Goal: Task Accomplishment & Management: Manage account settings

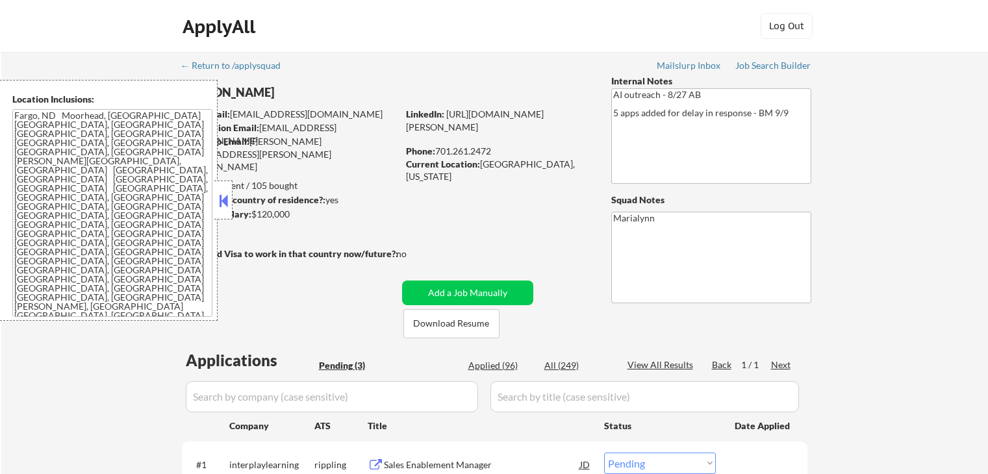
select select ""pending""
click at [225, 196] on button at bounding box center [223, 200] width 14 height 19
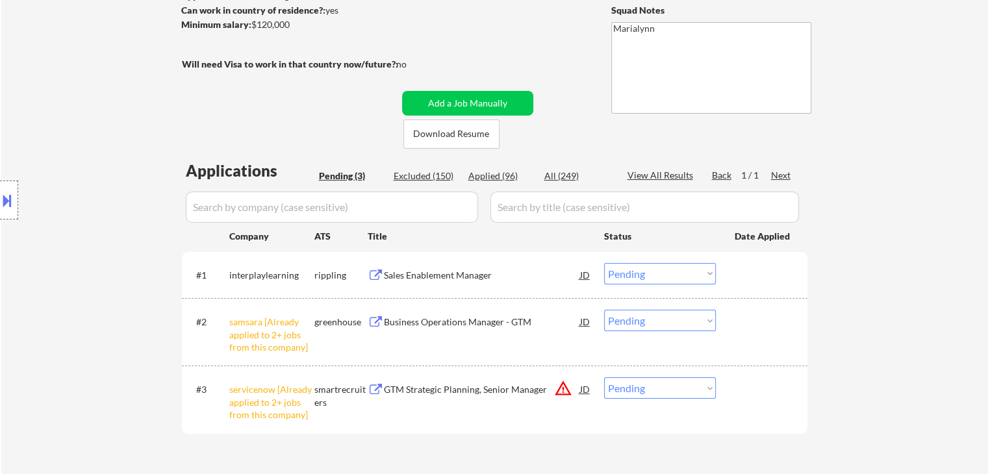
scroll to position [260, 0]
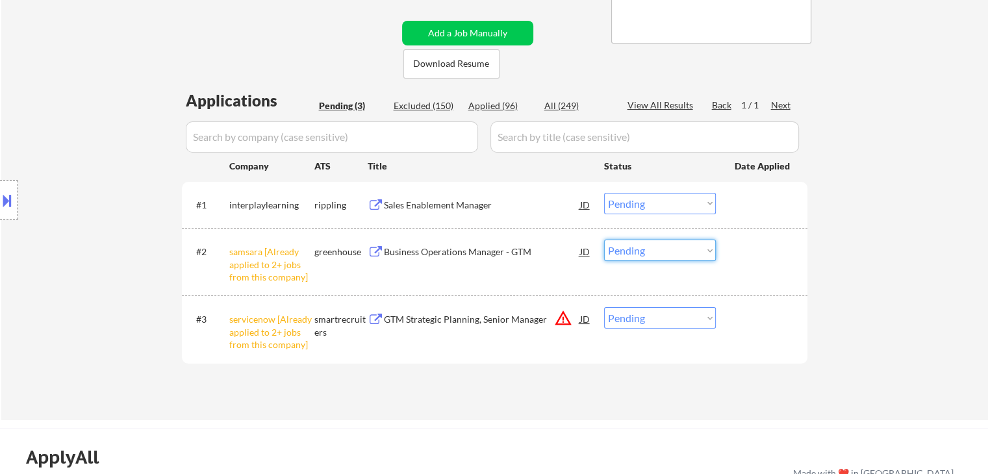
drag, startPoint x: 679, startPoint y: 251, endPoint x: 680, endPoint y: 260, distance: 9.1
click at [679, 253] on select "Choose an option... Pending Applied Excluded (Questions) Excluded (Expired) Exc…" at bounding box center [660, 250] width 112 height 21
click at [604, 240] on select "Choose an option... Pending Applied Excluded (Questions) Excluded (Expired) Exc…" at bounding box center [660, 250] width 112 height 21
click at [696, 325] on select "Choose an option... Pending Applied Excluded (Questions) Excluded (Expired) Exc…" at bounding box center [660, 317] width 112 height 21
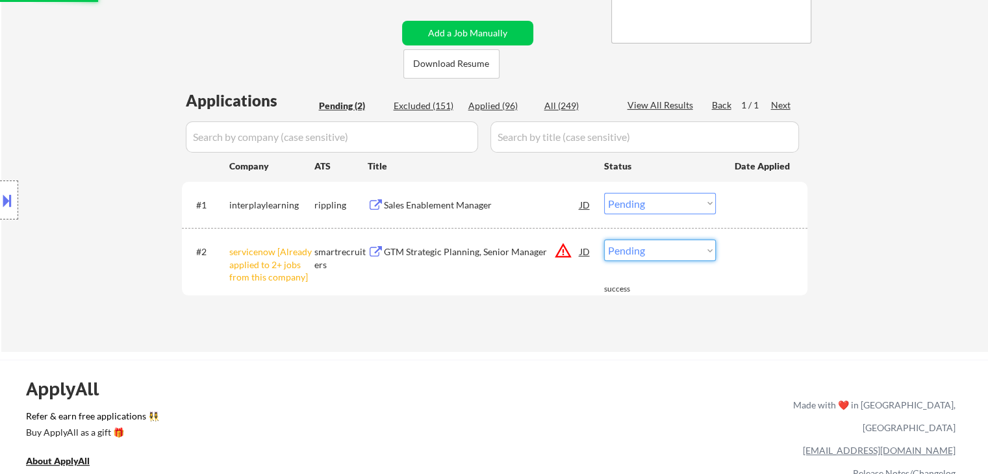
drag, startPoint x: 677, startPoint y: 248, endPoint x: 675, endPoint y: 261, distance: 13.1
click at [677, 250] on select "Choose an option... Pending Applied Excluded (Questions) Excluded (Expired) Exc…" at bounding box center [660, 250] width 112 height 21
select select ""excluded__other_""
click at [604, 240] on select "Choose an option... Pending Applied Excluded (Questions) Excluded (Expired) Exc…" at bounding box center [660, 250] width 112 height 21
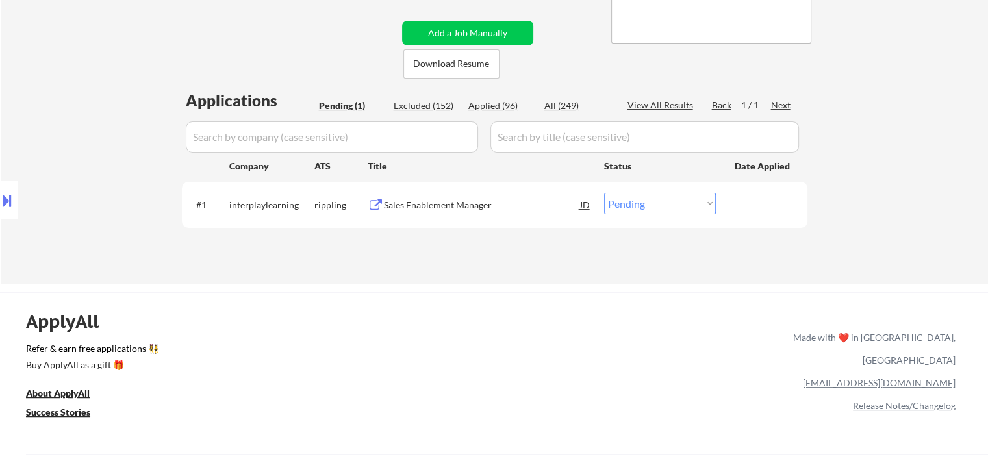
click at [648, 270] on div "← Return to /applysquad Mailslurp Inbox Job Search Builder [PERSON_NAME] User E…" at bounding box center [495, 33] width 648 height 482
click at [439, 67] on button "Download Resume" at bounding box center [451, 63] width 96 height 29
click at [469, 199] on div "Sales Enablement Manager" at bounding box center [482, 205] width 196 height 13
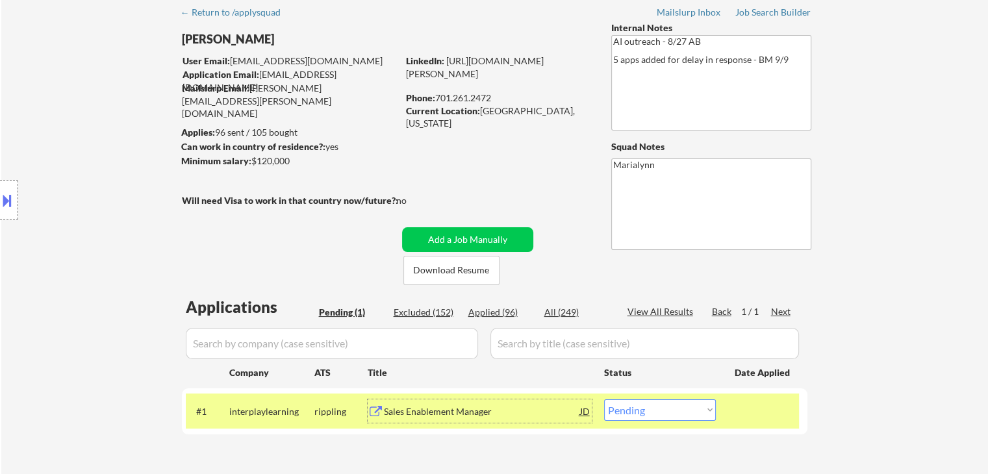
scroll to position [65, 0]
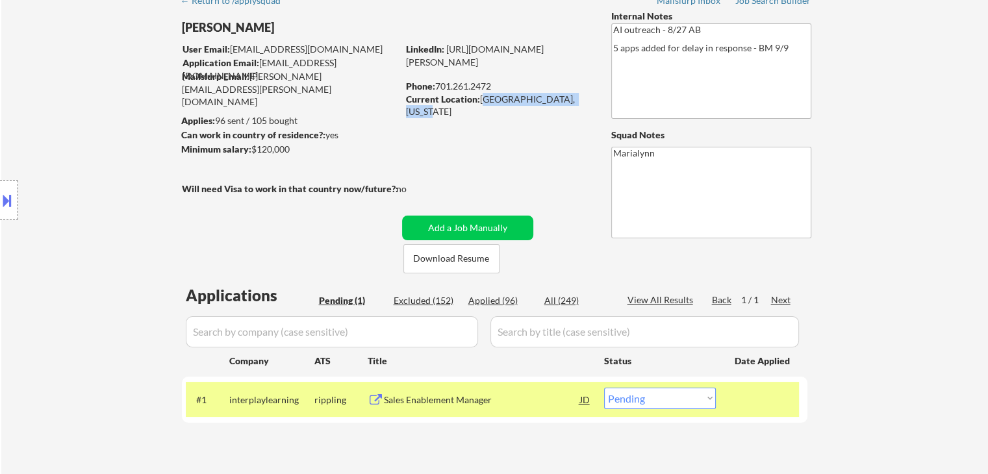
copy div "[GEOGRAPHIC_DATA], [US_STATE]"
drag, startPoint x: 492, startPoint y: 97, endPoint x: 585, endPoint y: 105, distance: 93.2
click at [587, 105] on div "Current Location: [GEOGRAPHIC_DATA], [US_STATE]" at bounding box center [498, 105] width 184 height 25
click at [485, 62] on link "[URL][DOMAIN_NAME][PERSON_NAME]" at bounding box center [475, 56] width 138 height 24
click at [501, 404] on div "Sales Enablement Manager" at bounding box center [482, 400] width 196 height 13
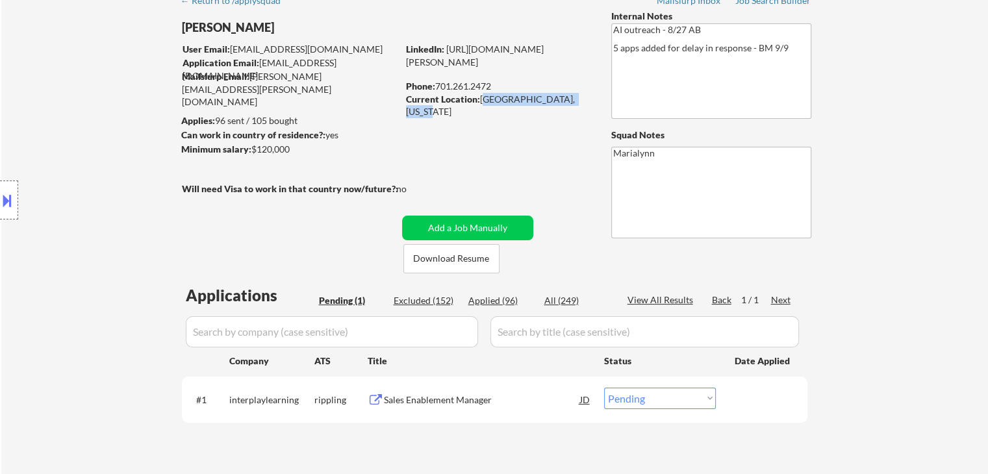
copy div "[GEOGRAPHIC_DATA], [US_STATE]"
drag, startPoint x: 482, startPoint y: 99, endPoint x: 589, endPoint y: 105, distance: 107.3
click at [589, 105] on div "Current Location: [GEOGRAPHIC_DATA], [US_STATE]" at bounding box center [498, 105] width 184 height 25
click at [649, 401] on select "Choose an option... Pending Applied Excluded (Questions) Excluded (Expired) Exc…" at bounding box center [660, 398] width 112 height 21
select select ""applied""
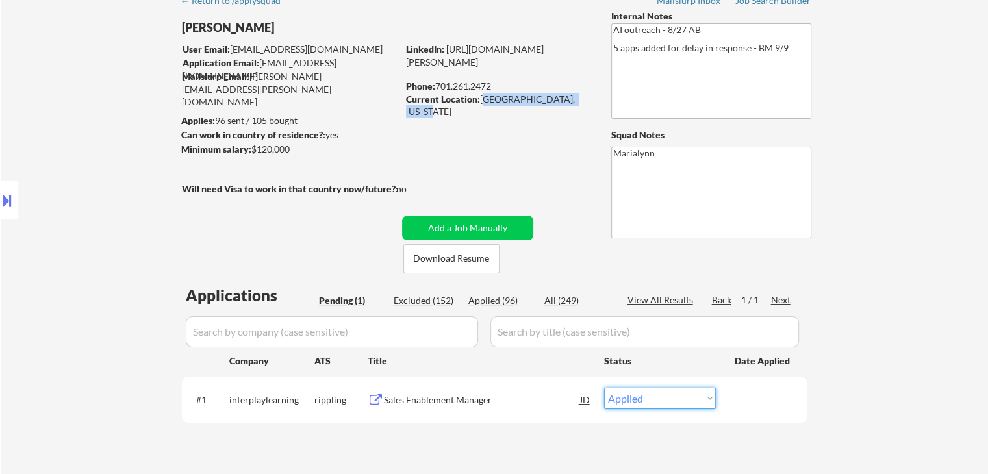
click at [604, 388] on select "Choose an option... Pending Applied Excluded (Questions) Excluded (Expired) Exc…" at bounding box center [660, 398] width 112 height 21
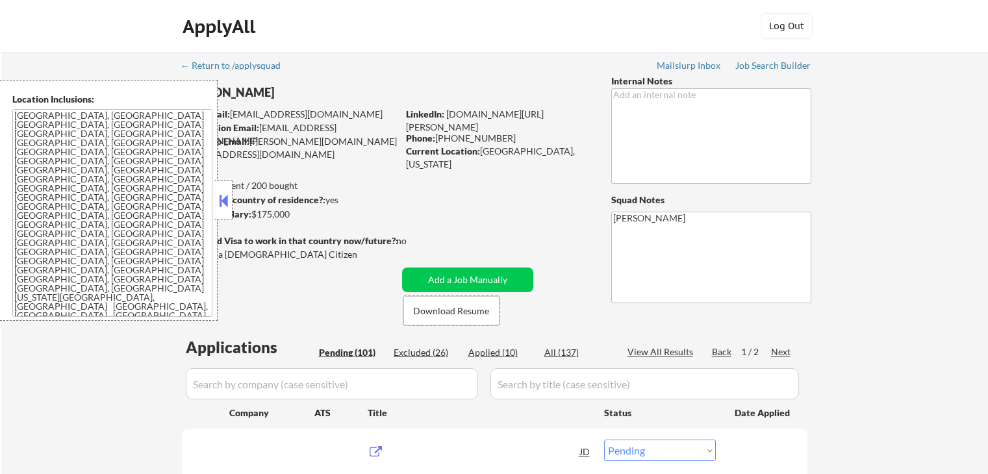
select select ""pending""
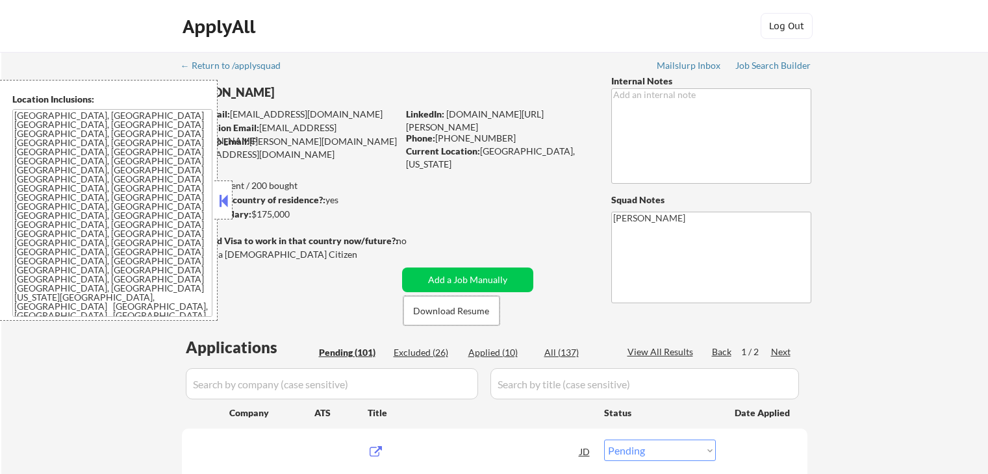
select select ""pending""
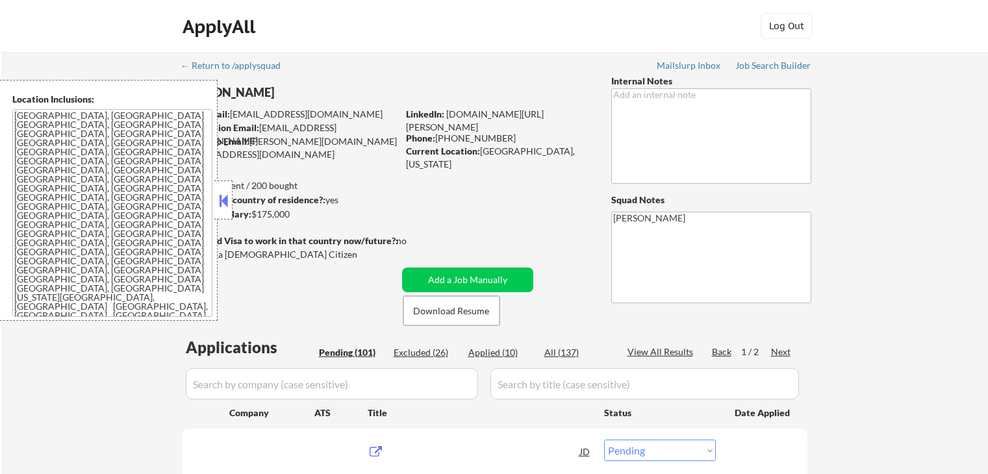
select select ""pending""
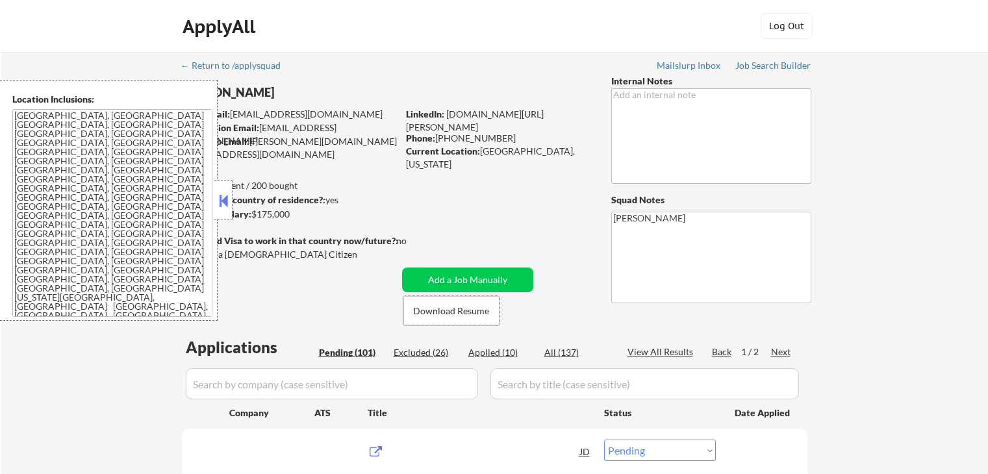
select select ""pending""
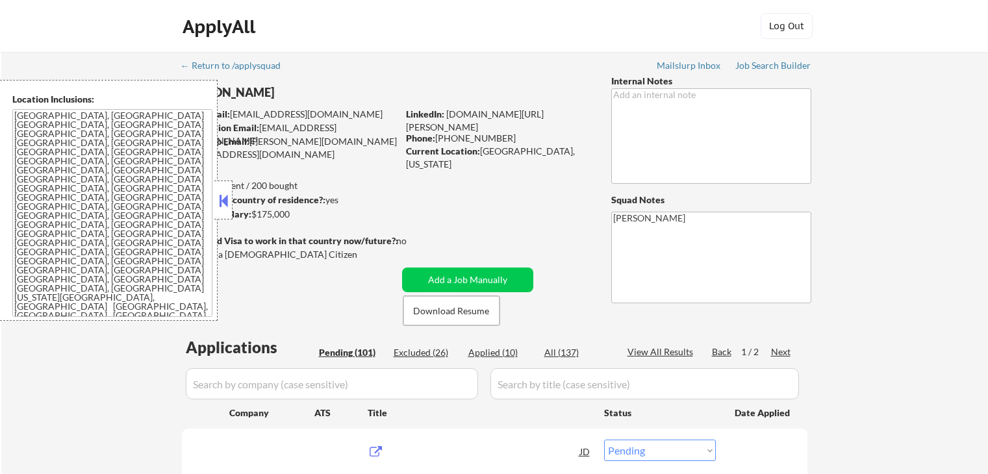
select select ""pending""
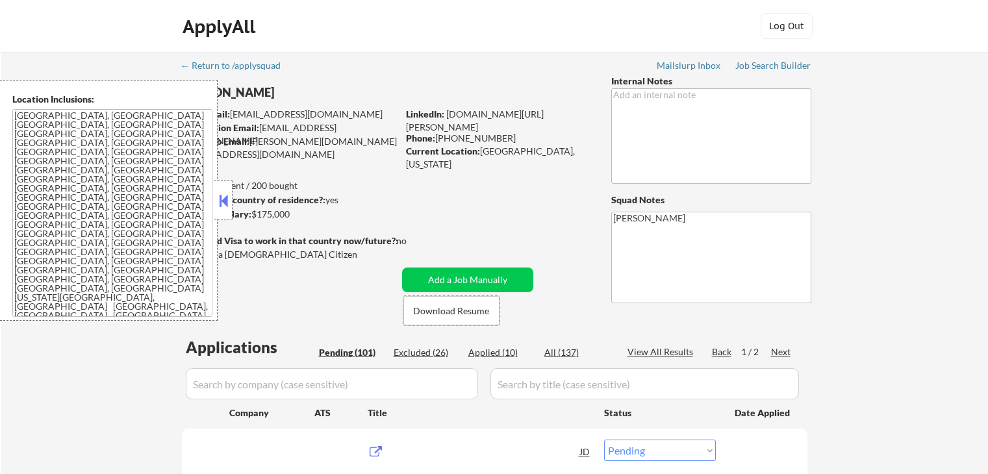
select select ""pending""
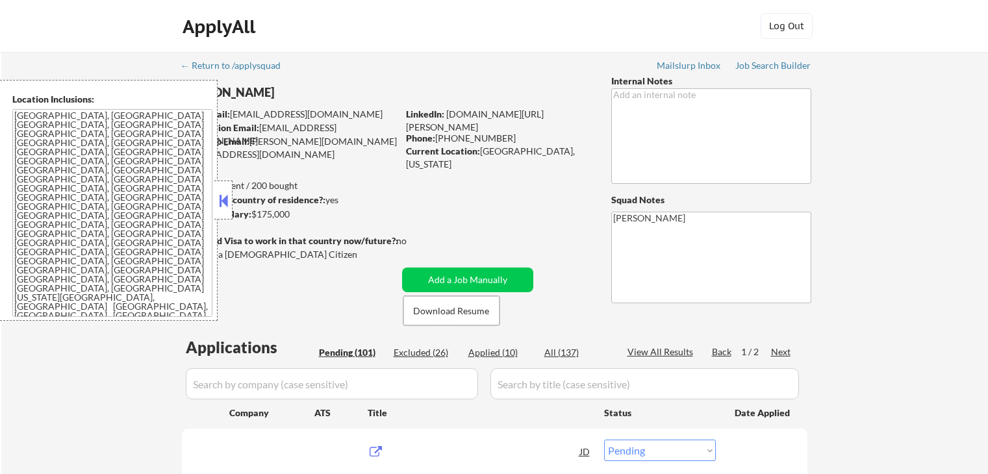
select select ""pending""
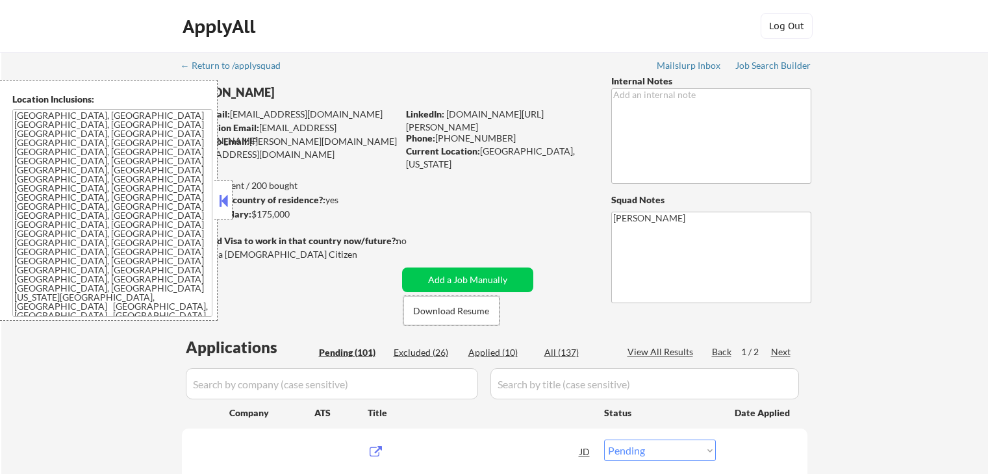
select select ""pending""
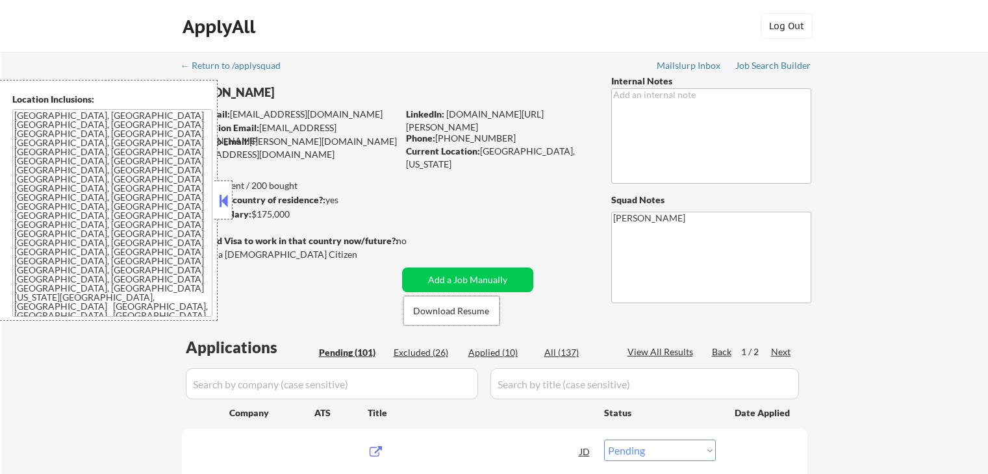
select select ""pending""
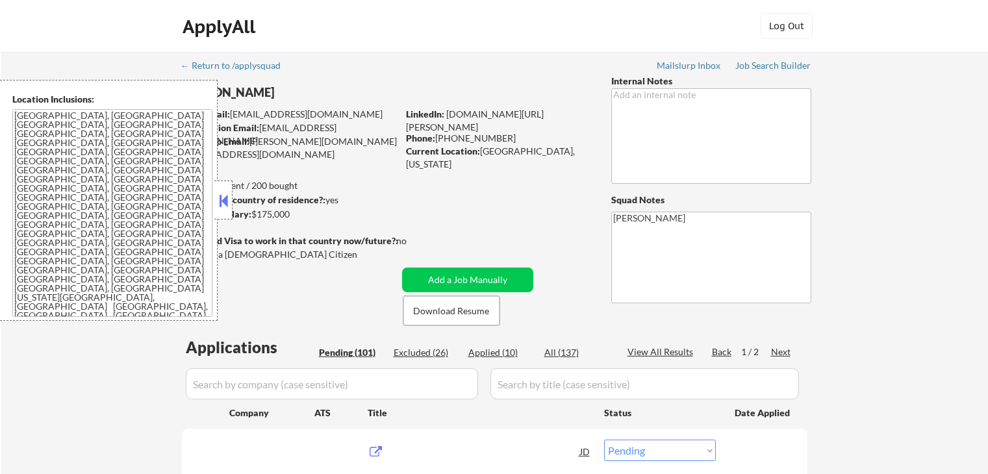
select select ""pending""
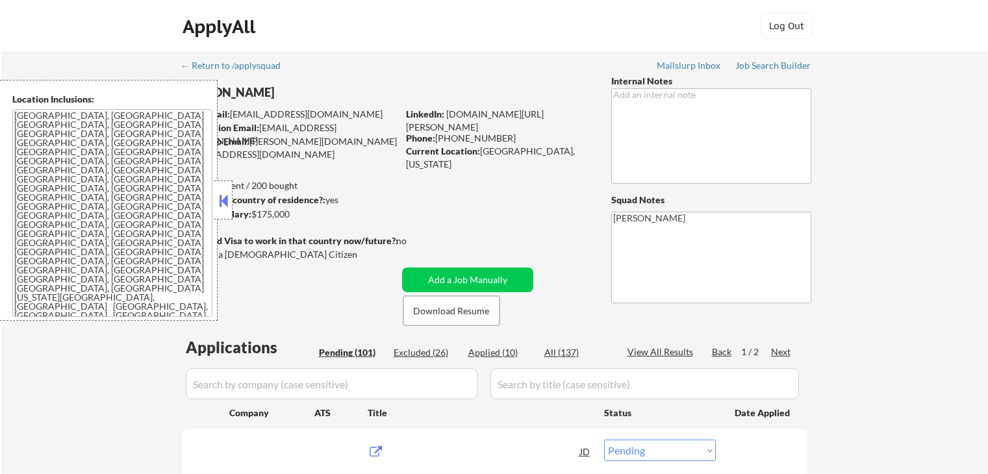
select select ""pending""
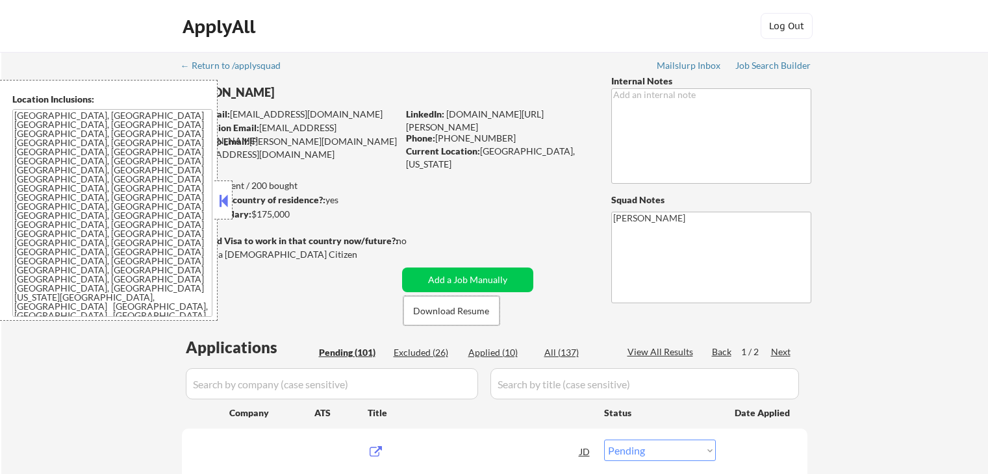
select select ""pending""
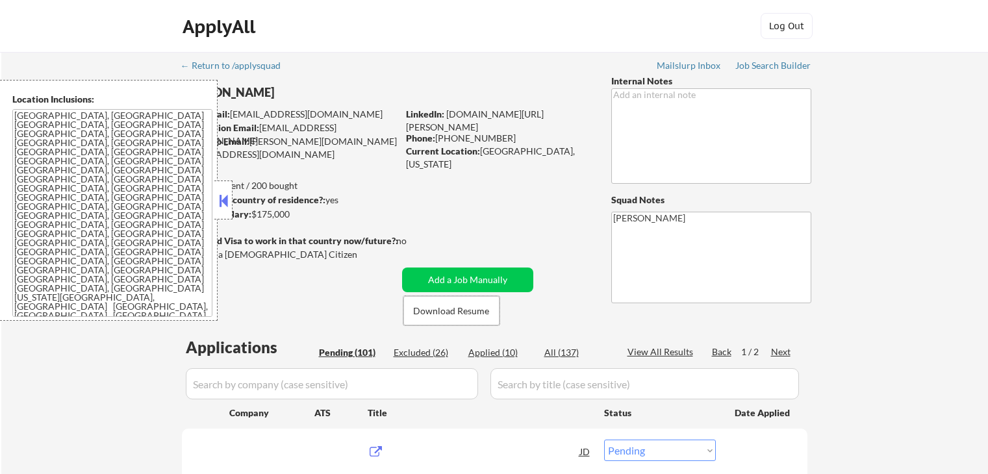
select select ""pending""
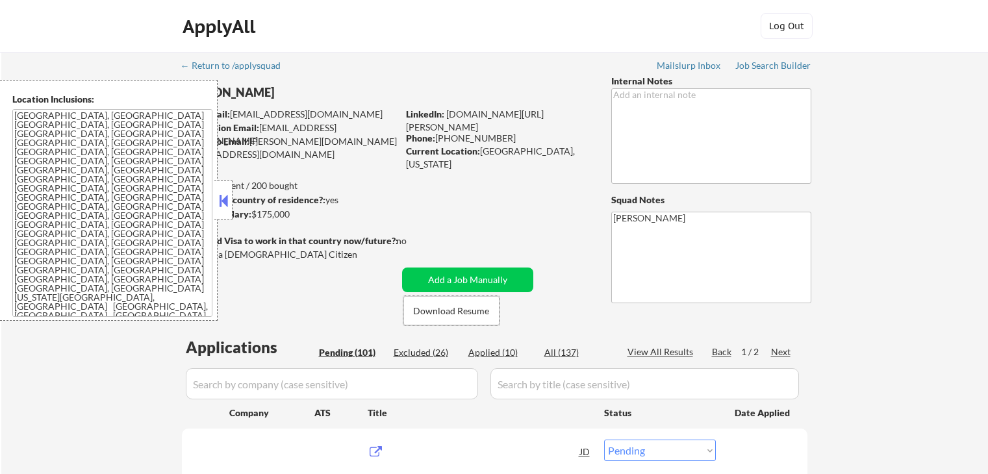
select select ""pending""
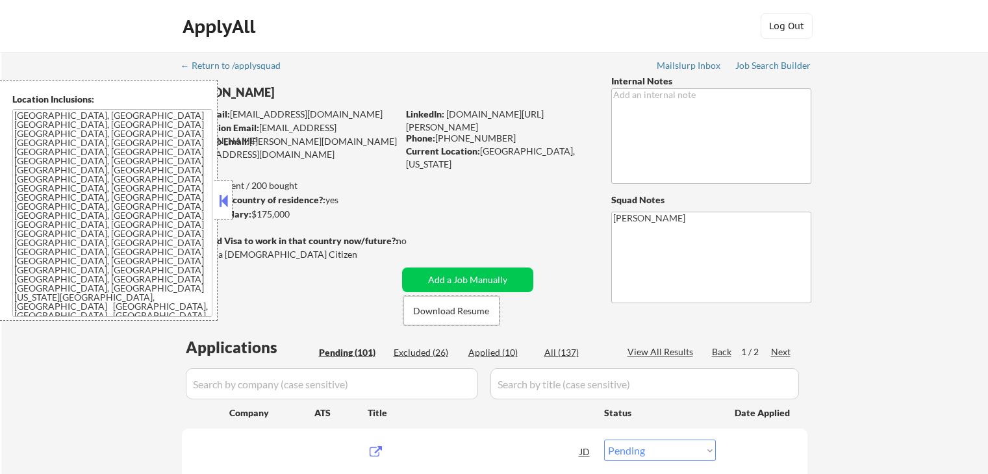
select select ""pending""
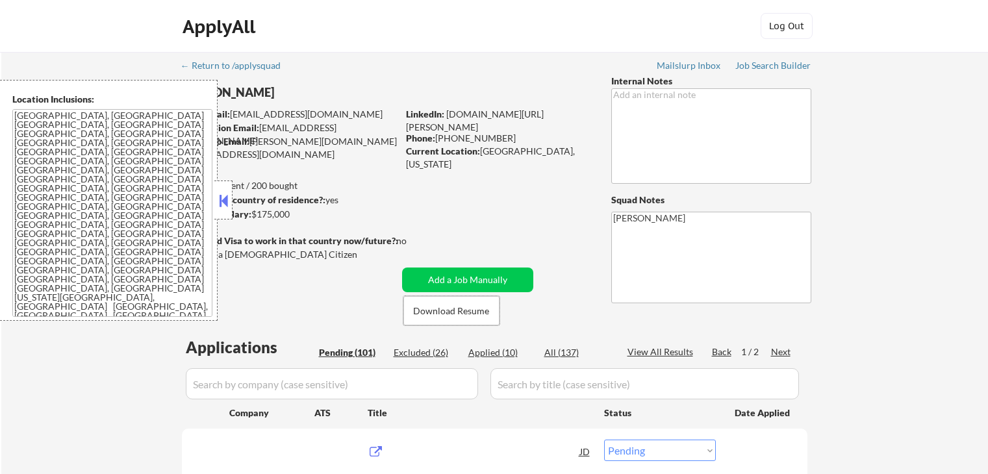
select select ""pending""
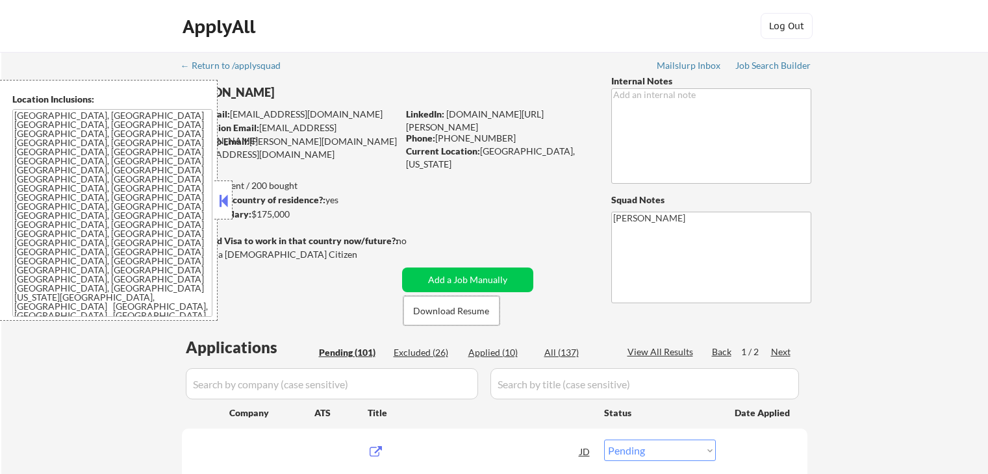
select select ""pending""
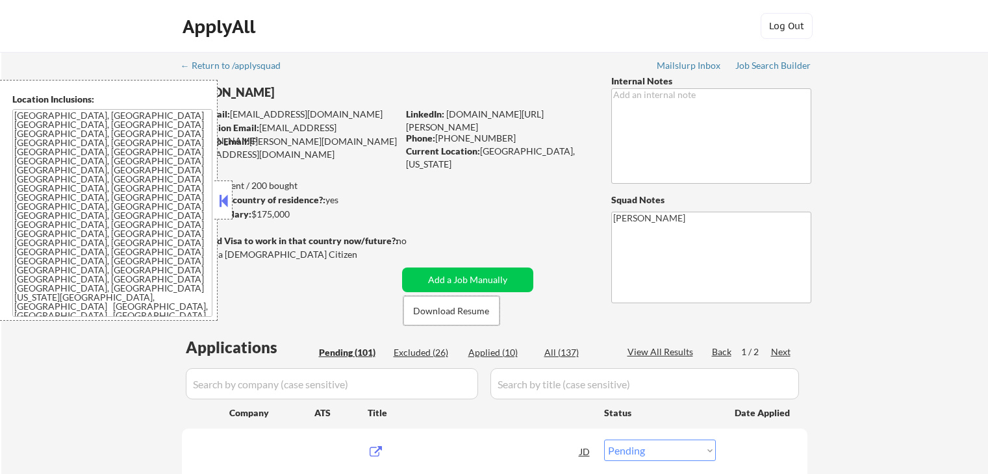
select select ""pending""
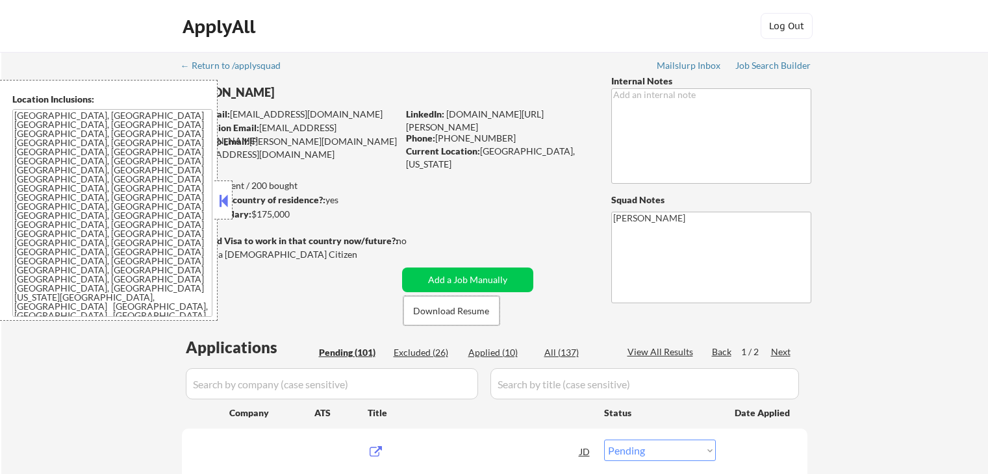
select select ""pending""
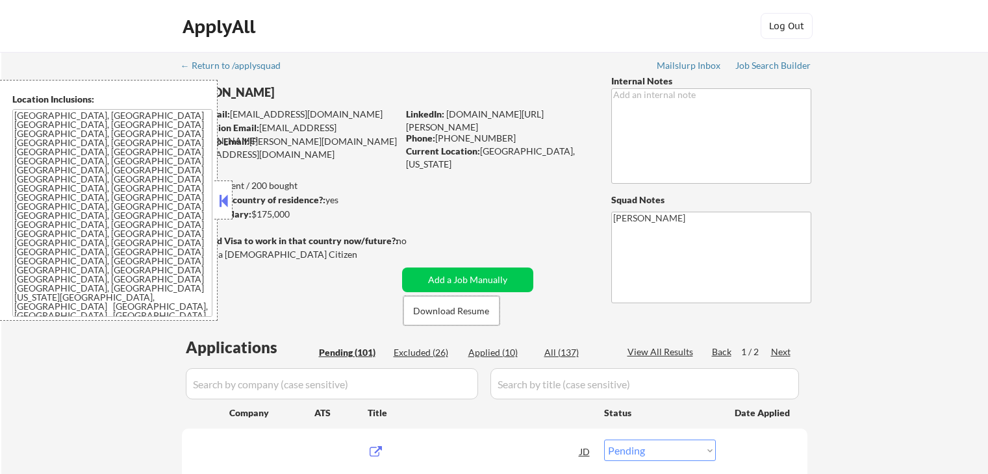
select select ""pending""
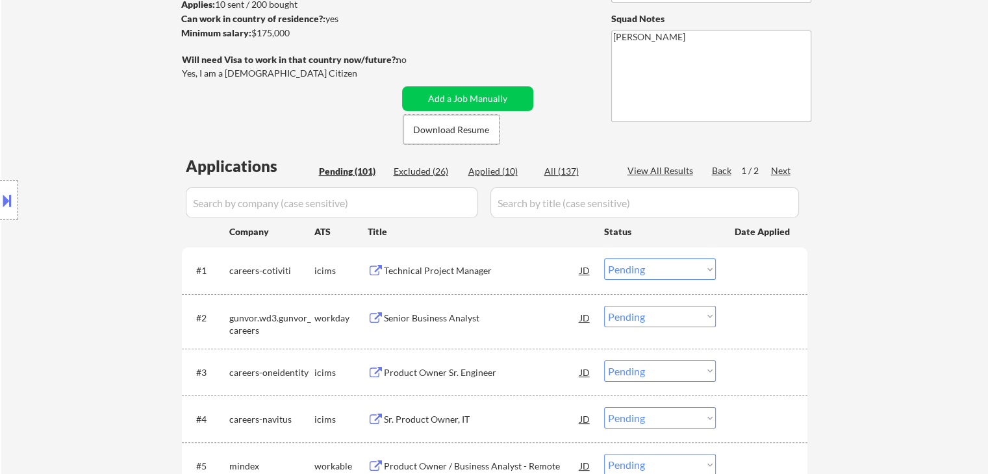
scroll to position [195, 0]
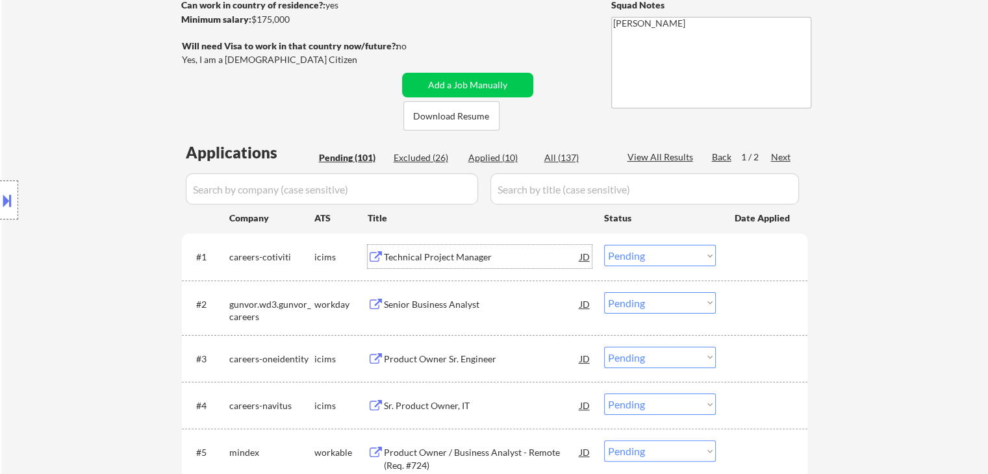
click at [450, 249] on div "Technical Project Manager" at bounding box center [482, 256] width 196 height 23
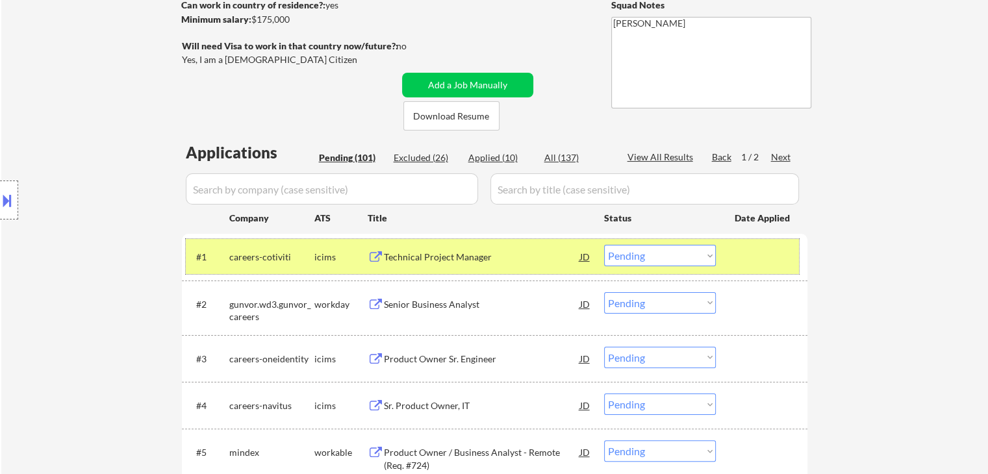
drag, startPoint x: 665, startPoint y: 241, endPoint x: 674, endPoint y: 259, distance: 20.1
click at [670, 250] on div "#1 careers-cotiviti icims Technical Project Manager JD Choose an option... Pend…" at bounding box center [492, 256] width 613 height 35
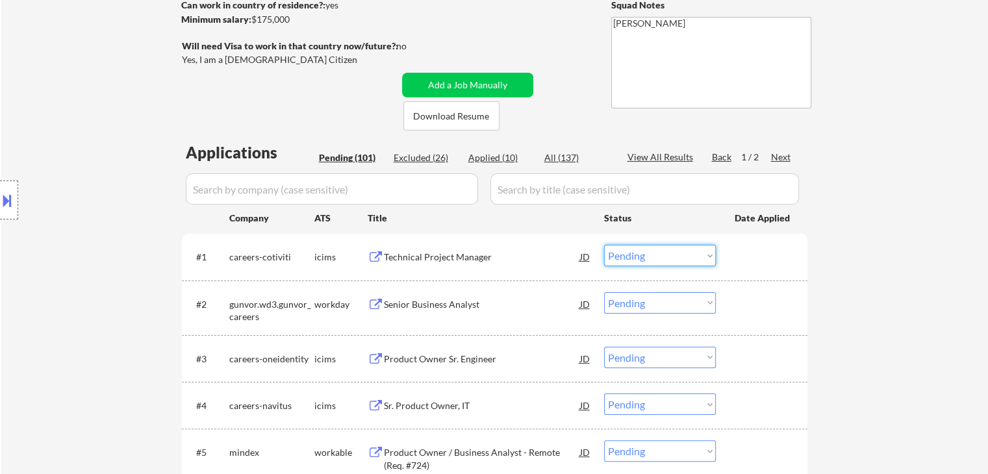
drag, startPoint x: 674, startPoint y: 256, endPoint x: 678, endPoint y: 266, distance: 10.8
click at [674, 256] on select "Choose an option... Pending Applied Excluded (Questions) Excluded (Expired) Exc…" at bounding box center [660, 255] width 112 height 21
click at [604, 245] on select "Choose an option... Pending Applied Excluded (Questions) Excluded (Expired) Exc…" at bounding box center [660, 255] width 112 height 21
select select ""pending""
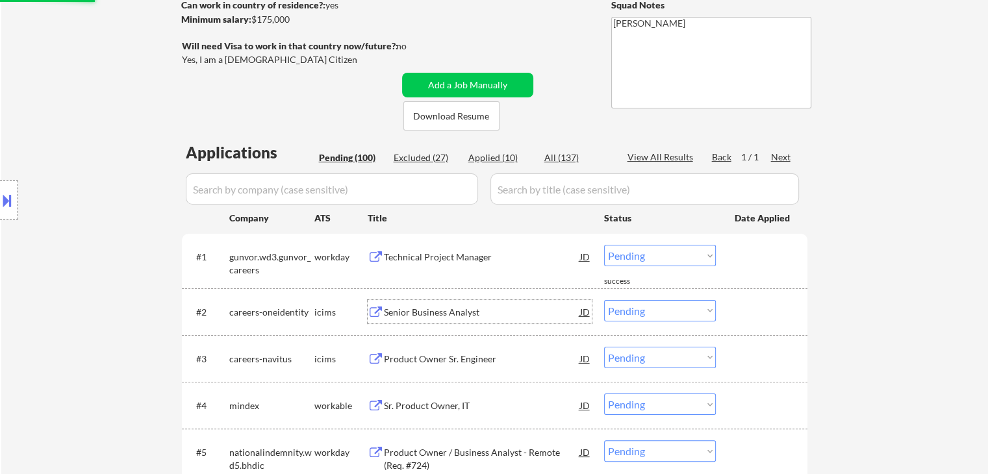
click at [408, 300] on div "Senior Business Analyst" at bounding box center [482, 311] width 196 height 23
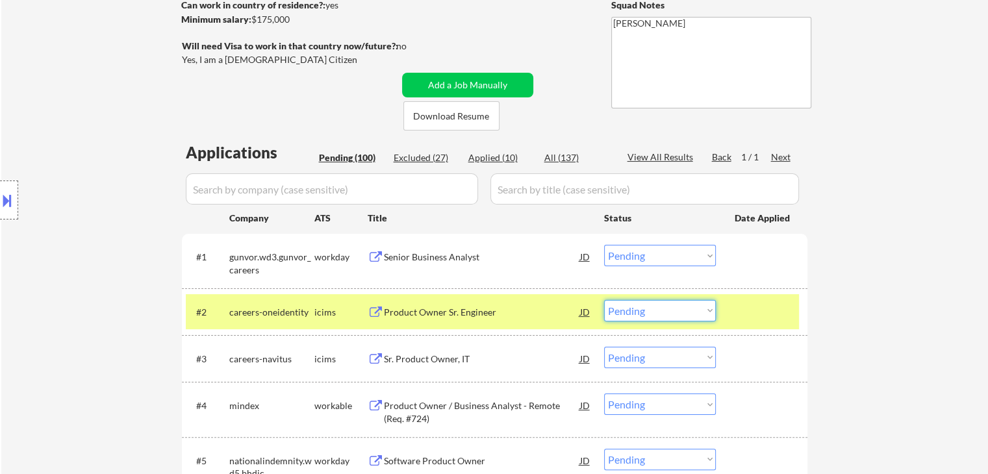
click at [646, 313] on select "Choose an option... Pending Applied Excluded (Questions) Excluded (Expired) Exc…" at bounding box center [660, 310] width 112 height 21
click at [283, 254] on div "gunvor.wd3.gunvor_careers" at bounding box center [271, 263] width 85 height 25
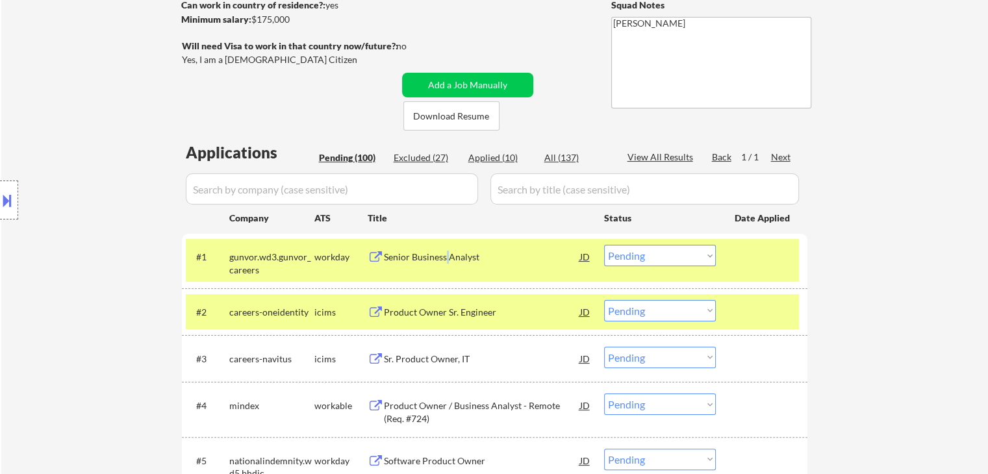
click at [447, 255] on div "Senior Business Analyst" at bounding box center [482, 257] width 196 height 13
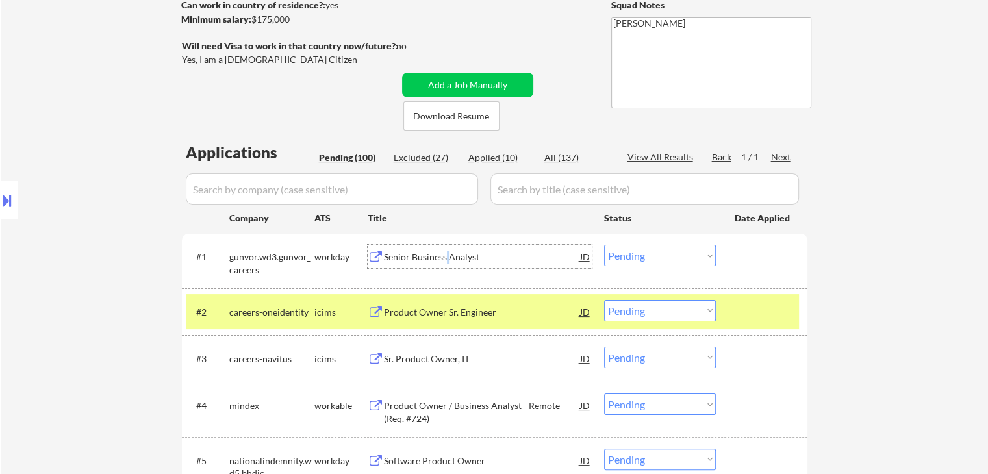
click at [630, 305] on select "Choose an option... Pending Applied Excluded (Questions) Excluded (Expired) Exc…" at bounding box center [660, 310] width 112 height 21
click at [604, 300] on select "Choose an option... Pending Applied Excluded (Questions) Excluded (Expired) Exc…" at bounding box center [660, 310] width 112 height 21
click at [294, 303] on div "careers-oneidentity" at bounding box center [271, 311] width 85 height 23
select select ""pending""
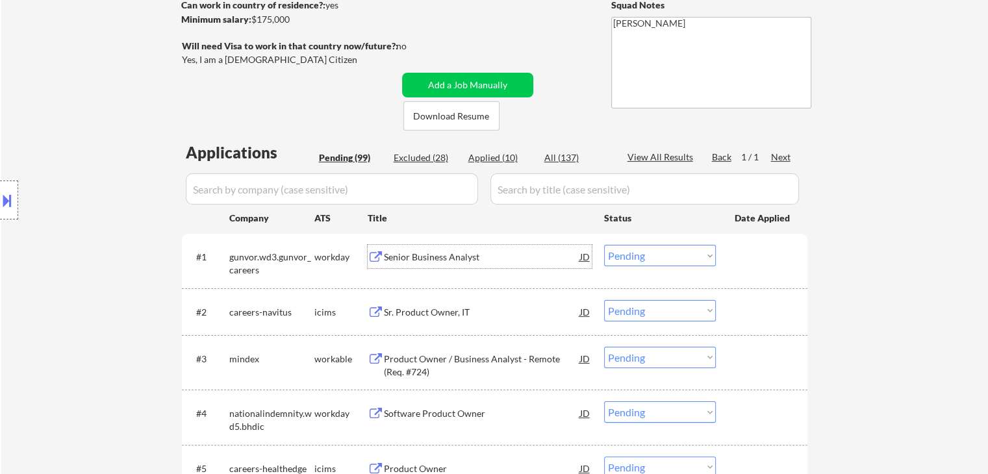
click at [418, 253] on div "Senior Business Analyst" at bounding box center [482, 257] width 196 height 13
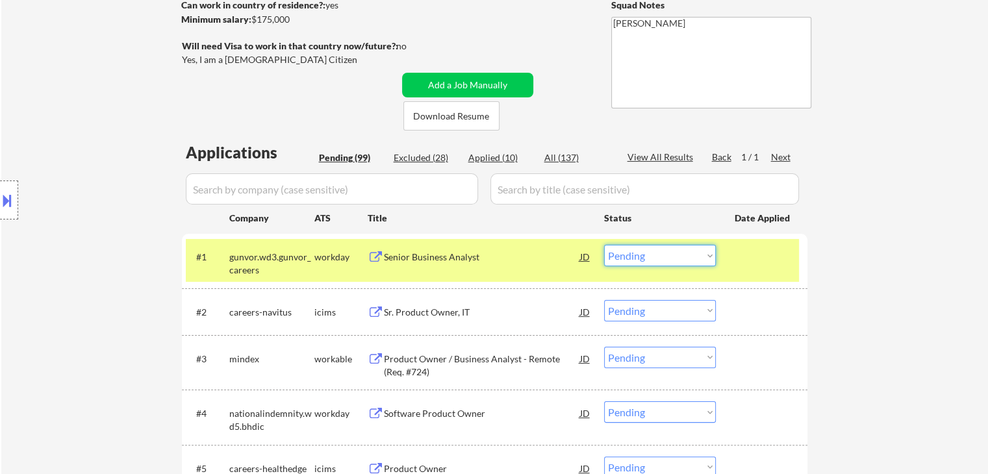
drag, startPoint x: 655, startPoint y: 253, endPoint x: 657, endPoint y: 266, distance: 13.3
click at [655, 253] on select "Choose an option... Pending Applied Excluded (Questions) Excluded (Expired) Exc…" at bounding box center [660, 255] width 112 height 21
click at [604, 245] on select "Choose an option... Pending Applied Excluded (Questions) Excluded (Expired) Exc…" at bounding box center [660, 255] width 112 height 21
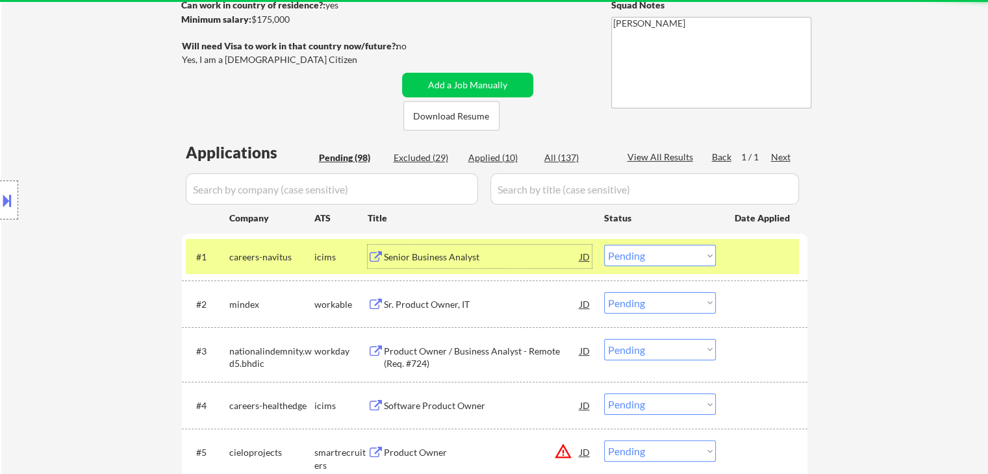
click at [426, 259] on div "Senior Business Analyst" at bounding box center [482, 257] width 196 height 13
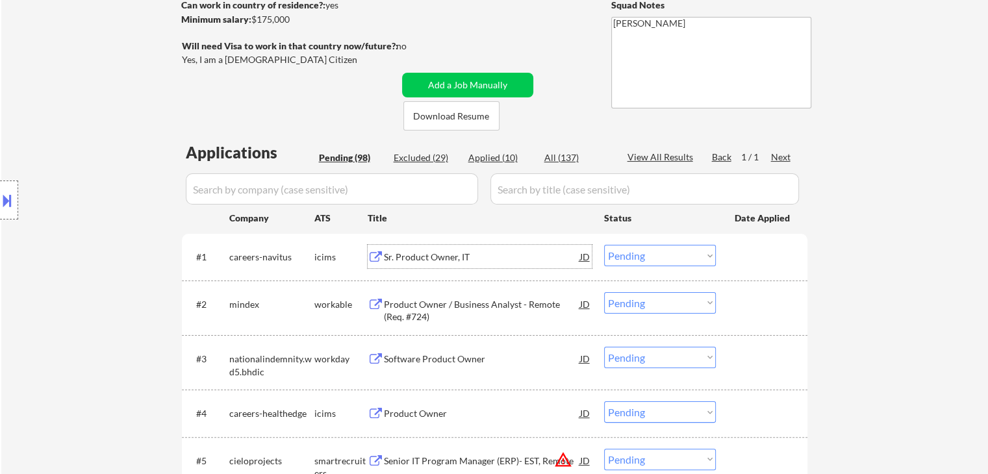
click at [392, 254] on div "Sr. Product Owner, IT" at bounding box center [482, 257] width 196 height 13
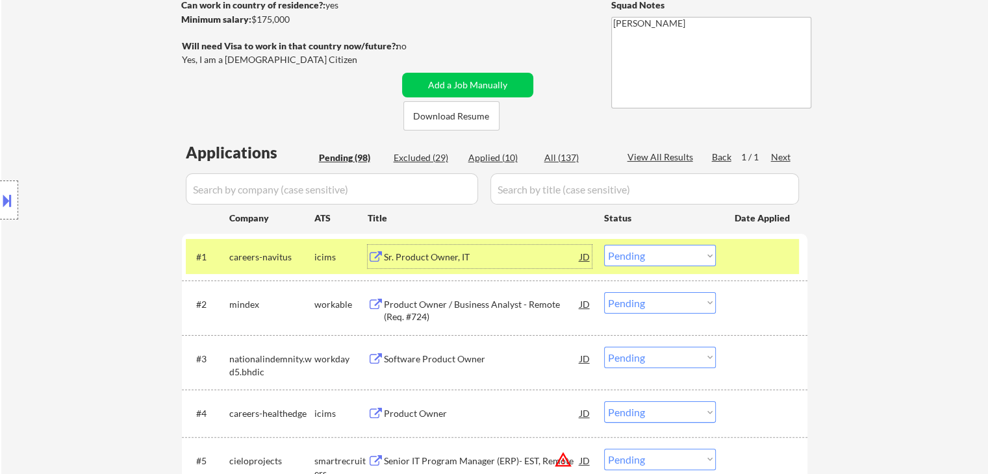
drag, startPoint x: 646, startPoint y: 253, endPoint x: 647, endPoint y: 266, distance: 13.1
click at [646, 255] on select "Choose an option... Pending Applied Excluded (Questions) Excluded (Expired) Exc…" at bounding box center [660, 255] width 112 height 21
click at [604, 245] on select "Choose an option... Pending Applied Excluded (Questions) Excluded (Expired) Exc…" at bounding box center [660, 255] width 112 height 21
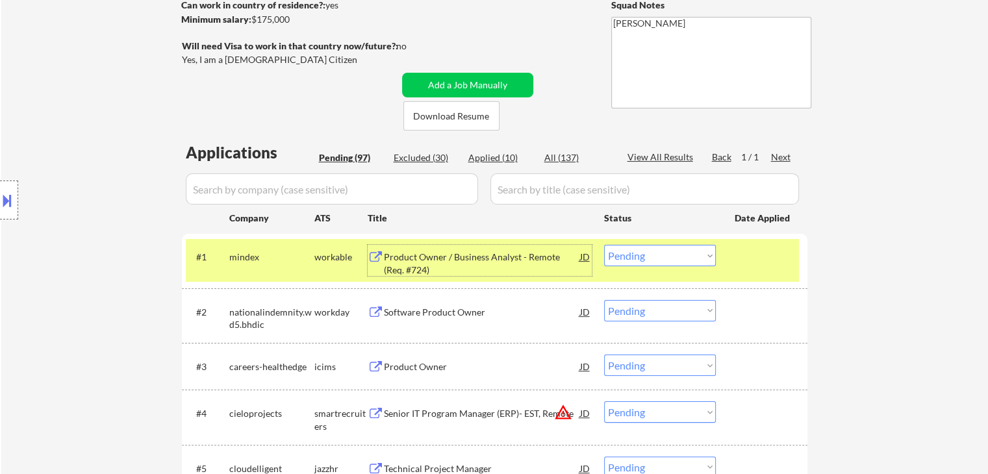
click at [409, 259] on div "Product Owner / Business Analyst - Remote (Req. #724)" at bounding box center [482, 263] width 196 height 25
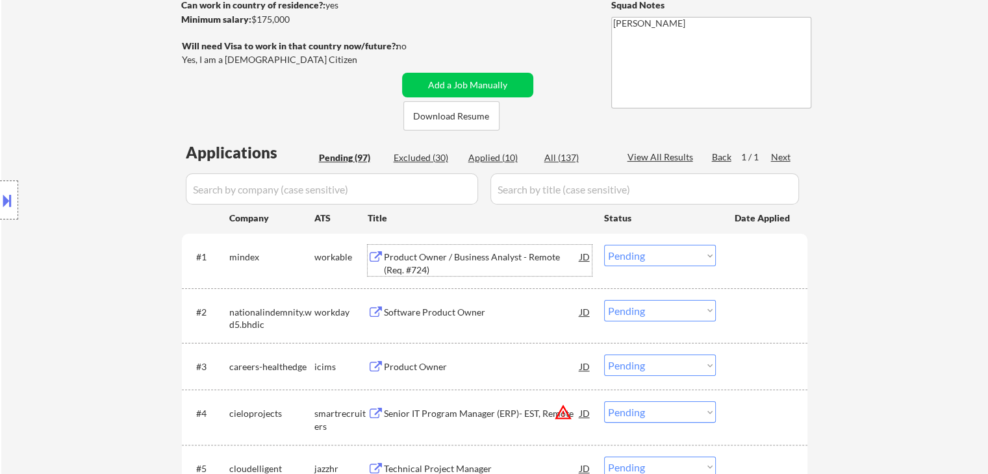
drag, startPoint x: 663, startPoint y: 252, endPoint x: 663, endPoint y: 266, distance: 13.6
click at [663, 253] on select "Choose an option... Pending Applied Excluded (Questions) Excluded (Expired) Exc…" at bounding box center [660, 255] width 112 height 21
click at [604, 245] on select "Choose an option... Pending Applied Excluded (Questions) Excluded (Expired) Exc…" at bounding box center [660, 255] width 112 height 21
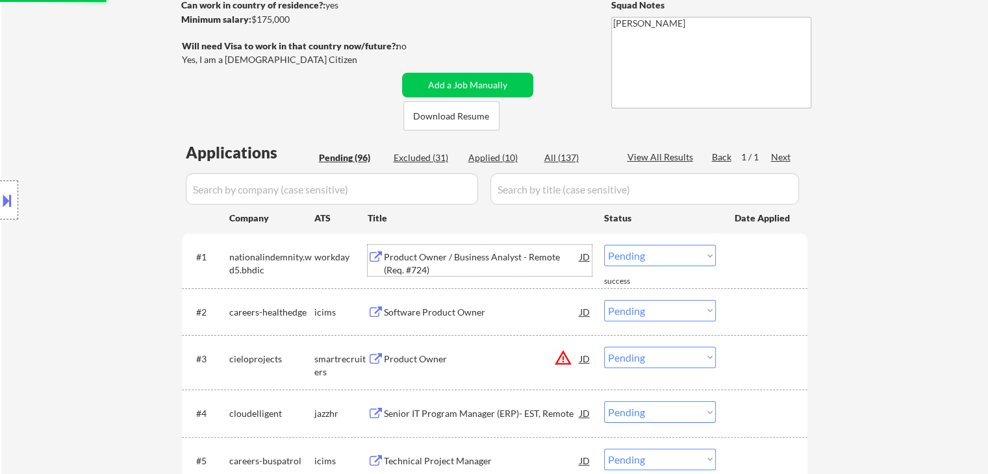
click at [437, 253] on div "Product Owner / Business Analyst - Remote (Req. #724)" at bounding box center [482, 263] width 196 height 25
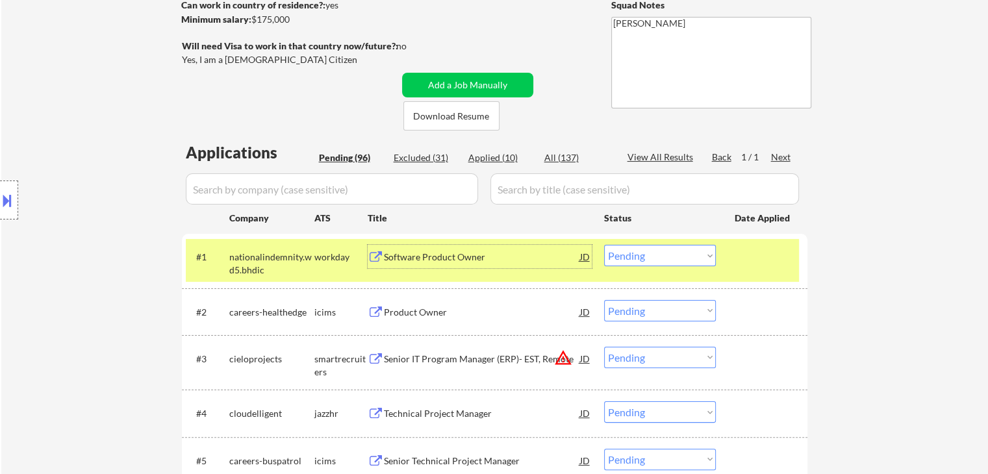
drag, startPoint x: 648, startPoint y: 252, endPoint x: 644, endPoint y: 264, distance: 12.9
click at [648, 253] on select "Choose an option... Pending Applied Excluded (Questions) Excluded (Expired) Exc…" at bounding box center [660, 255] width 112 height 21
click at [604, 245] on select "Choose an option... Pending Applied Excluded (Questions) Excluded (Expired) Exc…" at bounding box center [660, 255] width 112 height 21
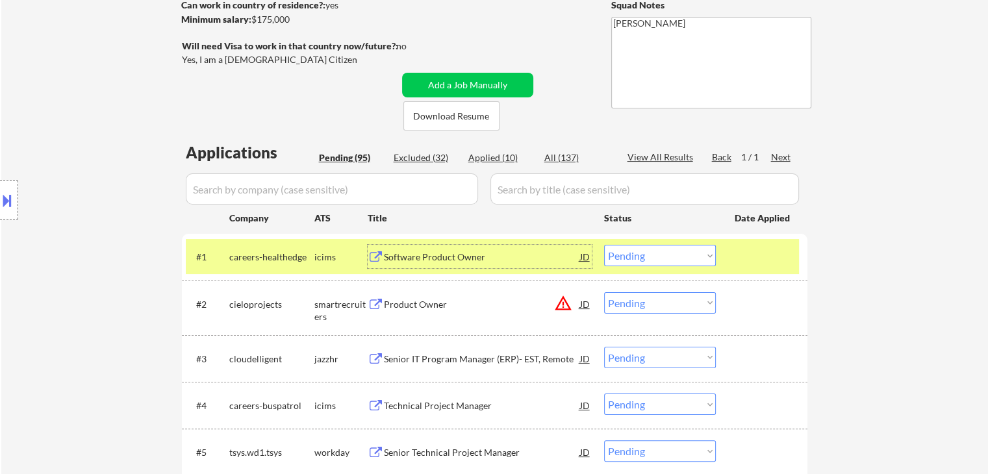
click at [457, 258] on div "Software Product Owner" at bounding box center [482, 257] width 196 height 13
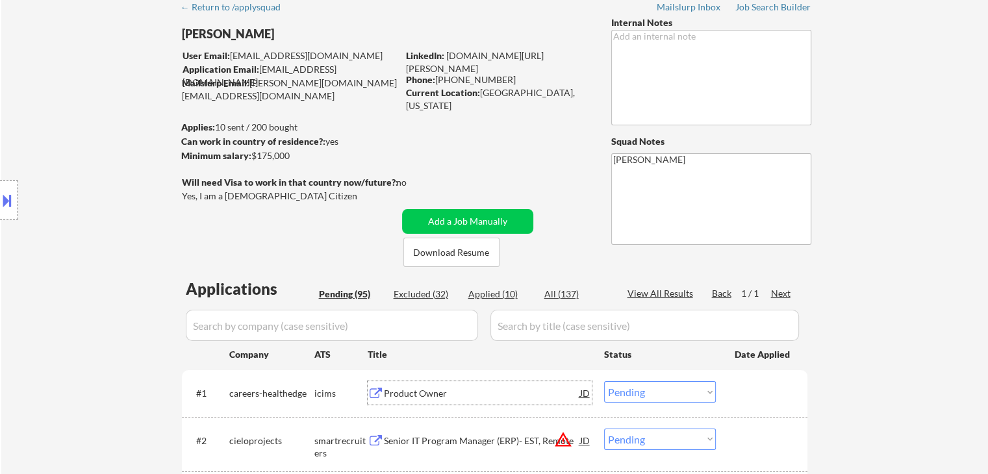
scroll to position [65, 0]
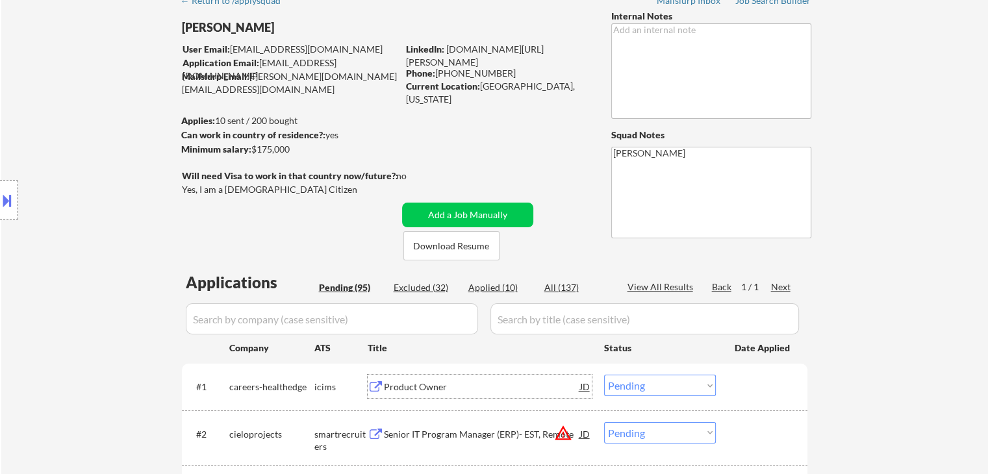
drag, startPoint x: 640, startPoint y: 390, endPoint x: 644, endPoint y: 398, distance: 8.5
click at [640, 390] on select "Choose an option... Pending Applied Excluded (Questions) Excluded (Expired) Exc…" at bounding box center [660, 385] width 112 height 21
click at [604, 375] on select "Choose an option... Pending Applied Excluded (Questions) Excluded (Expired) Exc…" at bounding box center [660, 385] width 112 height 21
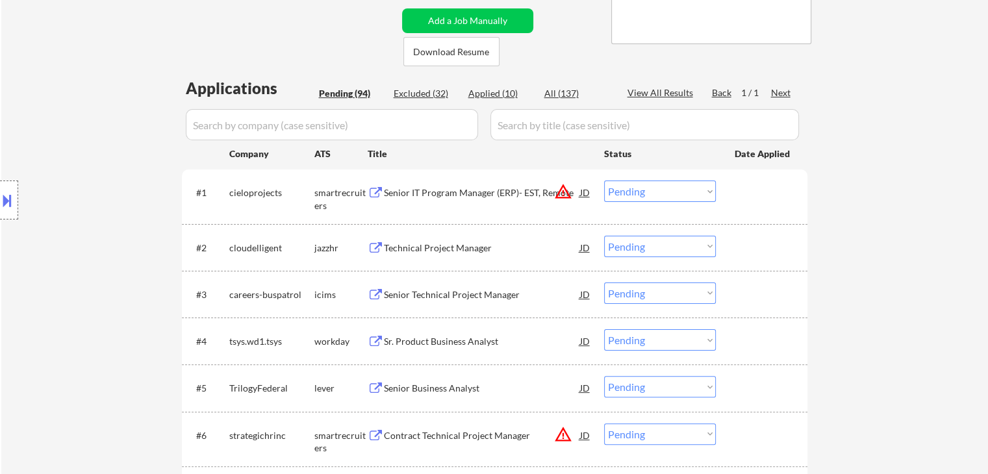
scroll to position [260, 0]
click at [392, 199] on div "Senior IT Program Manager (ERP)- EST, Remote" at bounding box center [482, 191] width 196 height 23
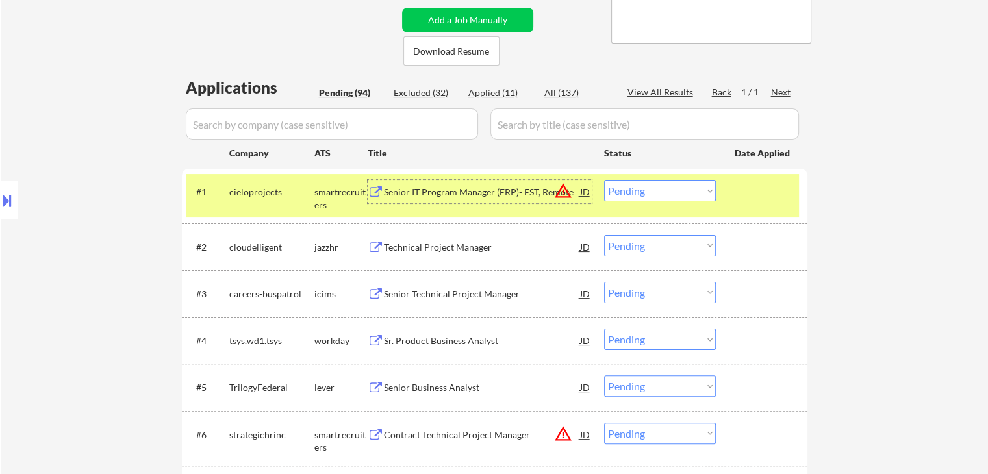
click at [643, 201] on div "#1 cieloprojects smartrecruiters Senior IT Program Manager (ERP)- EST, Remote J…" at bounding box center [492, 195] width 613 height 43
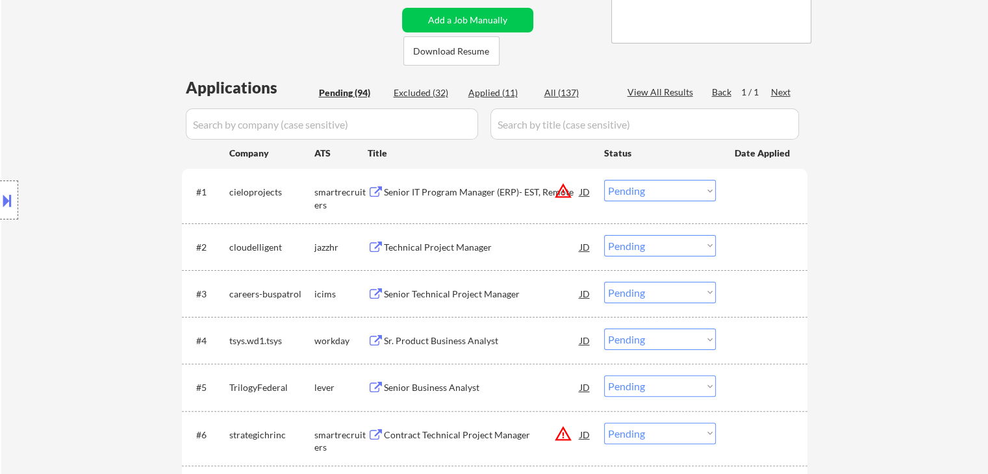
click at [676, 188] on select "Choose an option... Pending Applied Excluded (Questions) Excluded (Expired) Exc…" at bounding box center [660, 190] width 112 height 21
click at [604, 180] on select "Choose an option... Pending Applied Excluded (Questions) Excluded (Expired) Exc…" at bounding box center [660, 190] width 112 height 21
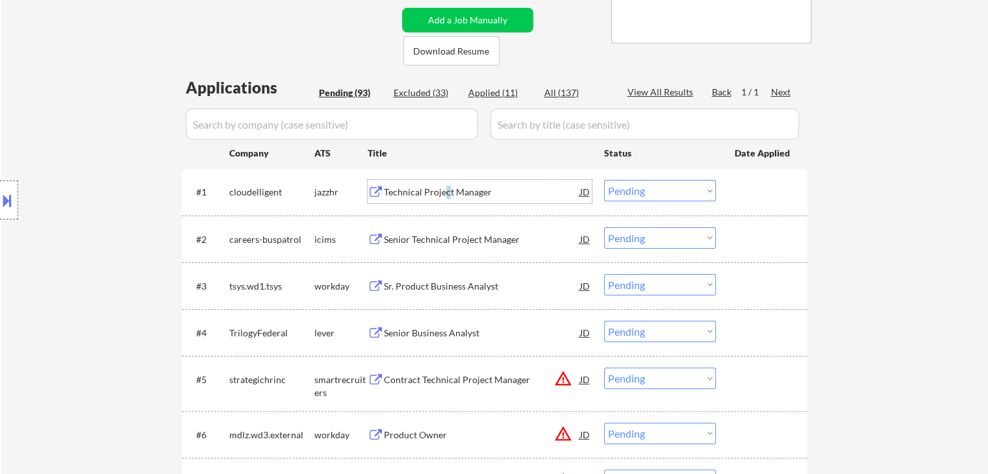
click at [446, 193] on div "Technical Project Manager" at bounding box center [482, 192] width 196 height 13
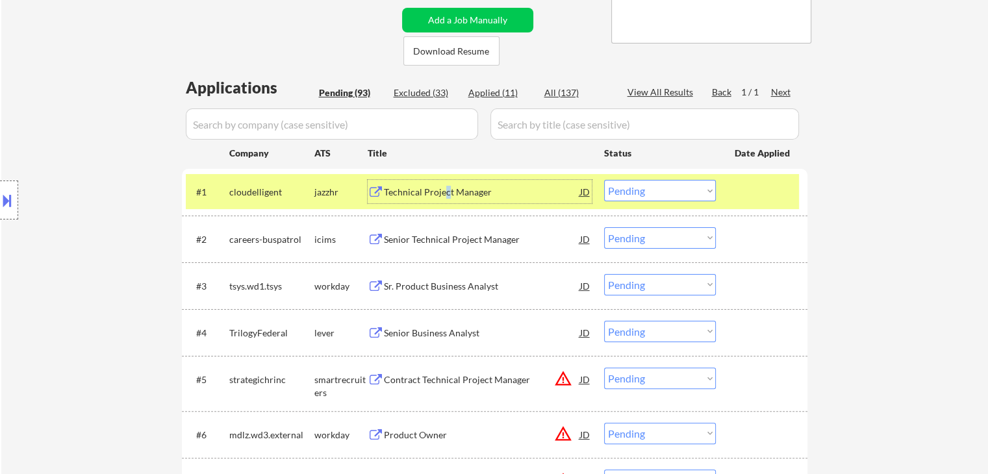
drag, startPoint x: 647, startPoint y: 191, endPoint x: 656, endPoint y: 201, distance: 13.3
click at [649, 190] on select "Choose an option... Pending Applied Excluded (Questions) Excluded (Expired) Exc…" at bounding box center [660, 190] width 112 height 21
click at [604, 180] on select "Choose an option... Pending Applied Excluded (Questions) Excluded (Expired) Exc…" at bounding box center [660, 190] width 112 height 21
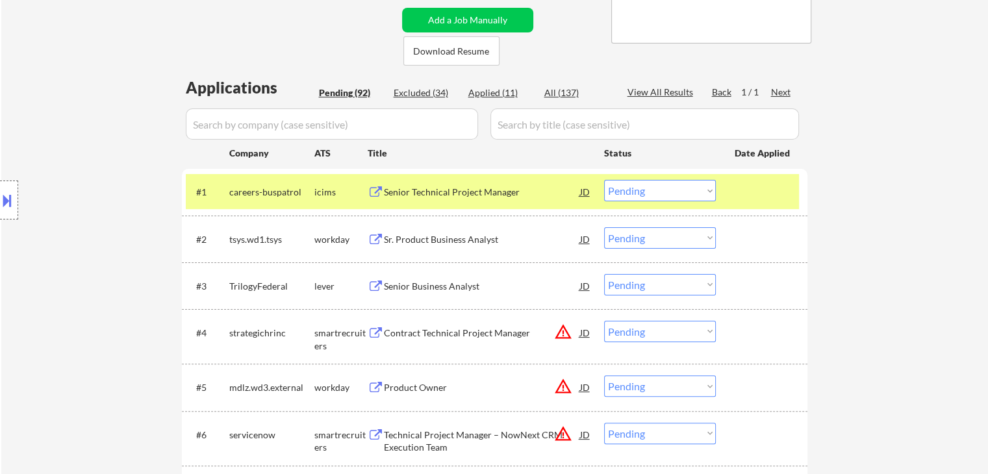
click at [395, 188] on div "Senior Technical Project Manager" at bounding box center [482, 192] width 196 height 13
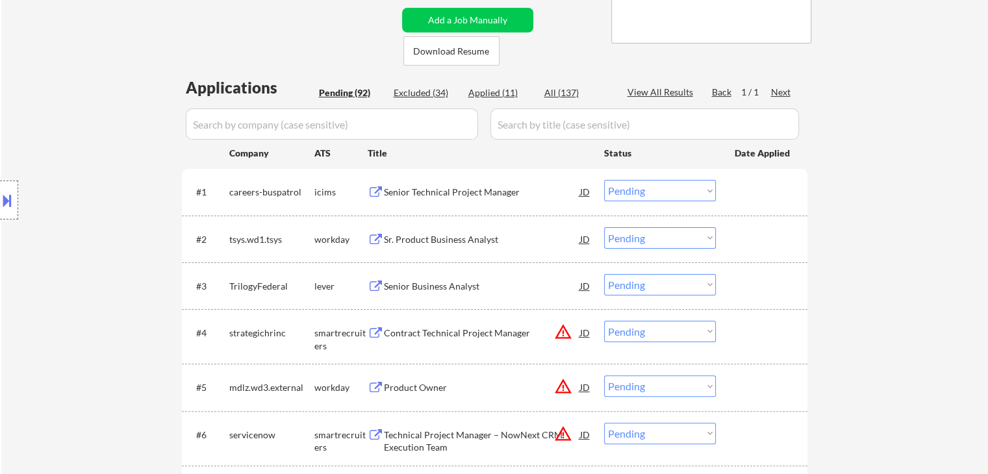
click at [668, 216] on div "#2 tsys.wd1.tsys workday Sr. Product Business Analyst JD warning_amber Choose a…" at bounding box center [495, 239] width 626 height 47
click at [677, 189] on select "Choose an option... Pending Applied Excluded (Questions) Excluded (Expired) Exc…" at bounding box center [660, 190] width 112 height 21
click at [604, 180] on select "Choose an option... Pending Applied Excluded (Questions) Excluded (Expired) Exc…" at bounding box center [660, 190] width 112 height 21
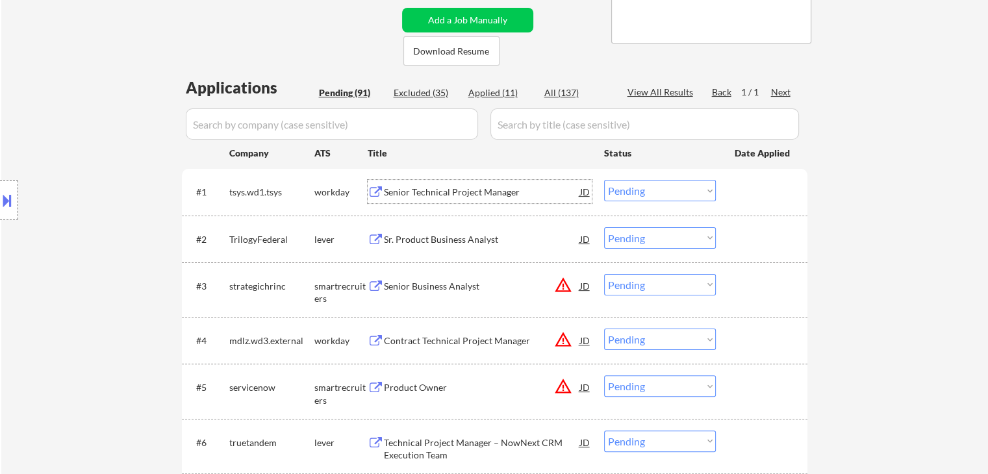
click at [442, 191] on div "Senior Technical Project Manager" at bounding box center [482, 192] width 196 height 13
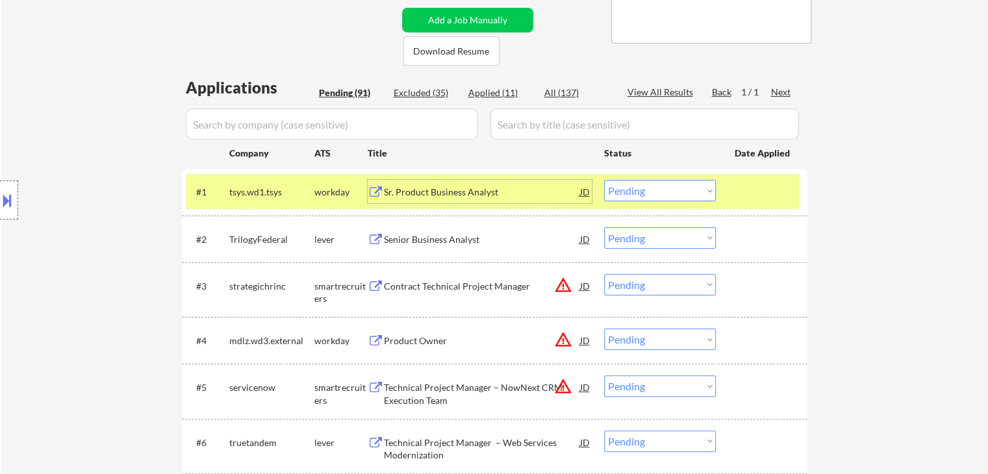
drag, startPoint x: 660, startPoint y: 186, endPoint x: 665, endPoint y: 198, distance: 12.5
click at [663, 191] on select "Choose an option... Pending Applied Excluded (Questions) Excluded (Expired) Exc…" at bounding box center [660, 190] width 112 height 21
click at [604, 180] on select "Choose an option... Pending Applied Excluded (Questions) Excluded (Expired) Exc…" at bounding box center [660, 190] width 112 height 21
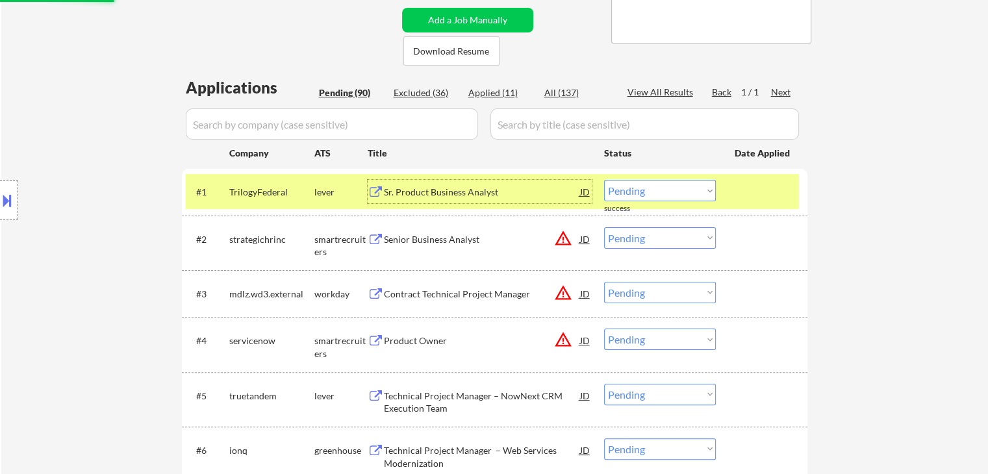
click at [447, 189] on div "Sr. Product Business Analyst" at bounding box center [482, 192] width 196 height 13
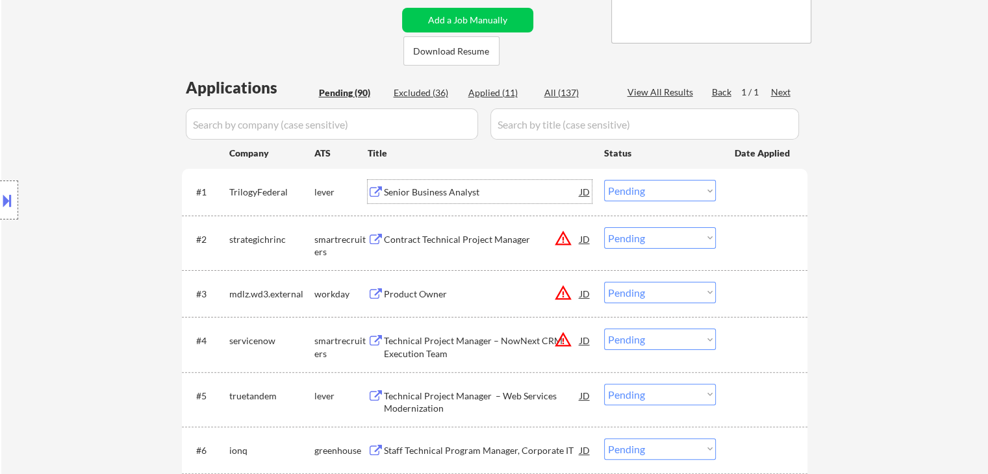
drag, startPoint x: 651, startPoint y: 190, endPoint x: 654, endPoint y: 201, distance: 10.7
click at [651, 194] on select "Choose an option... Pending Applied Excluded (Questions) Excluded (Expired) Exc…" at bounding box center [660, 190] width 112 height 21
click at [604, 180] on select "Choose an option... Pending Applied Excluded (Questions) Excluded (Expired) Exc…" at bounding box center [660, 190] width 112 height 21
select select ""pending""
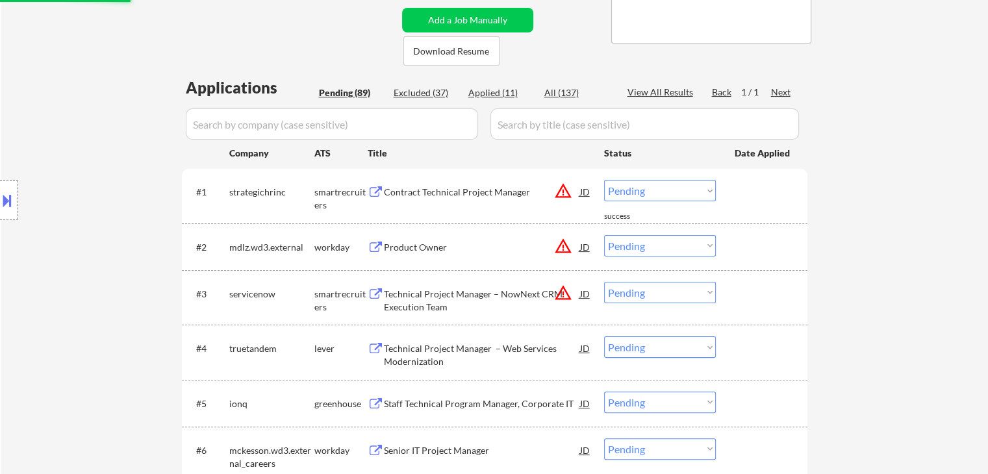
drag, startPoint x: 467, startPoint y: 336, endPoint x: 465, endPoint y: 344, distance: 8.8
click at [465, 344] on div "Technical Project Manager – Web Services Modernization" at bounding box center [482, 352] width 196 height 31
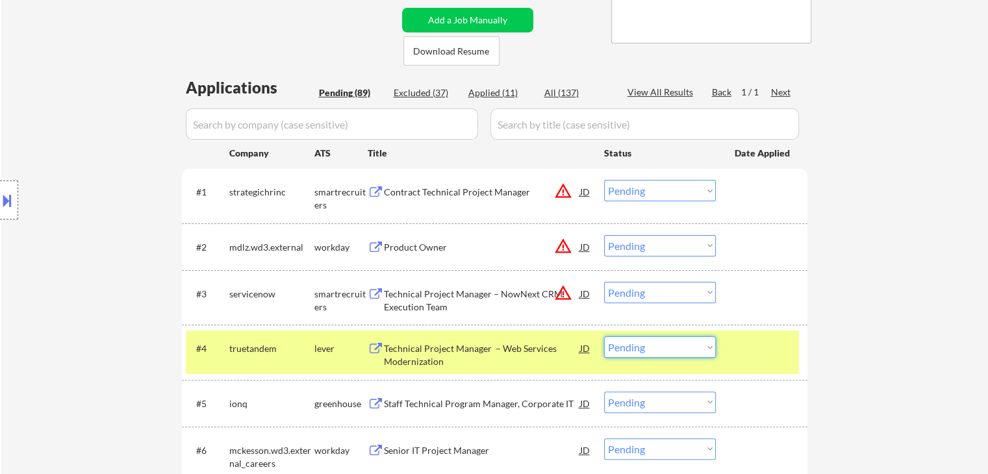
click at [625, 348] on select "Choose an option... Pending Applied Excluded (Questions) Excluded (Expired) Exc…" at bounding box center [660, 347] width 112 height 21
click at [604, 337] on select "Choose an option... Pending Applied Excluded (Questions) Excluded (Expired) Exc…" at bounding box center [660, 347] width 112 height 21
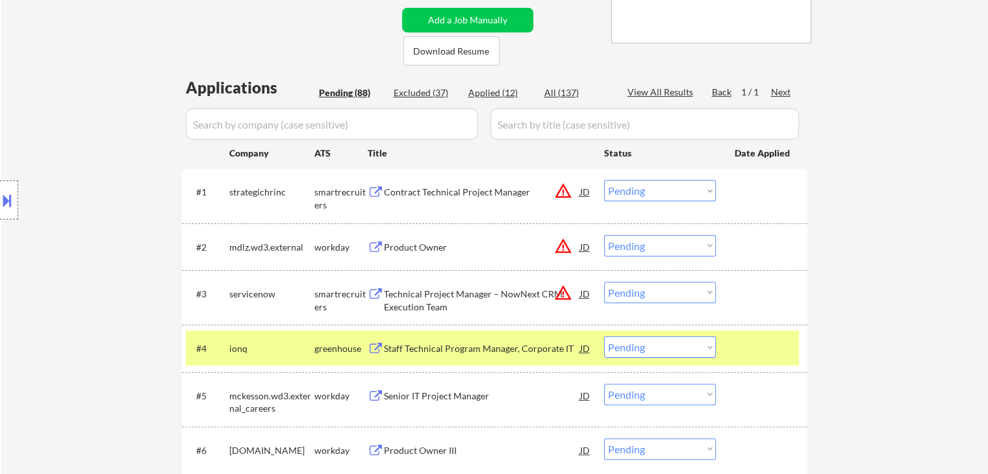
click at [493, 350] on div "Staff Technical Program Manager, Corporate IT" at bounding box center [482, 348] width 196 height 13
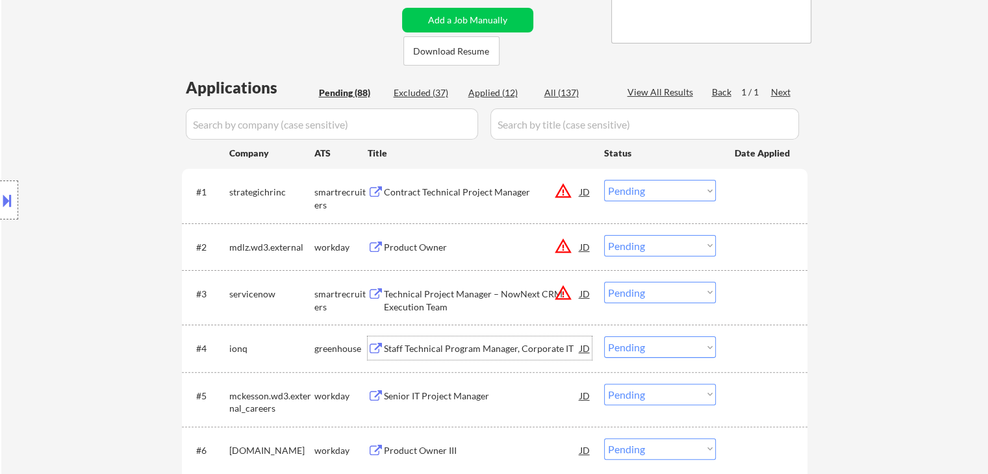
click at [6, 194] on button at bounding box center [7, 200] width 14 height 21
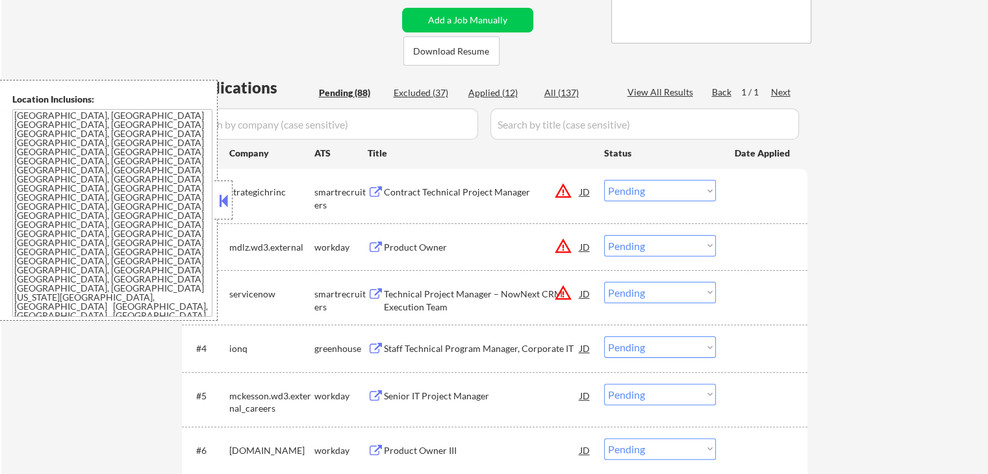
drag, startPoint x: 221, startPoint y: 193, endPoint x: 472, endPoint y: 211, distance: 252.1
click at [221, 193] on button at bounding box center [223, 200] width 14 height 19
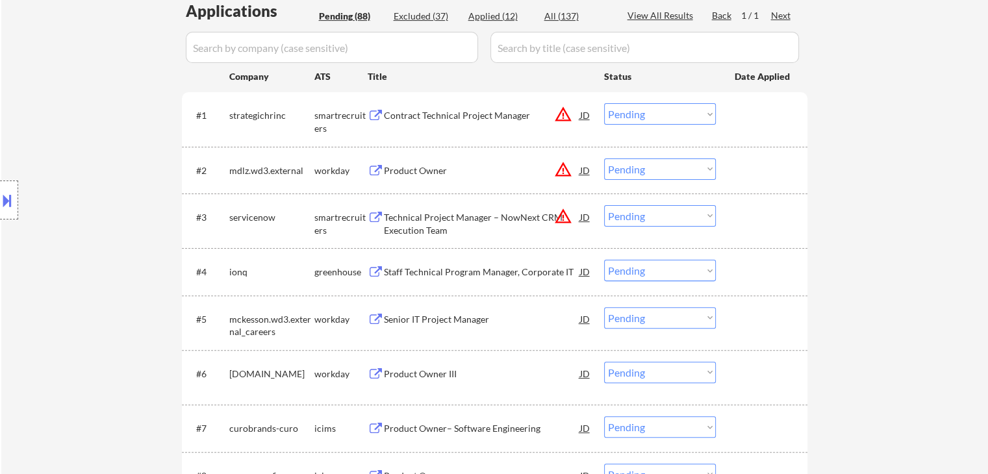
scroll to position [455, 0]
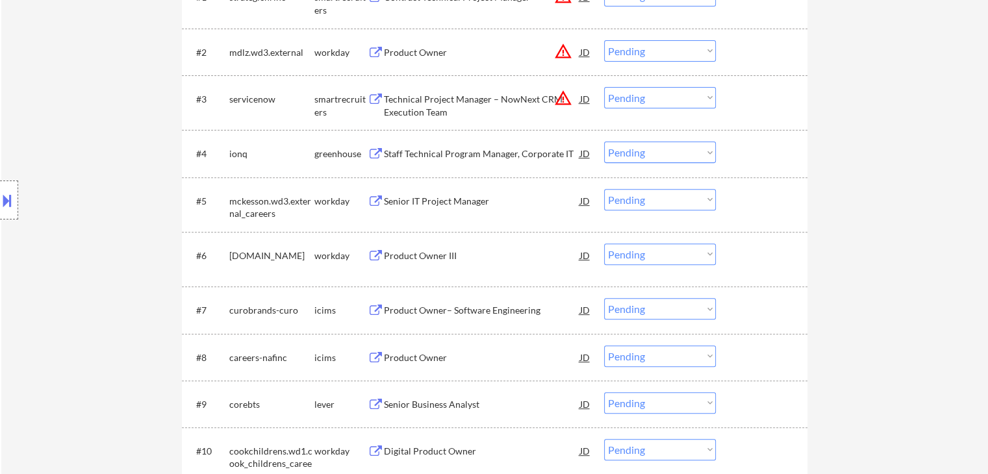
click at [649, 153] on select "Choose an option... Pending Applied Excluded (Questions) Excluded (Expired) Exc…" at bounding box center [660, 152] width 112 height 21
click at [604, 142] on select "Choose an option... Pending Applied Excluded (Questions) Excluded (Expired) Exc…" at bounding box center [660, 152] width 112 height 21
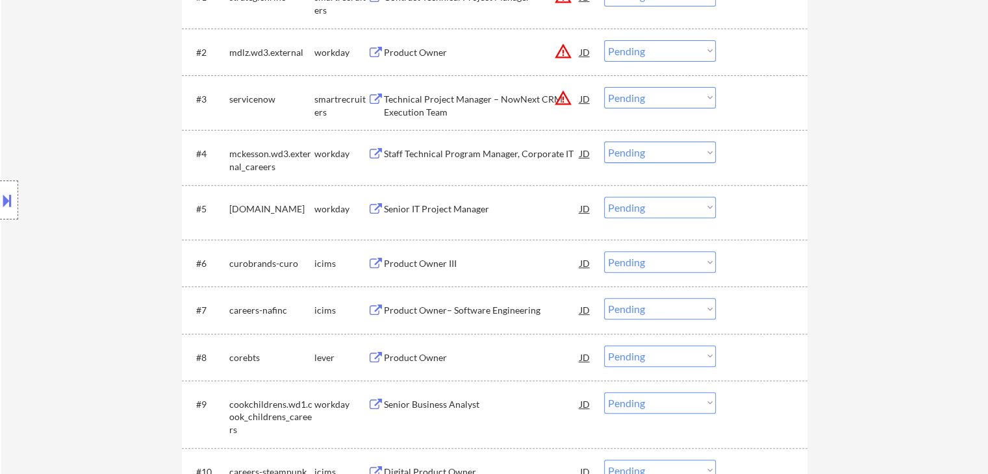
click at [413, 151] on div "Staff Technical Program Manager, Corporate IT" at bounding box center [482, 153] width 196 height 13
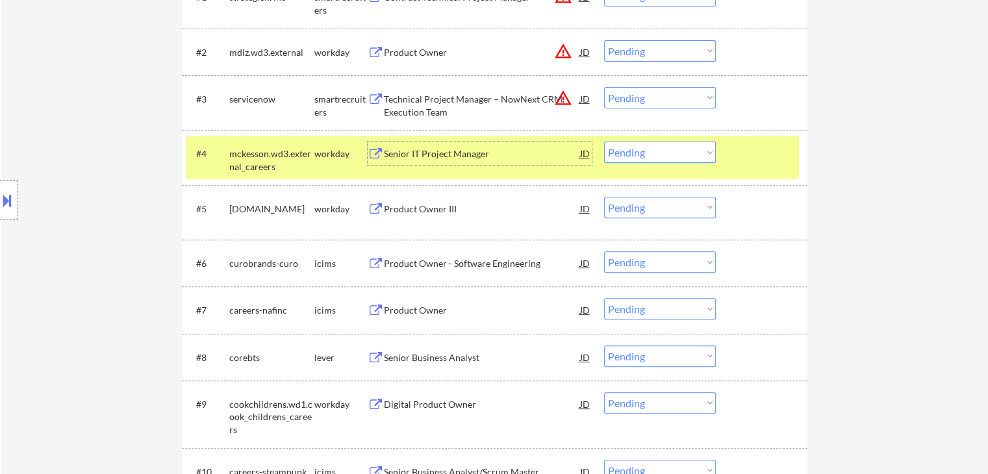
click at [667, 164] on div "#4 mckesson.wd3.external_careers workday Senior IT Project Manager JD warning_a…" at bounding box center [492, 157] width 613 height 43
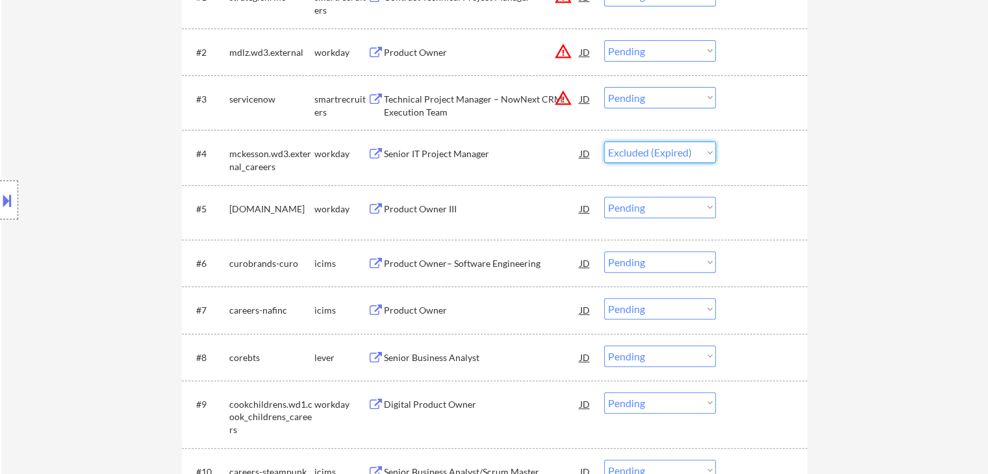
click at [604, 142] on select "Choose an option... Pending Applied Excluded (Questions) Excluded (Expired) Exc…" at bounding box center [660, 152] width 112 height 21
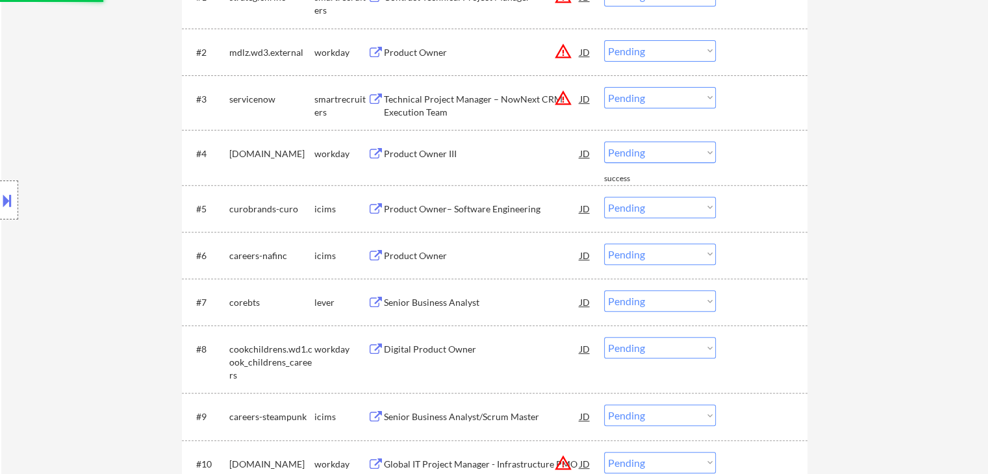
click at [437, 150] on div "Product Owner III" at bounding box center [482, 153] width 196 height 13
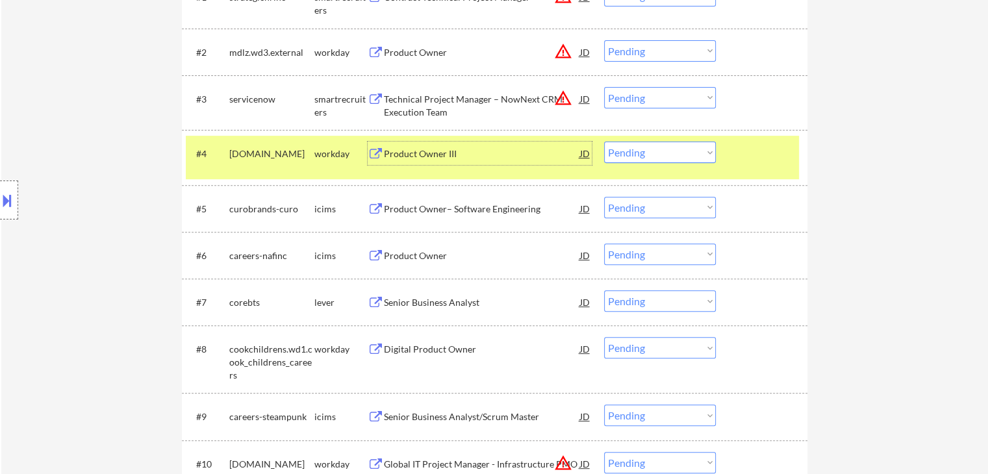
click at [641, 148] on select "Choose an option... Pending Applied Excluded (Questions) Excluded (Expired) Exc…" at bounding box center [660, 152] width 112 height 21
click at [604, 142] on select "Choose an option... Pending Applied Excluded (Questions) Excluded (Expired) Exc…" at bounding box center [660, 152] width 112 height 21
select select ""pending""
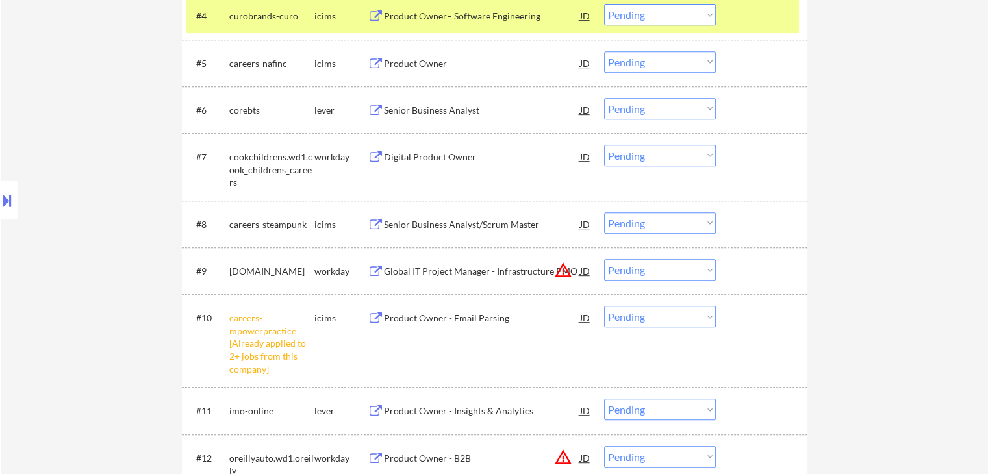
scroll to position [715, 0]
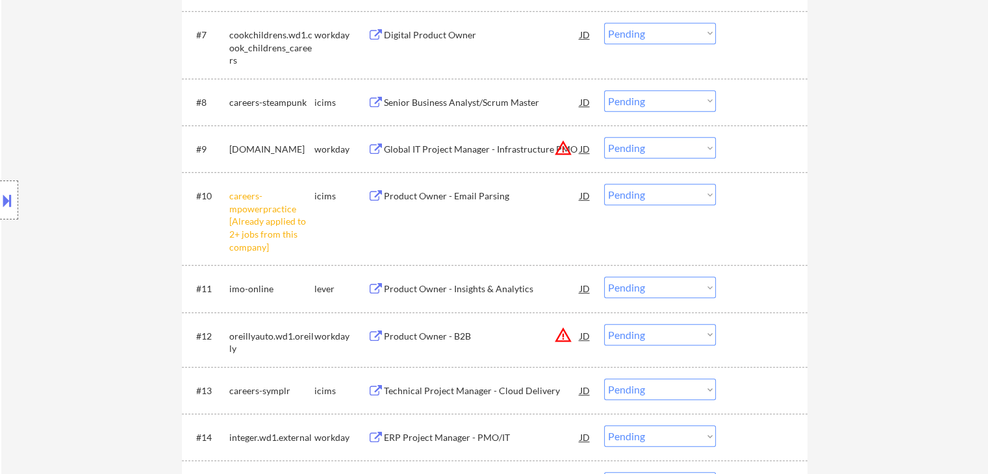
drag, startPoint x: 673, startPoint y: 198, endPoint x: 676, endPoint y: 204, distance: 7.0
click at [673, 198] on select "Choose an option... Pending Applied Excluded (Questions) Excluded (Expired) Exc…" at bounding box center [660, 194] width 112 height 21
click at [604, 184] on select "Choose an option... Pending Applied Excluded (Questions) Excluded (Expired) Exc…" at bounding box center [660, 194] width 112 height 21
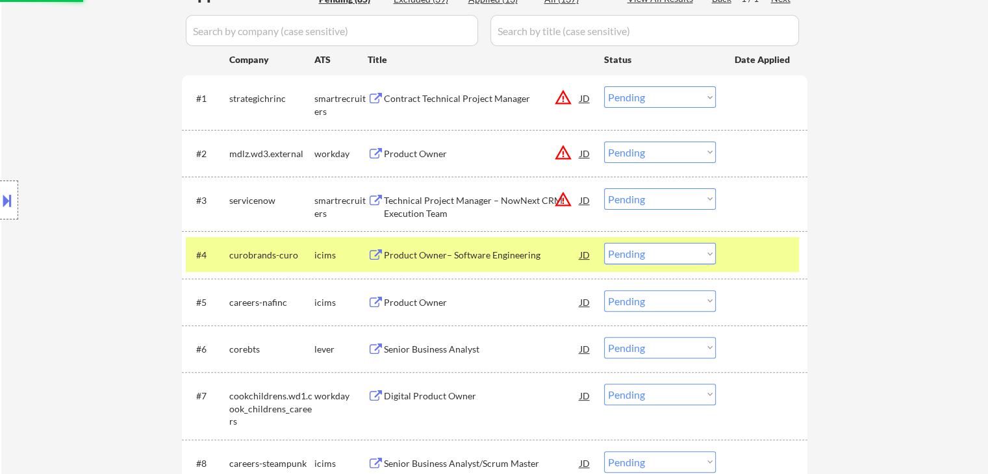
scroll to position [260, 0]
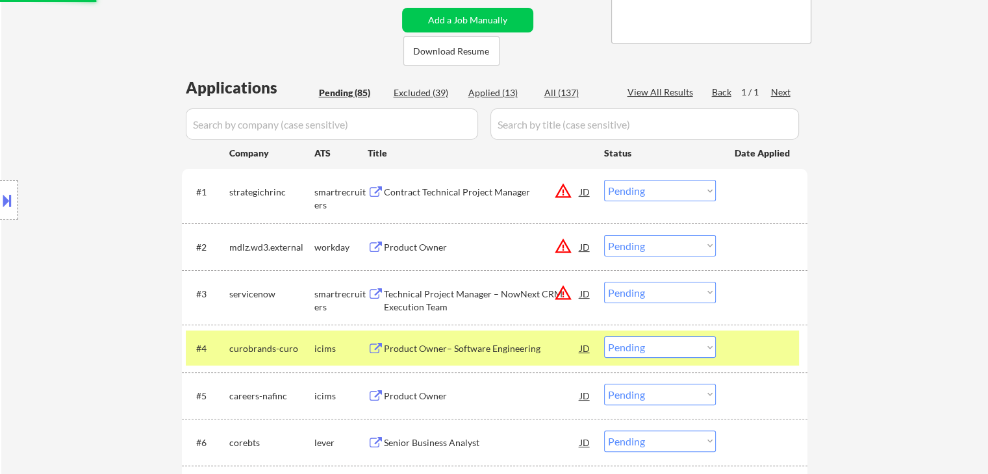
select select ""pending""
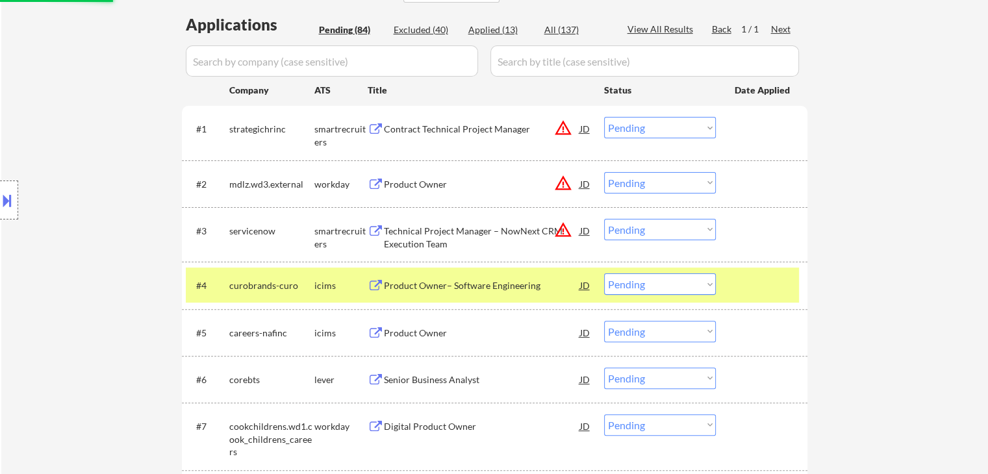
scroll to position [390, 0]
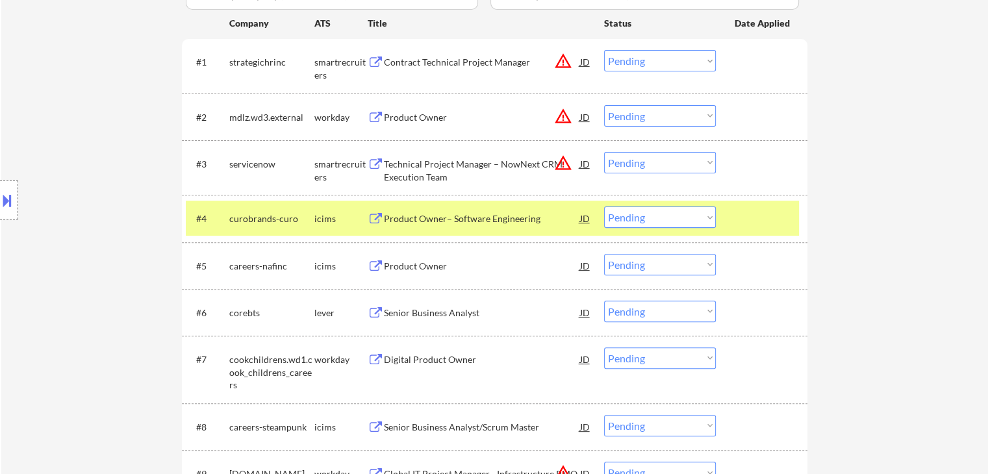
click at [450, 227] on div "Product Owner– Software Engineering" at bounding box center [482, 218] width 196 height 23
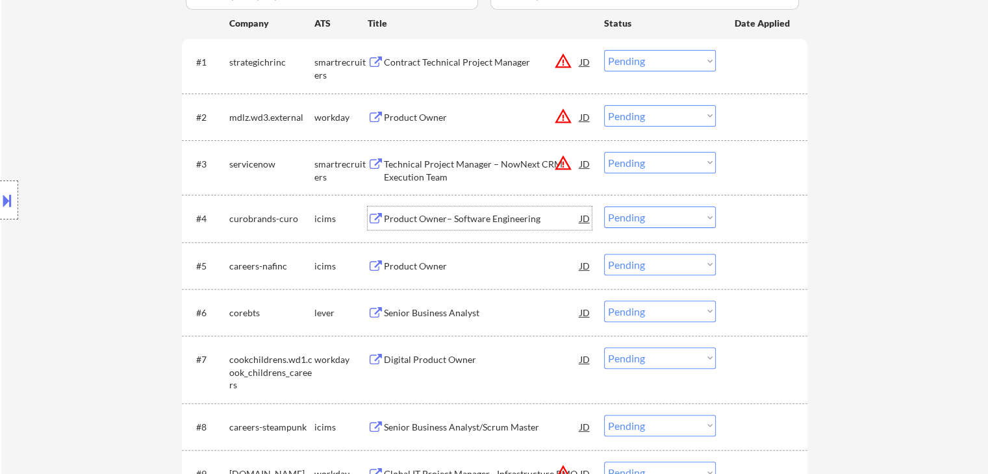
click at [637, 216] on select "Choose an option... Pending Applied Excluded (Questions) Excluded (Expired) Exc…" at bounding box center [660, 217] width 112 height 21
click at [604, 207] on select "Choose an option... Pending Applied Excluded (Questions) Excluded (Expired) Exc…" at bounding box center [660, 217] width 112 height 21
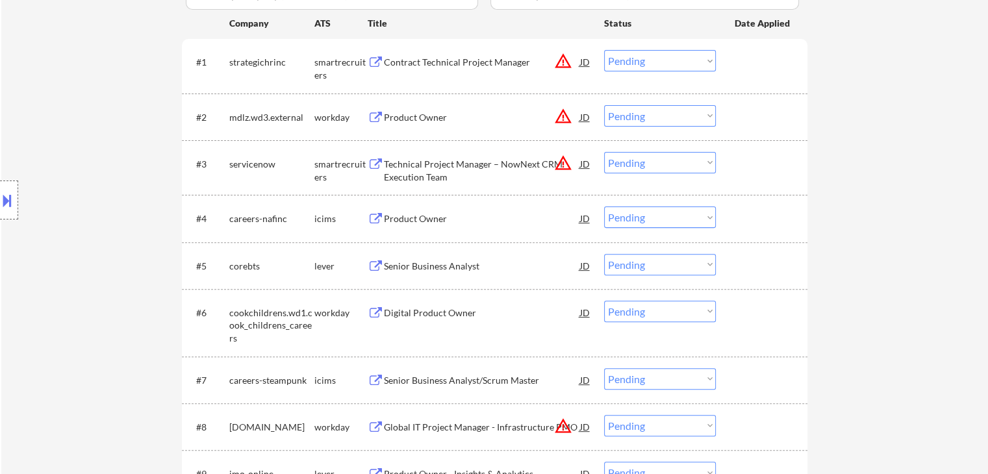
click at [413, 222] on div "Product Owner" at bounding box center [482, 218] width 196 height 13
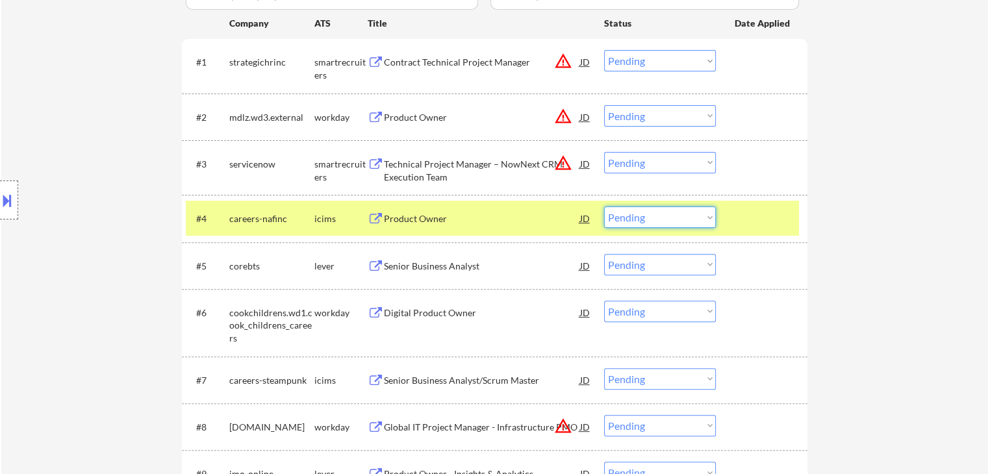
click at [647, 220] on select "Choose an option... Pending Applied Excluded (Questions) Excluded (Expired) Exc…" at bounding box center [660, 217] width 112 height 21
click at [604, 207] on select "Choose an option... Pending Applied Excluded (Questions) Excluded (Expired) Exc…" at bounding box center [660, 217] width 112 height 21
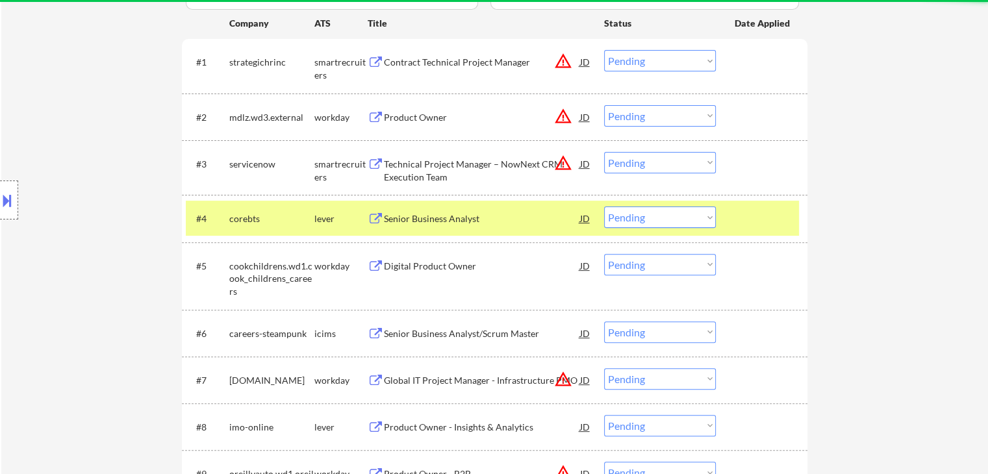
click at [410, 216] on div "Senior Business Analyst" at bounding box center [482, 218] width 196 height 13
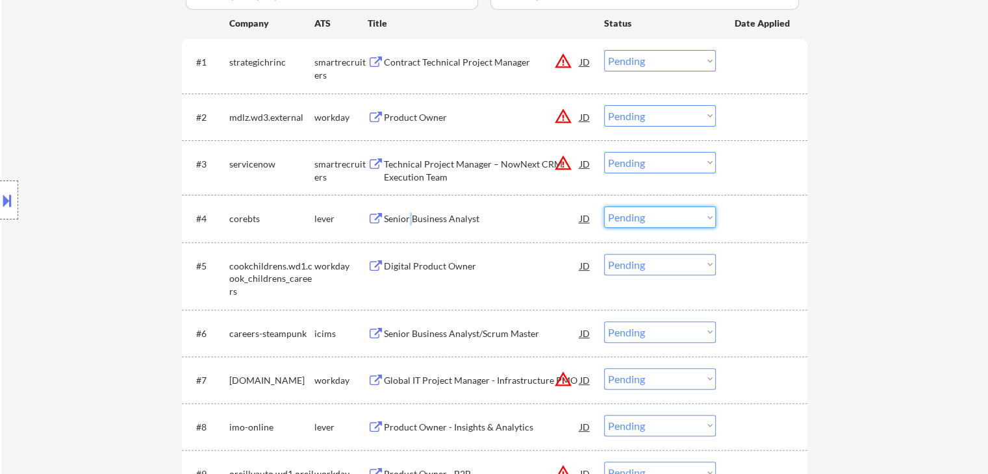
drag, startPoint x: 639, startPoint y: 216, endPoint x: 652, endPoint y: 227, distance: 16.6
click at [642, 218] on select "Choose an option... Pending Applied Excluded (Questions) Excluded (Expired) Exc…" at bounding box center [660, 217] width 112 height 21
click at [604, 207] on select "Choose an option... Pending Applied Excluded (Questions) Excluded (Expired) Exc…" at bounding box center [660, 217] width 112 height 21
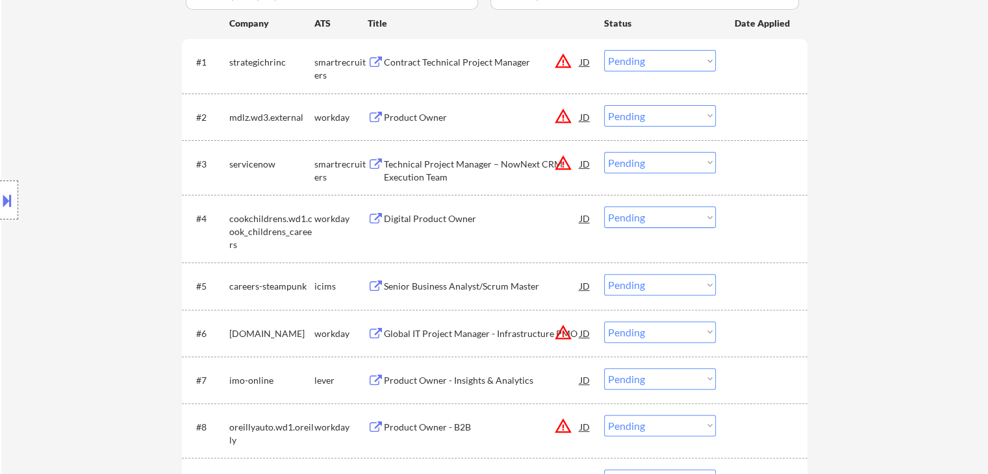
click at [429, 216] on div "Digital Product Owner" at bounding box center [482, 218] width 196 height 13
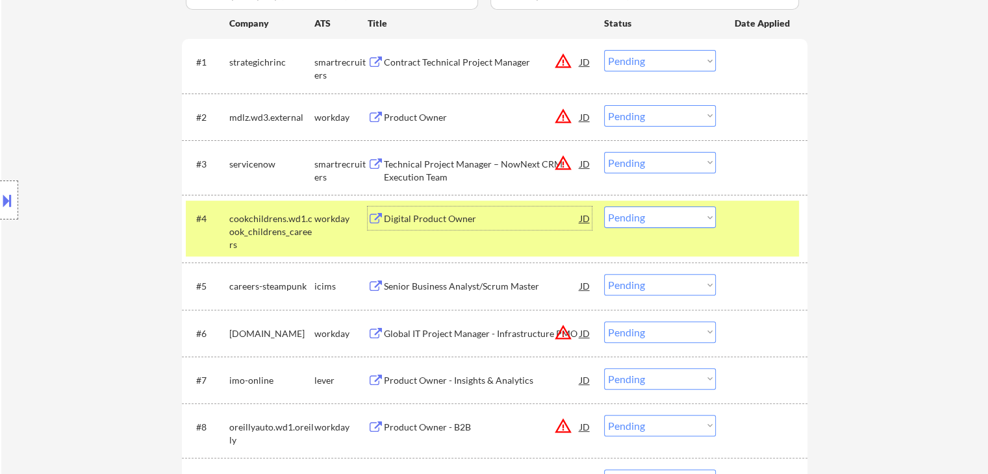
click at [665, 216] on select "Choose an option... Pending Applied Excluded (Questions) Excluded (Expired) Exc…" at bounding box center [660, 217] width 112 height 21
click at [604, 207] on select "Choose an option... Pending Applied Excluded (Questions) Excluded (Expired) Exc…" at bounding box center [660, 217] width 112 height 21
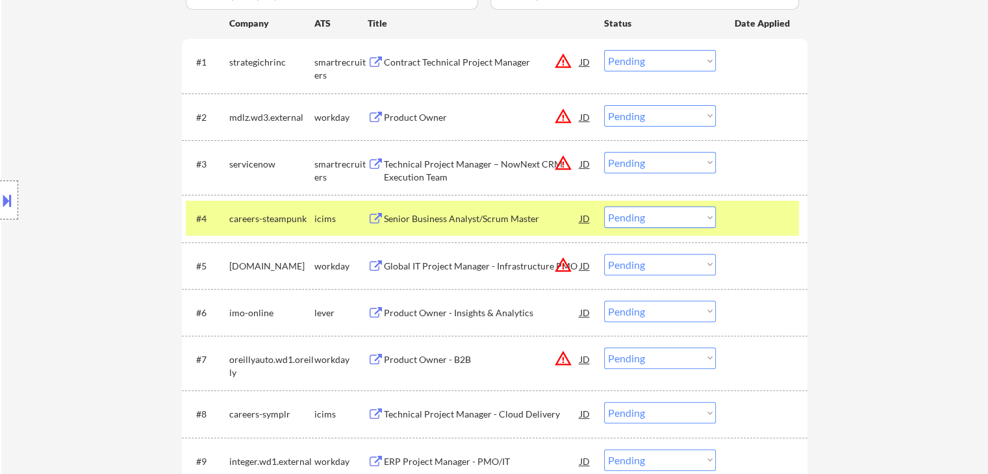
click at [454, 216] on div "Senior Business Analyst/Scrum Master" at bounding box center [482, 218] width 196 height 13
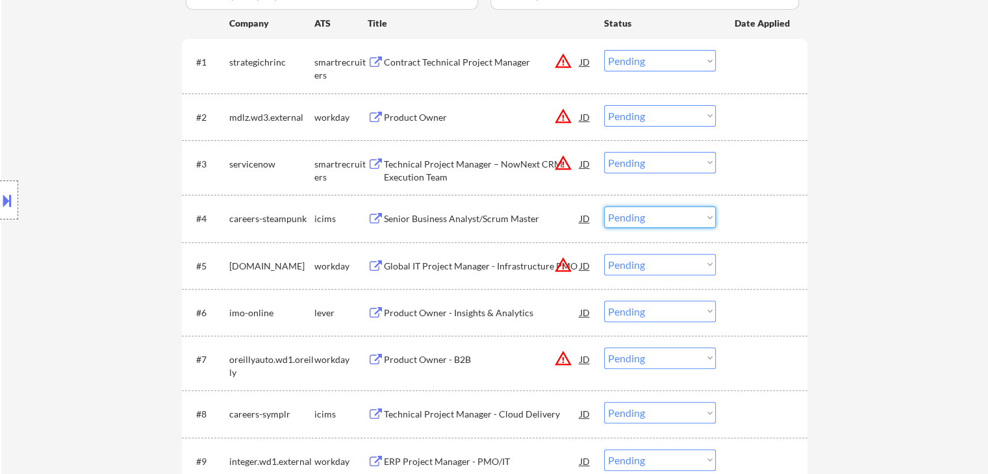
drag, startPoint x: 632, startPoint y: 218, endPoint x: 641, endPoint y: 227, distance: 12.4
click at [635, 218] on select "Choose an option... Pending Applied Excluded (Questions) Excluded (Expired) Exc…" at bounding box center [660, 217] width 112 height 21
click at [604, 207] on select "Choose an option... Pending Applied Excluded (Questions) Excluded (Expired) Exc…" at bounding box center [660, 217] width 112 height 21
select select ""pending""
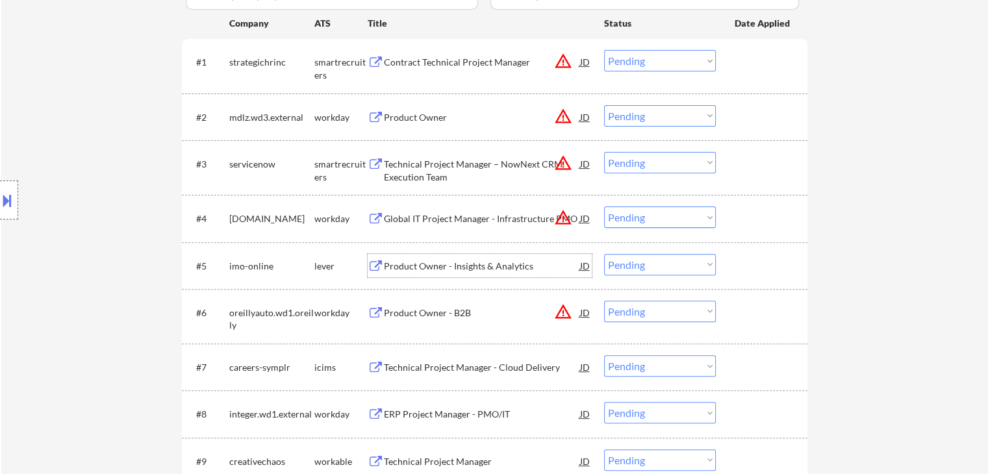
click at [494, 261] on div "Product Owner - Insights & Analytics" at bounding box center [482, 266] width 196 height 13
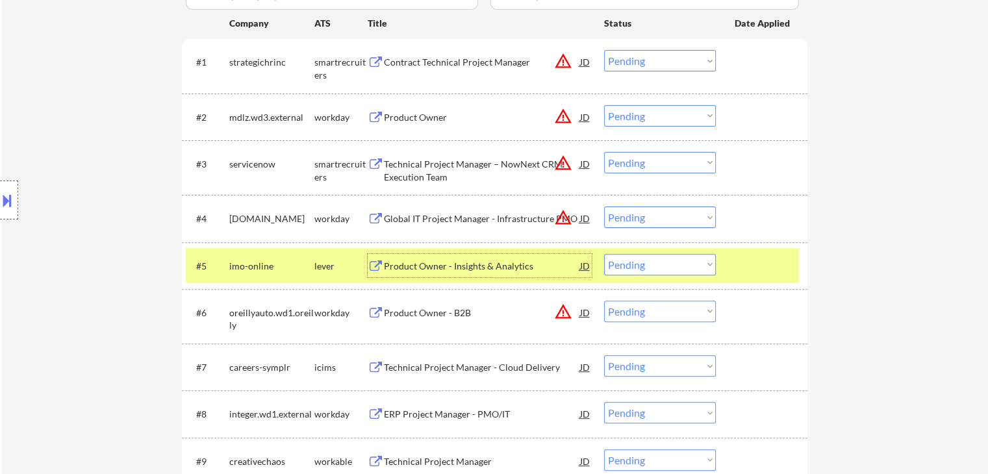
click at [665, 261] on select "Choose an option... Pending Applied Excluded (Questions) Excluded (Expired) Exc…" at bounding box center [660, 264] width 112 height 21
click at [604, 254] on select "Choose an option... Pending Applied Excluded (Questions) Excluded (Expired) Exc…" at bounding box center [660, 264] width 112 height 21
select select ""pending""
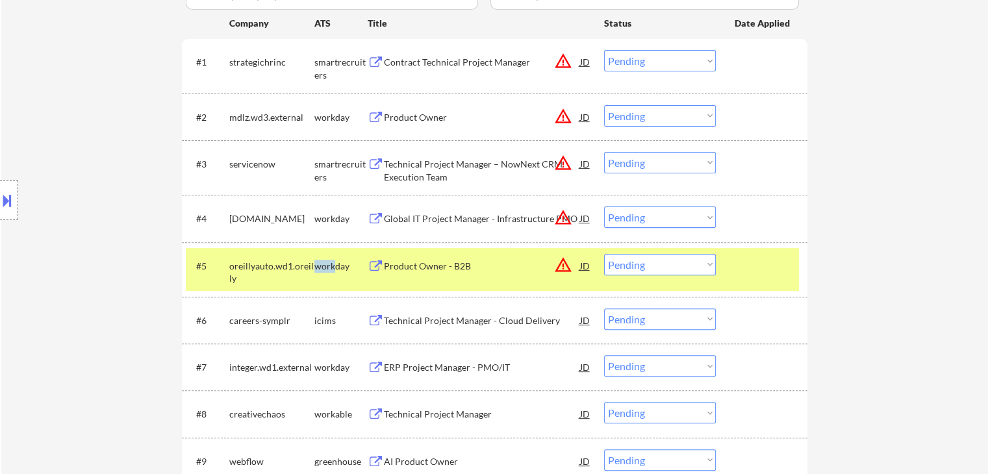
click at [333, 276] on div "#5 oreillyauto.wd1.oreilly workday Product Owner - B2B JD warning_amber Choose …" at bounding box center [492, 269] width 613 height 43
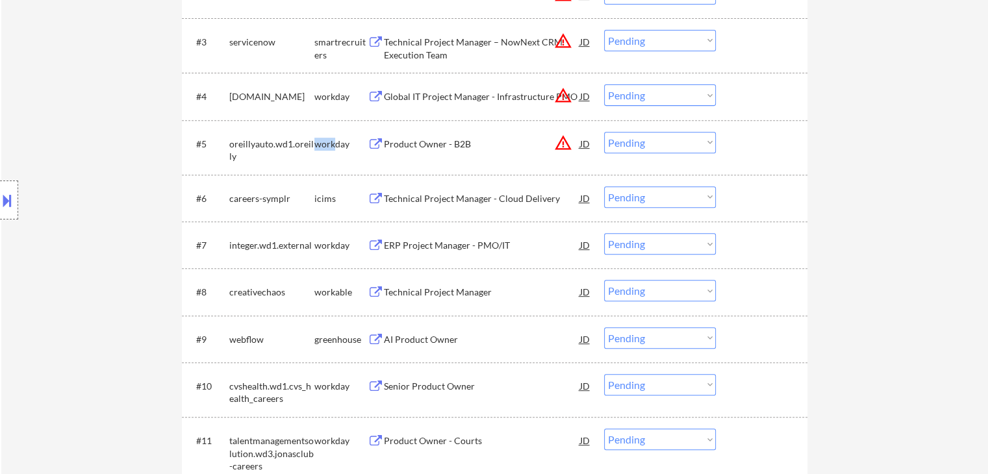
scroll to position [520, 0]
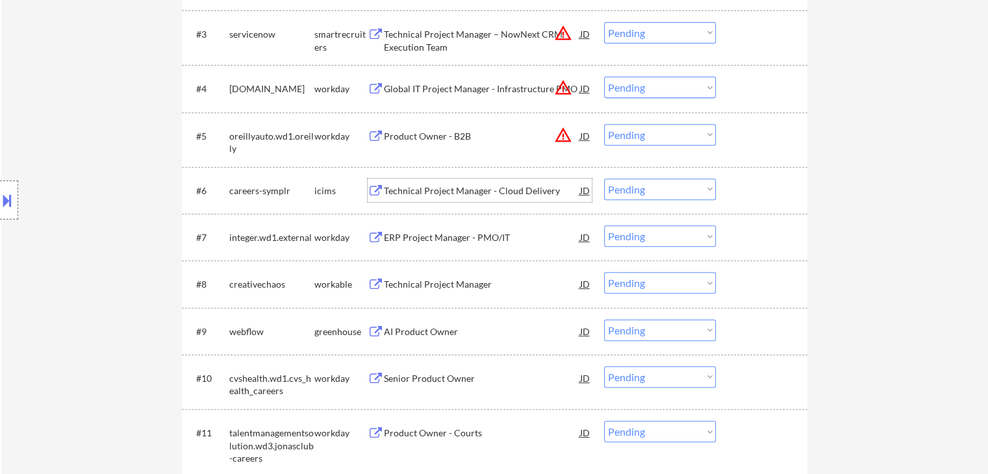
click at [451, 194] on div "Technical Project Manager - Cloud Delivery" at bounding box center [482, 191] width 196 height 13
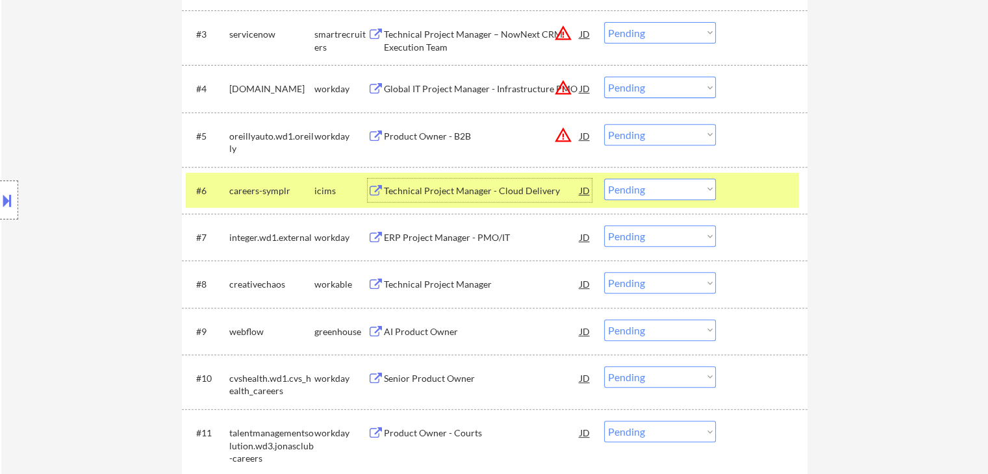
drag, startPoint x: 659, startPoint y: 190, endPoint x: 661, endPoint y: 199, distance: 8.7
click at [659, 190] on select "Choose an option... Pending Applied Excluded (Questions) Excluded (Expired) Exc…" at bounding box center [660, 189] width 112 height 21
click at [604, 179] on select "Choose an option... Pending Applied Excluded (Questions) Excluded (Expired) Exc…" at bounding box center [660, 189] width 112 height 21
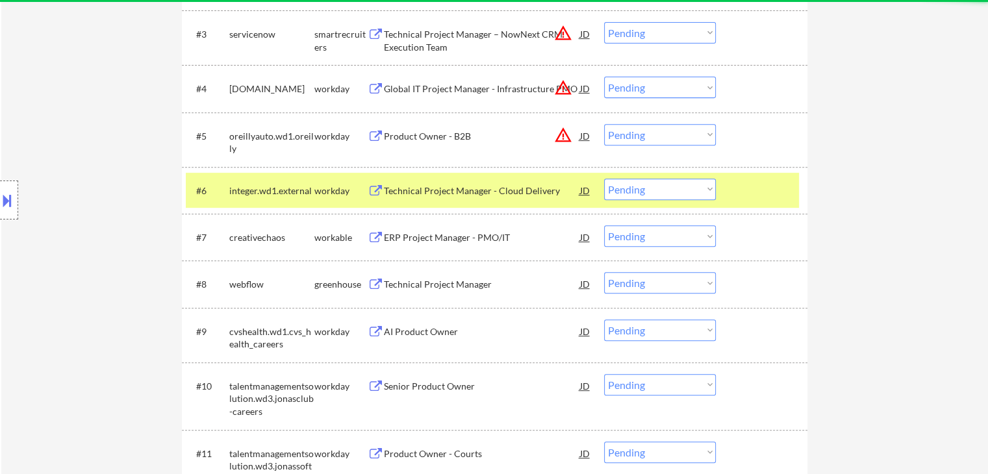
click at [416, 195] on div "Technical Project Manager - Cloud Delivery" at bounding box center [482, 191] width 196 height 13
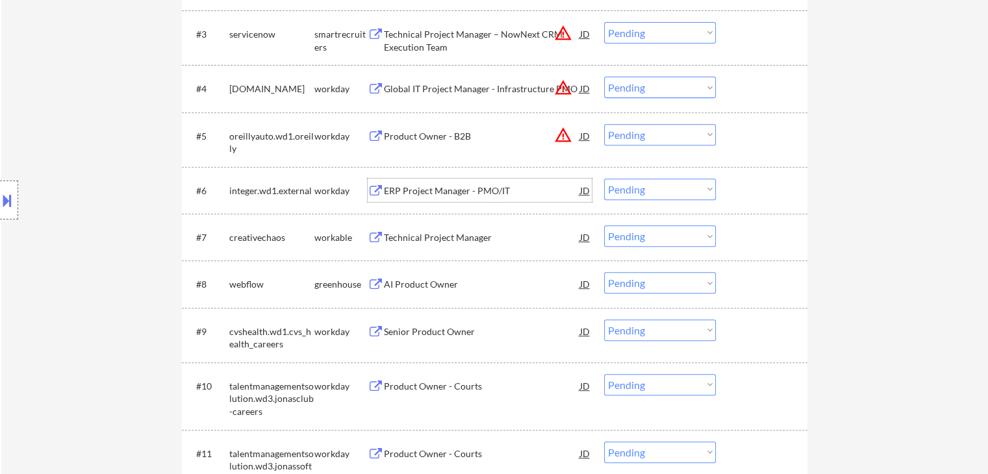
click at [642, 193] on select "Choose an option... Pending Applied Excluded (Questions) Excluded (Expired) Exc…" at bounding box center [660, 189] width 112 height 21
click at [604, 179] on select "Choose an option... Pending Applied Excluded (Questions) Excluded (Expired) Exc…" at bounding box center [660, 189] width 112 height 21
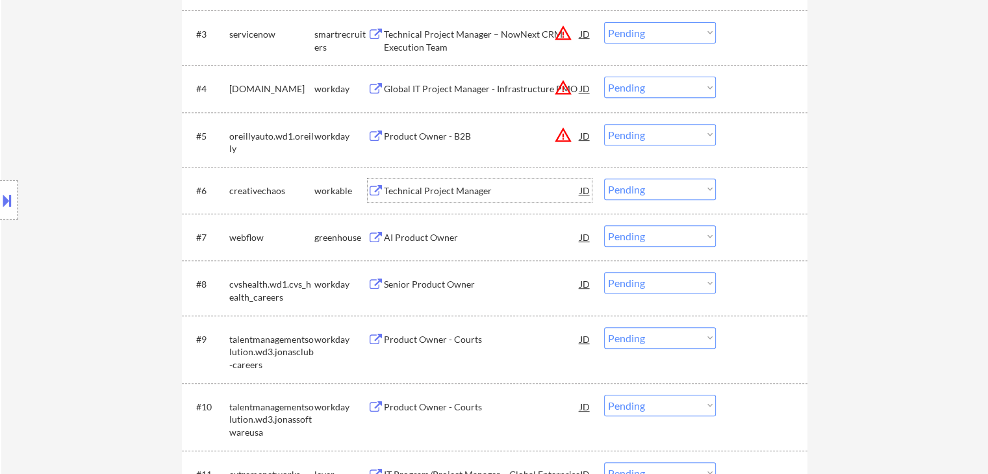
click at [432, 194] on div "Technical Project Manager" at bounding box center [482, 191] width 196 height 13
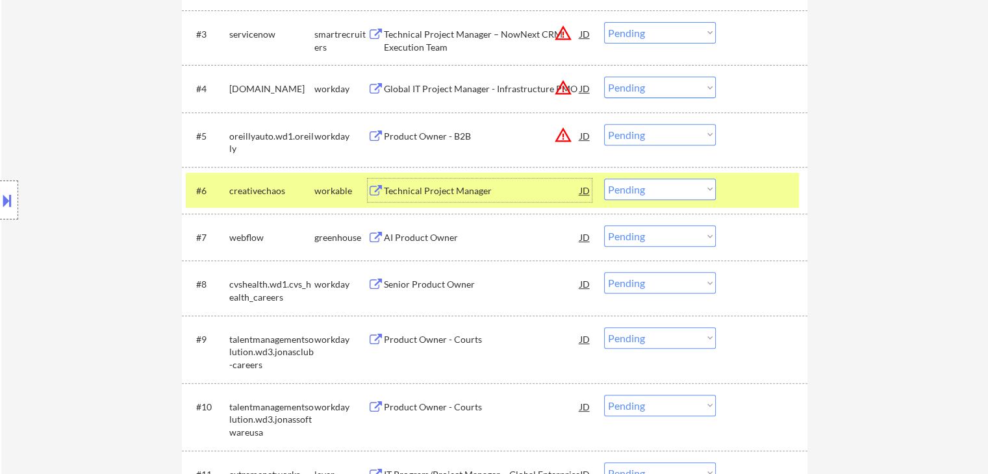
drag, startPoint x: 646, startPoint y: 190, endPoint x: 649, endPoint y: 199, distance: 9.5
click at [647, 193] on select "Choose an option... Pending Applied Excluded (Questions) Excluded (Expired) Exc…" at bounding box center [660, 189] width 112 height 21
click at [604, 179] on select "Choose an option... Pending Applied Excluded (Questions) Excluded (Expired) Exc…" at bounding box center [660, 189] width 112 height 21
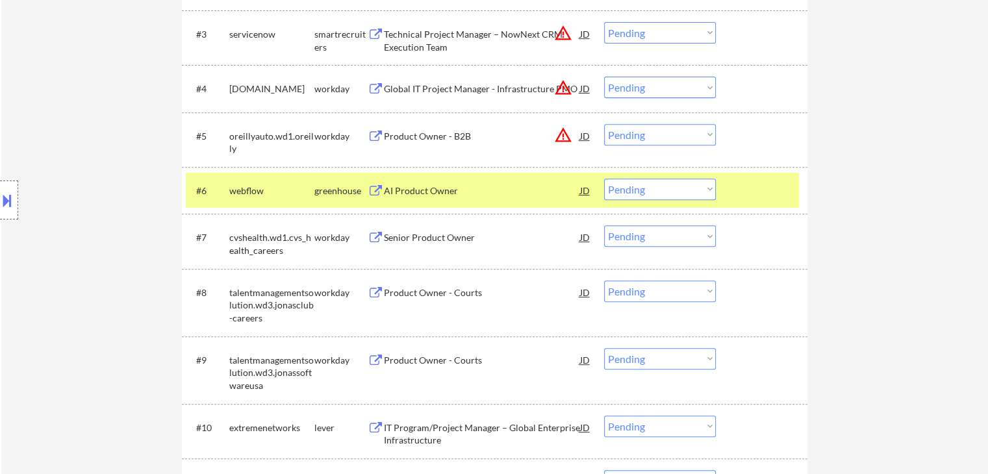
click at [411, 188] on div "AI Product Owner" at bounding box center [482, 191] width 196 height 13
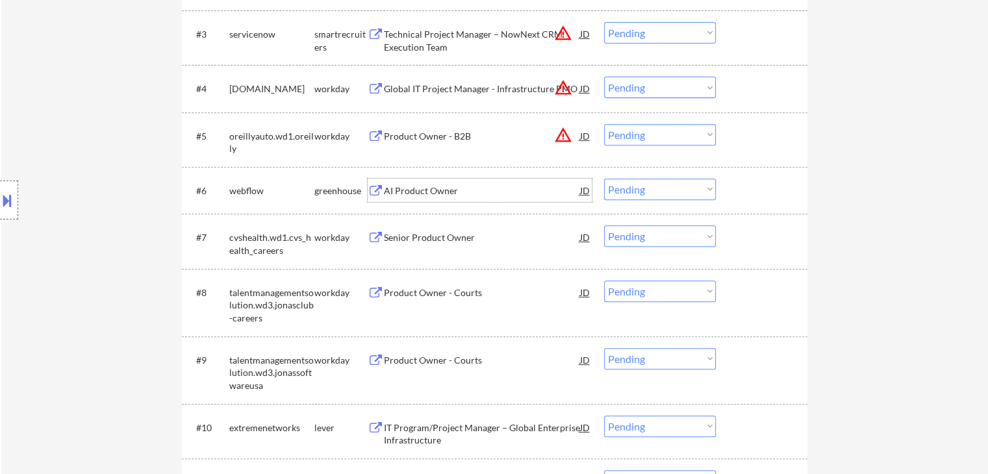
drag, startPoint x: 656, startPoint y: 186, endPoint x: 667, endPoint y: 199, distance: 16.6
click at [656, 189] on select "Choose an option... Pending Applied Excluded (Questions) Excluded (Expired) Exc…" at bounding box center [660, 189] width 112 height 21
click at [604, 179] on select "Choose an option... Pending Applied Excluded (Questions) Excluded (Expired) Exc…" at bounding box center [660, 189] width 112 height 21
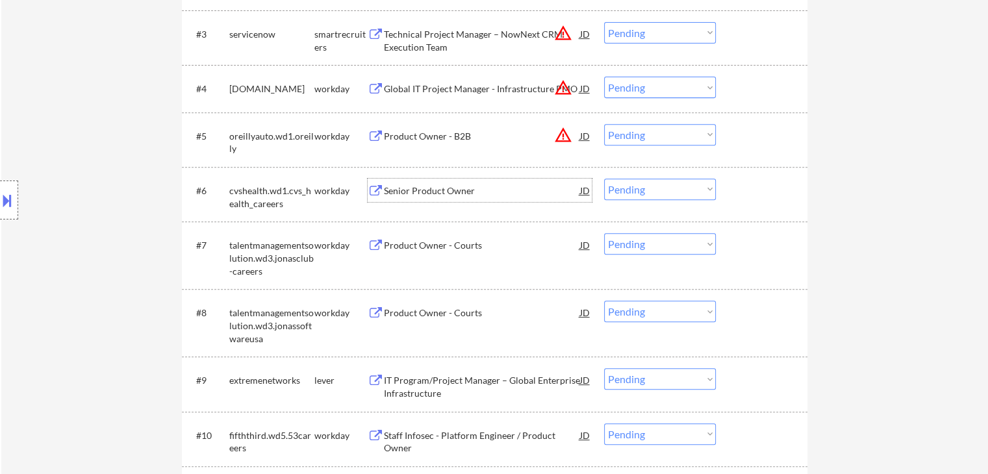
click at [424, 186] on div "Senior Product Owner" at bounding box center [482, 191] width 196 height 13
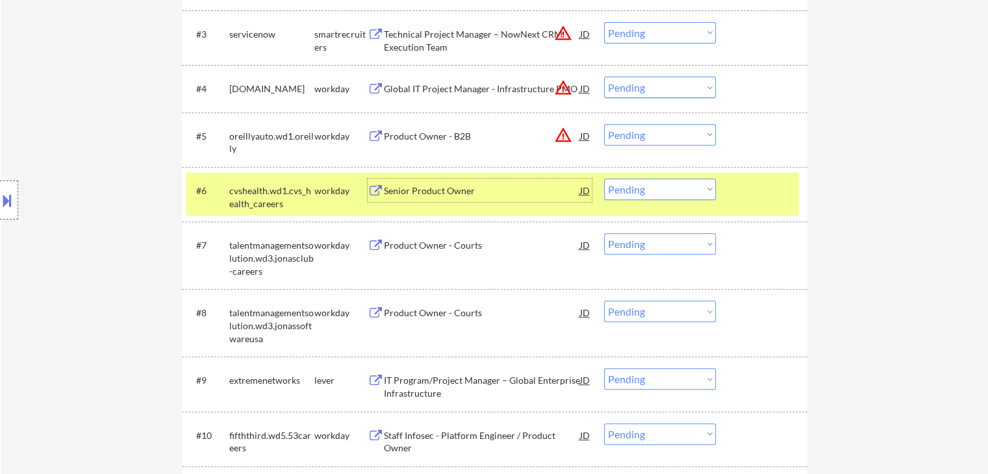
drag, startPoint x: 648, startPoint y: 190, endPoint x: 655, endPoint y: 199, distance: 11.1
click at [650, 193] on select "Choose an option... Pending Applied Excluded (Questions) Excluded (Expired) Exc…" at bounding box center [660, 189] width 112 height 21
click at [604, 179] on select "Choose an option... Pending Applied Excluded (Questions) Excluded (Expired) Exc…" at bounding box center [660, 189] width 112 height 21
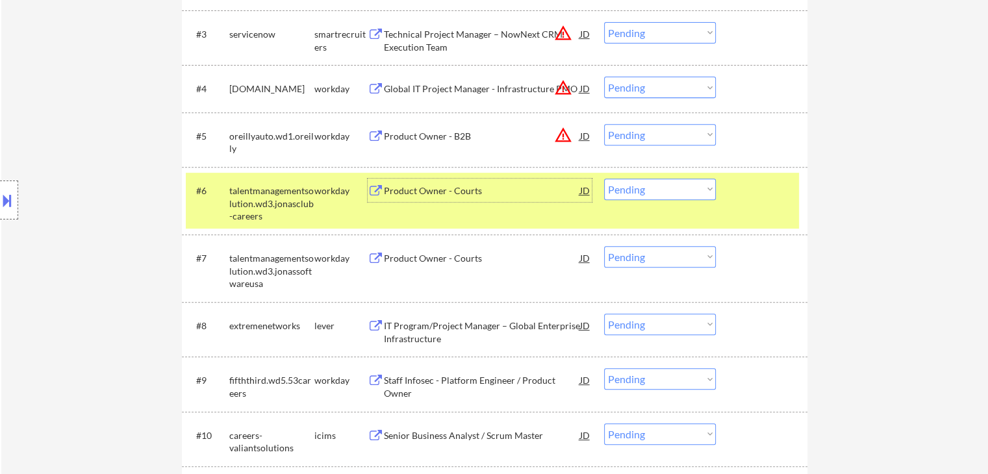
click at [530, 196] on div "Product Owner - Courts" at bounding box center [482, 191] width 196 height 13
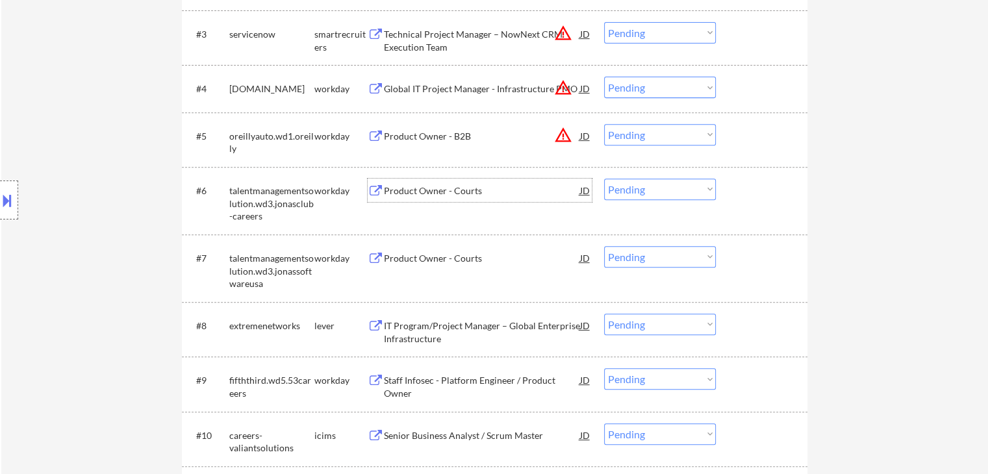
drag, startPoint x: 655, startPoint y: 181, endPoint x: 661, endPoint y: 199, distance: 18.7
click at [655, 183] on select "Choose an option... Pending Applied Excluded (Questions) Excluded (Expired) Exc…" at bounding box center [660, 189] width 112 height 21
click at [604, 179] on select "Choose an option... Pending Applied Excluded (Questions) Excluded (Expired) Exc…" at bounding box center [660, 189] width 112 height 21
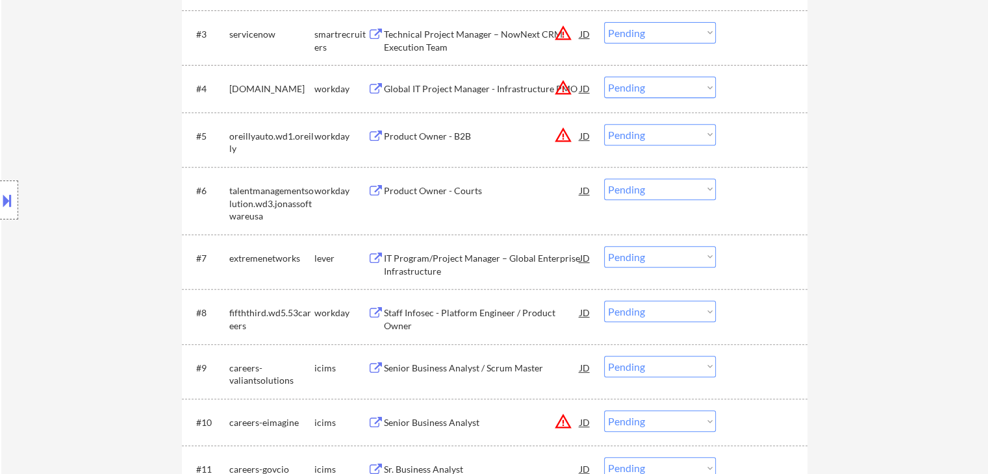
click at [451, 187] on div "Product Owner - Courts" at bounding box center [482, 191] width 196 height 13
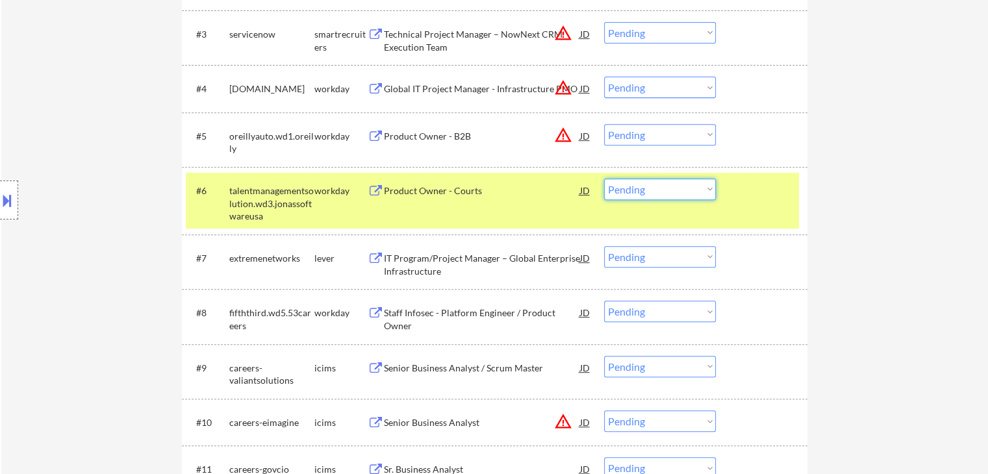
click at [670, 190] on select "Choose an option... Pending Applied Excluded (Questions) Excluded (Expired) Exc…" at bounding box center [660, 189] width 112 height 21
click at [604, 179] on select "Choose an option... Pending Applied Excluded (Questions) Excluded (Expired) Exc…" at bounding box center [660, 189] width 112 height 21
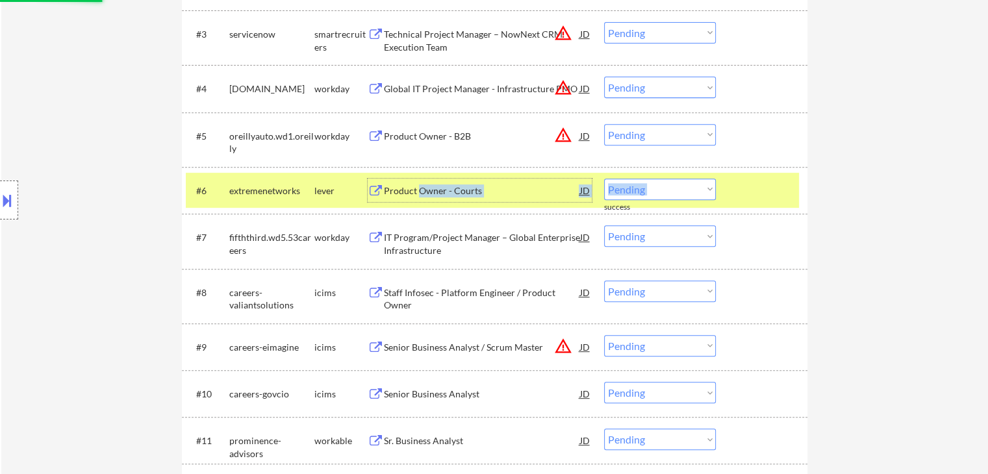
click at [421, 177] on div "#6 extremenetworks lever Product Owner - Courts JD warning_amber Choose an opti…" at bounding box center [492, 190] width 613 height 35
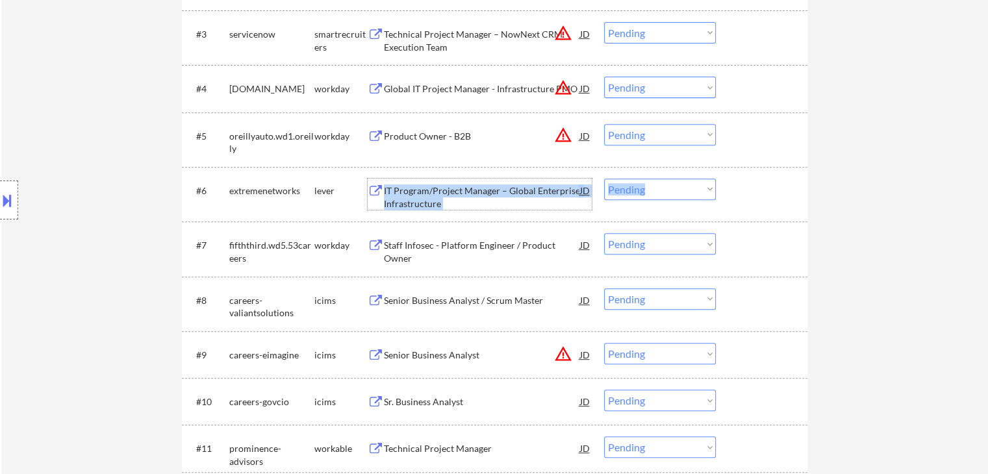
click at [376, 192] on button at bounding box center [376, 191] width 16 height 12
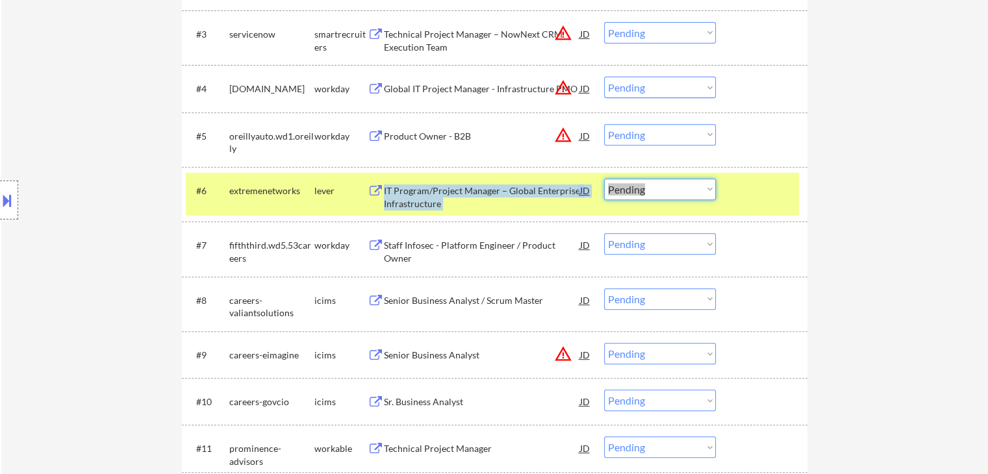
drag, startPoint x: 656, startPoint y: 190, endPoint x: 681, endPoint y: 199, distance: 26.3
click at [660, 190] on select "Choose an option... Pending Applied Excluded (Questions) Excluded (Expired) Exc…" at bounding box center [660, 189] width 112 height 21
click at [604, 179] on select "Choose an option... Pending Applied Excluded (Questions) Excluded (Expired) Exc…" at bounding box center [660, 189] width 112 height 21
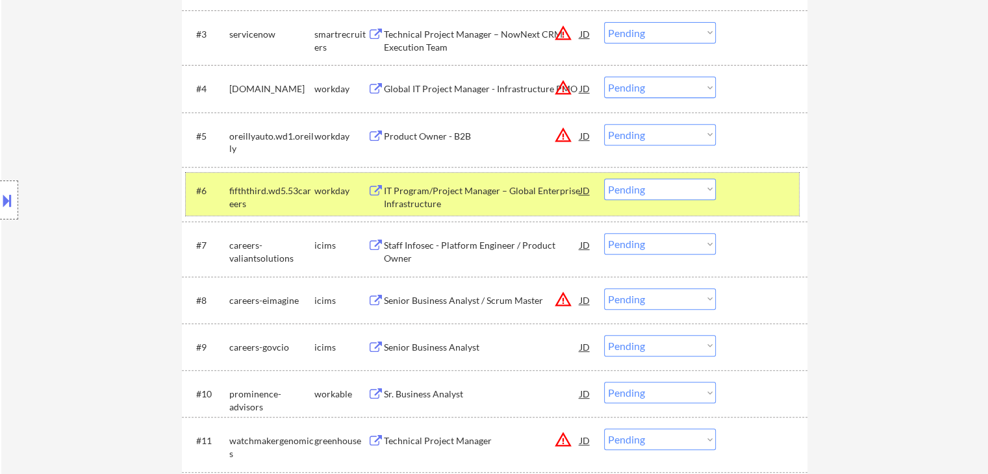
click at [337, 198] on div "workday" at bounding box center [340, 190] width 53 height 23
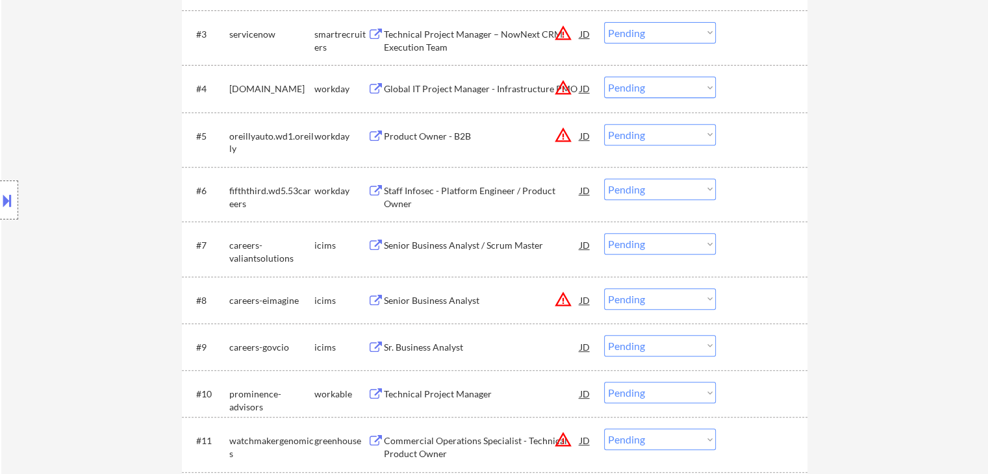
click at [487, 196] on div "Staff Infosec - Platform Engineer / Product Owner" at bounding box center [482, 197] width 196 height 25
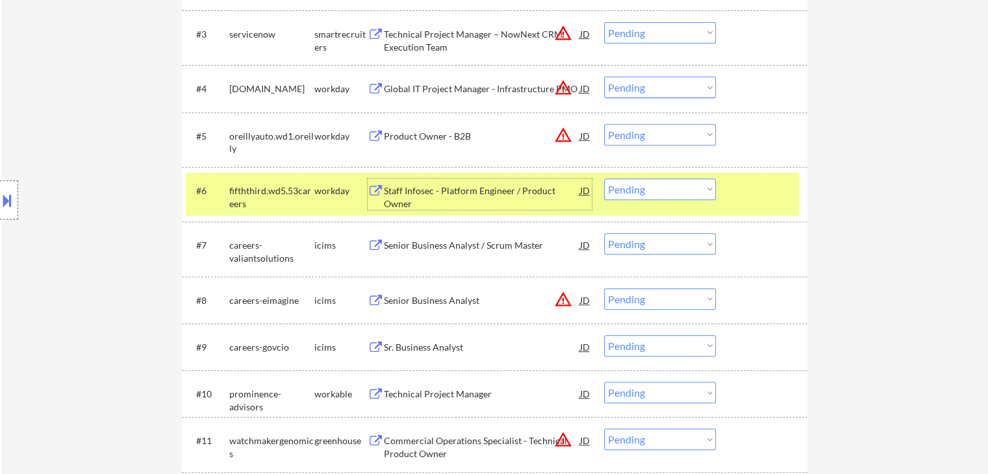
drag, startPoint x: 647, startPoint y: 187, endPoint x: 655, endPoint y: 199, distance: 14.1
click at [648, 190] on select "Choose an option... Pending Applied Excluded (Questions) Excluded (Expired) Exc…" at bounding box center [660, 189] width 112 height 21
click at [604, 179] on select "Choose an option... Pending Applied Excluded (Questions) Excluded (Expired) Exc…" at bounding box center [660, 189] width 112 height 21
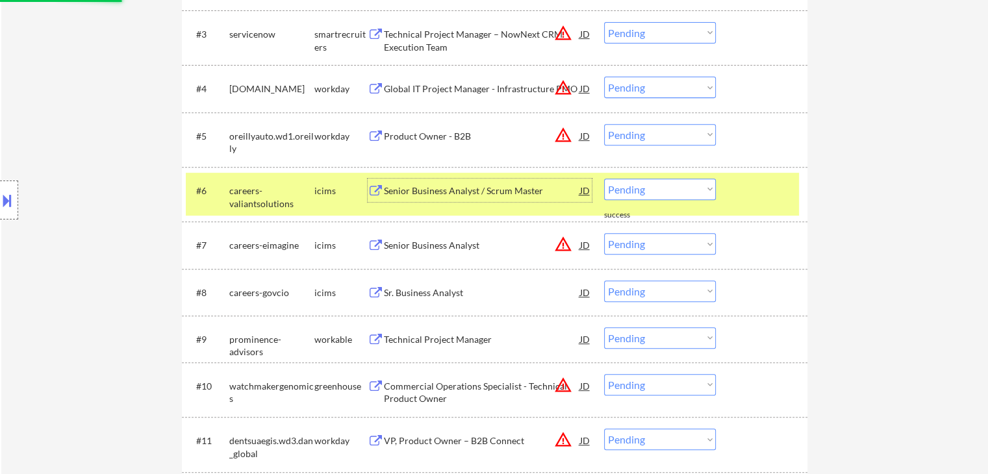
click at [457, 190] on div "Senior Business Analyst / Scrum Master" at bounding box center [482, 191] width 196 height 13
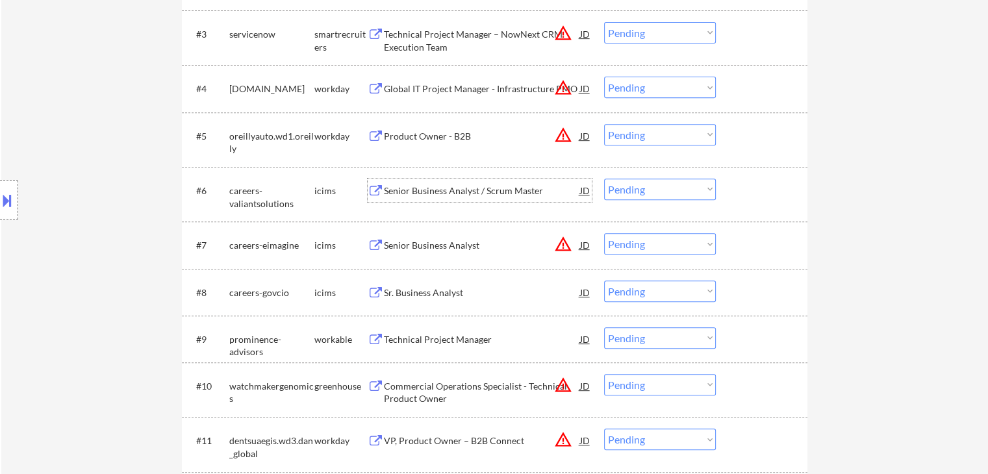
drag, startPoint x: 642, startPoint y: 183, endPoint x: 649, endPoint y: 190, distance: 10.1
click at [644, 186] on select "Choose an option... Pending Applied Excluded (Questions) Excluded (Expired) Exc…" at bounding box center [660, 189] width 112 height 21
click at [604, 179] on select "Choose an option... Pending Applied Excluded (Questions) Excluded (Expired) Exc…" at bounding box center [660, 189] width 112 height 21
select select ""pending""
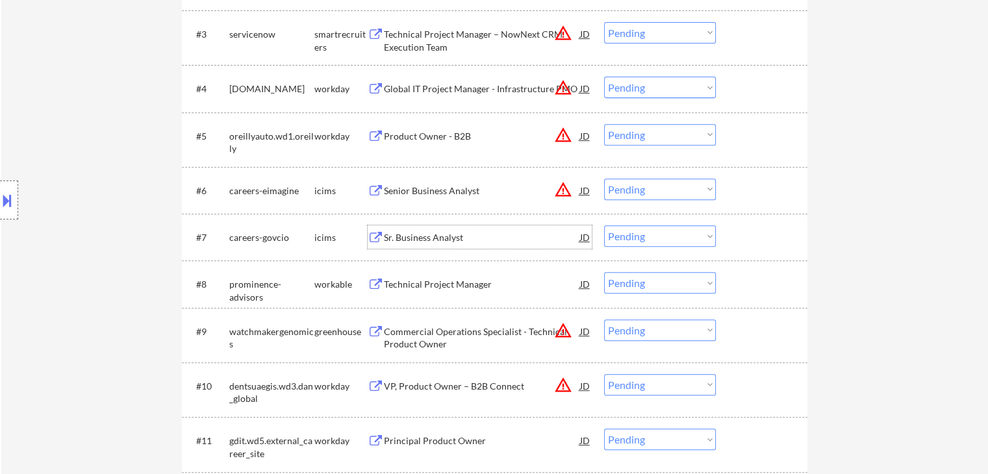
click at [406, 232] on div "Sr. Business Analyst" at bounding box center [482, 237] width 196 height 13
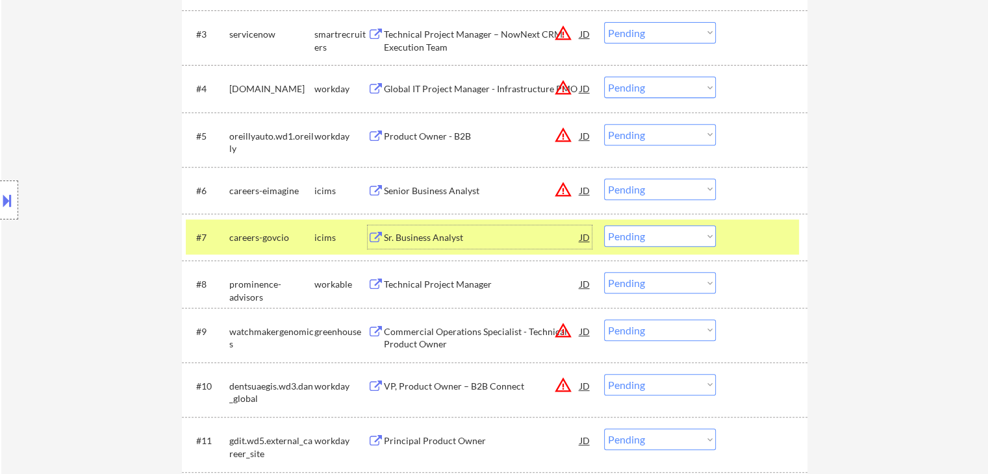
drag, startPoint x: 644, startPoint y: 231, endPoint x: 732, endPoint y: 278, distance: 99.4
click at [650, 235] on select "Choose an option... Pending Applied Excluded (Questions) Excluded (Expired) Exc…" at bounding box center [660, 235] width 112 height 21
click at [604, 225] on select "Choose an option... Pending Applied Excluded (Questions) Excluded (Expired) Exc…" at bounding box center [660, 235] width 112 height 21
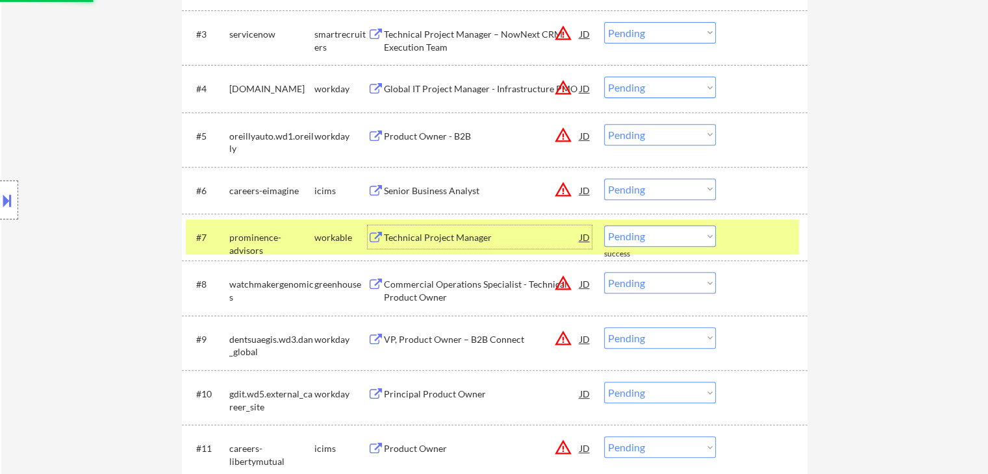
click at [447, 236] on div "Technical Project Manager" at bounding box center [482, 237] width 196 height 13
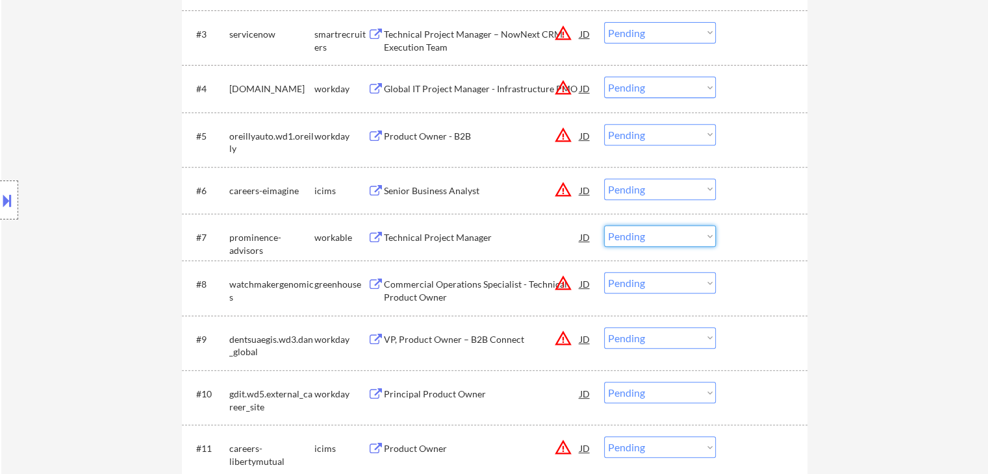
click at [646, 230] on select "Choose an option... Pending Applied Excluded (Questions) Excluded (Expired) Exc…" at bounding box center [660, 235] width 112 height 21
click at [604, 225] on select "Choose an option... Pending Applied Excluded (Questions) Excluded (Expired) Exc…" at bounding box center [660, 235] width 112 height 21
select select ""pending""
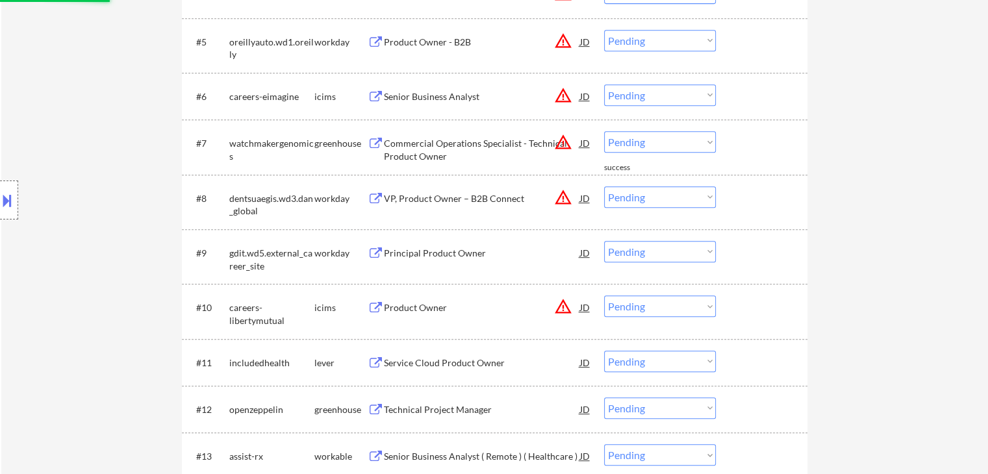
scroll to position [715, 0]
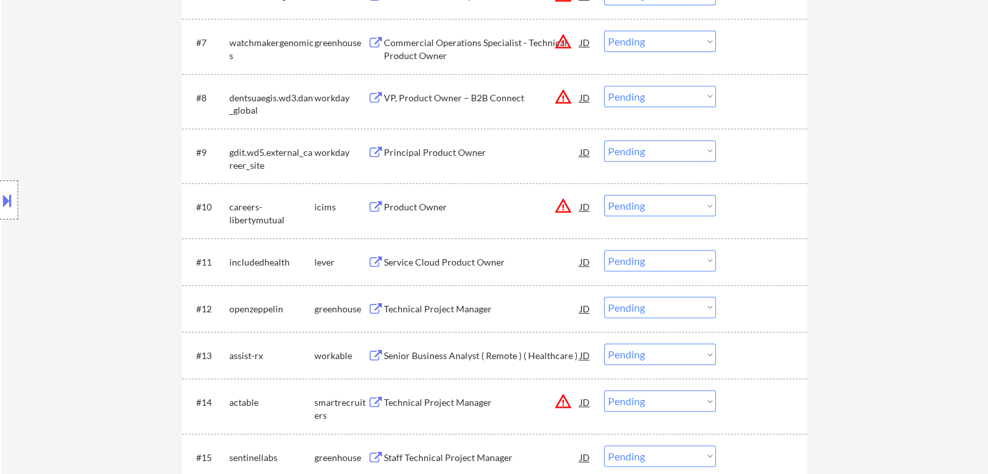
click at [434, 156] on div "Principal Product Owner" at bounding box center [482, 152] width 196 height 13
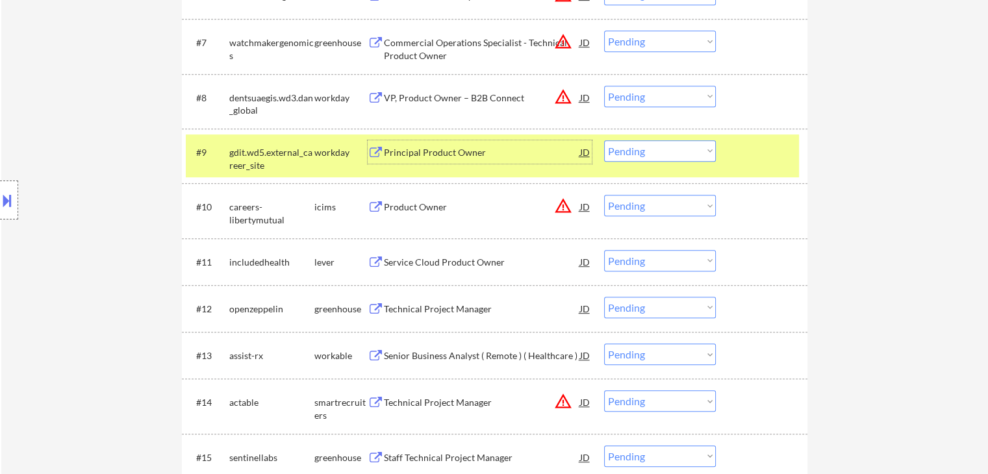
click at [5, 214] on div at bounding box center [9, 200] width 18 height 39
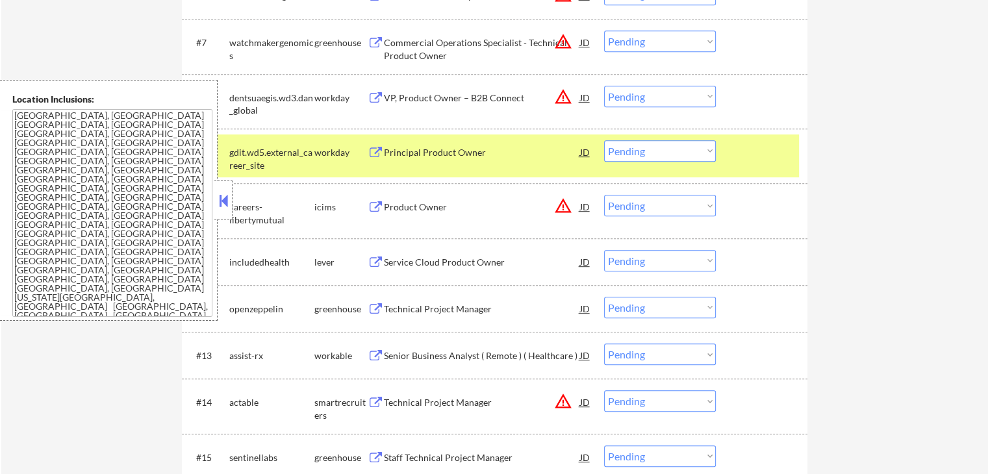
drag, startPoint x: 657, startPoint y: 151, endPoint x: 657, endPoint y: 160, distance: 8.5
click at [657, 154] on select "Choose an option... Pending Applied Excluded (Questions) Excluded (Expired) Exc…" at bounding box center [660, 150] width 112 height 21
click at [604, 140] on select "Choose an option... Pending Applied Excluded (Questions) Excluded (Expired) Exc…" at bounding box center [660, 150] width 112 height 21
select select ""pending""
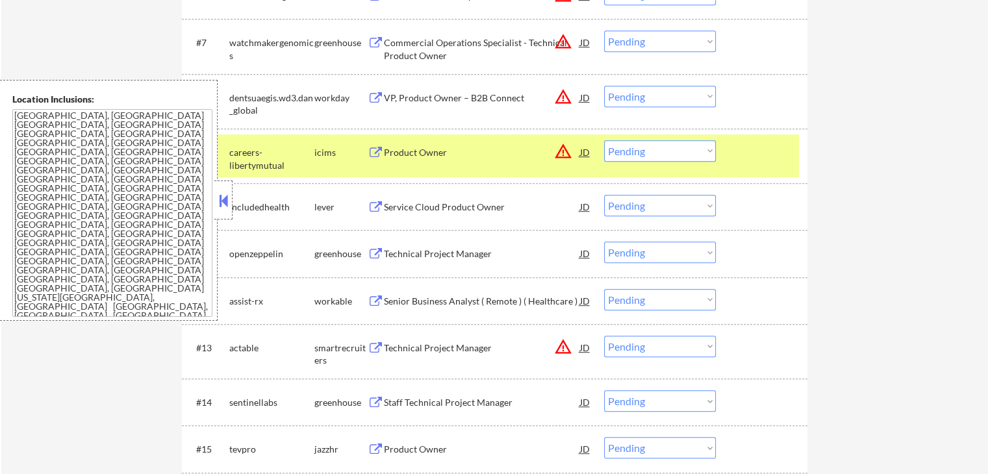
click at [291, 152] on div "careers-libertymutual" at bounding box center [271, 158] width 85 height 25
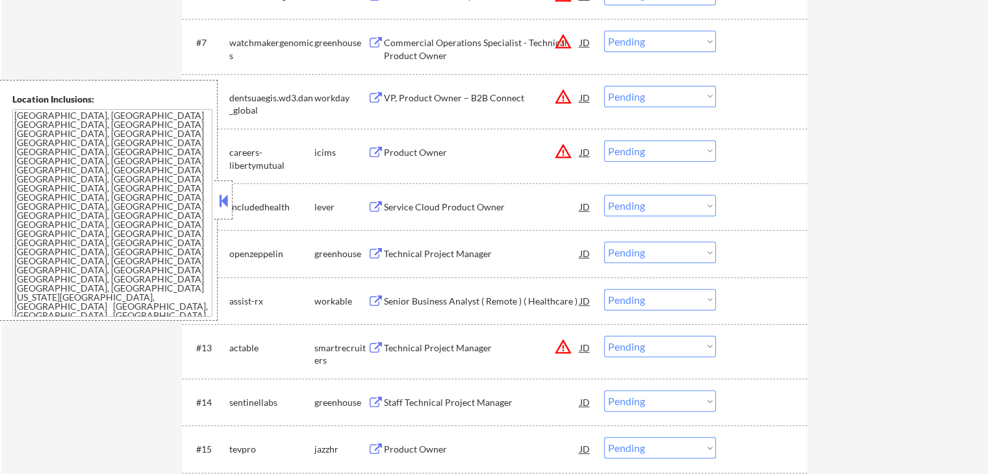
click at [221, 199] on button at bounding box center [223, 200] width 14 height 19
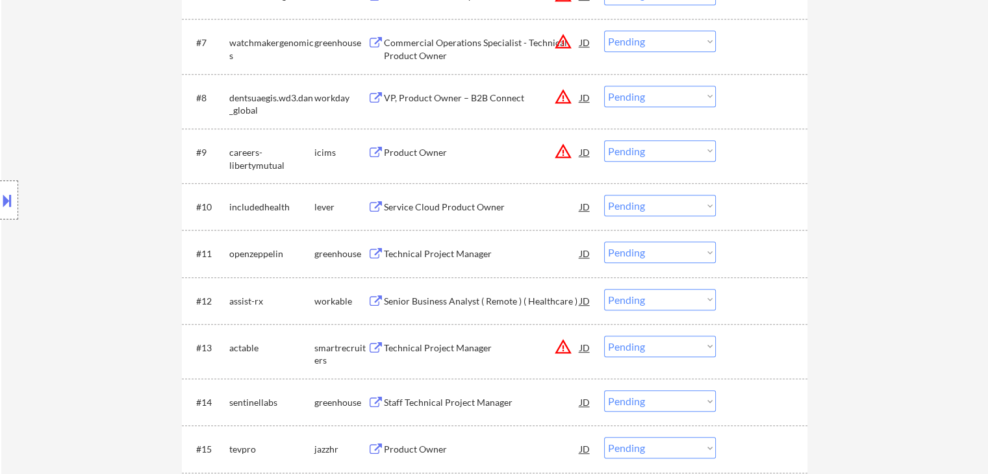
click at [433, 203] on div "Service Cloud Product Owner" at bounding box center [482, 207] width 196 height 13
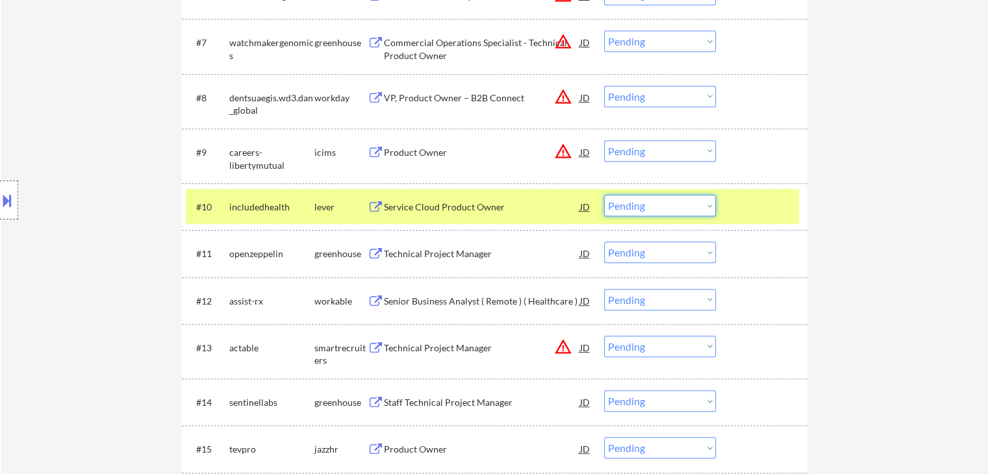
drag, startPoint x: 662, startPoint y: 202, endPoint x: 670, endPoint y: 215, distance: 15.5
click at [662, 202] on select "Choose an option... Pending Applied Excluded (Questions) Excluded (Expired) Exc…" at bounding box center [660, 205] width 112 height 21
click at [604, 195] on select "Choose an option... Pending Applied Excluded (Questions) Excluded (Expired) Exc…" at bounding box center [660, 205] width 112 height 21
select select ""pending""
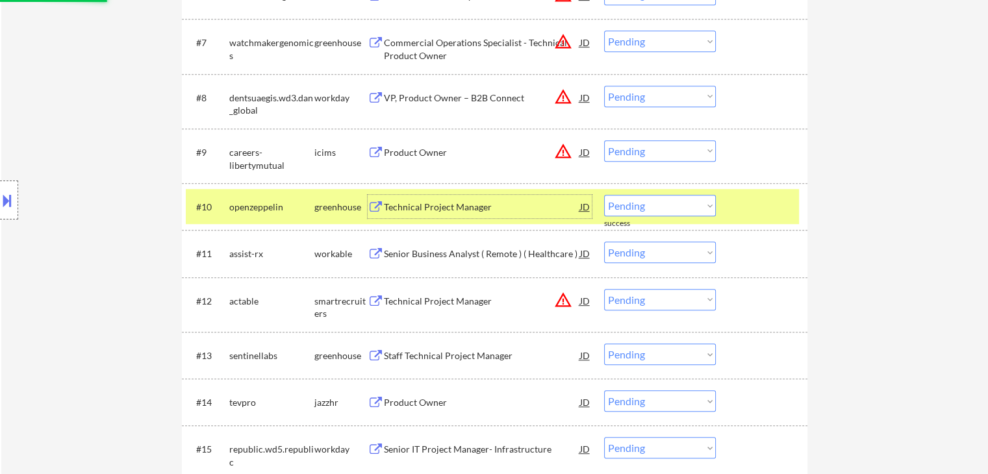
click at [437, 210] on div "Technical Project Manager" at bounding box center [482, 207] width 196 height 13
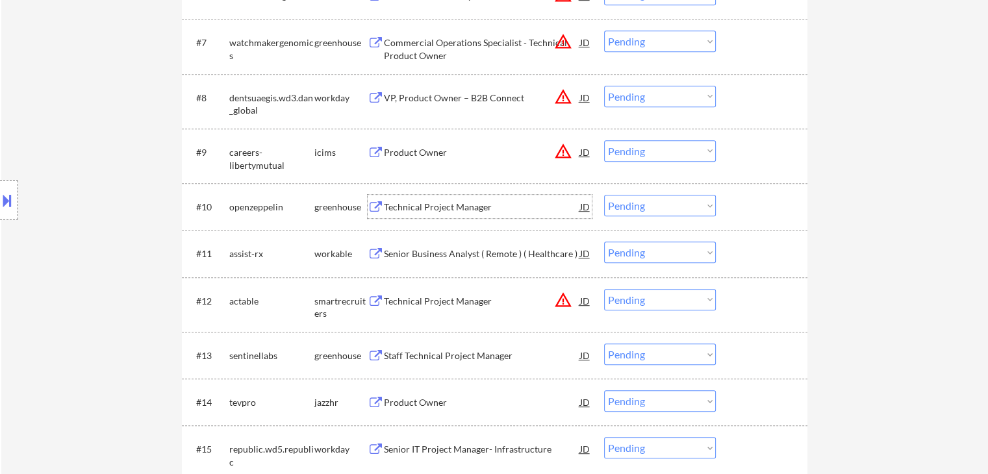
click at [415, 211] on div "Technical Project Manager" at bounding box center [482, 207] width 196 height 13
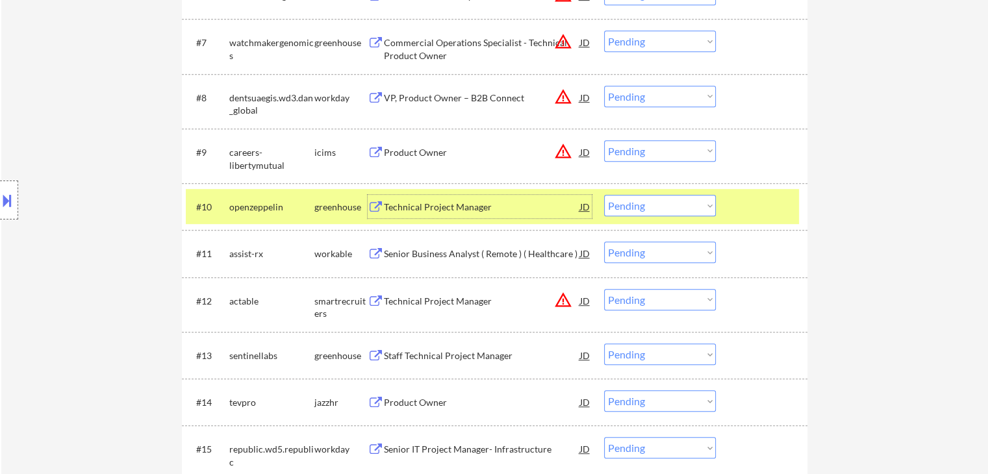
click at [403, 252] on div "Senior Business Analyst ( Remote ) ( Healthcare )" at bounding box center [482, 254] width 196 height 13
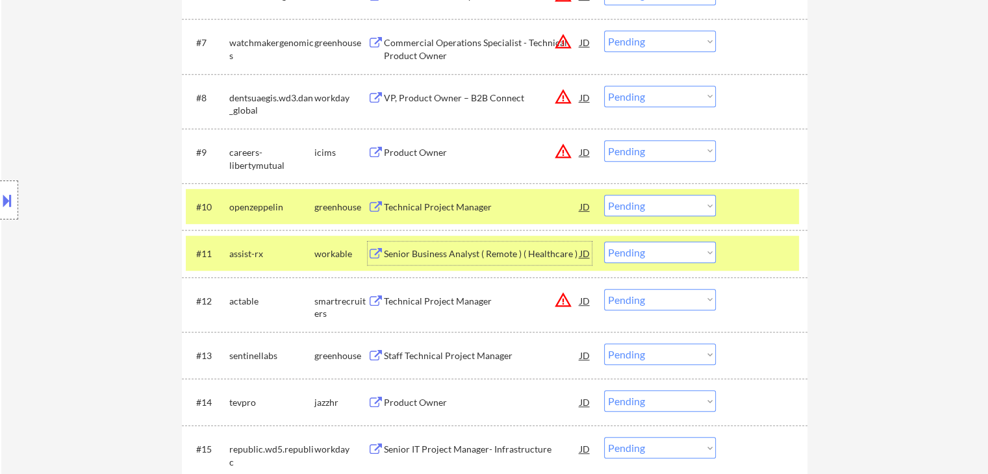
click at [652, 250] on select "Choose an option... Pending Applied Excluded (Questions) Excluded (Expired) Exc…" at bounding box center [660, 252] width 112 height 21
click at [604, 242] on select "Choose an option... Pending Applied Excluded (Questions) Excluded (Expired) Exc…" at bounding box center [660, 252] width 112 height 21
select select ""pending""
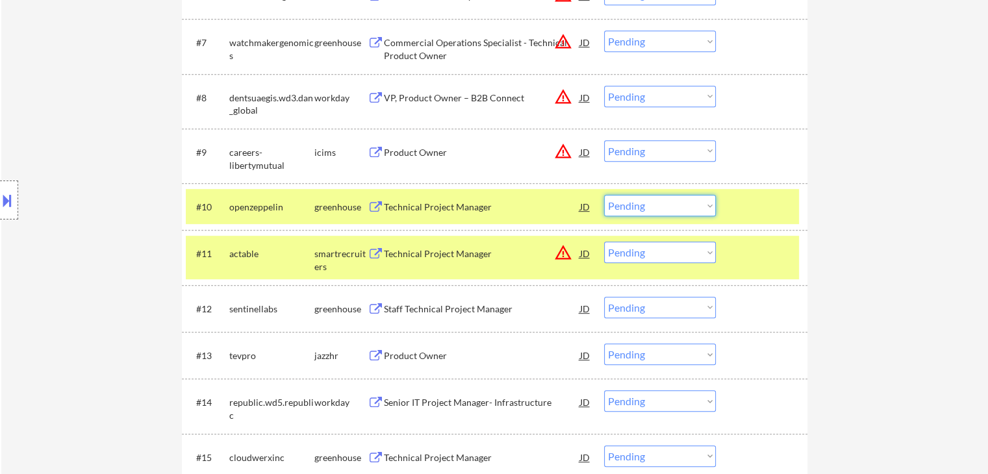
drag, startPoint x: 641, startPoint y: 205, endPoint x: 644, endPoint y: 216, distance: 11.5
click at [641, 207] on select "Choose an option... Pending Applied Excluded (Questions) Excluded (Expired) Exc…" at bounding box center [660, 205] width 112 height 21
click at [604, 195] on select "Choose an option... Pending Applied Excluded (Questions) Excluded (Expired) Exc…" at bounding box center [660, 205] width 112 height 21
select select ""pending""
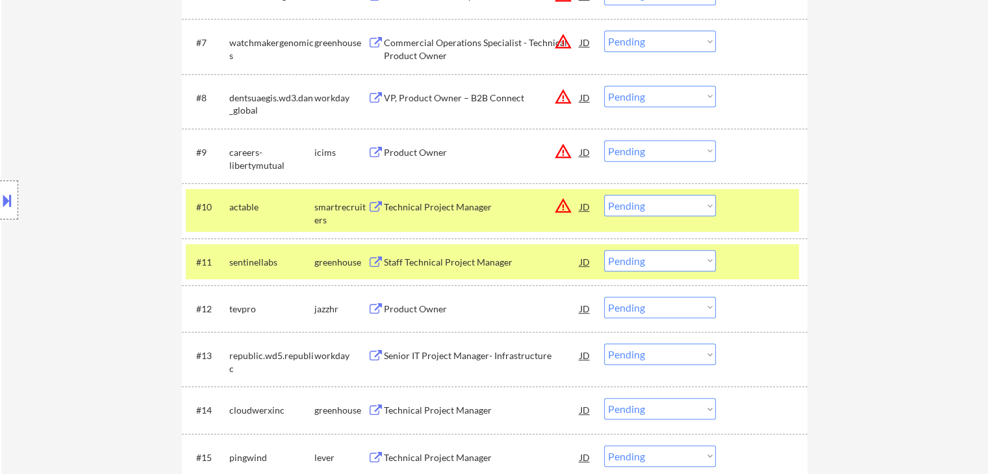
drag, startPoint x: 333, startPoint y: 212, endPoint x: 354, endPoint y: 224, distance: 24.7
click at [335, 214] on div "smartrecruiters" at bounding box center [340, 213] width 53 height 25
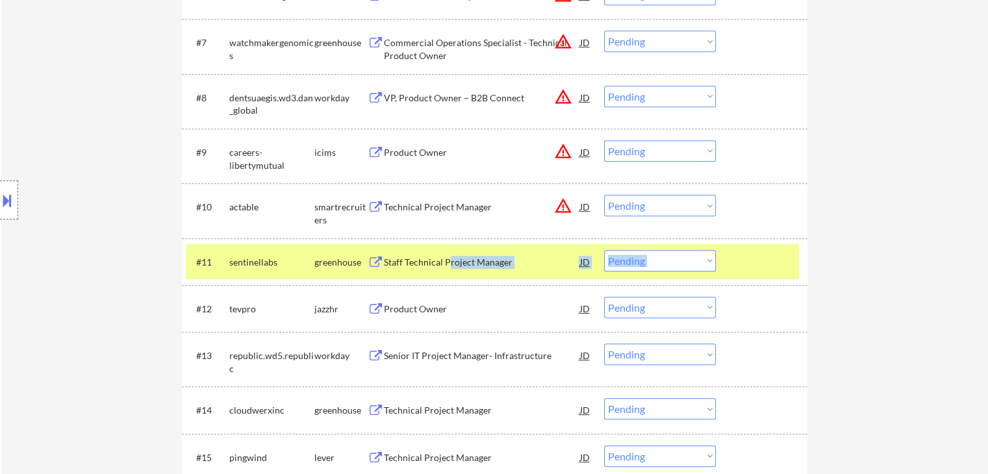
click at [448, 266] on div "#11 sentinellabs greenhouse Staff Technical Project Manager JD warning_amber Ch…" at bounding box center [495, 261] width 626 height 47
click at [403, 268] on div "Staff Technical Project Manager" at bounding box center [482, 262] width 196 height 13
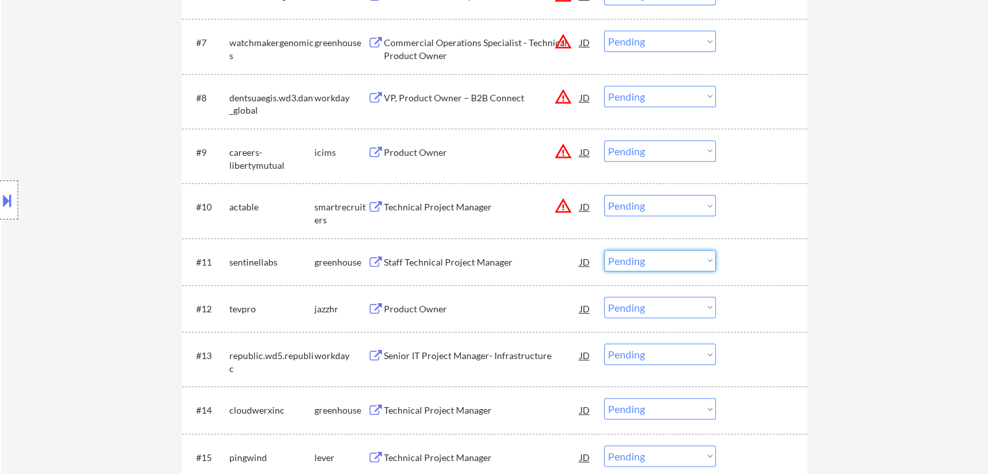
drag, startPoint x: 626, startPoint y: 251, endPoint x: 632, endPoint y: 261, distance: 11.0
click at [628, 255] on select "Choose an option... Pending Applied Excluded (Questions) Excluded (Expired) Exc…" at bounding box center [660, 260] width 112 height 21
click at [604, 250] on select "Choose an option... Pending Applied Excluded (Questions) Excluded (Expired) Exc…" at bounding box center [660, 260] width 112 height 21
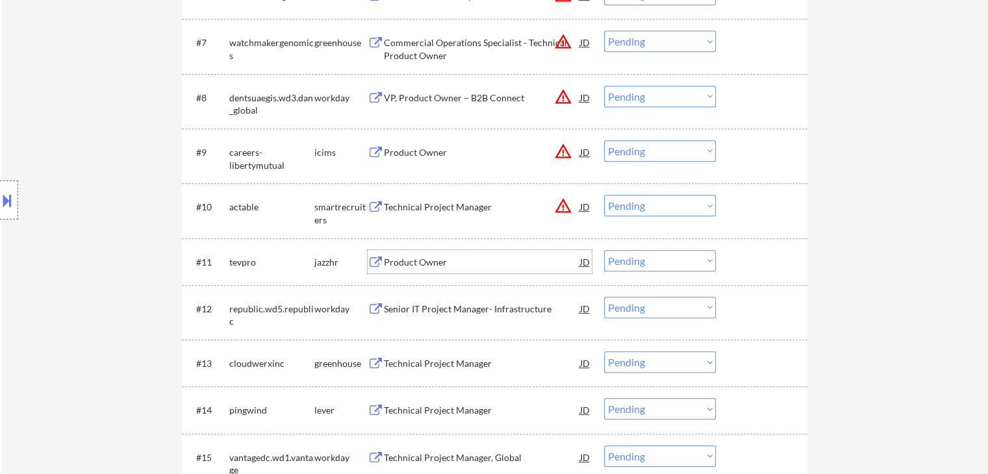
click at [417, 257] on div "Product Owner" at bounding box center [482, 262] width 196 height 13
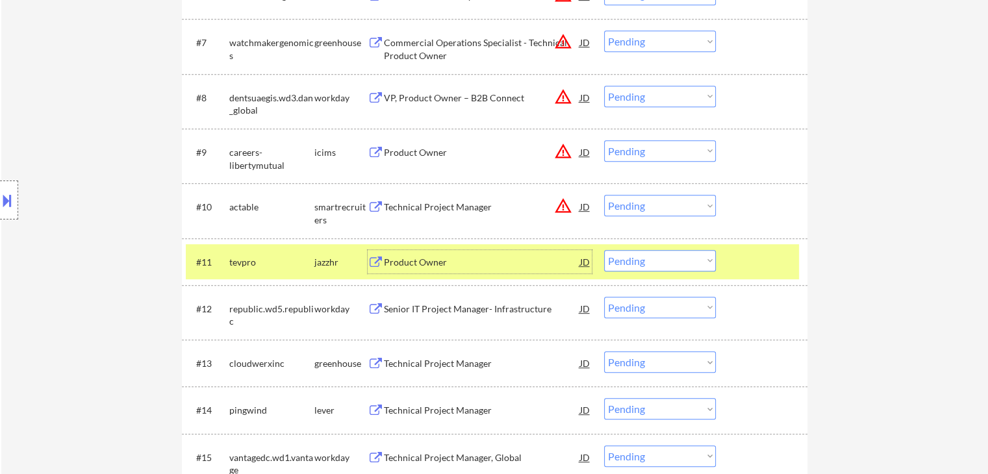
drag, startPoint x: 634, startPoint y: 261, endPoint x: 644, endPoint y: 270, distance: 13.3
click at [638, 265] on select "Choose an option... Pending Applied Excluded (Questions) Excluded (Expired) Exc…" at bounding box center [660, 260] width 112 height 21
click at [604, 250] on select "Choose an option... Pending Applied Excluded (Questions) Excluded (Expired) Exc…" at bounding box center [660, 260] width 112 height 21
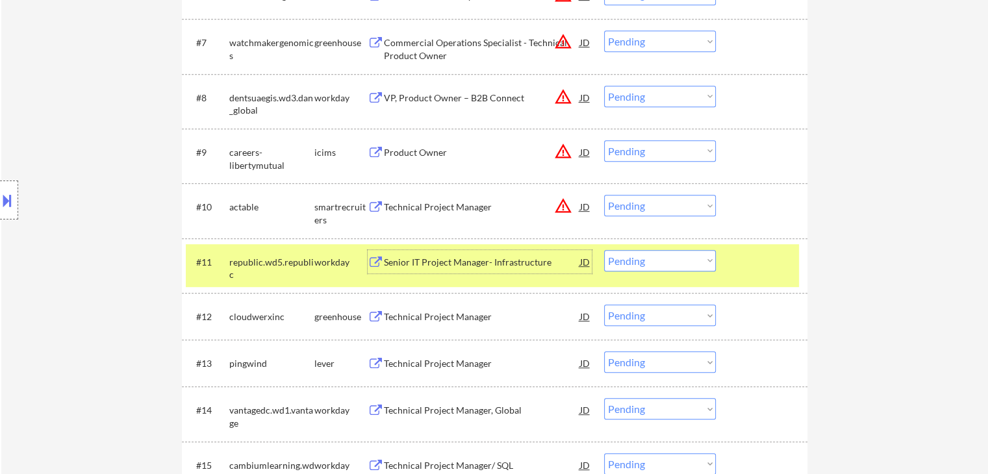
drag, startPoint x: 411, startPoint y: 266, endPoint x: 418, endPoint y: 265, distance: 7.8
click at [414, 265] on div "Senior IT Project Manager- Infrastructure" at bounding box center [482, 262] width 196 height 13
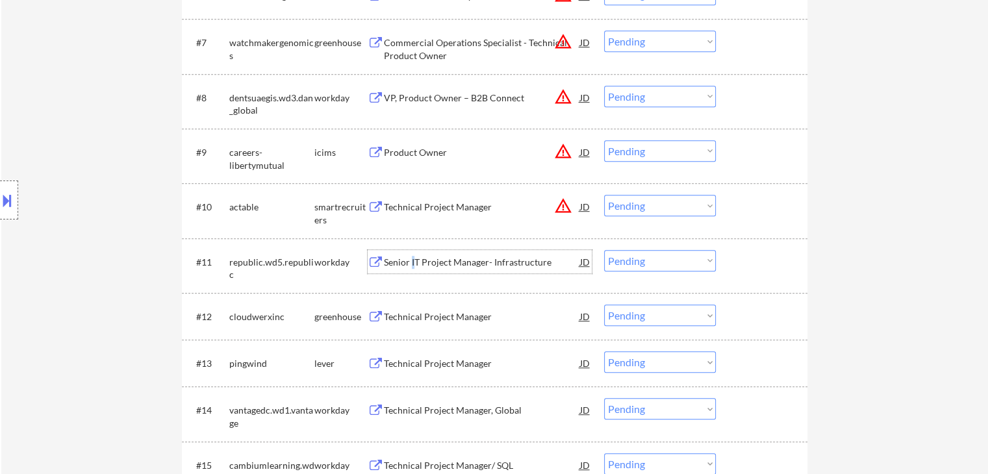
click at [654, 266] on select "Choose an option... Pending Applied Excluded (Questions) Excluded (Expired) Exc…" at bounding box center [660, 260] width 112 height 21
click at [661, 261] on select "Choose an option... Pending Applied Excluded (Questions) Excluded (Expired) Exc…" at bounding box center [660, 260] width 112 height 21
click at [663, 264] on select "Choose an option... Pending Applied Excluded (Questions) Excluded (Expired) Exc…" at bounding box center [660, 260] width 112 height 21
click at [604, 250] on select "Choose an option... Pending Applied Excluded (Questions) Excluded (Expired) Exc…" at bounding box center [660, 260] width 112 height 21
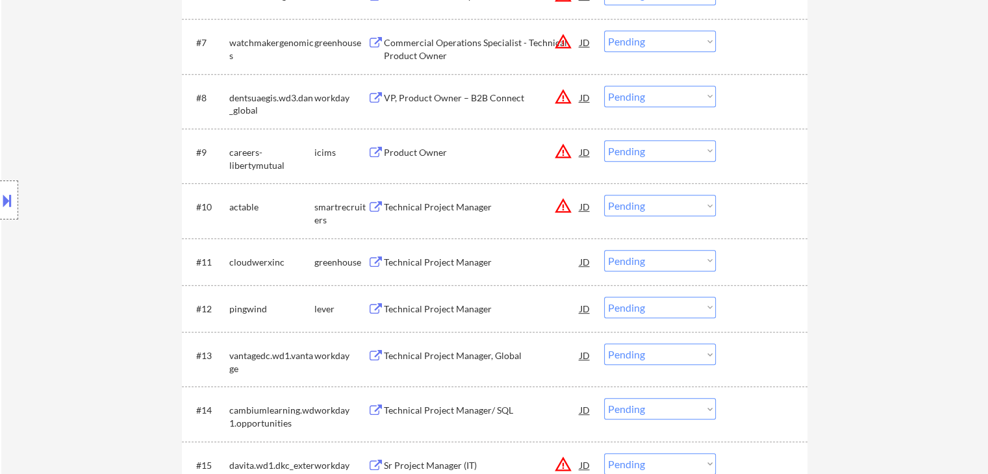
click at [460, 263] on div "Technical Project Manager" at bounding box center [482, 262] width 196 height 13
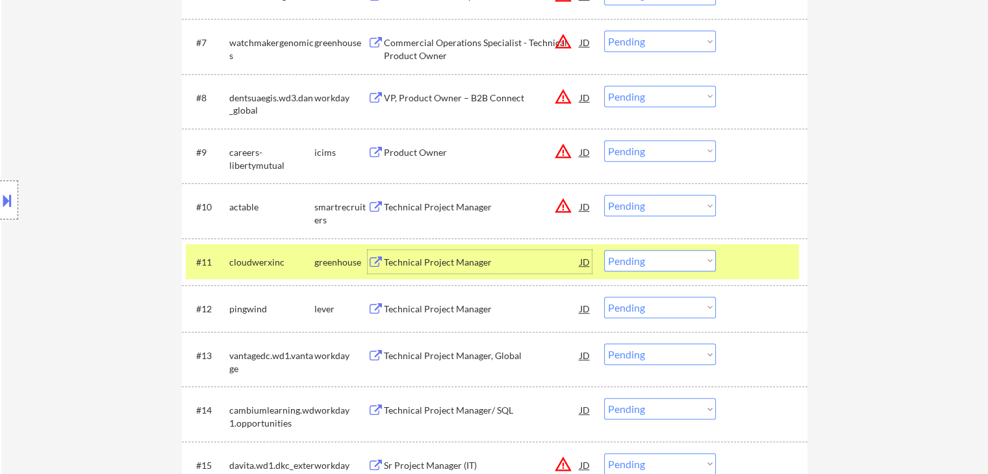
drag, startPoint x: 646, startPoint y: 253, endPoint x: 656, endPoint y: 270, distance: 20.1
click at [648, 255] on select "Choose an option... Pending Applied Excluded (Questions) Excluded (Expired) Exc…" at bounding box center [660, 260] width 112 height 21
click at [604, 250] on select "Choose an option... Pending Applied Excluded (Questions) Excluded (Expired) Exc…" at bounding box center [660, 260] width 112 height 21
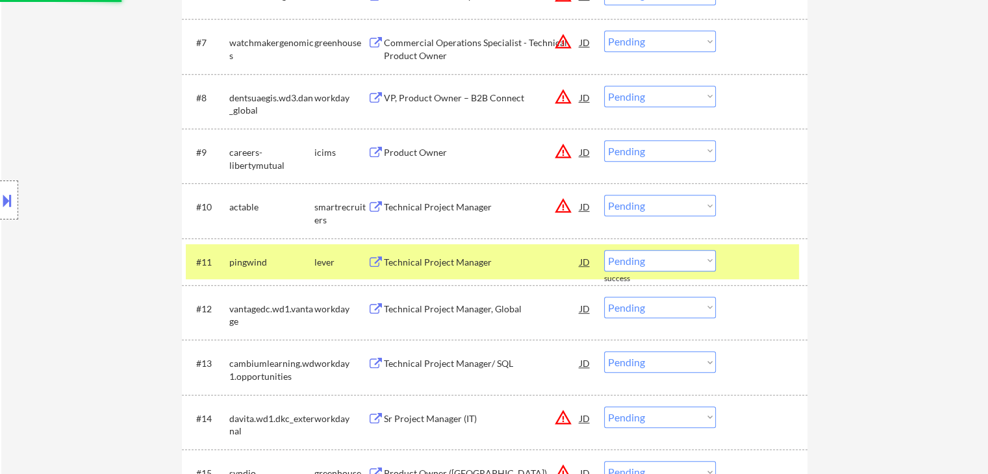
click at [428, 269] on div "Technical Project Manager" at bounding box center [482, 261] width 196 height 23
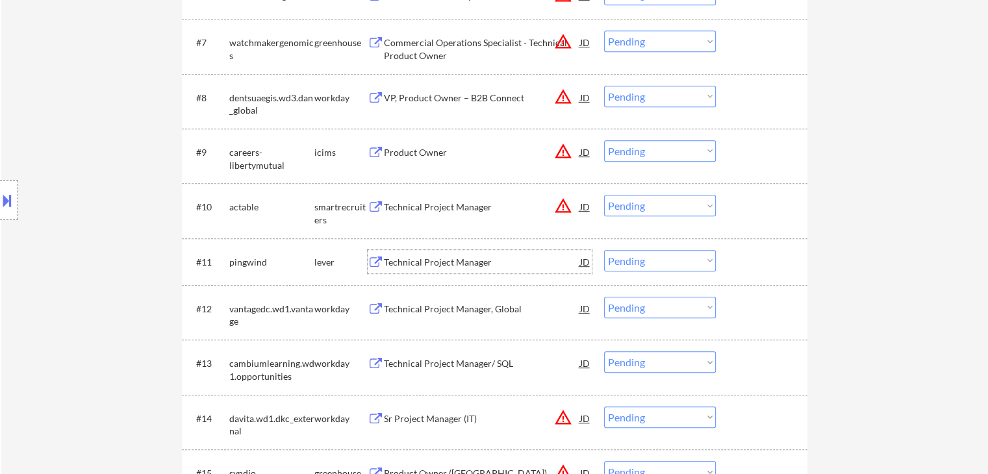
drag, startPoint x: 624, startPoint y: 259, endPoint x: 657, endPoint y: 270, distance: 35.1
click at [630, 260] on select "Choose an option... Pending Applied Excluded (Questions) Excluded (Expired) Exc…" at bounding box center [660, 260] width 112 height 21
click at [604, 250] on select "Choose an option... Pending Applied Excluded (Questions) Excluded (Expired) Exc…" at bounding box center [660, 260] width 112 height 21
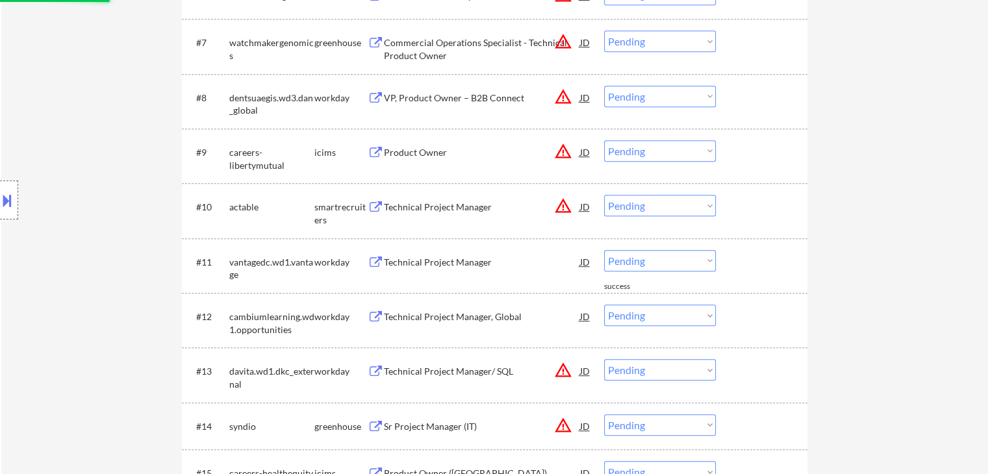
click at [439, 268] on div "Technical Project Manager" at bounding box center [482, 261] width 196 height 23
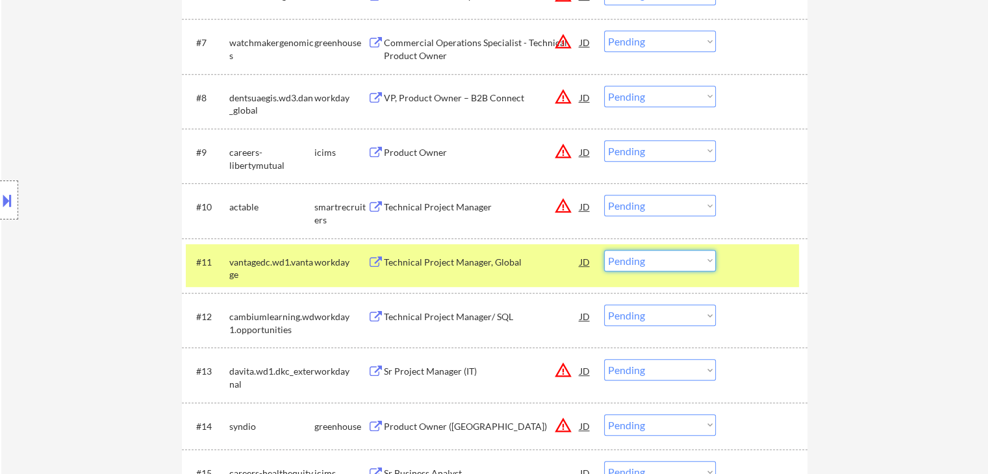
click at [658, 259] on select "Choose an option... Pending Applied Excluded (Questions) Excluded (Expired) Exc…" at bounding box center [660, 260] width 112 height 21
click at [604, 250] on select "Choose an option... Pending Applied Excluded (Questions) Excluded (Expired) Exc…" at bounding box center [660, 260] width 112 height 21
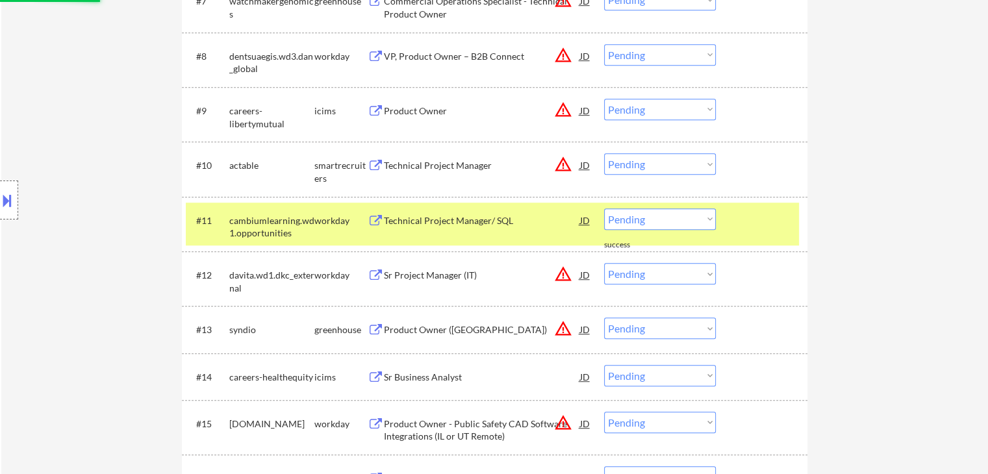
scroll to position [780, 0]
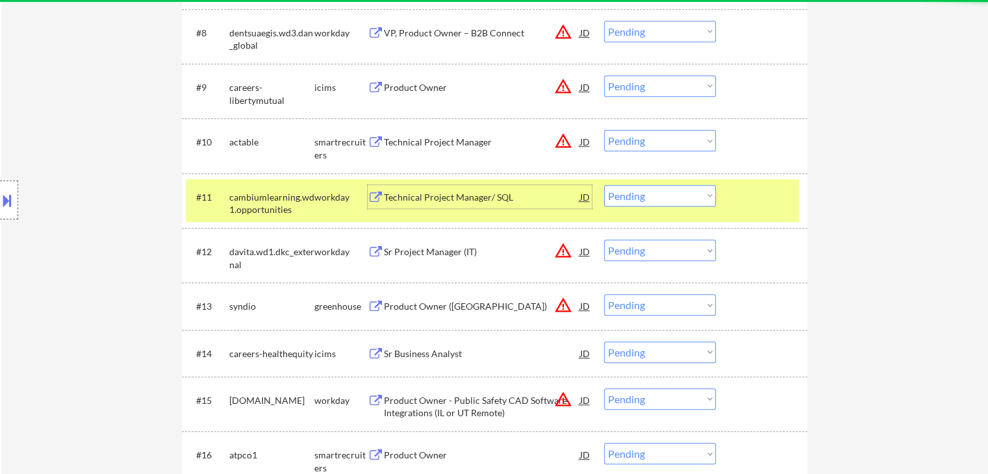
click at [416, 199] on div "Technical Project Manager/ SQL" at bounding box center [482, 197] width 196 height 13
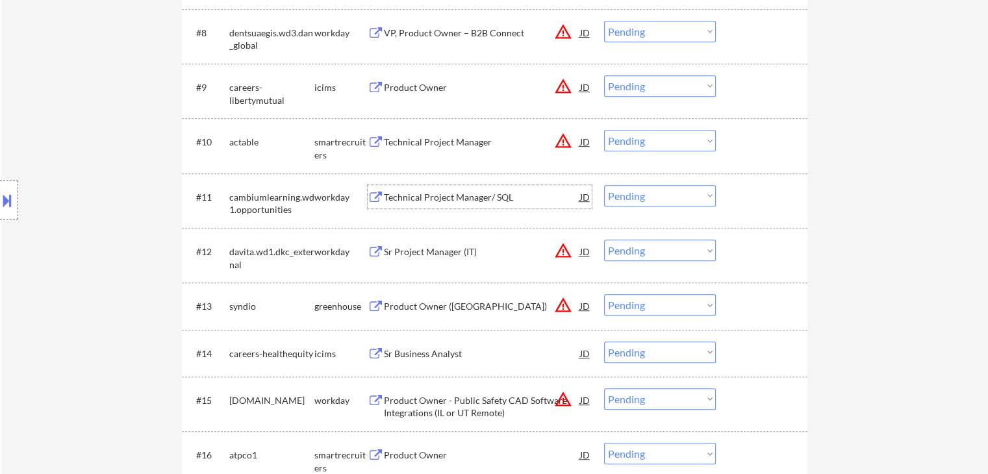
click at [629, 198] on select "Choose an option... Pending Applied Excluded (Questions) Excluded (Expired) Exc…" at bounding box center [660, 195] width 112 height 21
click at [604, 185] on select "Choose an option... Pending Applied Excluded (Questions) Excluded (Expired) Exc…" at bounding box center [660, 195] width 112 height 21
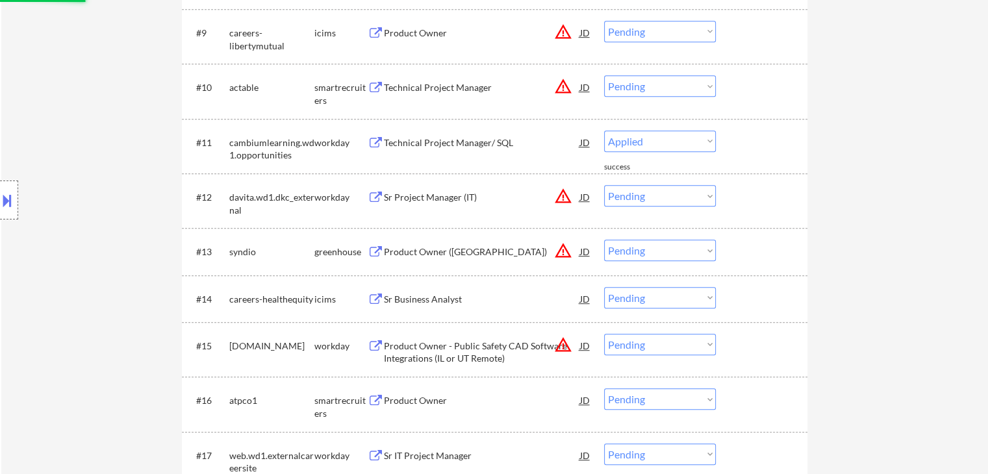
scroll to position [910, 0]
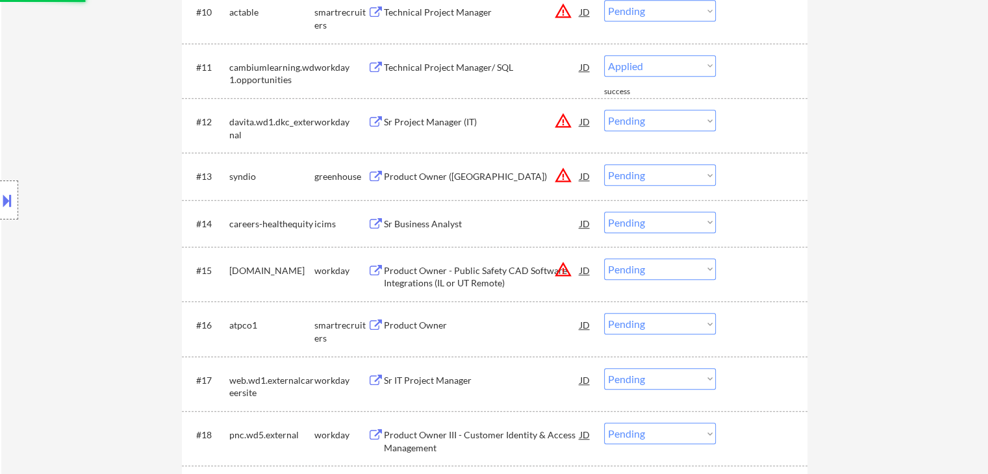
select select ""pending""
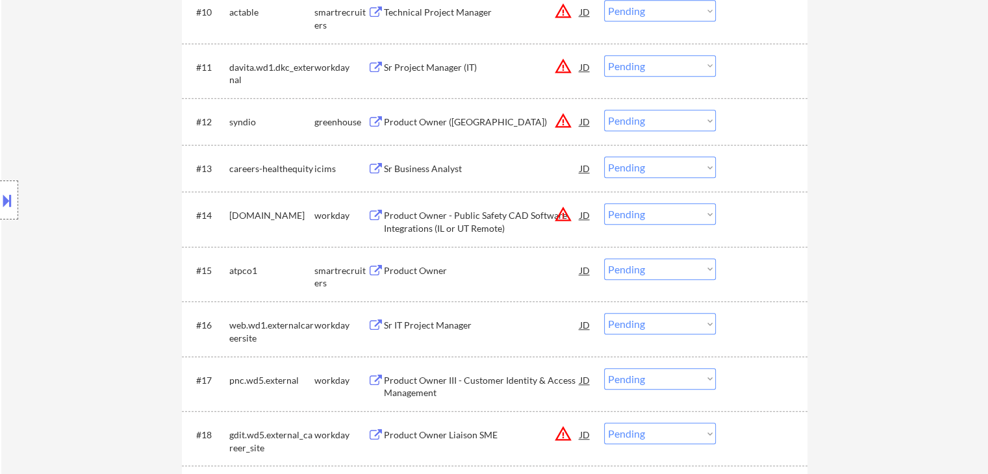
click at [401, 166] on div "Sr Business Analyst" at bounding box center [482, 168] width 196 height 13
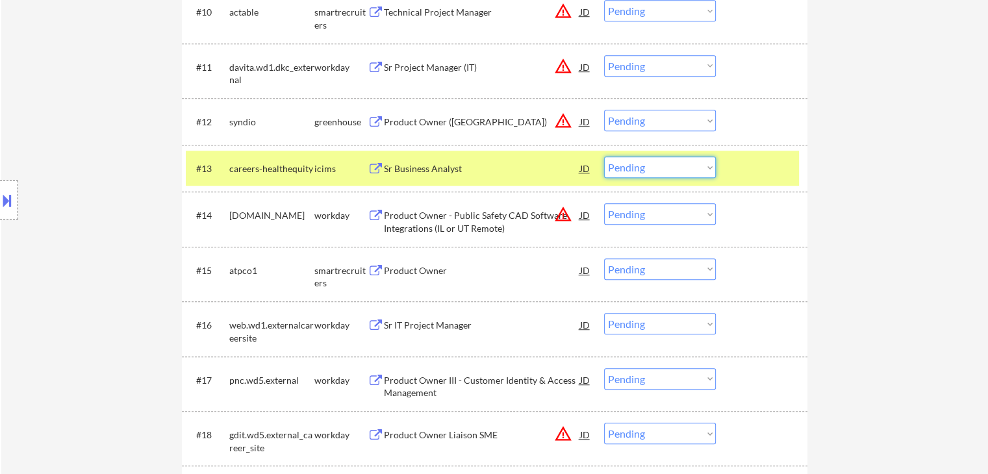
drag, startPoint x: 629, startPoint y: 170, endPoint x: 637, endPoint y: 177, distance: 10.6
click at [633, 175] on select "Choose an option... Pending Applied Excluded (Questions) Excluded (Expired) Exc…" at bounding box center [660, 167] width 112 height 21
click at [604, 157] on select "Choose an option... Pending Applied Excluded (Questions) Excluded (Expired) Exc…" at bounding box center [660, 167] width 112 height 21
click at [625, 175] on select "Choose an option... Pending Applied Excluded (Questions) Excluded (Expired) Exc…" at bounding box center [660, 167] width 112 height 21
click at [604, 157] on select "Choose an option... Pending Applied Excluded (Questions) Excluded (Expired) Exc…" at bounding box center [660, 167] width 112 height 21
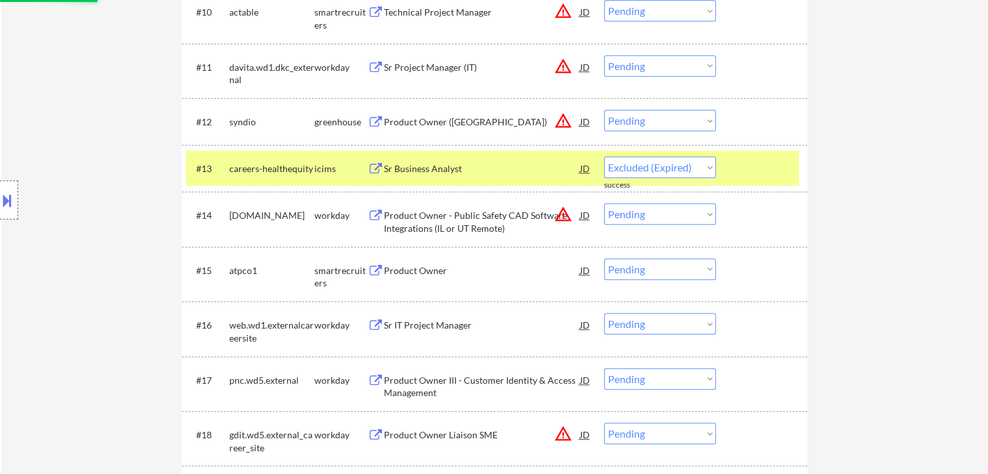
drag, startPoint x: 474, startPoint y: 157, endPoint x: 470, endPoint y: 164, distance: 7.9
click at [473, 160] on div "Sr Business Analyst" at bounding box center [482, 168] width 196 height 23
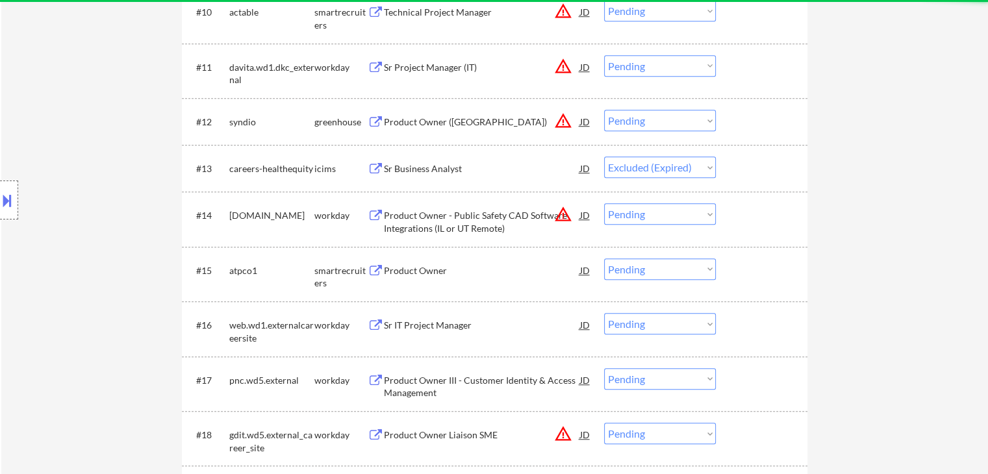
select select ""pending""
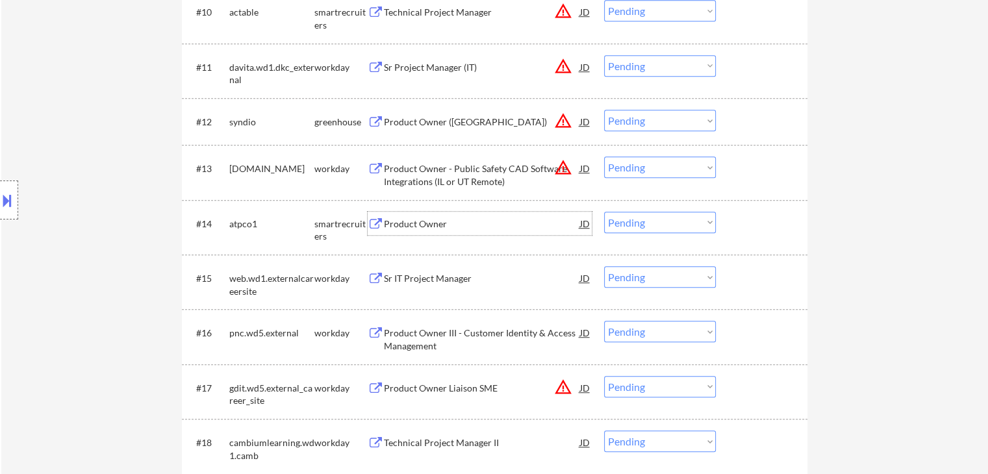
click at [415, 227] on div "Product Owner" at bounding box center [482, 224] width 196 height 13
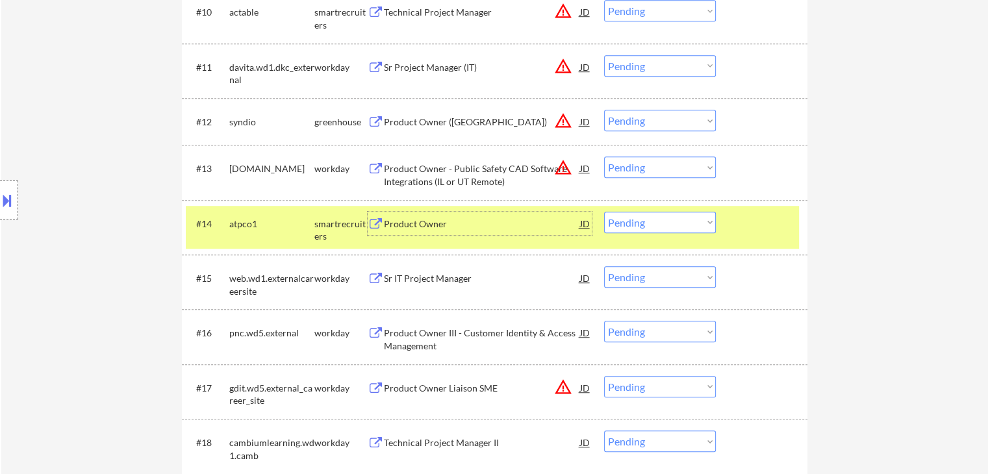
click at [612, 220] on select "Choose an option... Pending Applied Excluded (Questions) Excluded (Expired) Exc…" at bounding box center [660, 222] width 112 height 21
click at [604, 212] on select "Choose an option... Pending Applied Excluded (Questions) Excluded (Expired) Exc…" at bounding box center [660, 222] width 112 height 21
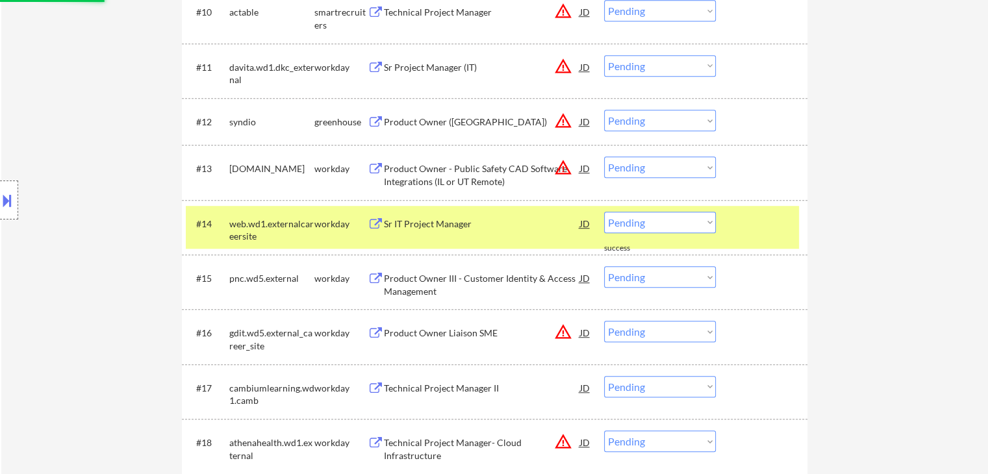
click at [389, 230] on div "Sr IT Project Manager" at bounding box center [482, 223] width 196 height 23
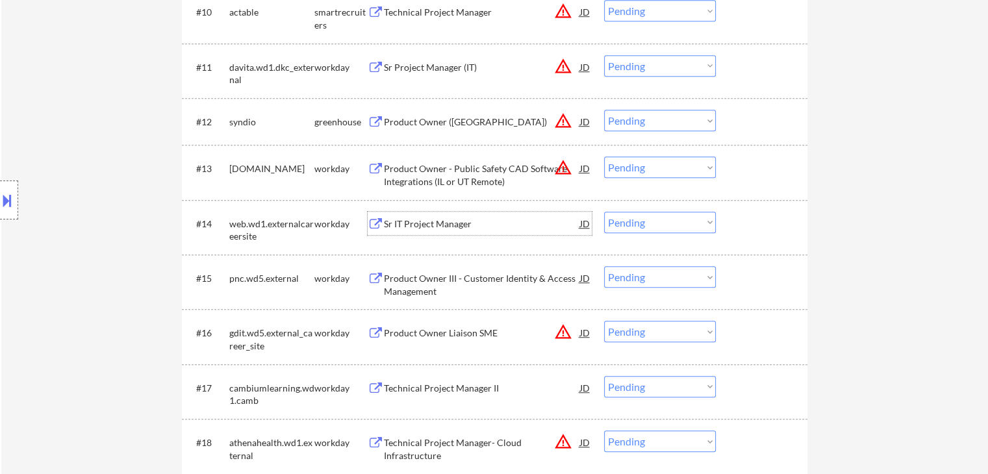
click at [657, 229] on select "Choose an option... Pending Applied Excluded (Questions) Excluded (Expired) Exc…" at bounding box center [660, 222] width 112 height 21
click at [604, 212] on select "Choose an option... Pending Applied Excluded (Questions) Excluded (Expired) Exc…" at bounding box center [660, 222] width 112 height 21
click at [401, 278] on div "Product Owner III - Customer Identity & Access Management" at bounding box center [482, 284] width 196 height 25
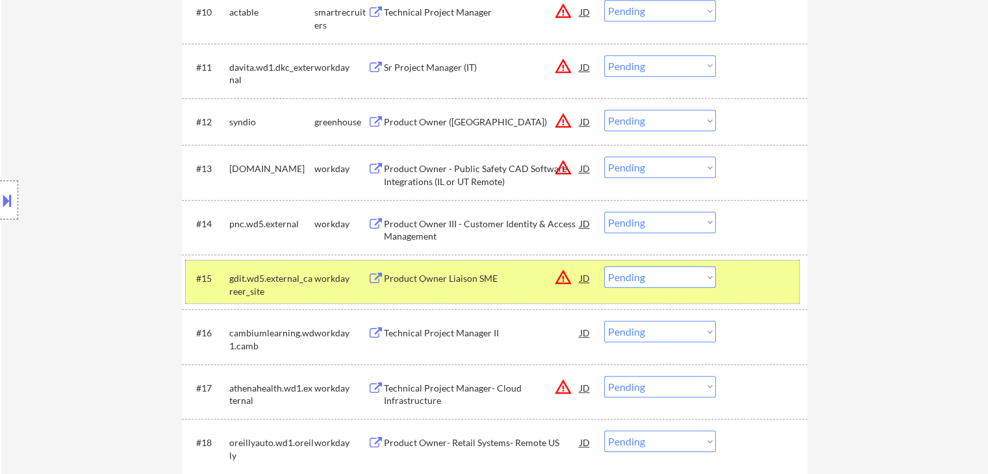
click at [288, 281] on div "gdit.wd5.external_career_site" at bounding box center [271, 284] width 85 height 25
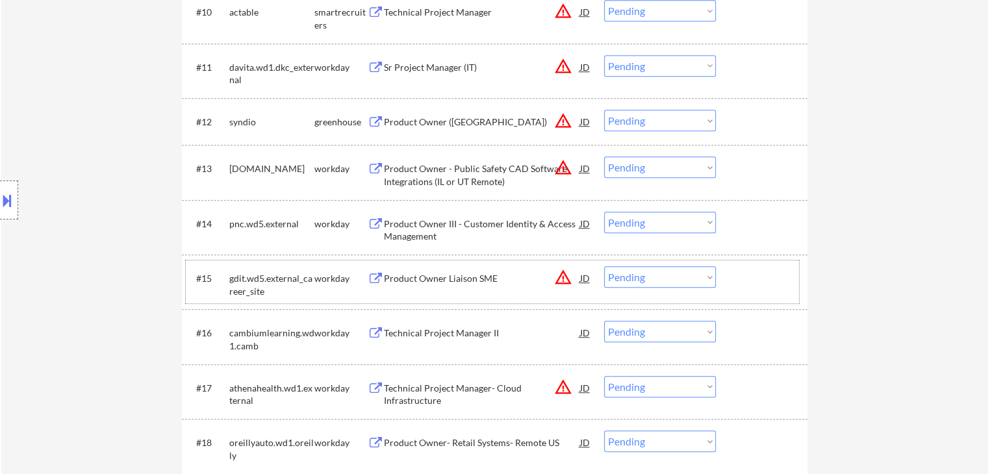
drag, startPoint x: 644, startPoint y: 224, endPoint x: 648, endPoint y: 232, distance: 8.4
click at [644, 224] on select "Choose an option... Pending Applied Excluded (Questions) Excluded (Expired) Exc…" at bounding box center [660, 222] width 112 height 21
click at [604, 212] on select "Choose an option... Pending Applied Excluded (Questions) Excluded (Expired) Exc…" at bounding box center [660, 222] width 112 height 21
select select ""pending""
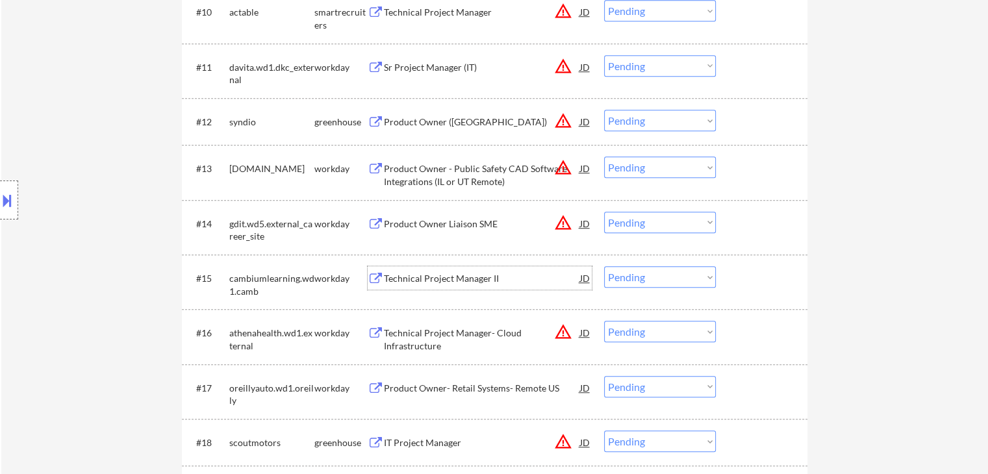
click at [411, 274] on div "Technical Project Manager II" at bounding box center [482, 278] width 196 height 13
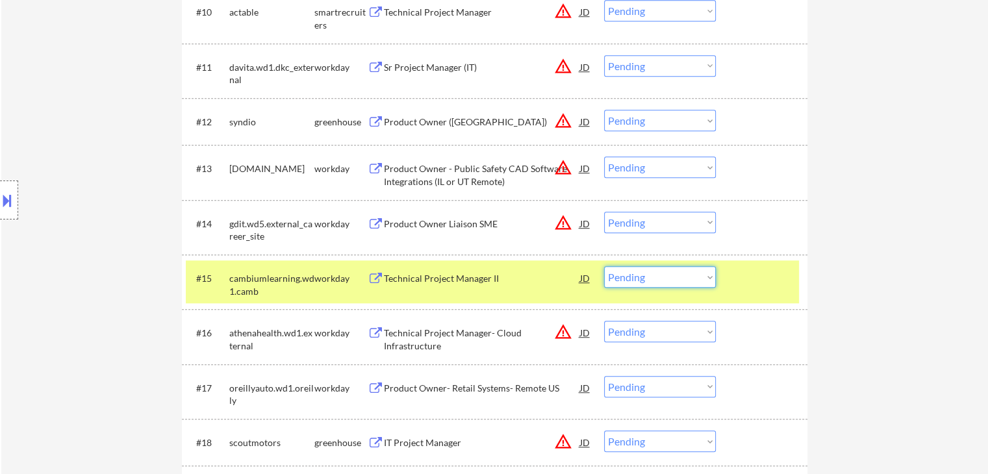
click at [658, 274] on select "Choose an option... Pending Applied Excluded (Questions) Excluded (Expired) Exc…" at bounding box center [660, 276] width 112 height 21
click at [604, 266] on select "Choose an option... Pending Applied Excluded (Questions) Excluded (Expired) Exc…" at bounding box center [660, 276] width 112 height 21
select select ""pending""
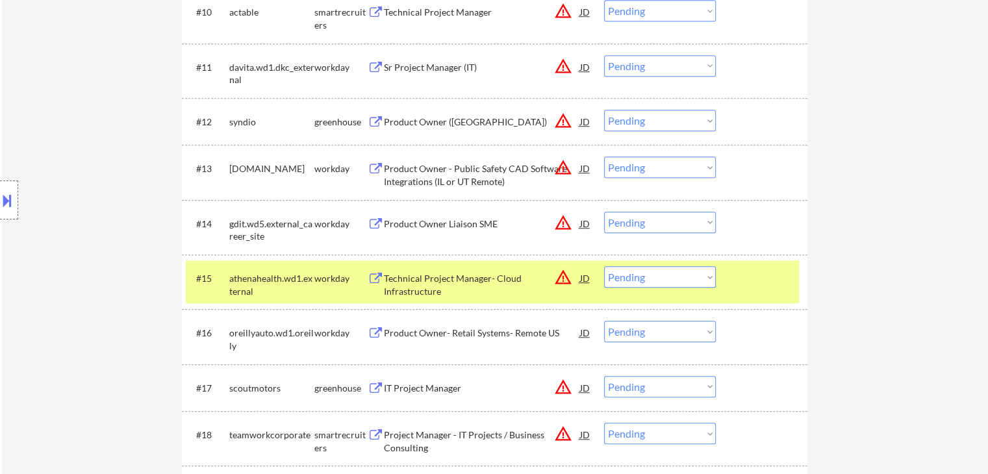
click at [312, 290] on div "athenahealth.wd1.external" at bounding box center [271, 284] width 85 height 25
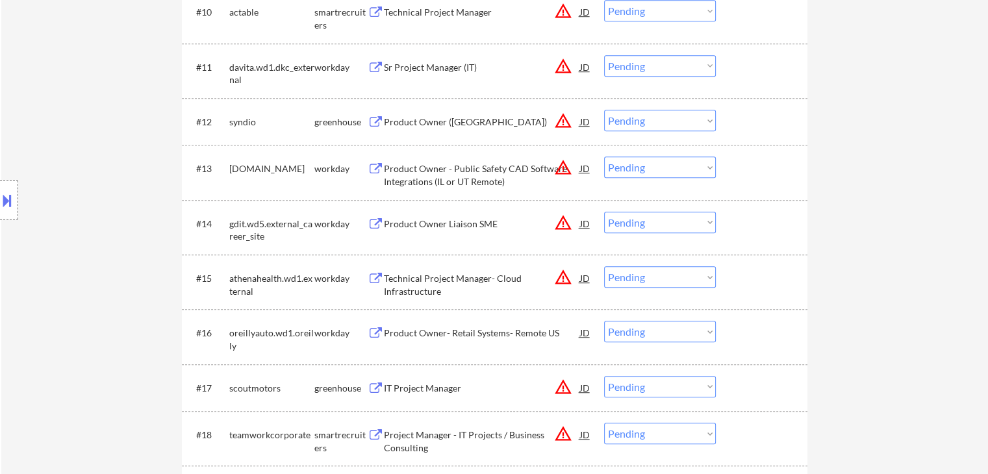
click at [494, 331] on div "Product Owner- Retail Systems- Remote US" at bounding box center [482, 333] width 196 height 13
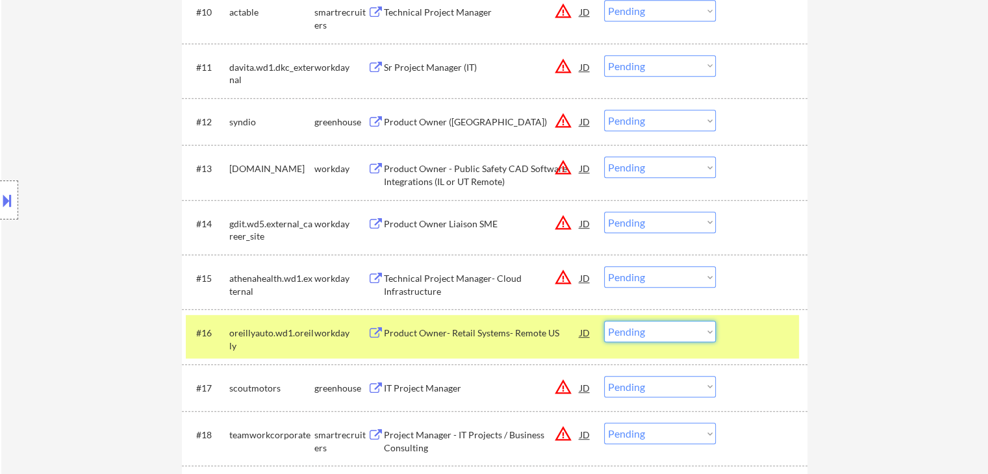
click at [651, 327] on select "Choose an option... Pending Applied Excluded (Questions) Excluded (Expired) Exc…" at bounding box center [660, 331] width 112 height 21
click at [604, 321] on select "Choose an option... Pending Applied Excluded (Questions) Excluded (Expired) Exc…" at bounding box center [660, 331] width 112 height 21
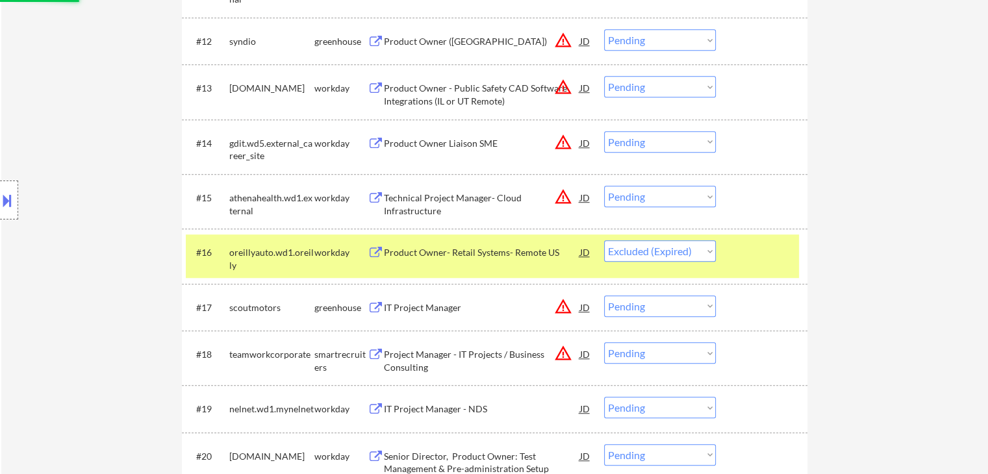
scroll to position [1104, 0]
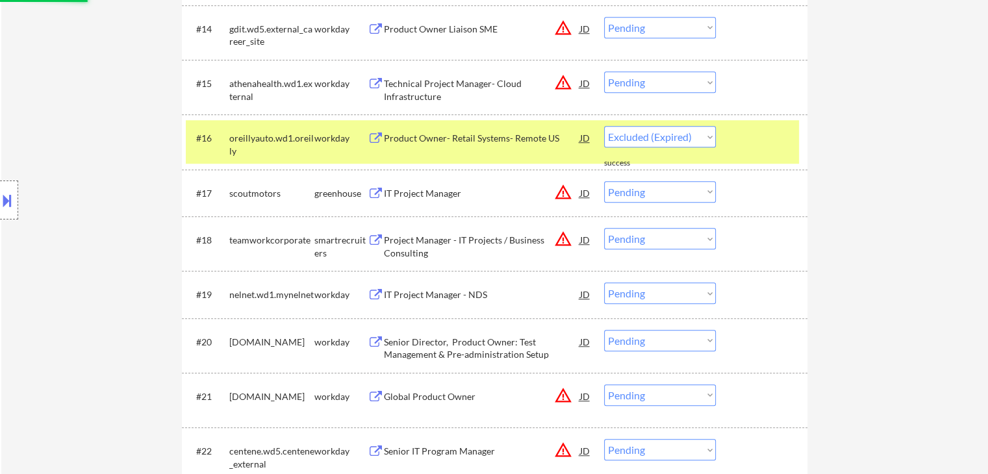
select select ""pending""
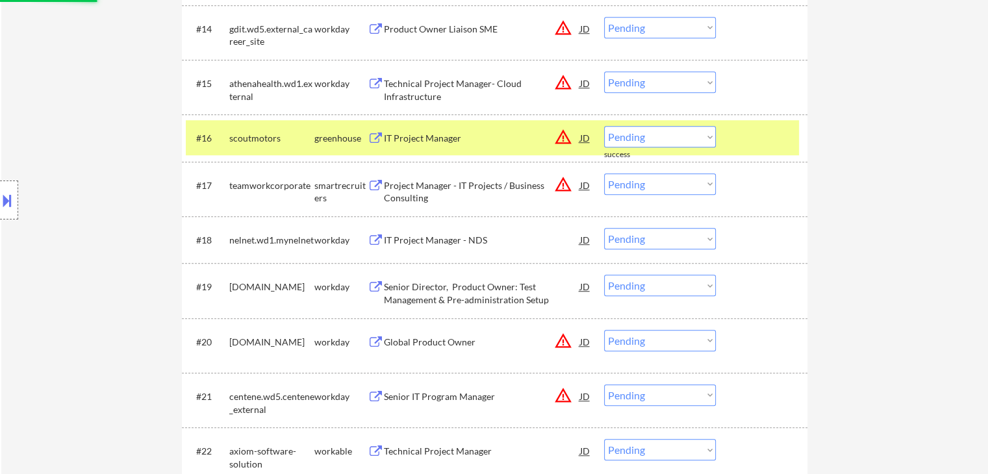
click at [427, 239] on div "IT Project Manager - NDS" at bounding box center [482, 240] width 196 height 13
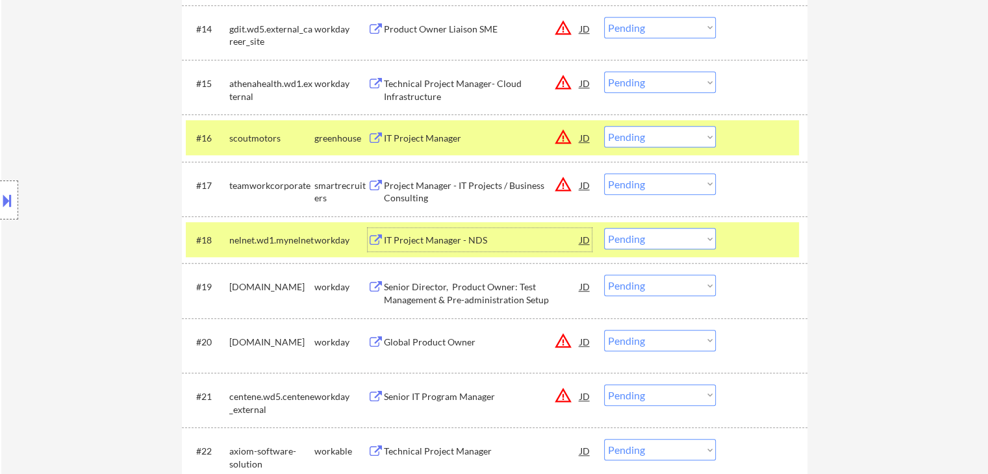
drag, startPoint x: 283, startPoint y: 141, endPoint x: 465, endPoint y: 138, distance: 181.9
click at [283, 141] on div "scoutmotors" at bounding box center [271, 138] width 85 height 13
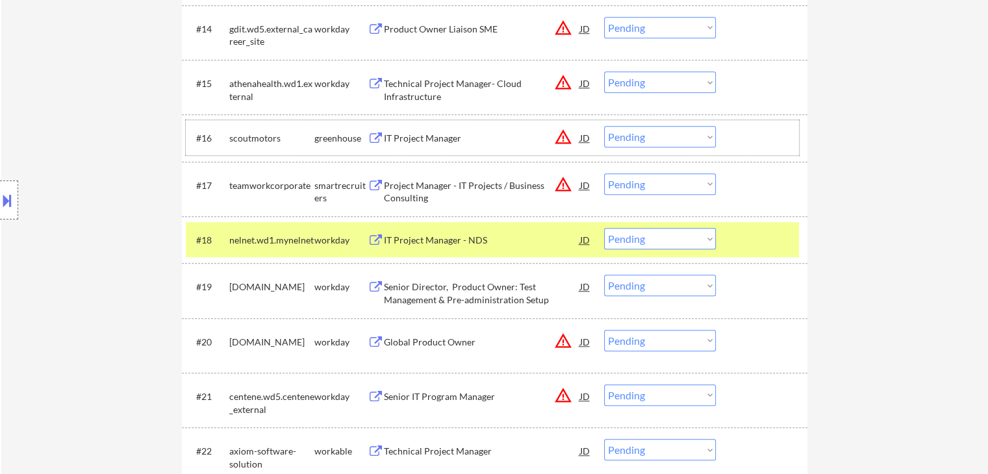
drag, startPoint x: 651, startPoint y: 236, endPoint x: 662, endPoint y: 248, distance: 16.1
click at [652, 235] on select "Choose an option... Pending Applied Excluded (Questions) Excluded (Expired) Exc…" at bounding box center [660, 238] width 112 height 21
click at [604, 228] on select "Choose an option... Pending Applied Excluded (Questions) Excluded (Expired) Exc…" at bounding box center [660, 238] width 112 height 21
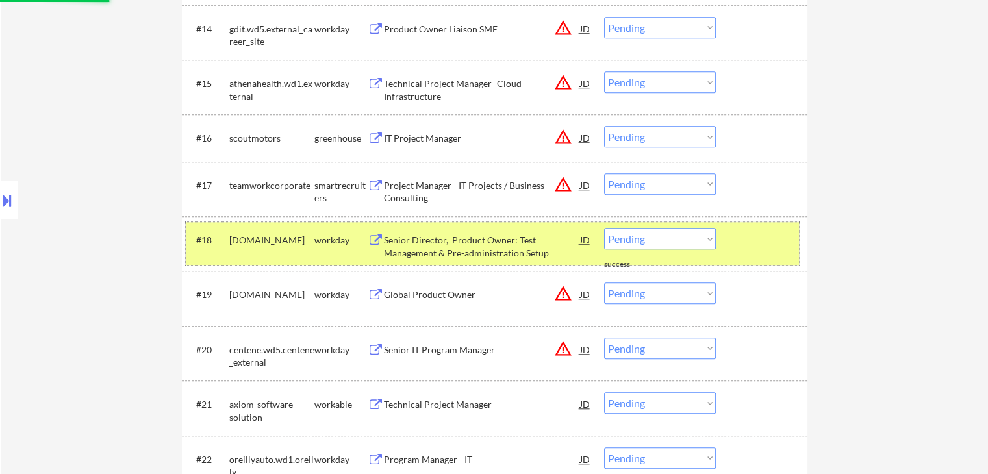
click at [325, 244] on div "workday" at bounding box center [340, 240] width 53 height 13
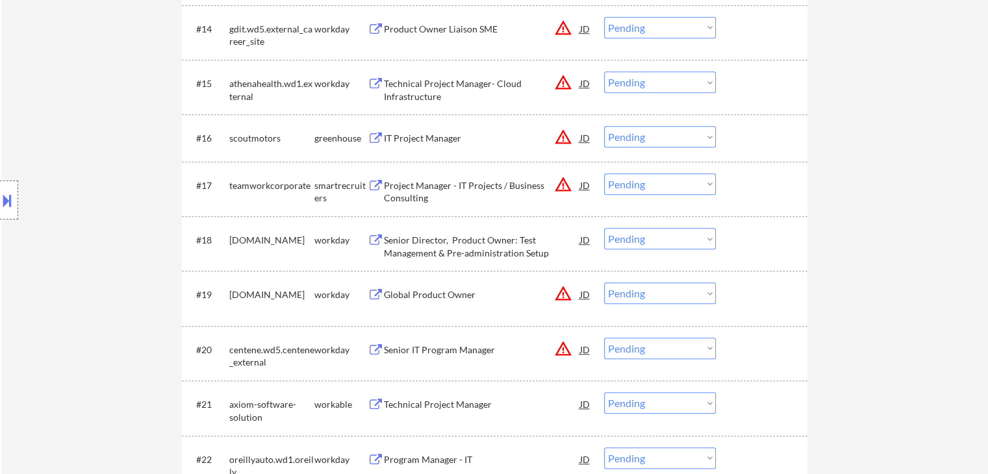
click at [427, 238] on div "Senior Director, Product Owner: Test Management & Pre-administration Setup" at bounding box center [482, 246] width 196 height 25
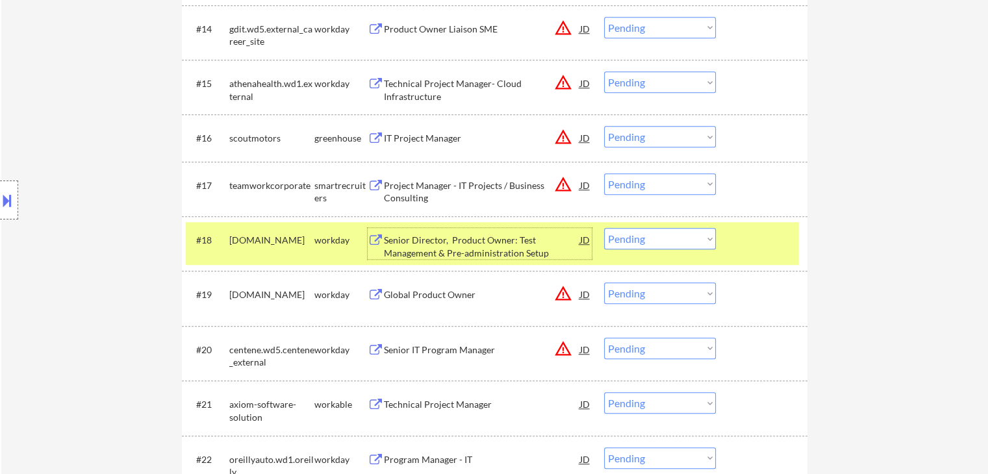
drag, startPoint x: 632, startPoint y: 239, endPoint x: 638, endPoint y: 246, distance: 9.2
click at [632, 239] on select "Choose an option... Pending Applied Excluded (Questions) Excluded (Expired) Exc…" at bounding box center [660, 238] width 112 height 21
click at [604, 228] on select "Choose an option... Pending Applied Excluded (Questions) Excluded (Expired) Exc…" at bounding box center [660, 238] width 112 height 21
select select ""pending""
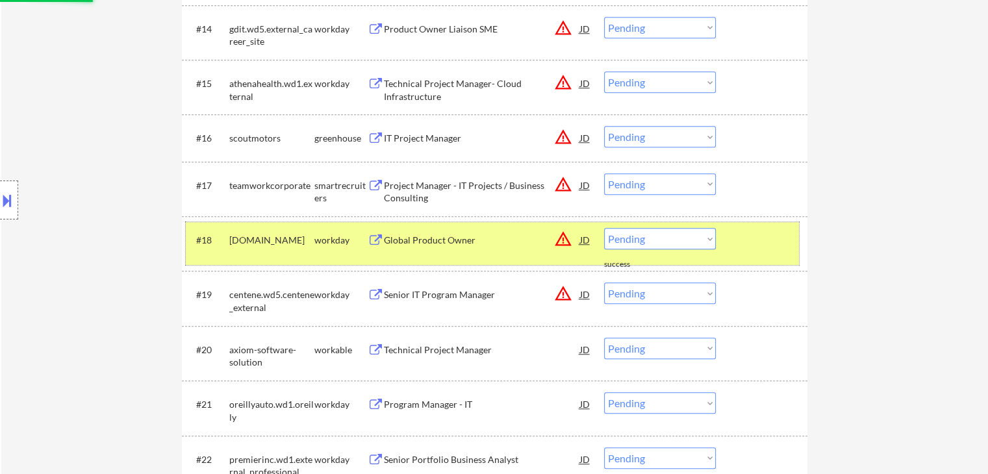
drag, startPoint x: 321, startPoint y: 236, endPoint x: 416, endPoint y: 301, distance: 115.1
click at [323, 237] on div "workday" at bounding box center [340, 240] width 53 height 13
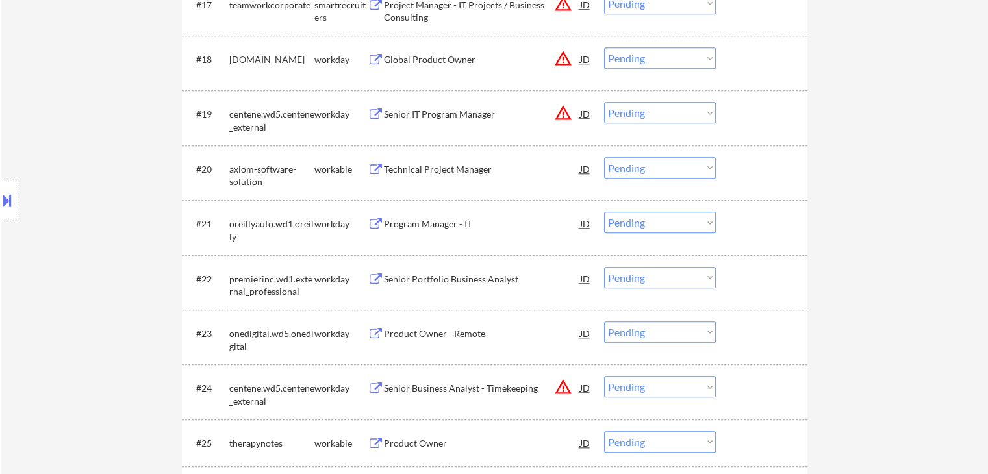
scroll to position [1299, 0]
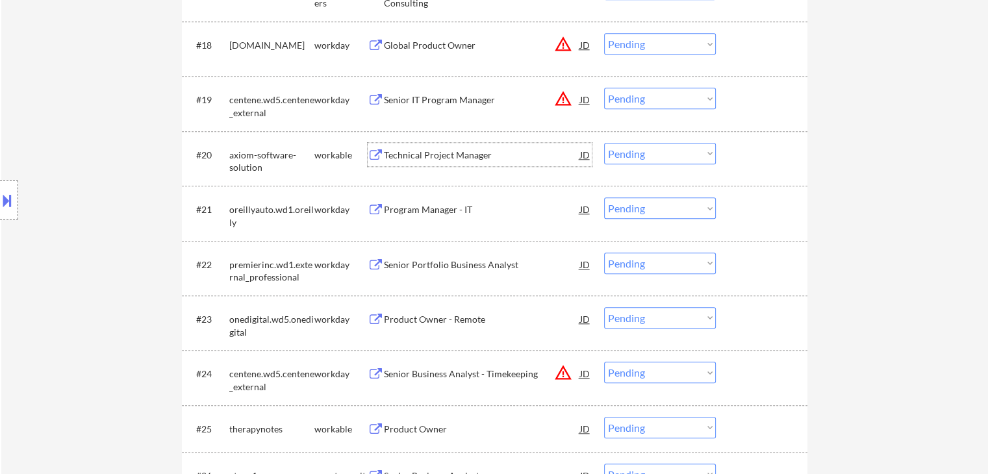
click at [439, 160] on div "Technical Project Manager" at bounding box center [482, 155] width 196 height 13
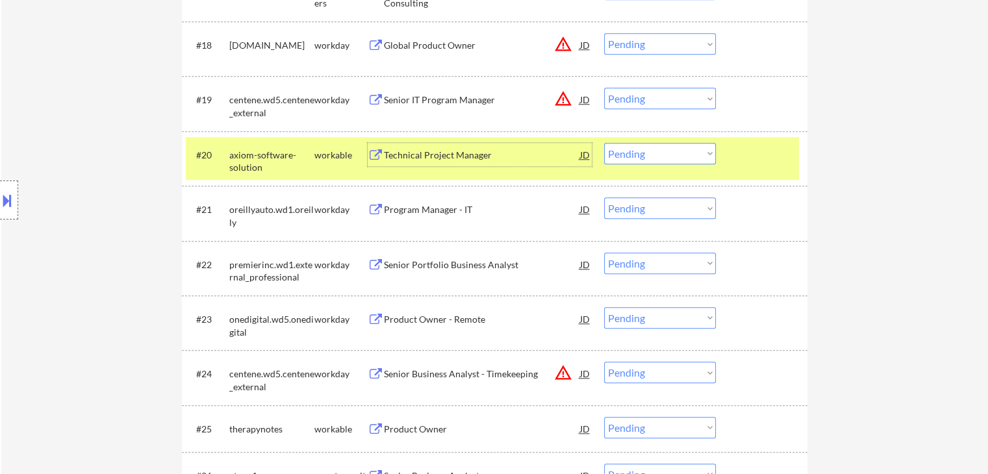
click at [635, 157] on select "Choose an option... Pending Applied Excluded (Questions) Excluded (Expired) Exc…" at bounding box center [660, 153] width 112 height 21
click at [604, 143] on select "Choose an option... Pending Applied Excluded (Questions) Excluded (Expired) Exc…" at bounding box center [660, 153] width 112 height 21
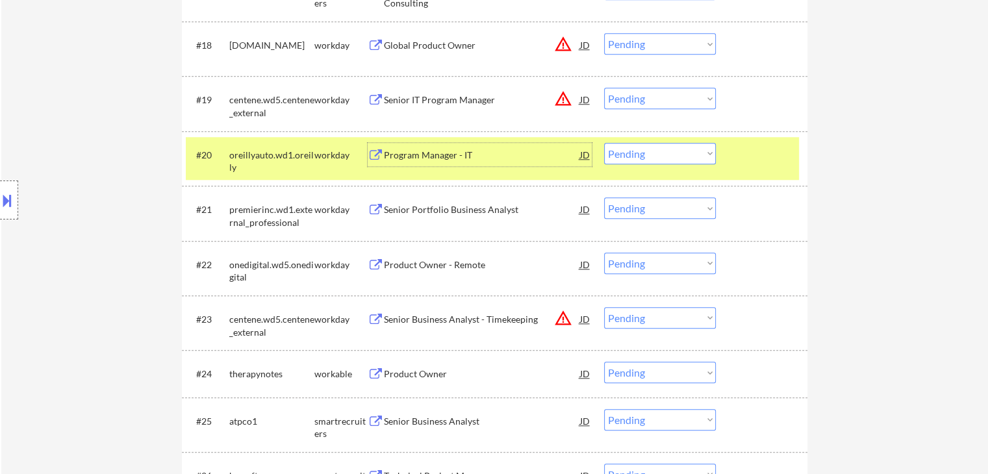
click at [439, 156] on div "Program Manager - IT" at bounding box center [482, 155] width 196 height 13
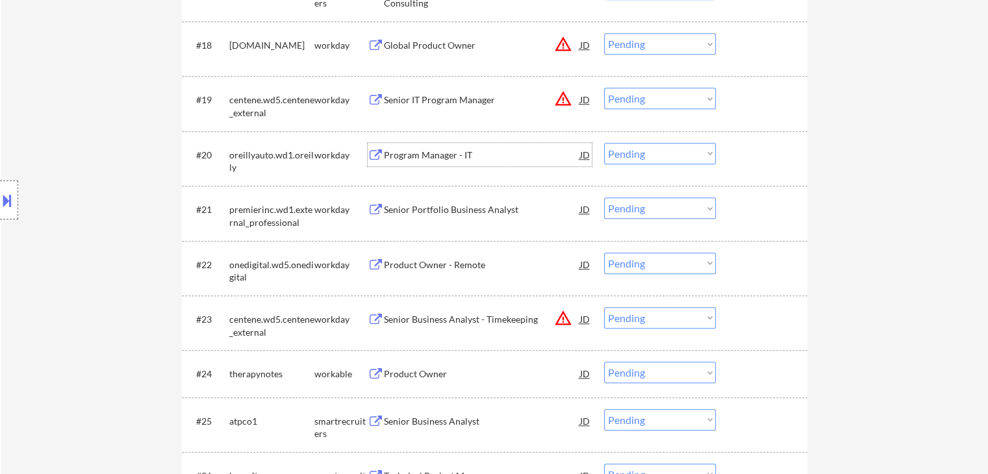
click at [651, 157] on select "Choose an option... Pending Applied Excluded (Questions) Excluded (Expired) Exc…" at bounding box center [660, 153] width 112 height 21
click at [604, 143] on select "Choose an option... Pending Applied Excluded (Questions) Excluded (Expired) Exc…" at bounding box center [660, 153] width 112 height 21
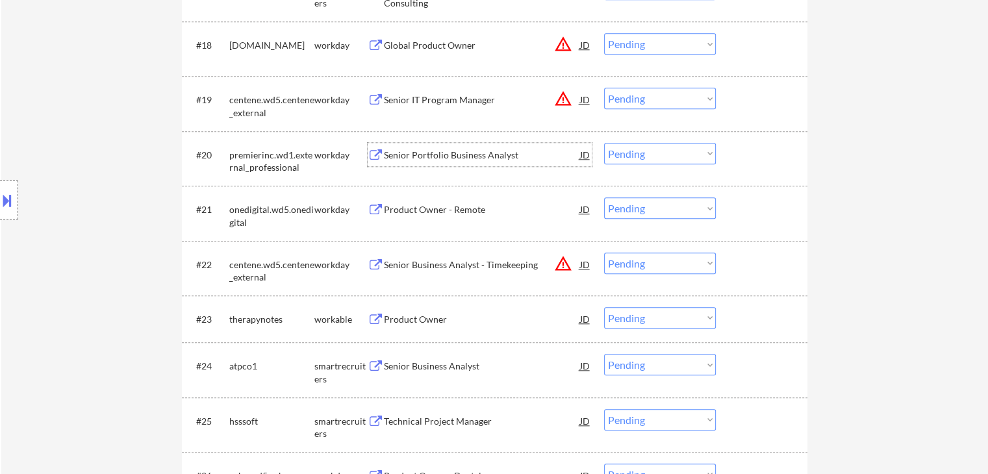
click at [418, 159] on div "Senior Portfolio Business Analyst" at bounding box center [482, 155] width 196 height 13
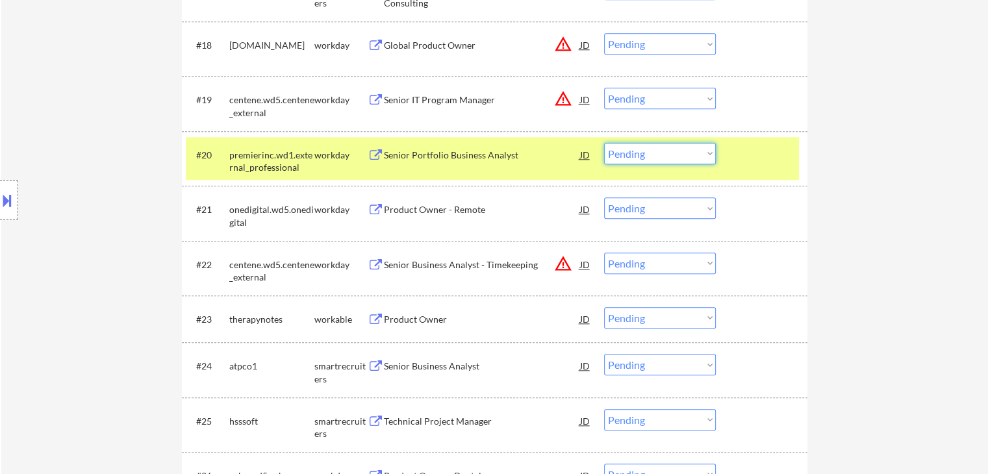
drag, startPoint x: 652, startPoint y: 154, endPoint x: 655, endPoint y: 162, distance: 9.0
click at [652, 154] on select "Choose an option... Pending Applied Excluded (Questions) Excluded (Expired) Exc…" at bounding box center [660, 153] width 112 height 21
click at [604, 143] on select "Choose an option... Pending Applied Excluded (Questions) Excluded (Expired) Exc…" at bounding box center [660, 153] width 112 height 21
click at [444, 203] on div "Product Owner - Remote" at bounding box center [482, 209] width 196 height 23
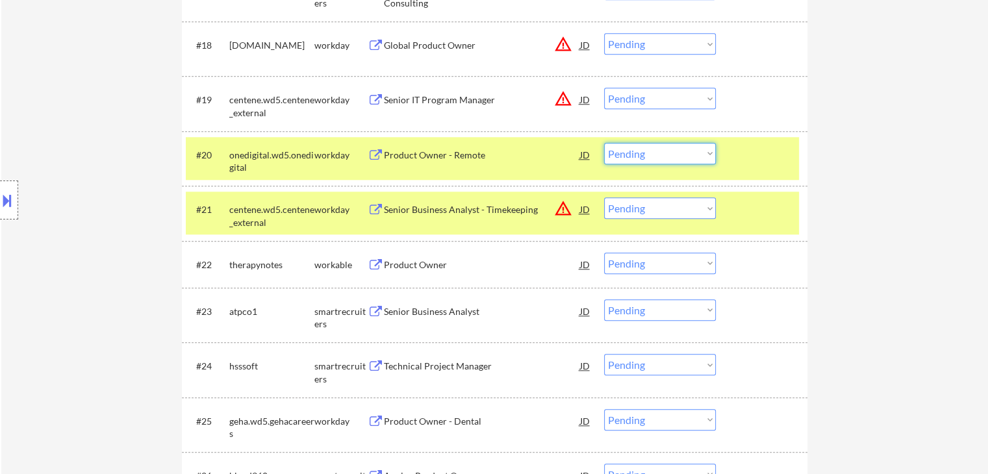
click at [643, 153] on select "Choose an option... Pending Applied Excluded (Questions) Excluded (Expired) Exc…" at bounding box center [660, 153] width 112 height 21
click at [604, 143] on select "Choose an option... Pending Applied Excluded (Questions) Excluded (Expired) Exc…" at bounding box center [660, 153] width 112 height 21
click at [340, 214] on div "workday" at bounding box center [340, 209] width 53 height 13
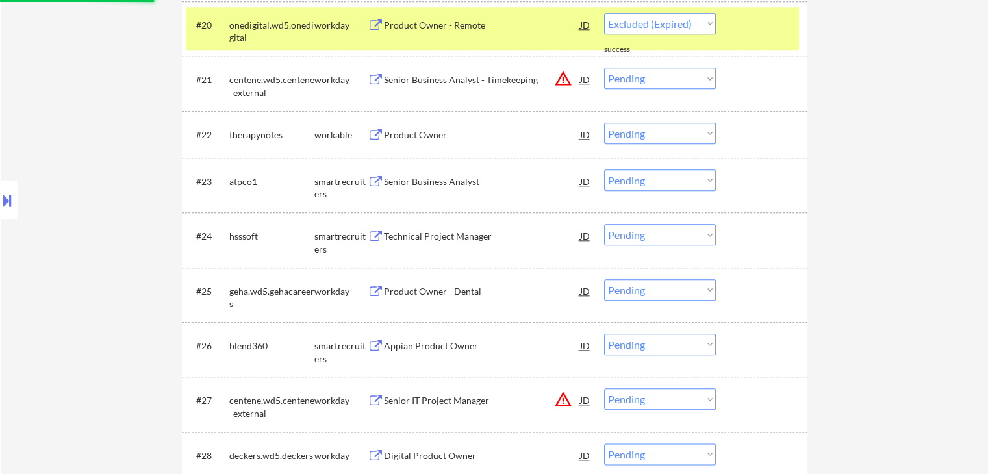
select select ""pending""
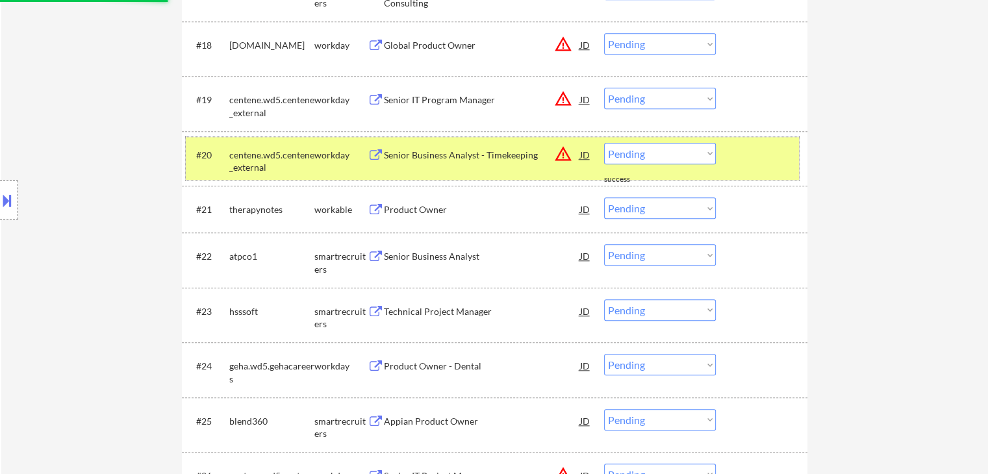
drag, startPoint x: 288, startPoint y: 164, endPoint x: 366, endPoint y: 199, distance: 84.9
click at [290, 164] on div "centene.wd5.centene_external" at bounding box center [271, 161] width 85 height 25
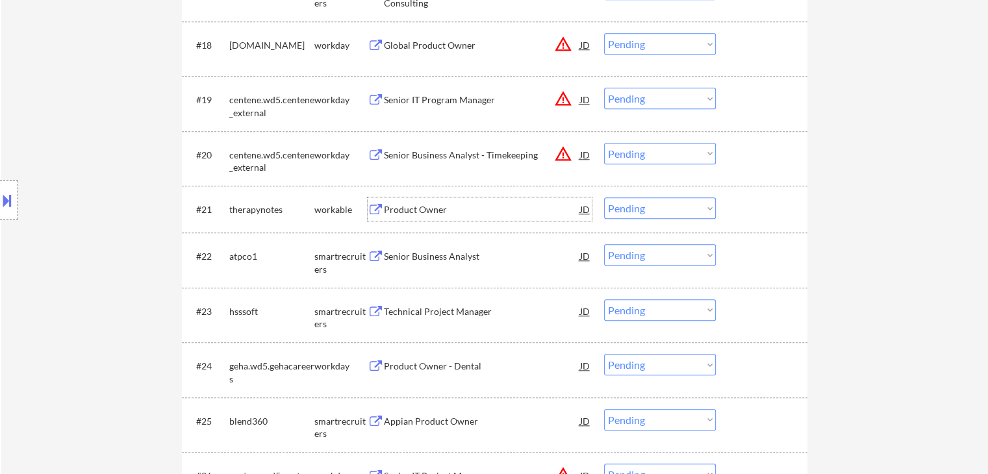
click at [402, 214] on div "Product Owner" at bounding box center [482, 209] width 196 height 13
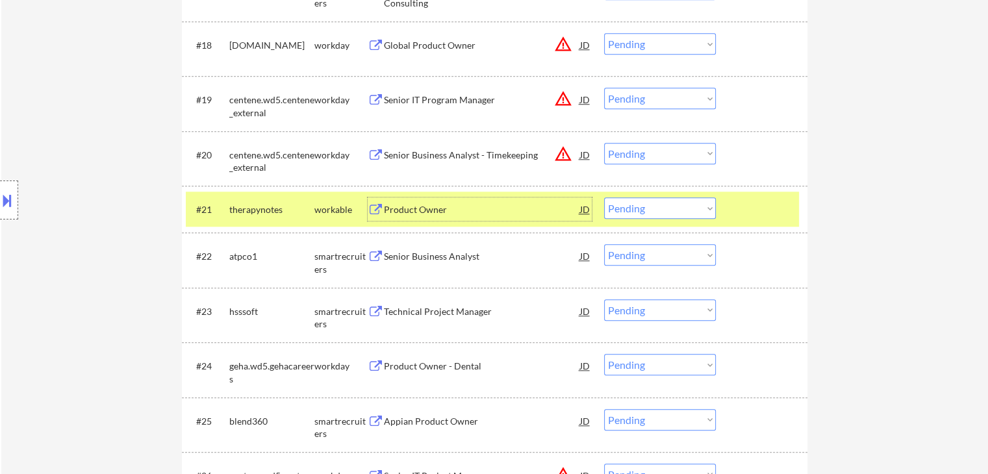
click at [660, 206] on select "Choose an option... Pending Applied Excluded (Questions) Excluded (Expired) Exc…" at bounding box center [660, 208] width 112 height 21
click at [604, 198] on select "Choose an option... Pending Applied Excluded (Questions) Excluded (Expired) Exc…" at bounding box center [660, 208] width 112 height 21
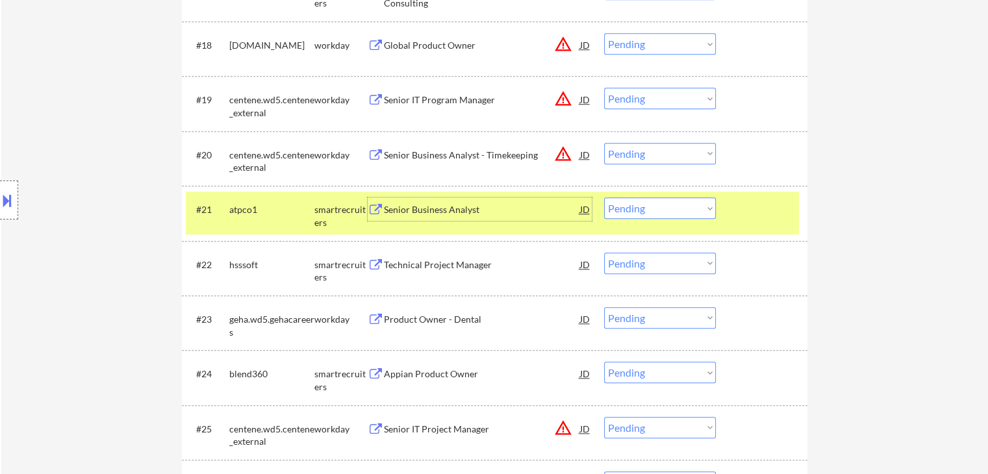
click at [405, 213] on div "Senior Business Analyst" at bounding box center [482, 209] width 196 height 13
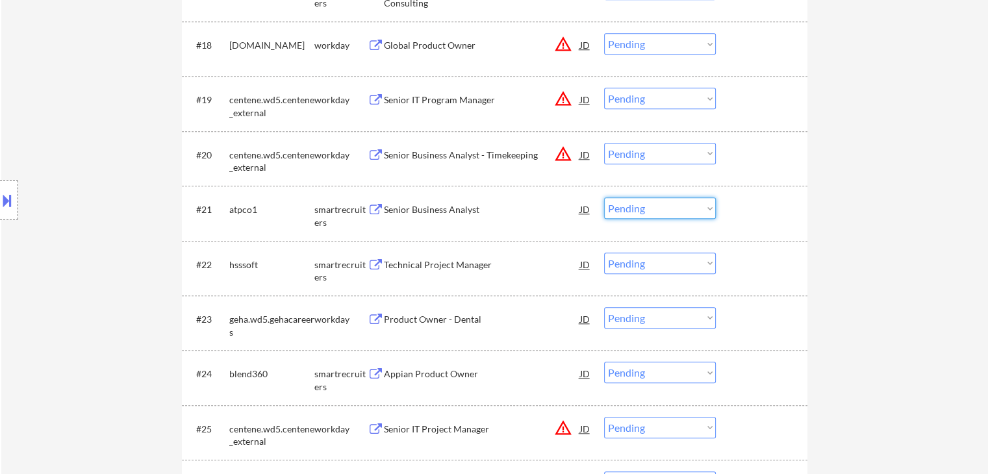
drag, startPoint x: 640, startPoint y: 207, endPoint x: 642, endPoint y: 214, distance: 7.4
click at [640, 208] on select "Choose an option... Pending Applied Excluded (Questions) Excluded (Expired) Exc…" at bounding box center [660, 208] width 112 height 21
click at [604, 198] on select "Choose an option... Pending Applied Excluded (Questions) Excluded (Expired) Exc…" at bounding box center [660, 208] width 112 height 21
click at [435, 259] on div "Technical Project Manager" at bounding box center [482, 265] width 196 height 13
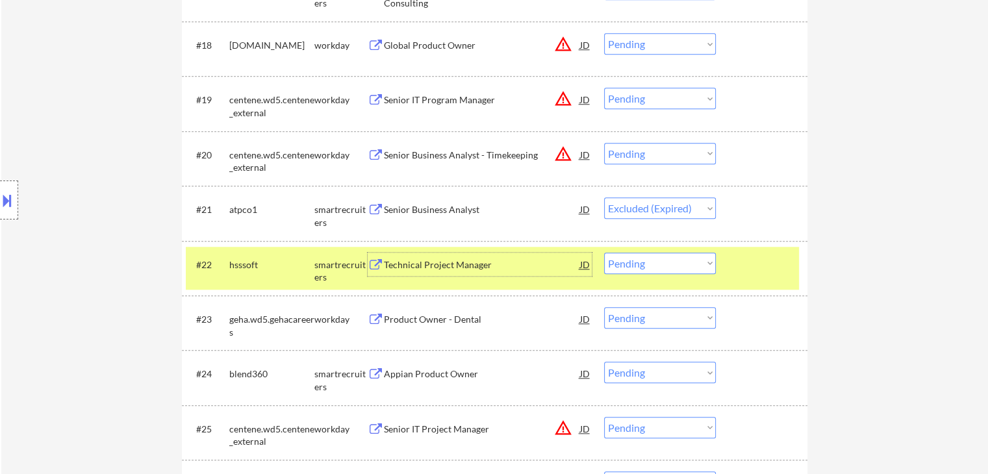
click at [662, 206] on select "Choose an option... Pending Applied Excluded (Questions) Excluded (Expired) Exc…" at bounding box center [660, 208] width 112 height 21
click at [604, 198] on select "Choose an option... Pending Applied Excluded (Questions) Excluded (Expired) Exc…" at bounding box center [660, 208] width 112 height 21
click at [647, 262] on select "Choose an option... Pending Applied Excluded (Questions) Excluded (Expired) Exc…" at bounding box center [660, 263] width 112 height 21
click at [644, 216] on select "Choose an option... Pending Applied Excluded (Questions) Excluded (Expired) Exc…" at bounding box center [660, 208] width 112 height 21
select select ""excluded__expired_""
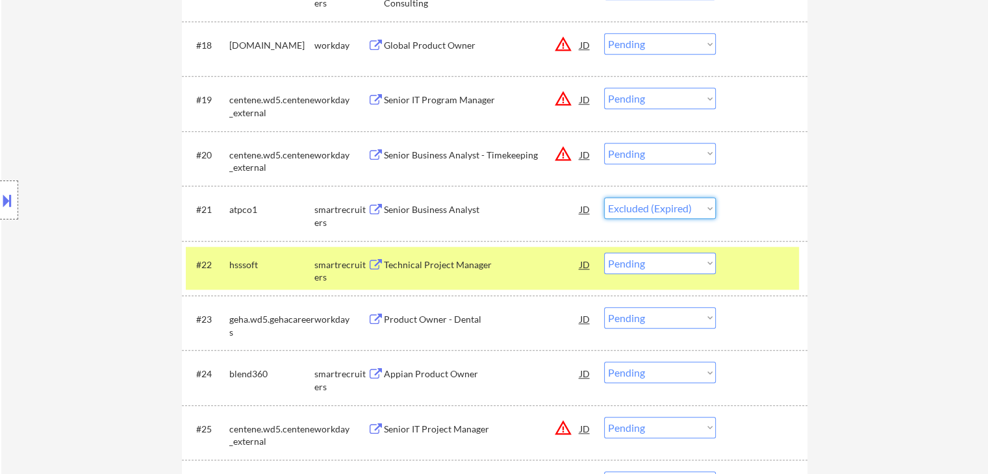
click at [604, 198] on select "Choose an option... Pending Applied Excluded (Questions) Excluded (Expired) Exc…" at bounding box center [660, 208] width 112 height 21
drag, startPoint x: 640, startPoint y: 257, endPoint x: 647, endPoint y: 273, distance: 17.2
click at [640, 258] on select "Choose an option... Pending Applied Excluded (Questions) Excluded (Expired) Exc…" at bounding box center [660, 263] width 112 height 21
select select ""excluded__bad_match_""
click at [604, 253] on select "Choose an option... Pending Applied Excluded (Questions) Excluded (Expired) Exc…" at bounding box center [660, 263] width 112 height 21
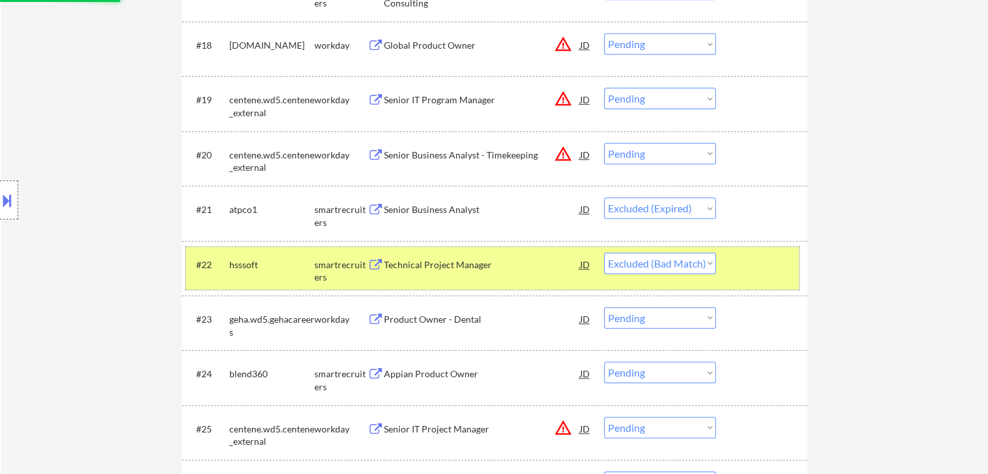
click at [329, 266] on div "smartrecruiters" at bounding box center [340, 271] width 53 height 25
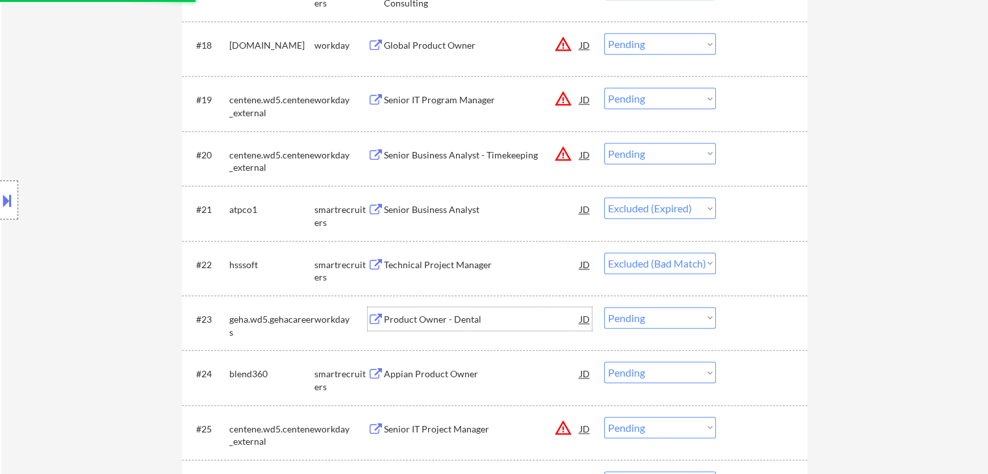
click at [437, 318] on div "Product Owner - Dental" at bounding box center [482, 319] width 196 height 13
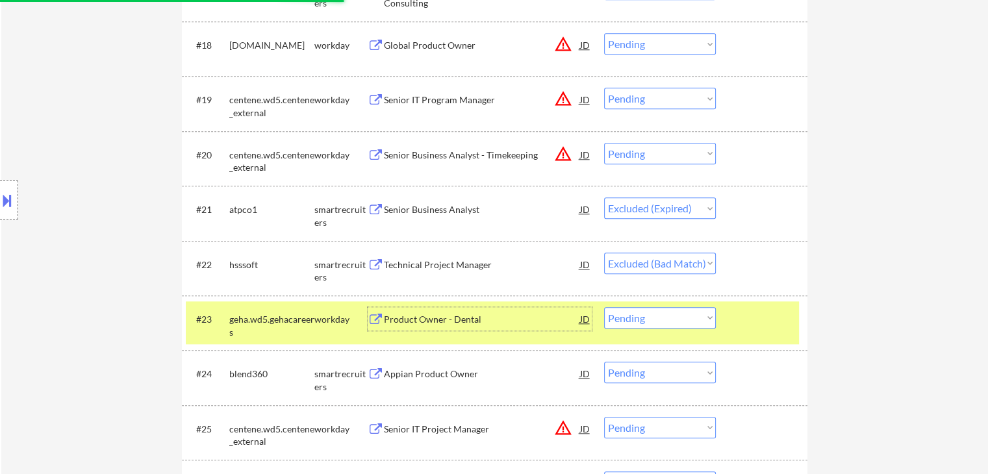
click at [633, 315] on select "Choose an option... Pending Applied Excluded (Questions) Excluded (Expired) Exc…" at bounding box center [660, 317] width 112 height 21
select select ""excluded__expired_""
click at [604, 307] on select "Choose an option... Pending Applied Excluded (Questions) Excluded (Expired) Exc…" at bounding box center [660, 317] width 112 height 21
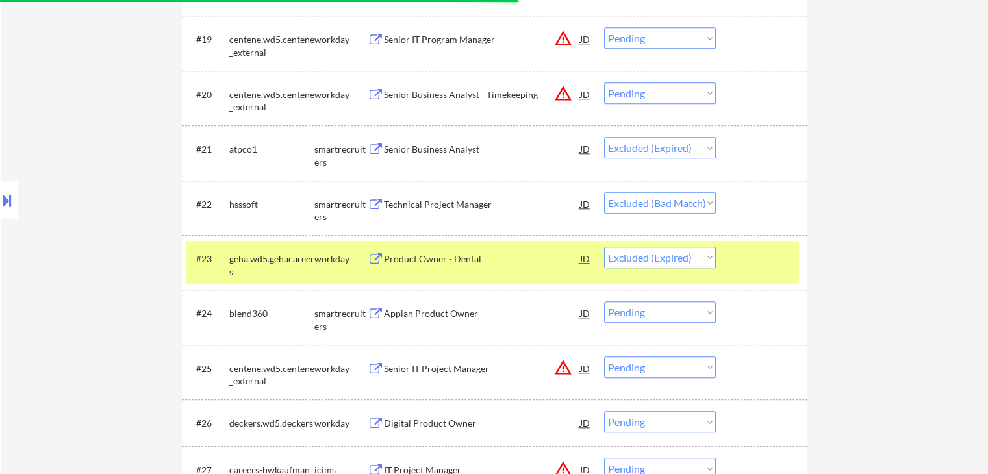
scroll to position [1429, 0]
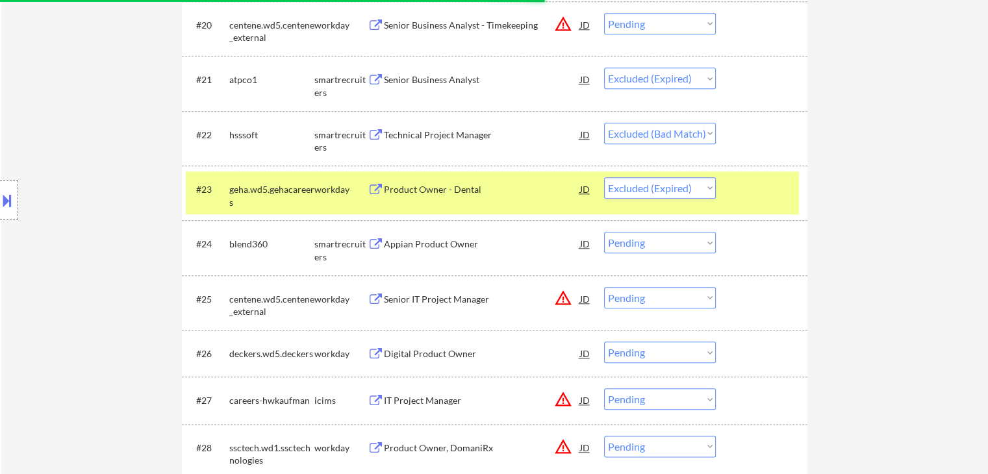
click at [424, 244] on div "Appian Product Owner" at bounding box center [482, 244] width 196 height 13
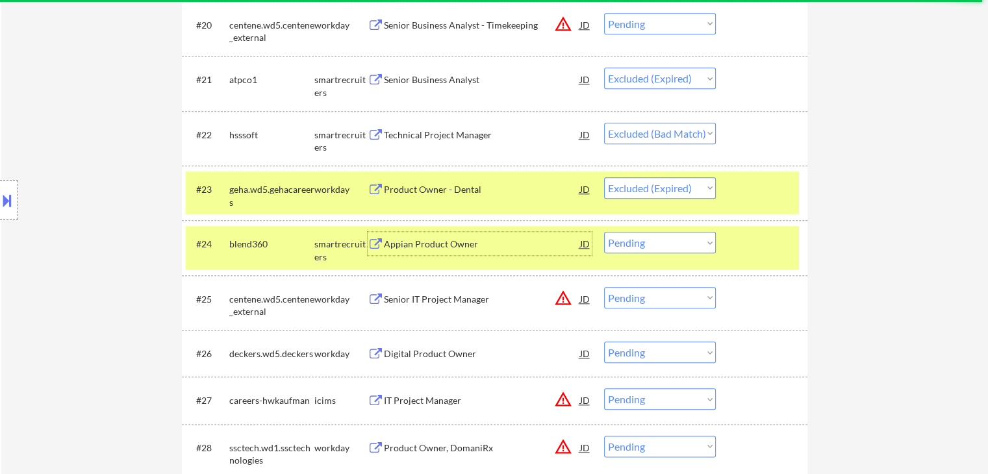
click at [650, 243] on select "Choose an option... Pending Applied Excluded (Questions) Excluded (Expired) Exc…" at bounding box center [660, 242] width 112 height 21
select select ""excluded__salary_""
click at [604, 232] on select "Choose an option... Pending Applied Excluded (Questions) Excluded (Expired) Exc…" at bounding box center [660, 242] width 112 height 21
click at [439, 350] on div "Digital Product Owner" at bounding box center [482, 354] width 196 height 13
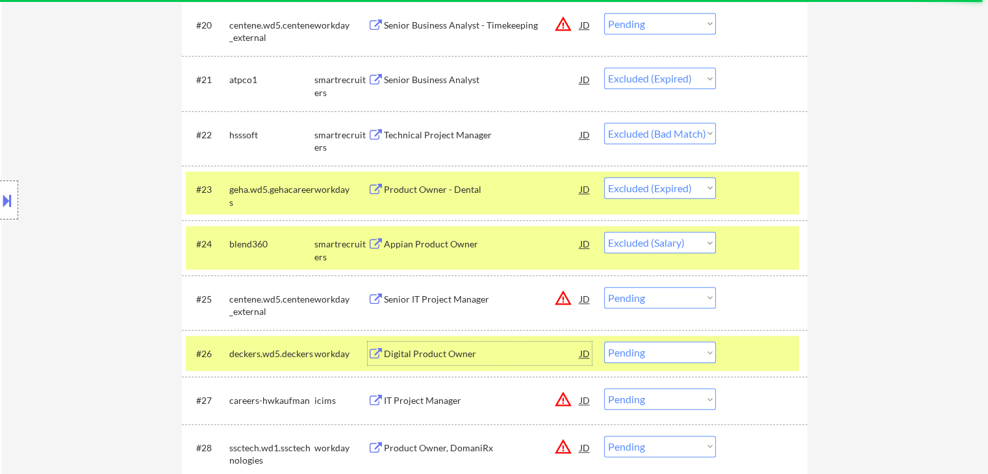
drag, startPoint x: 657, startPoint y: 353, endPoint x: 672, endPoint y: 359, distance: 16.3
click at [657, 354] on select "Choose an option... Pending Applied Excluded (Questions) Excluded (Expired) Exc…" at bounding box center [660, 352] width 112 height 21
select select ""excluded__salary_""
click at [604, 342] on select "Choose an option... Pending Applied Excluded (Questions) Excluded (Expired) Exc…" at bounding box center [660, 352] width 112 height 21
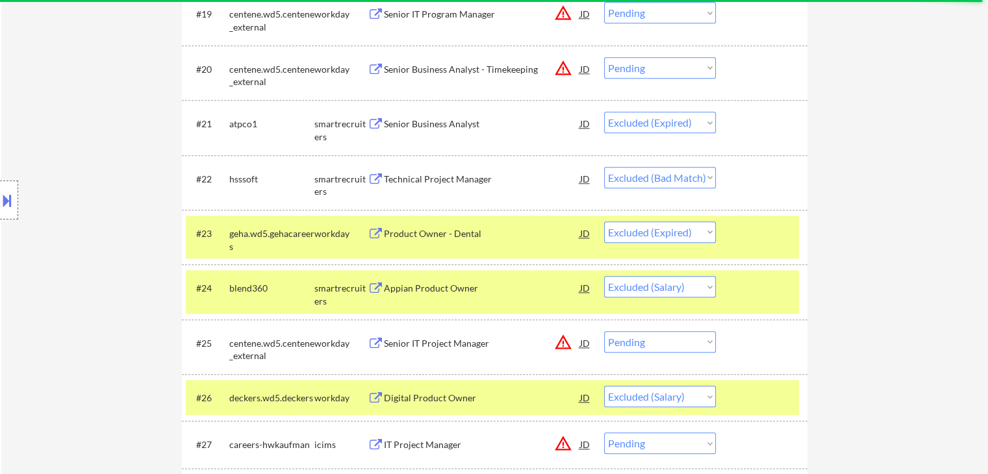
scroll to position [1364, 0]
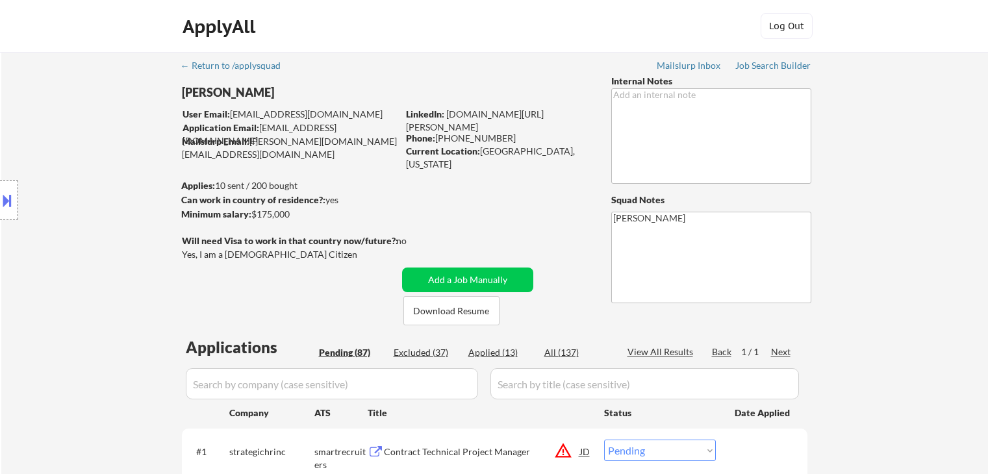
select select ""pending""
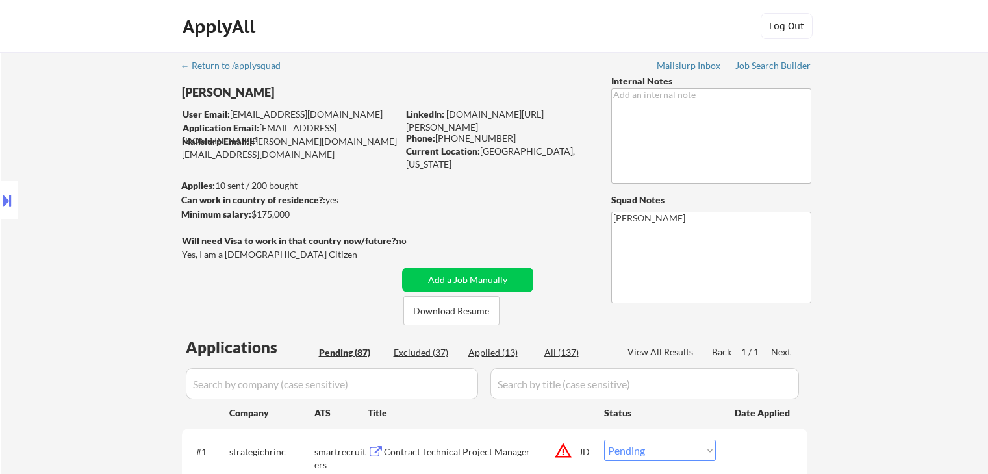
select select ""pending""
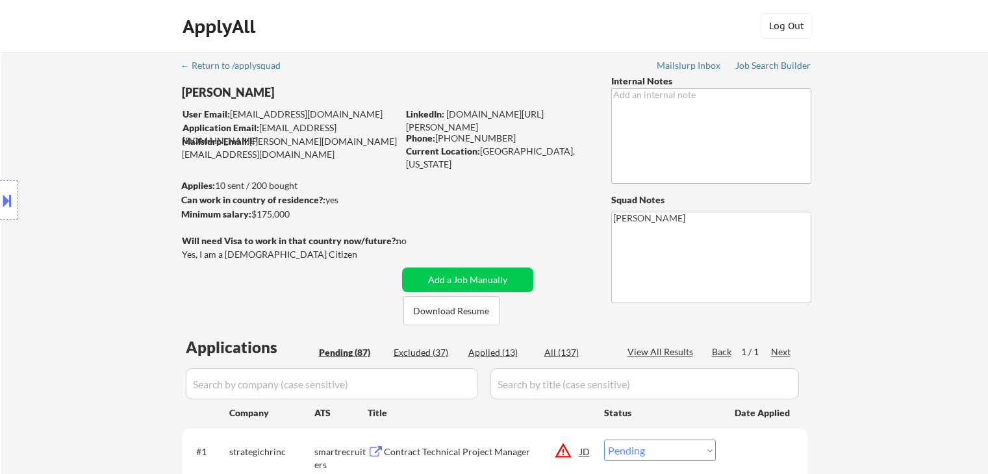
select select ""pending""
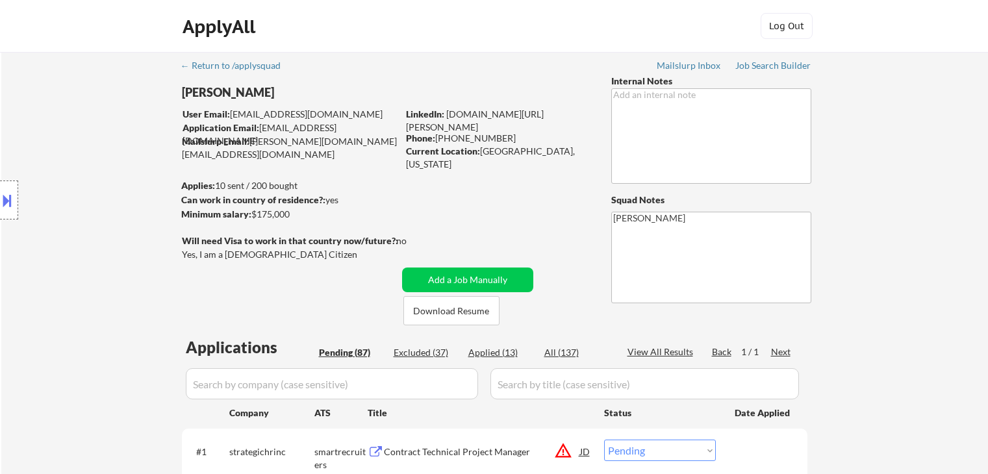
select select ""pending""
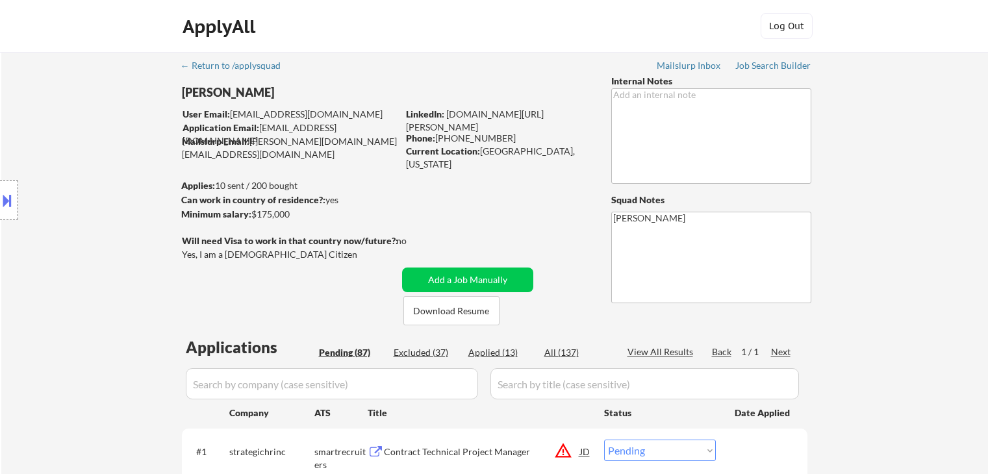
select select ""pending""
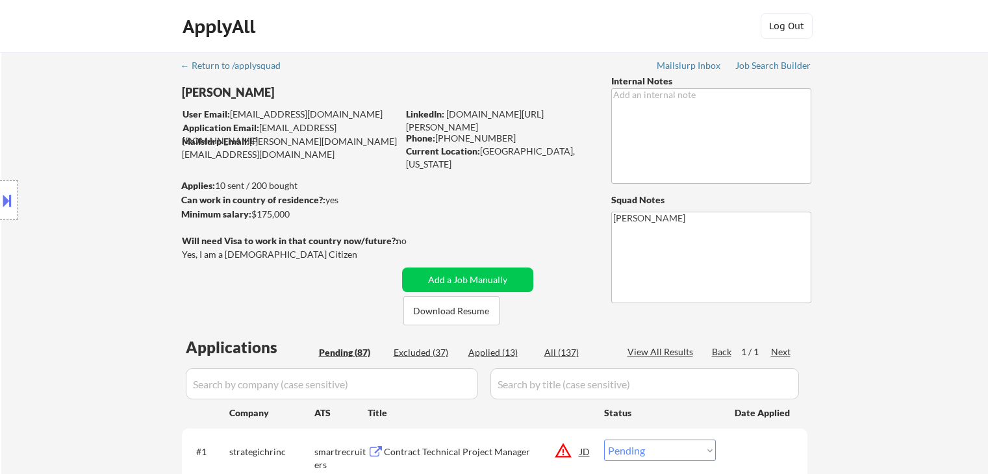
select select ""pending""
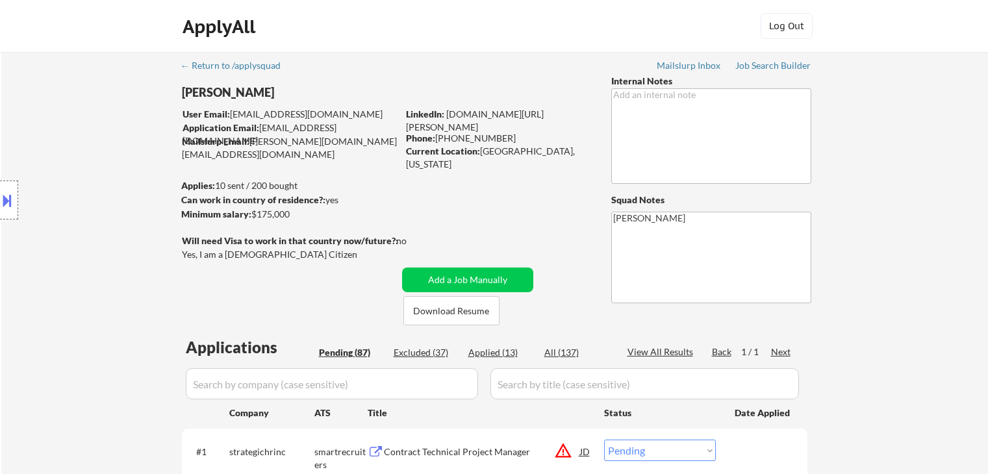
select select ""pending""
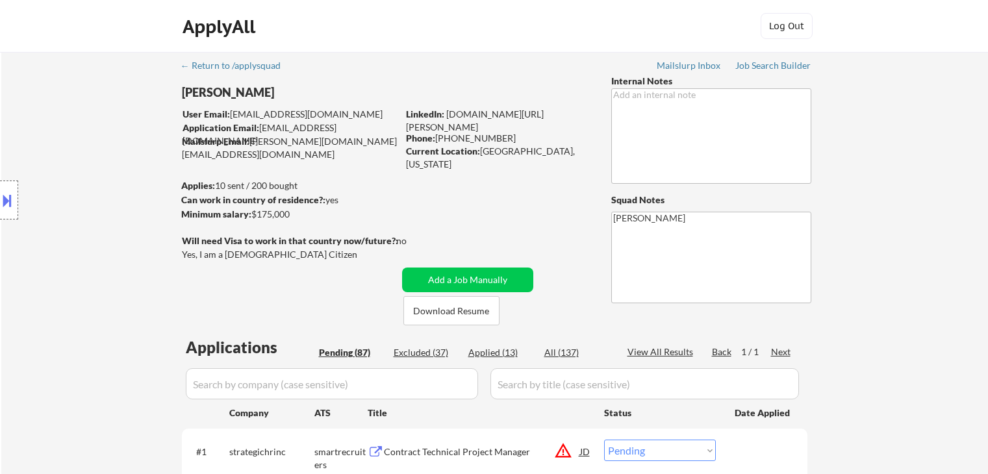
select select ""pending""
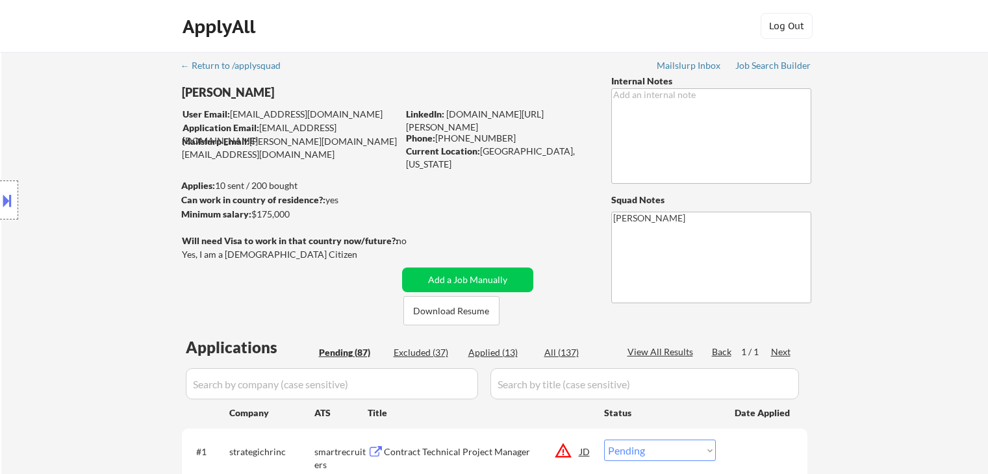
select select ""pending""
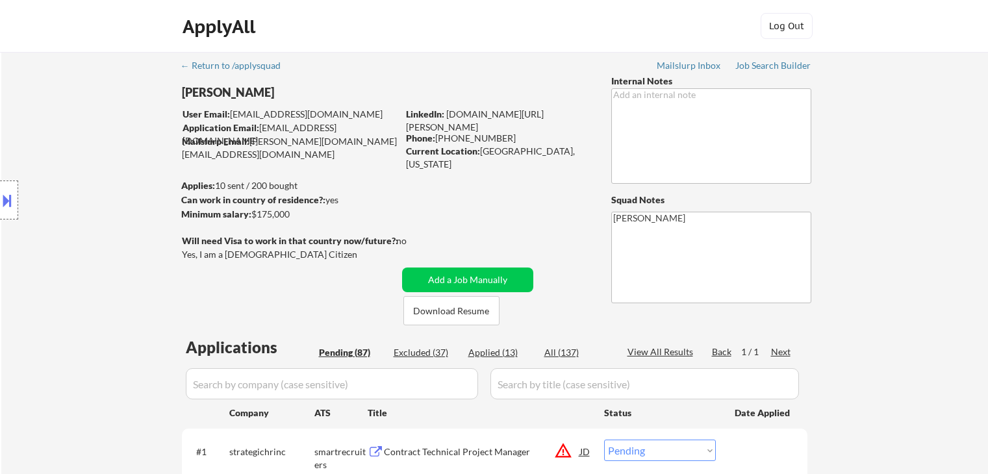
select select ""pending""
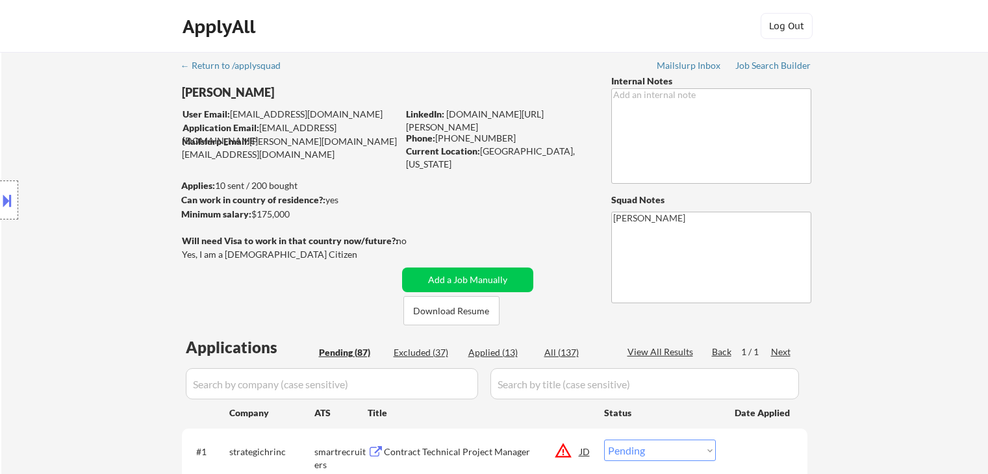
select select ""pending""
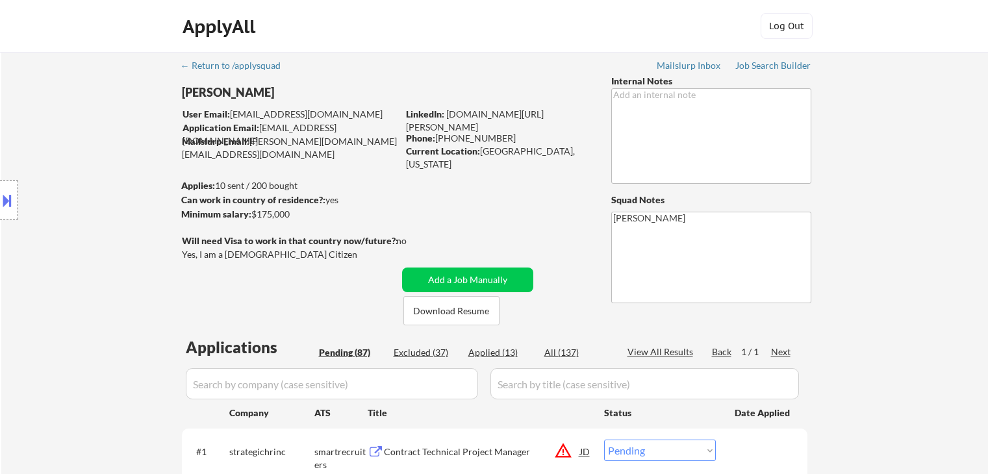
select select ""pending""
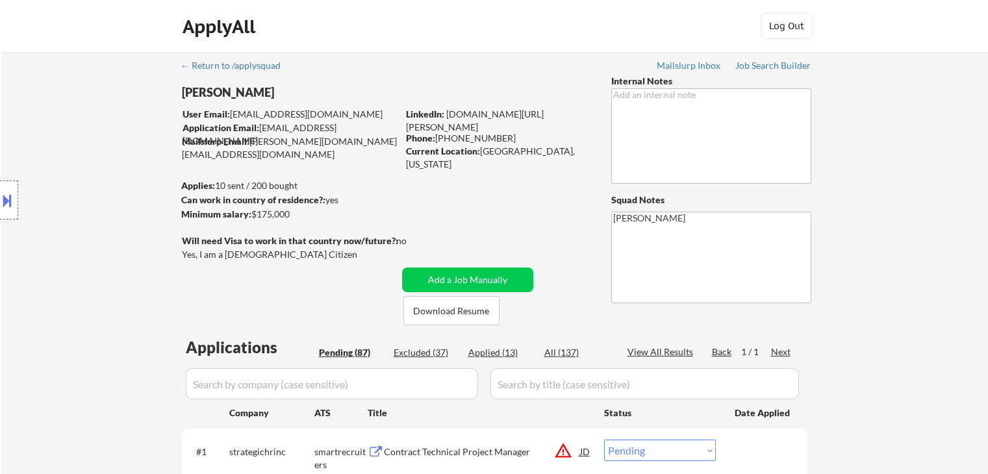
select select ""pending""
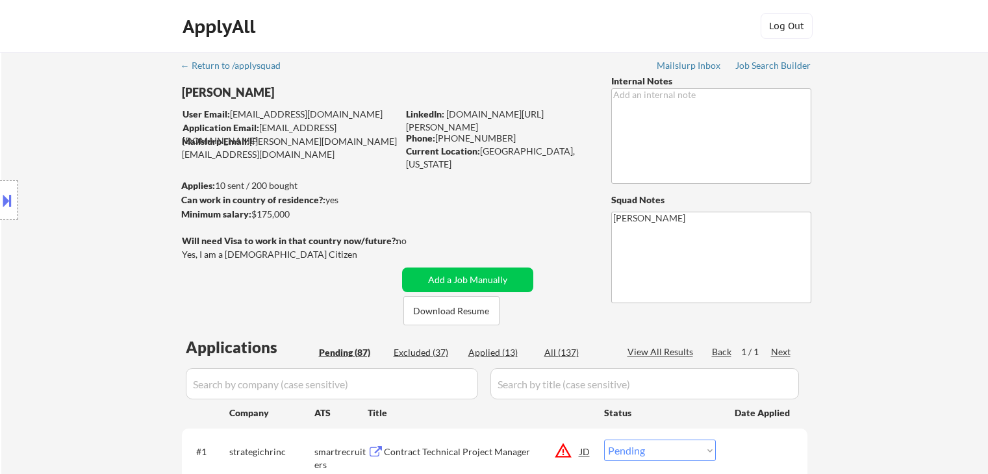
select select ""pending""
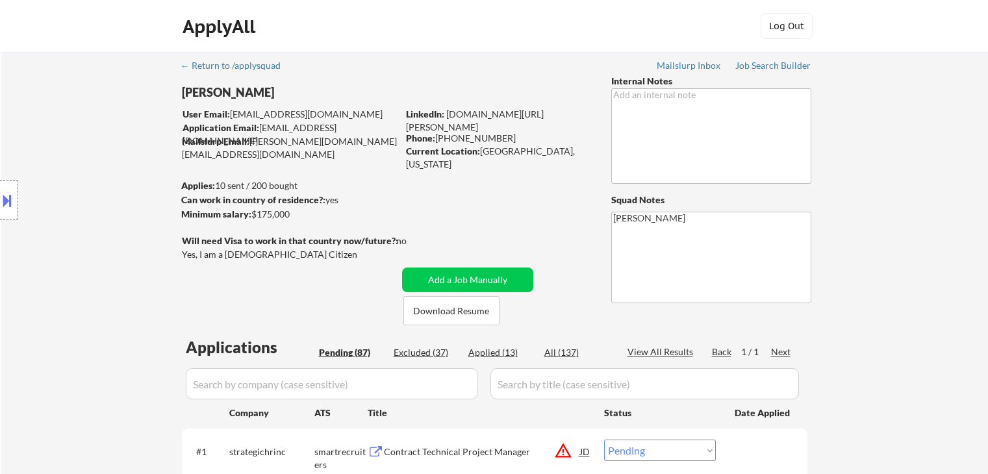
select select ""pending""
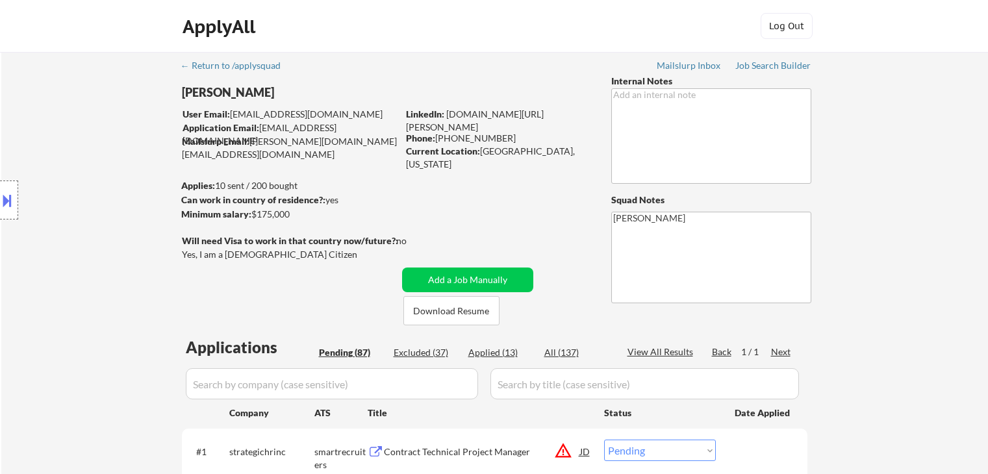
select select ""pending""
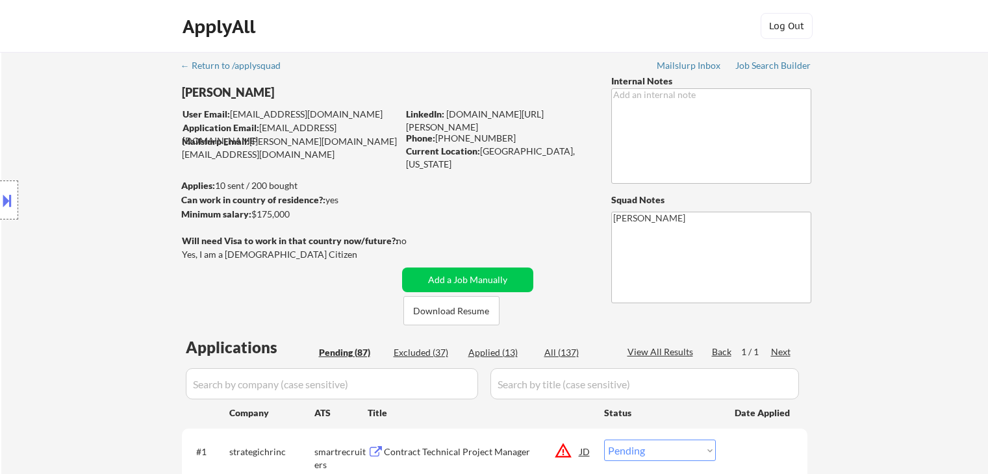
select select ""pending""
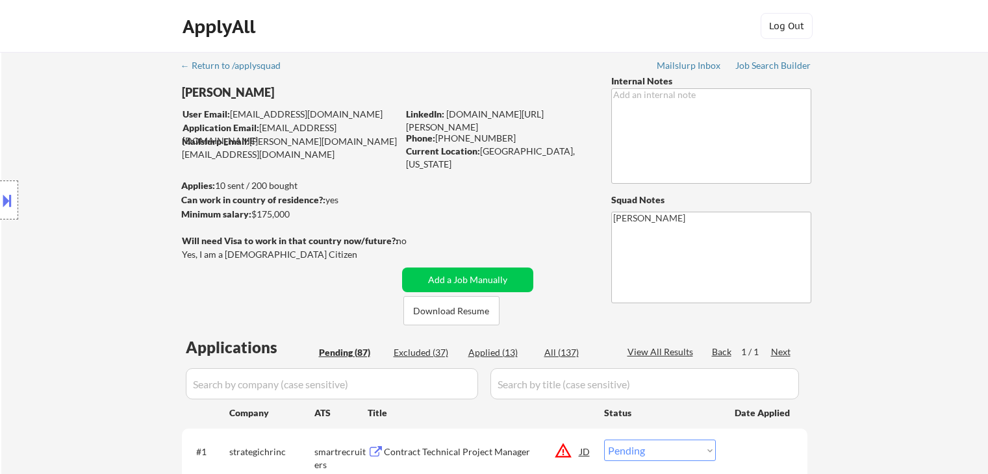
select select ""pending""
click at [493, 352] on div "Applied (13)" at bounding box center [500, 352] width 65 height 13
select select ""applied""
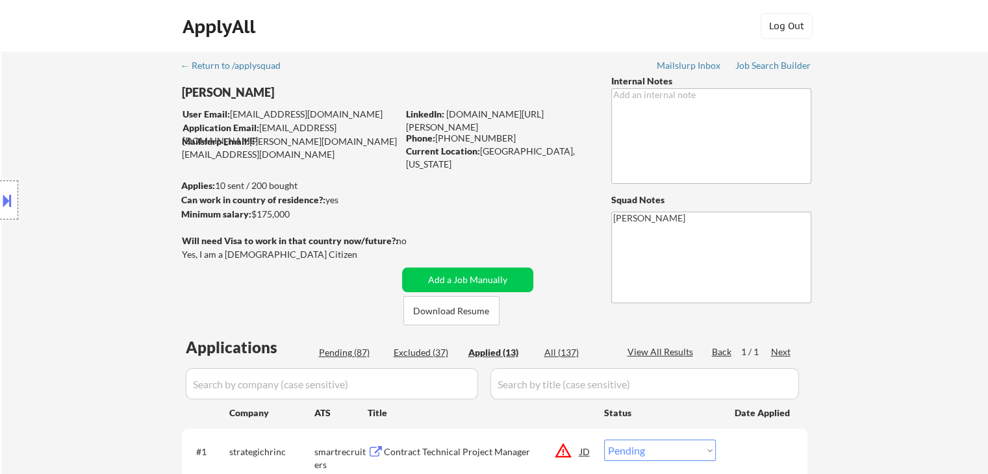
select select ""applied""
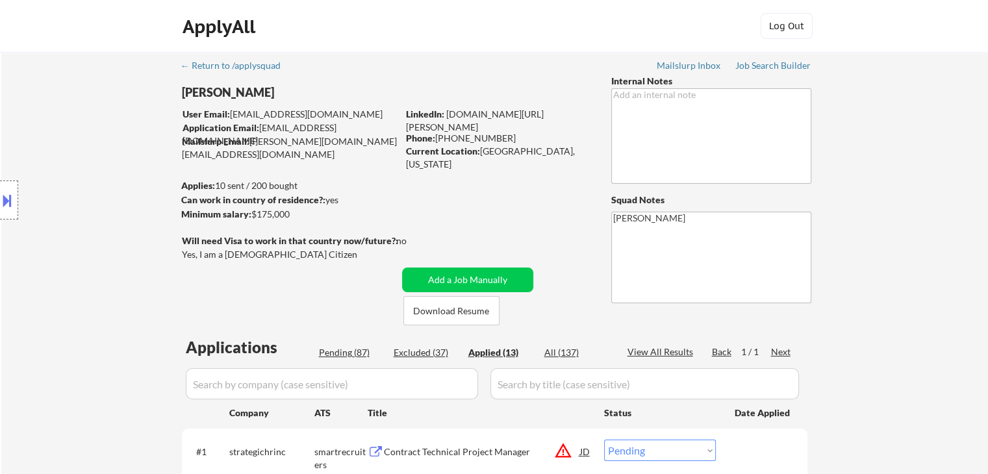
select select ""applied""
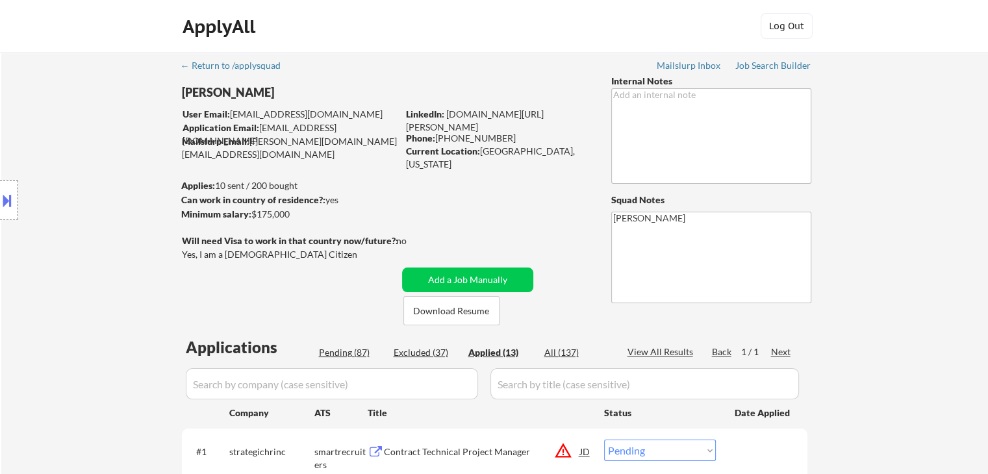
select select ""applied""
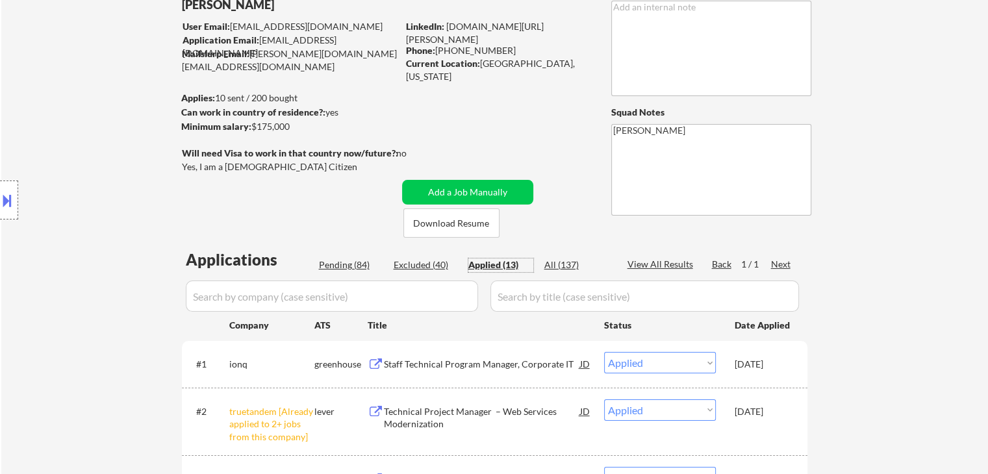
scroll to position [260, 0]
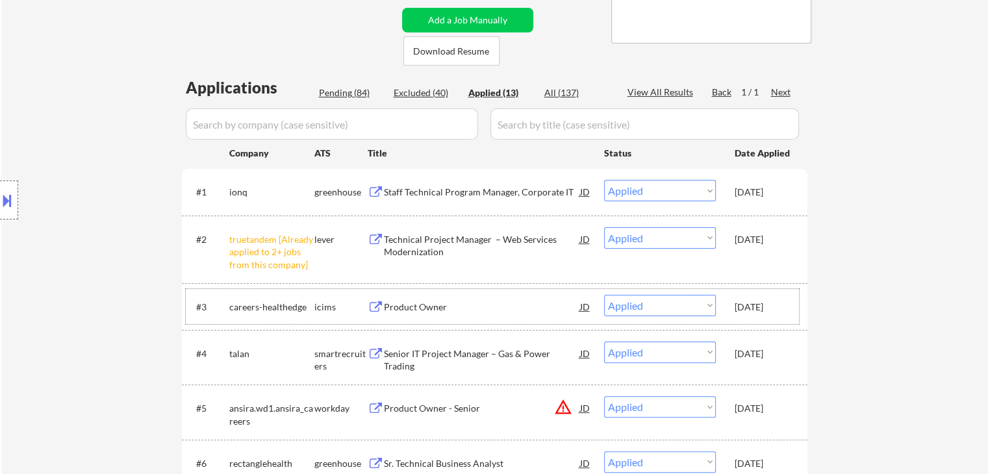
drag, startPoint x: 761, startPoint y: 300, endPoint x: 737, endPoint y: 296, distance: 24.3
click at [760, 301] on div "[DATE]" at bounding box center [763, 307] width 57 height 13
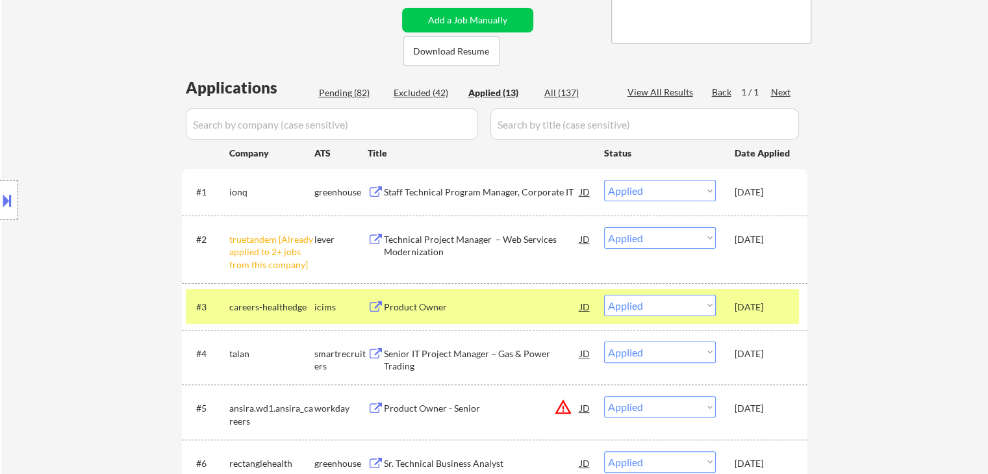
select select ""applied""
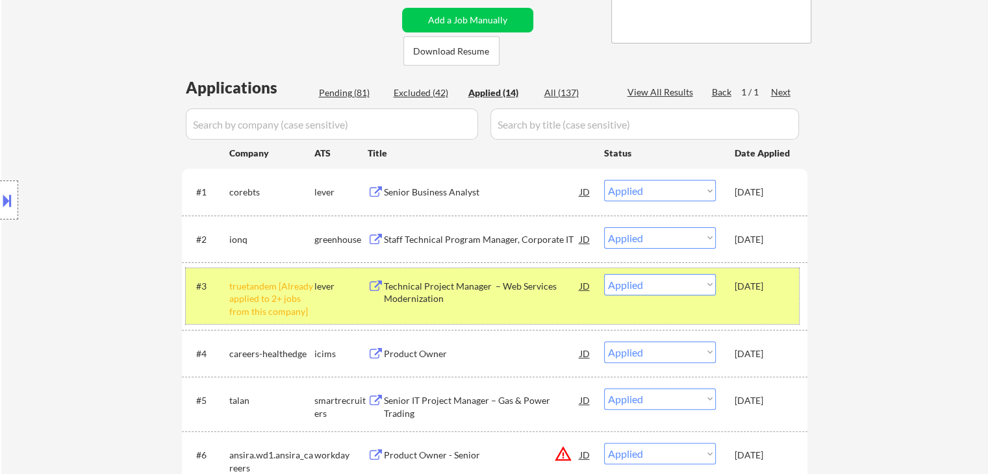
click at [742, 351] on div "[DATE]" at bounding box center [763, 354] width 57 height 13
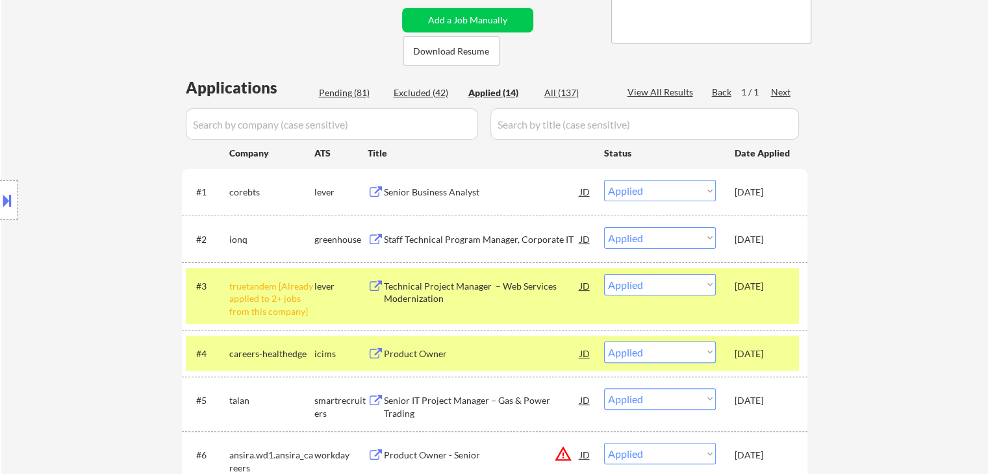
click at [756, 294] on div "[DATE]" at bounding box center [763, 285] width 57 height 23
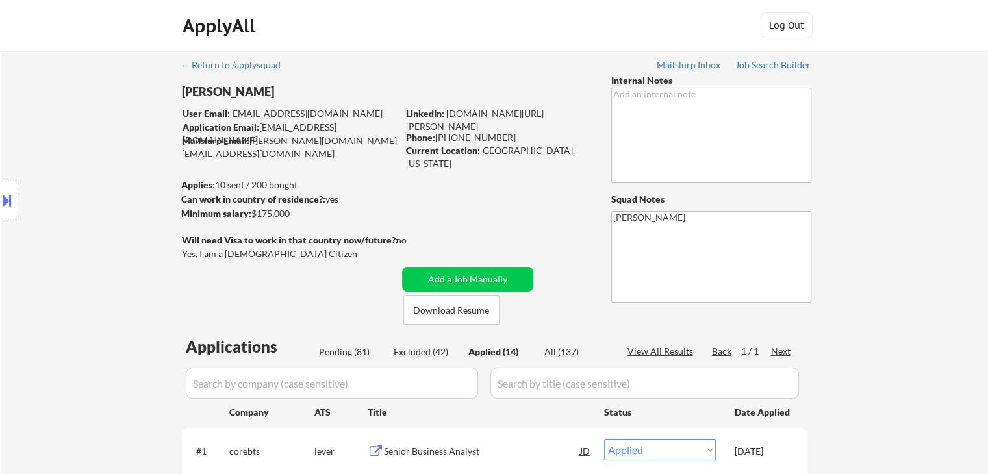
scroll to position [0, 0]
copy div "[PHONE_NUMBER]"
drag, startPoint x: 437, startPoint y: 136, endPoint x: 499, endPoint y: 96, distance: 74.2
click at [501, 136] on div "Phone: 346-507-0697" at bounding box center [498, 138] width 184 height 13
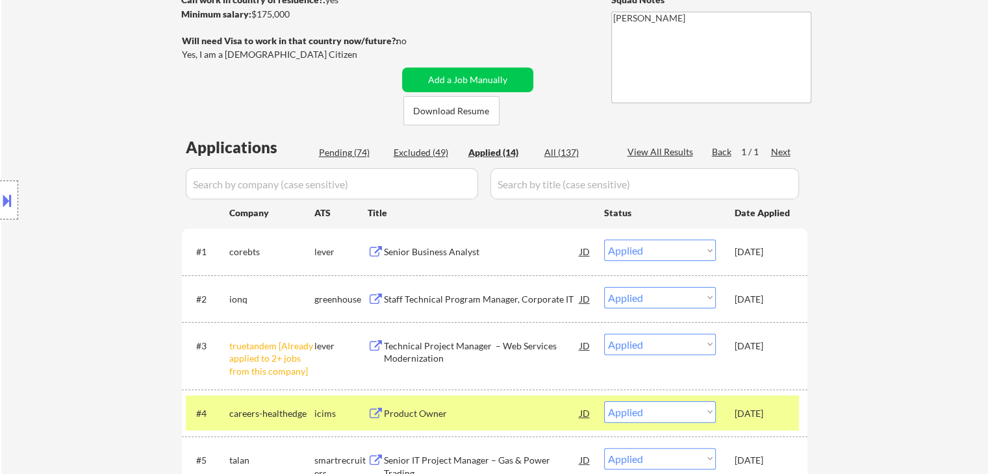
scroll to position [260, 0]
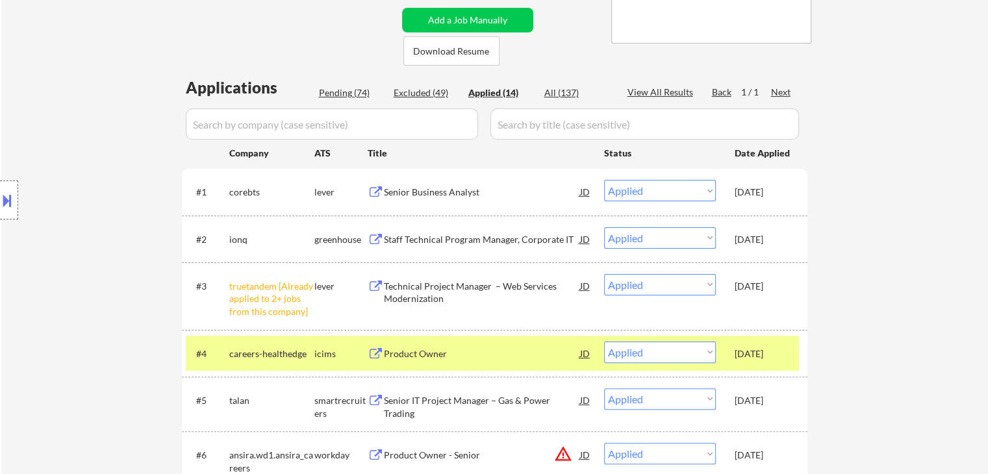
select select ""applied""
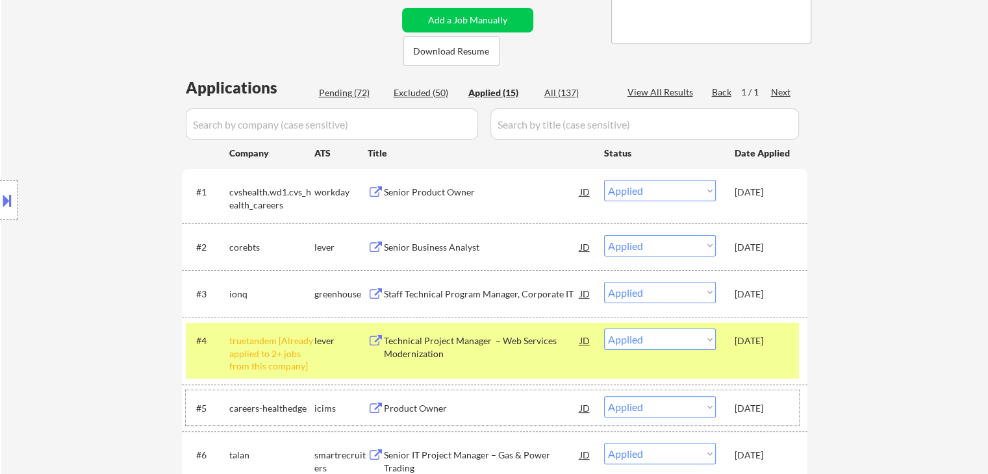
drag, startPoint x: 769, startPoint y: 396, endPoint x: 761, endPoint y: 375, distance: 22.8
click at [766, 392] on div "#5 careers-healthedge icims Product Owner JD warning_amber Choose an option... …" at bounding box center [492, 407] width 613 height 35
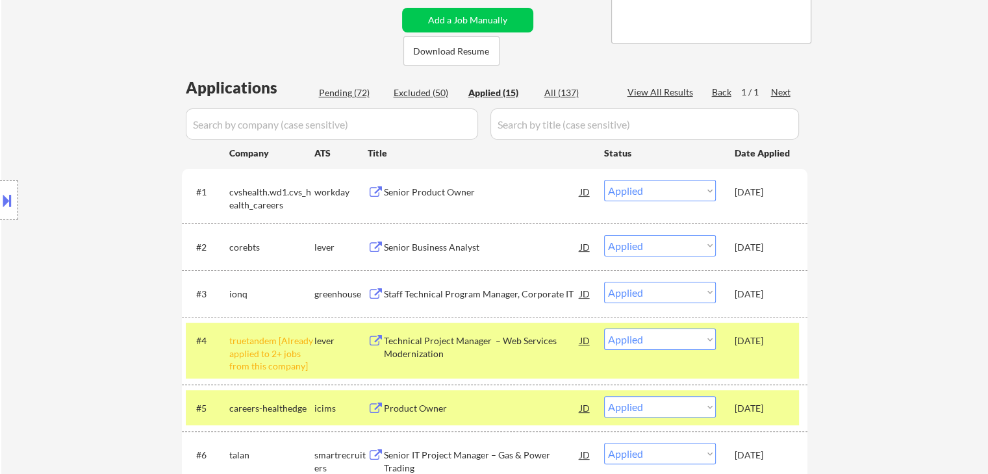
click at [759, 348] on div "[DATE]" at bounding box center [763, 340] width 57 height 23
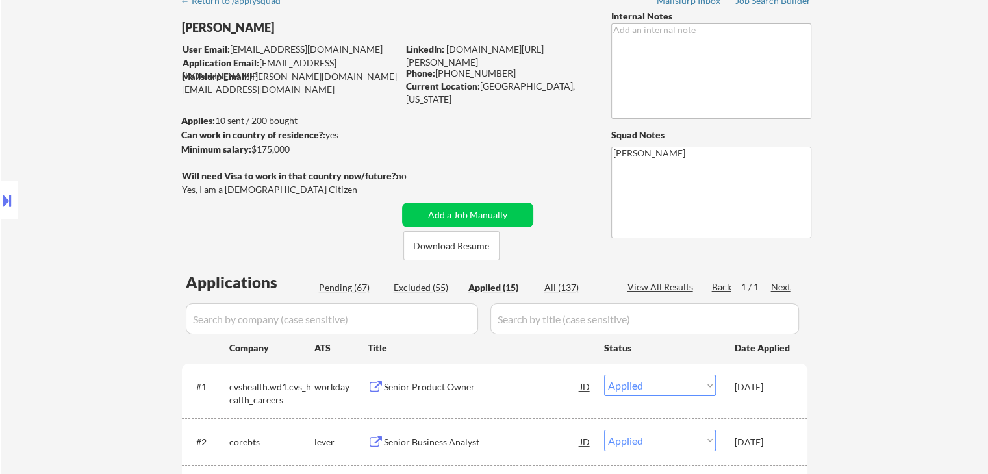
scroll to position [65, 0]
copy div "[GEOGRAPHIC_DATA], [US_STATE]"
drag, startPoint x: 489, startPoint y: 86, endPoint x: 559, endPoint y: 90, distance: 70.9
click at [559, 90] on div "Current Location: Houston, Texas" at bounding box center [498, 92] width 184 height 25
select select ""applied""
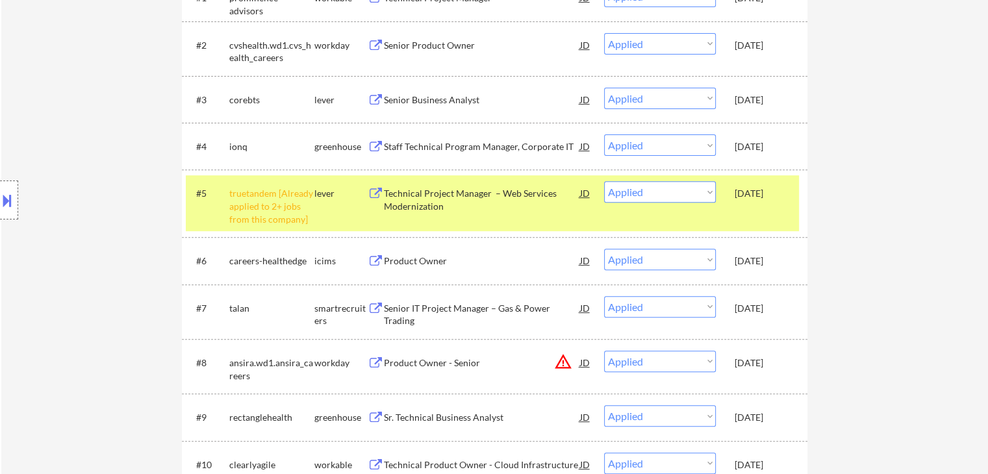
scroll to position [455, 0]
click at [754, 255] on div "[DATE]" at bounding box center [763, 260] width 57 height 13
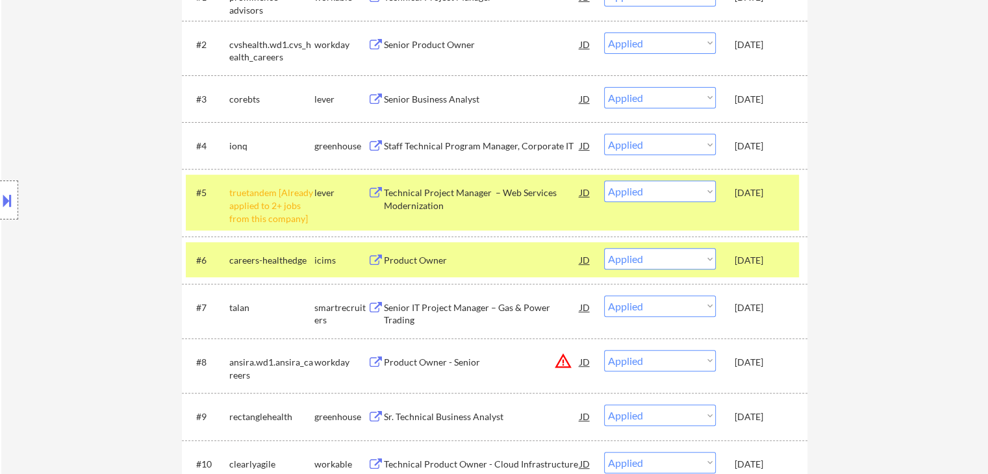
click at [756, 201] on div "[DATE]" at bounding box center [763, 192] width 57 height 23
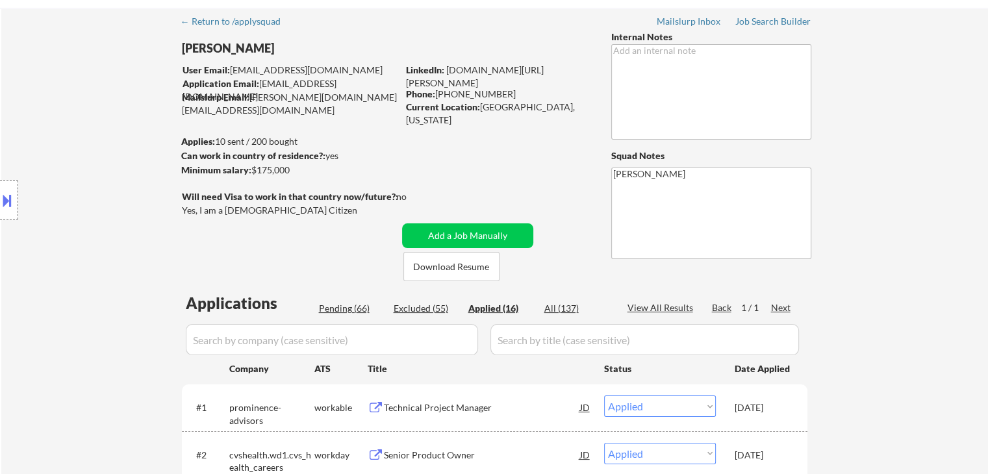
scroll to position [0, 0]
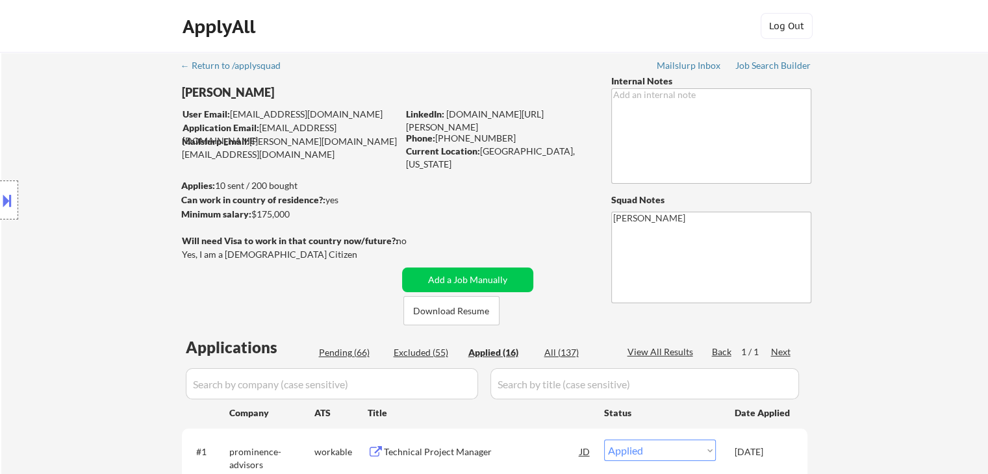
select select ""applied""
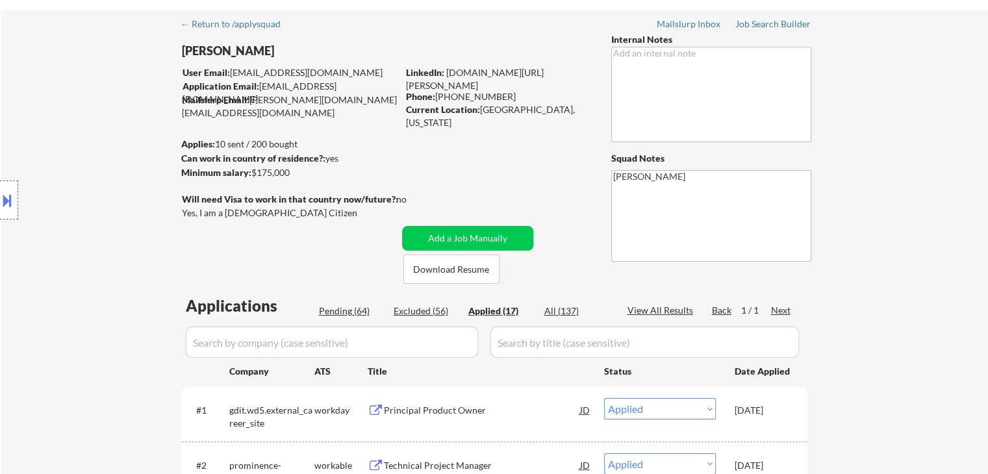
scroll to position [65, 0]
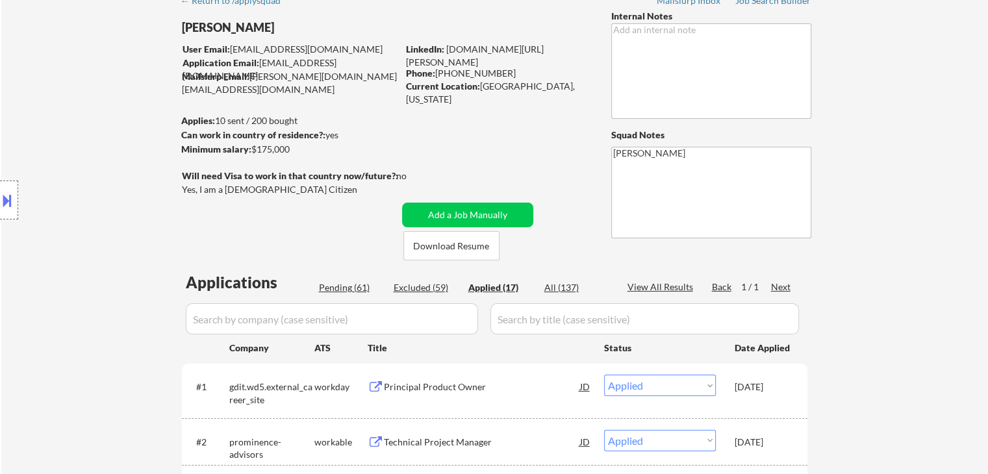
select select ""applied""
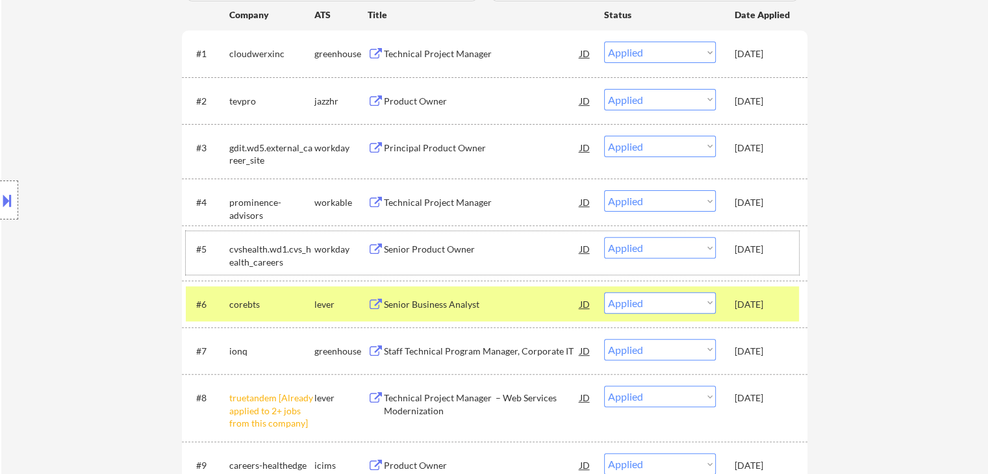
scroll to position [455, 0]
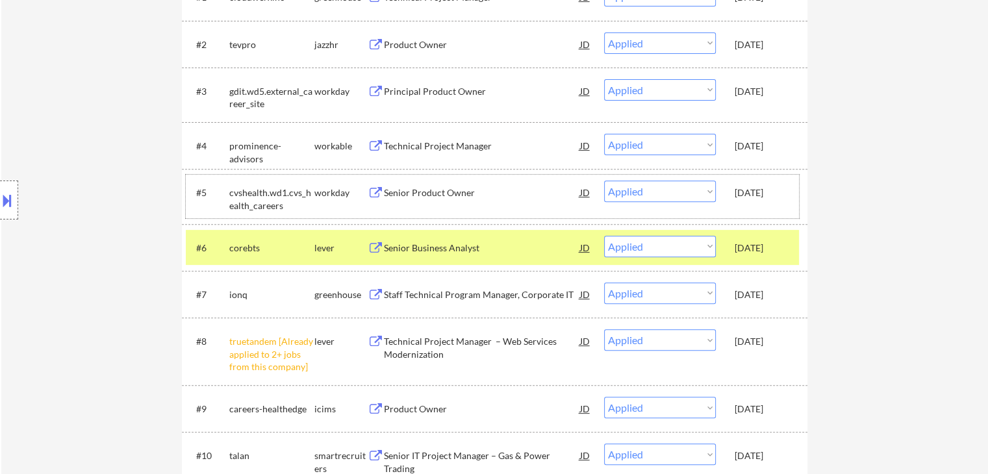
click at [774, 411] on div "[DATE]" at bounding box center [763, 409] width 57 height 13
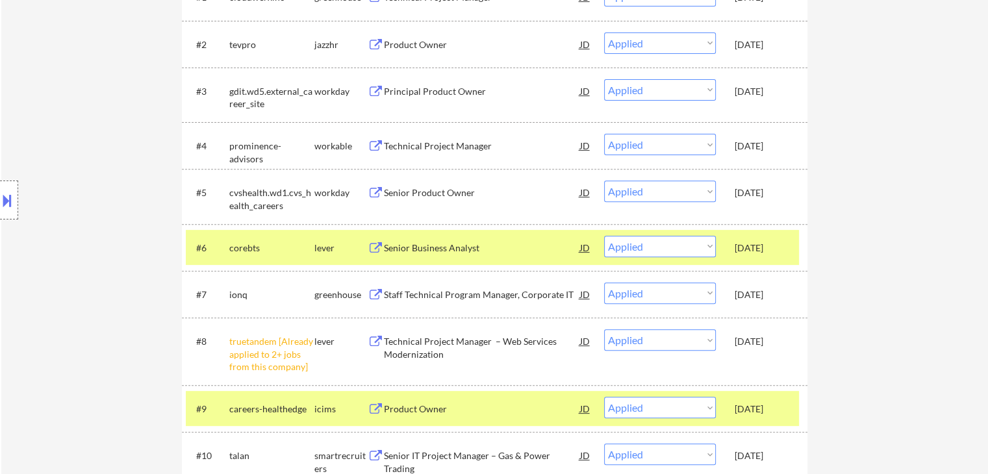
drag, startPoint x: 773, startPoint y: 244, endPoint x: 769, endPoint y: 277, distance: 33.4
click at [774, 247] on div "[DATE]" at bounding box center [763, 248] width 57 height 13
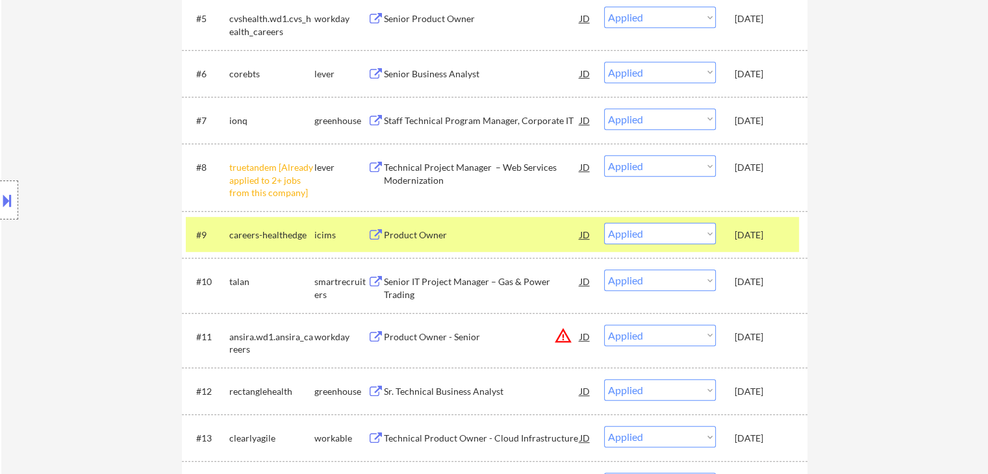
scroll to position [650, 0]
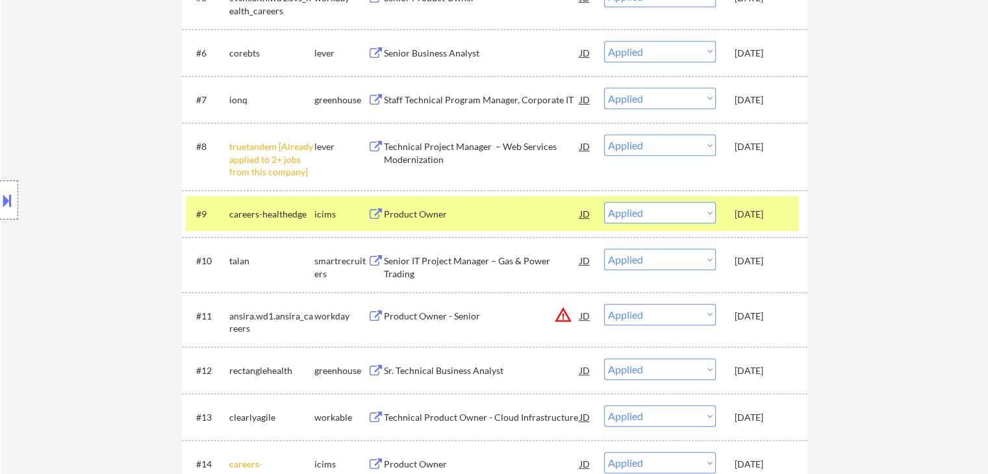
select select ""applied""
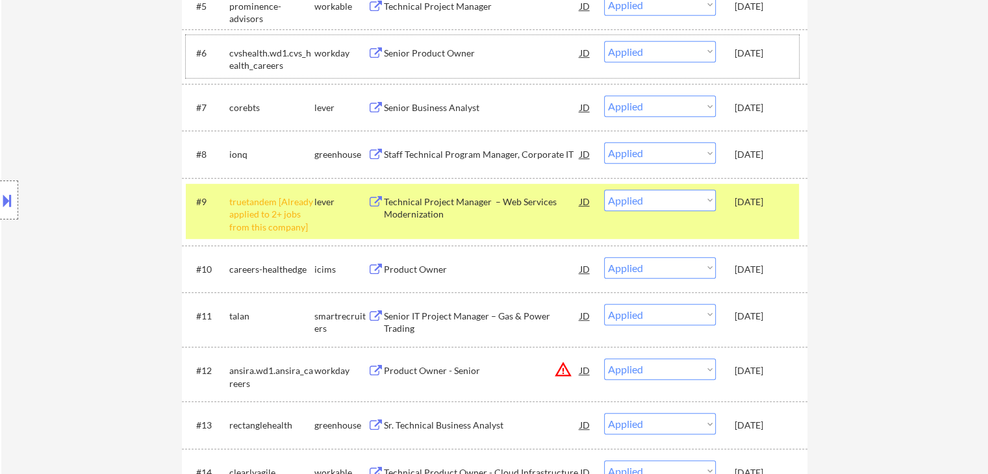
click at [763, 261] on div "[DATE]" at bounding box center [763, 268] width 57 height 23
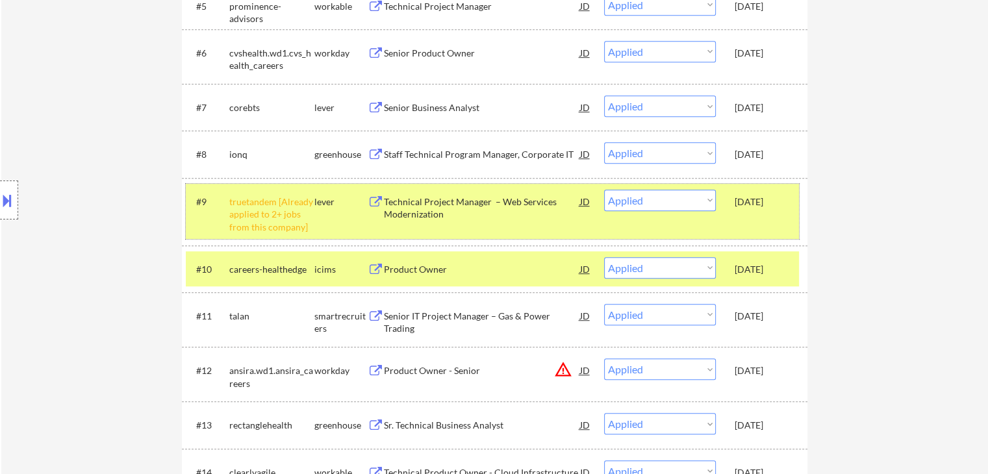
click at [766, 204] on div "Oct 12, 2025" at bounding box center [763, 202] width 57 height 13
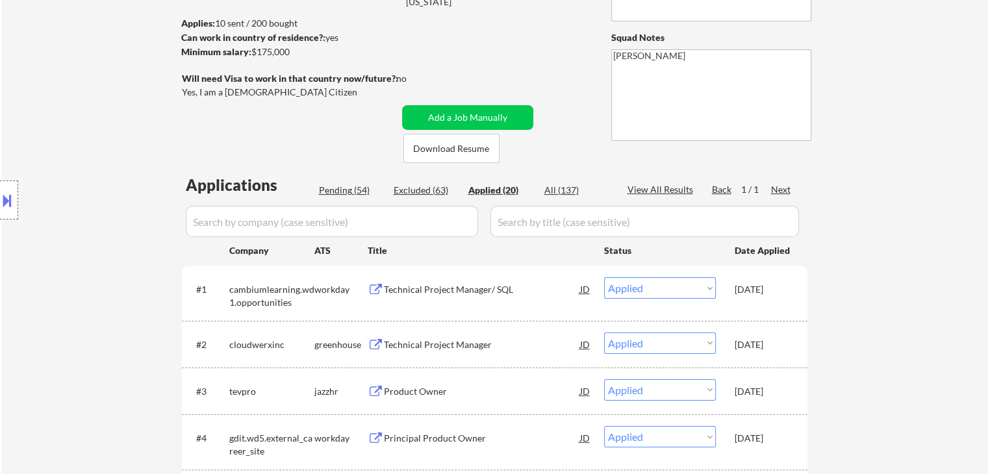
scroll to position [65, 0]
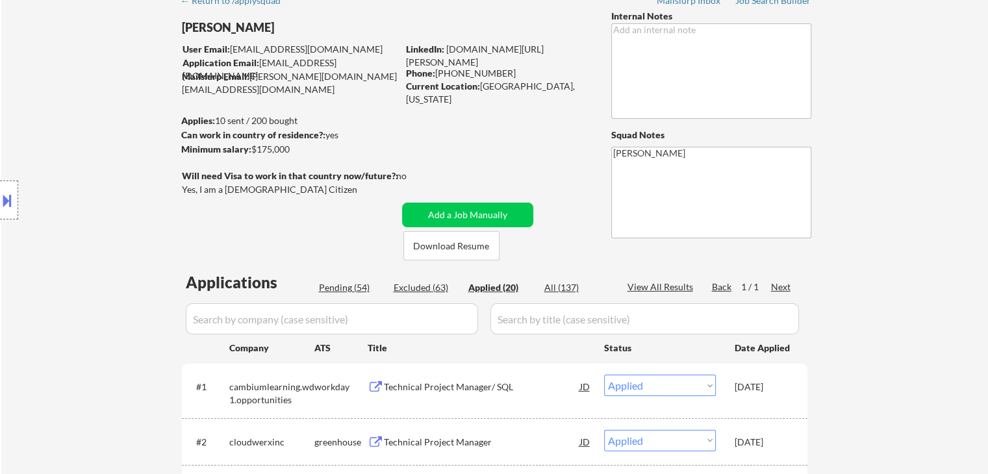
click at [316, 328] on input "input" at bounding box center [332, 318] width 292 height 31
paste input "healthequity"
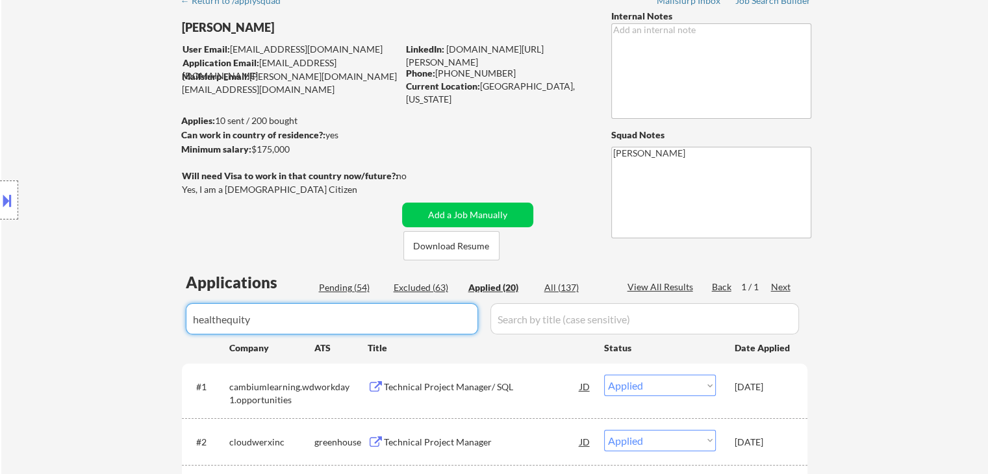
type input "healthequity"
click at [561, 293] on div "All (137)" at bounding box center [576, 287] width 65 height 13
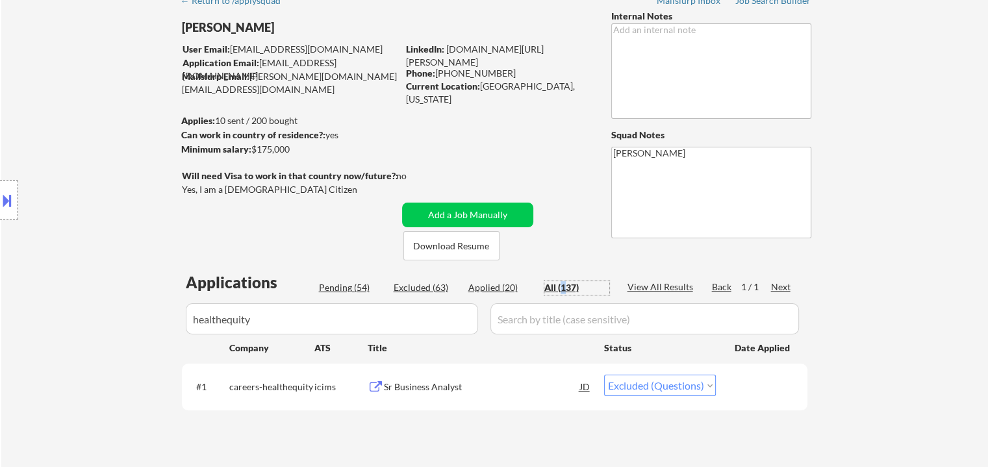
click at [657, 386] on select "Choose an option... Pending Applied Excluded (Questions) Excluded (Expired) Exc…" at bounding box center [660, 385] width 112 height 21
select select ""excluded__expired_""
click at [604, 375] on select "Choose an option... Pending Applied Excluded (Questions) Excluded (Expired) Exc…" at bounding box center [660, 385] width 112 height 21
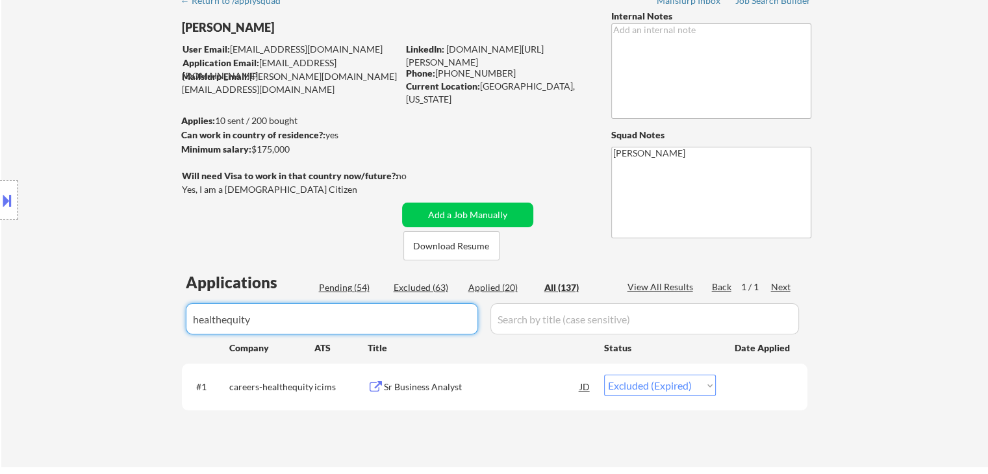
drag, startPoint x: 298, startPoint y: 318, endPoint x: 0, endPoint y: 385, distance: 305.0
select select ""applied""
select select ""excluded__expired_""
select select ""excluded__salary_""
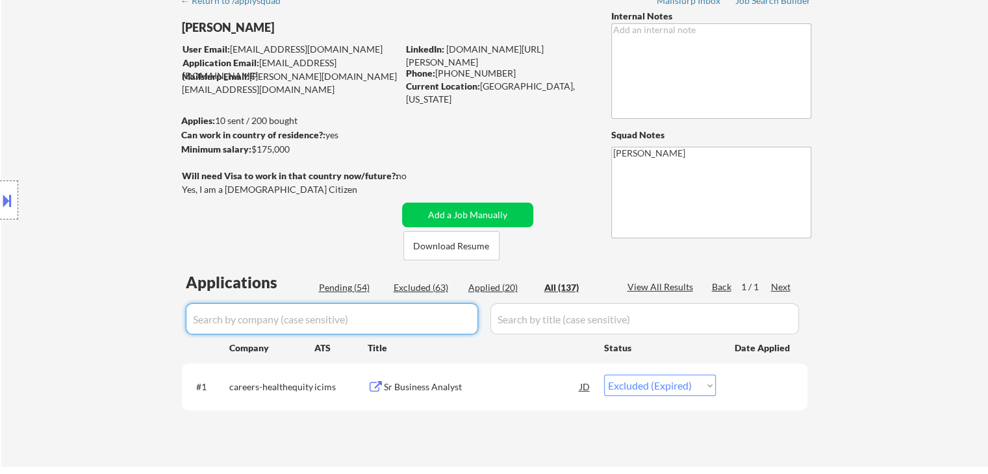
select select ""excluded__blocklist_""
select select ""excluded__salary_""
select select ""excluded__expired_""
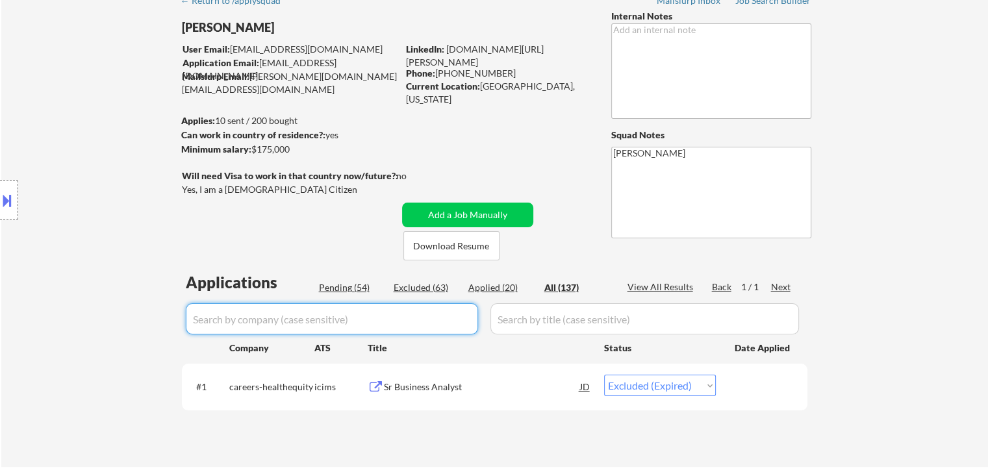
select select ""excluded__expired_""
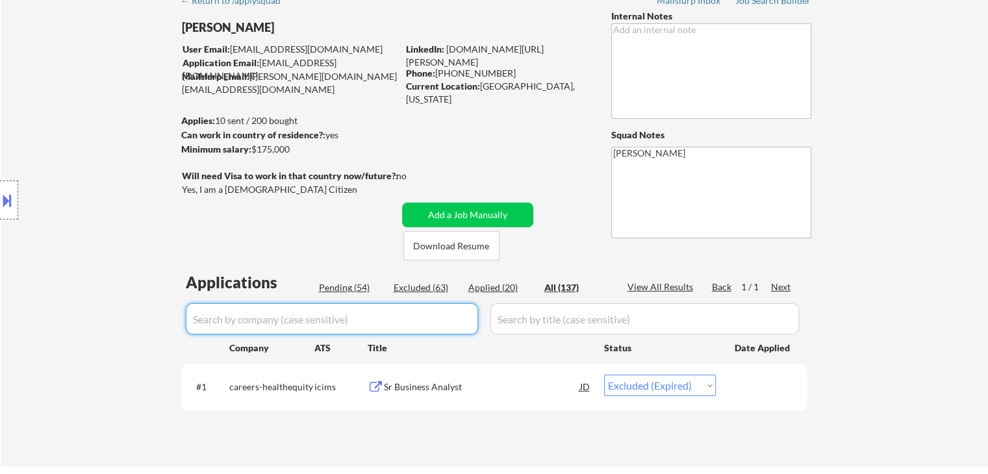
select select ""excluded__expired_""
select select ""excluded__salary_""
select select ""excluded__expired_""
select select ""excluded""
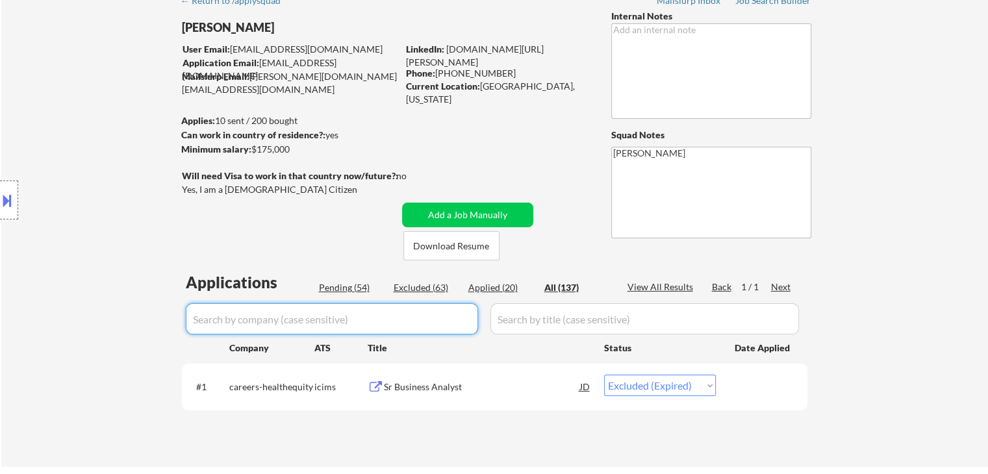
select select ""excluded__expired_""
select select ""excluded__salary_""
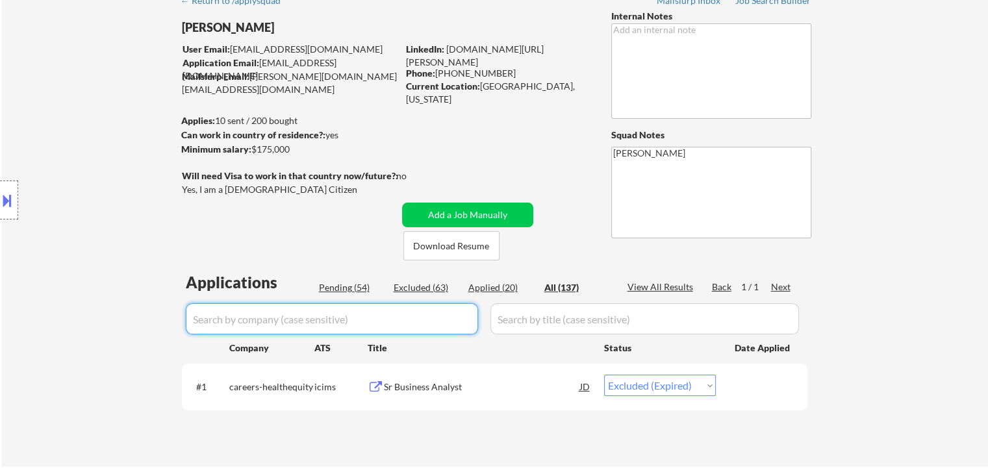
select select ""excluded__expired_""
select select ""excluded__bad_match_""
select select ""excluded__expired_""
select select ""excluded__salary_""
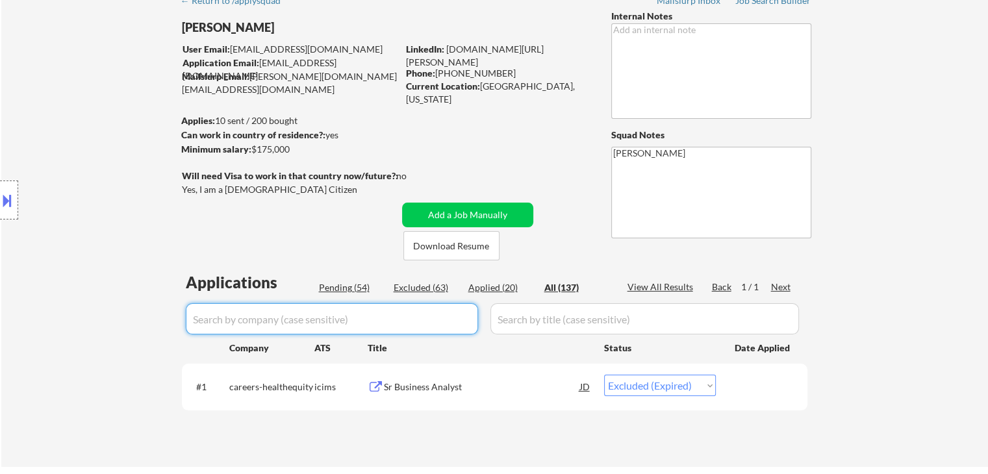
select select ""excluded__salary_""
select select ""excluded__expired_""
select select ""excluded__bad_match_""
select select ""excluded__location_""
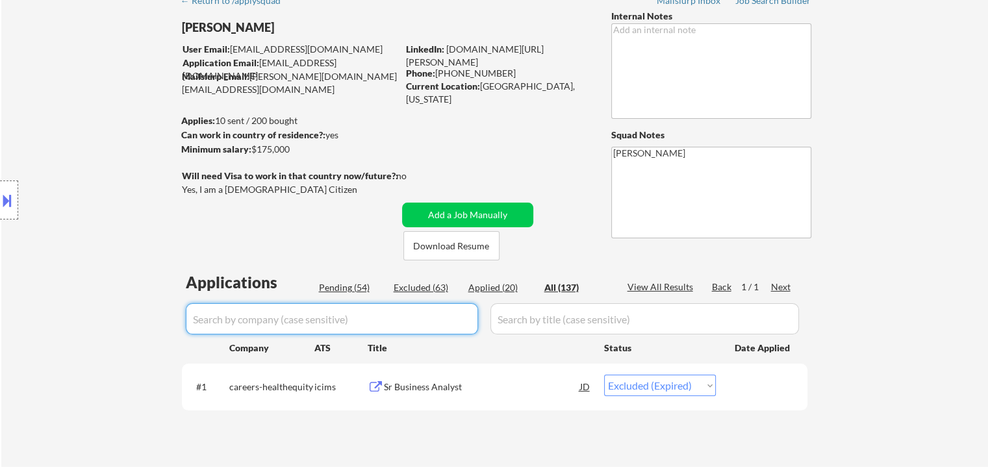
select select ""excluded__expired_""
select select ""excluded__other_""
select select ""excluded__expired_""
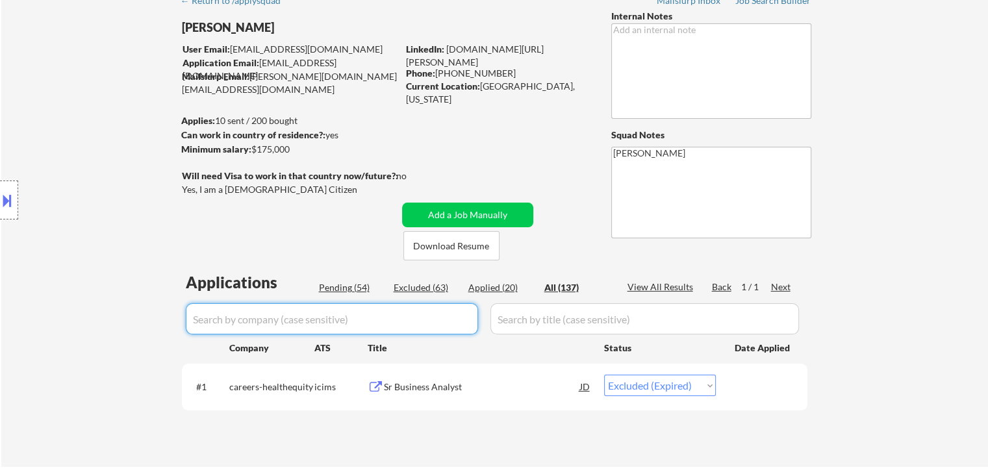
select select ""excluded__expired_""
select select ""excluded__salary_""
select select ""excluded__expired_""
select select ""excluded""
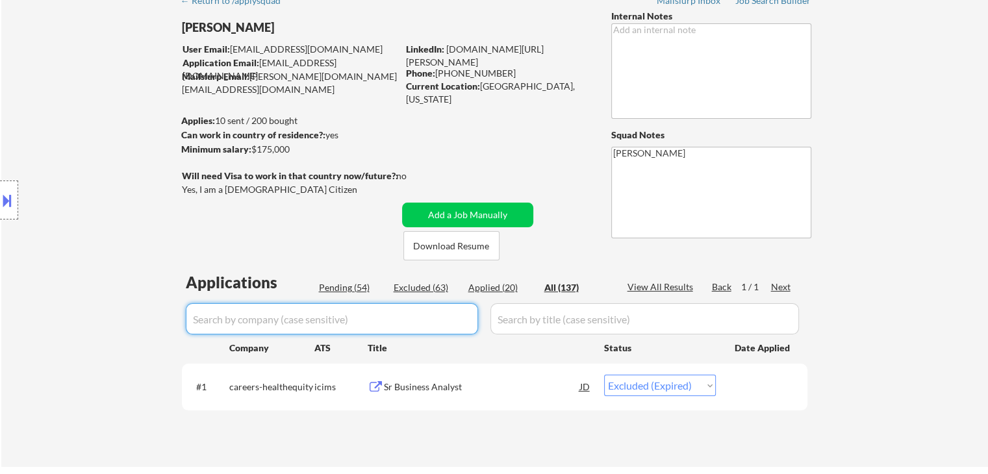
select select ""excluded__bad_match_""
select select ""excluded__other_""
select select ""excluded__salary_""
select select ""excluded__bad_match_""
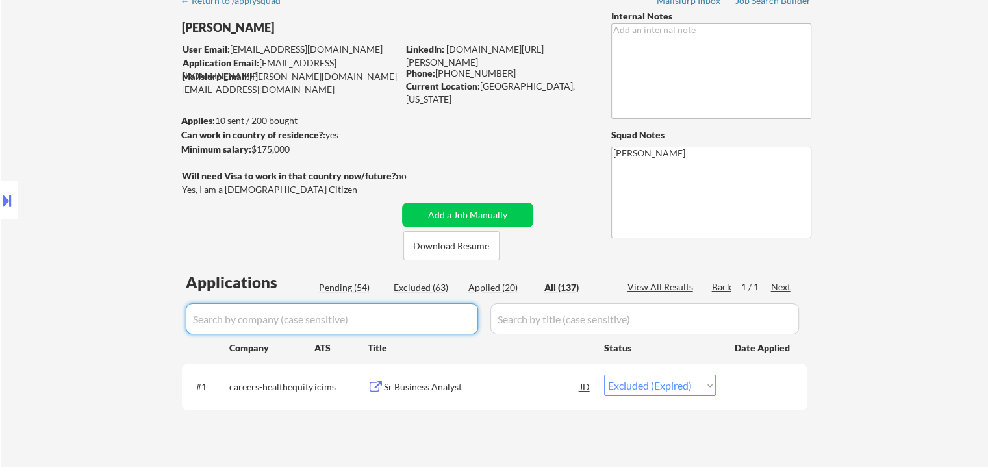
select select ""excluded__expired_""
select select ""excluded__salary_""
select select ""excluded__bad_match_""
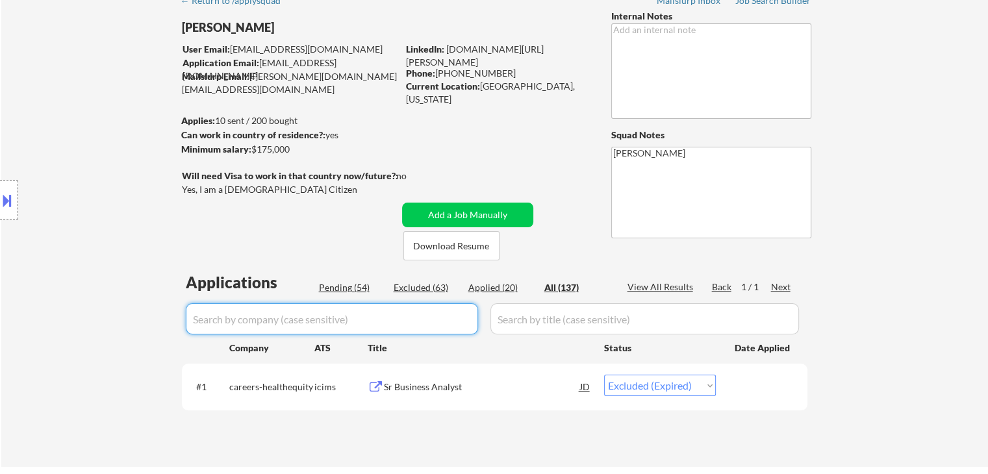
select select ""excluded__expired_""
select select ""excluded__salary_""
select select ""excluded__bad_match_""
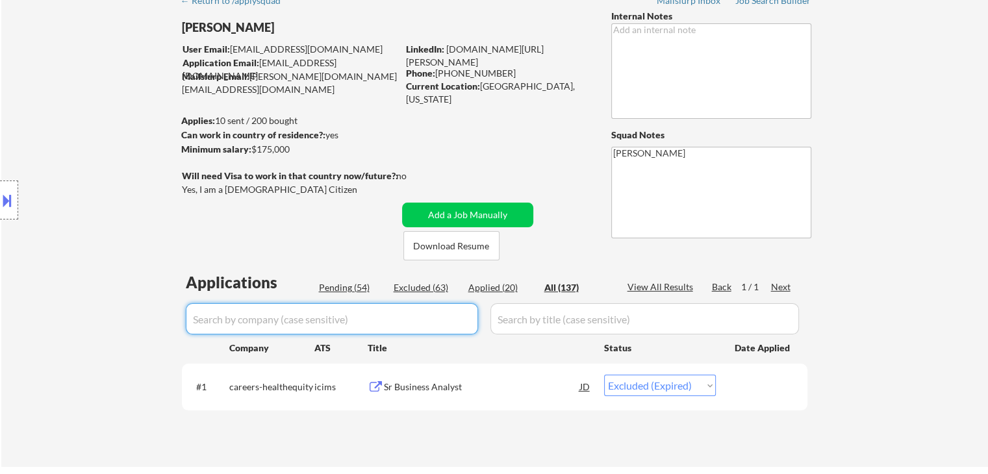
select select ""excluded""
select select ""pending""
select select ""excluded__salary_""
select select ""excluded__location_""
select select ""excluded__bad_match_""
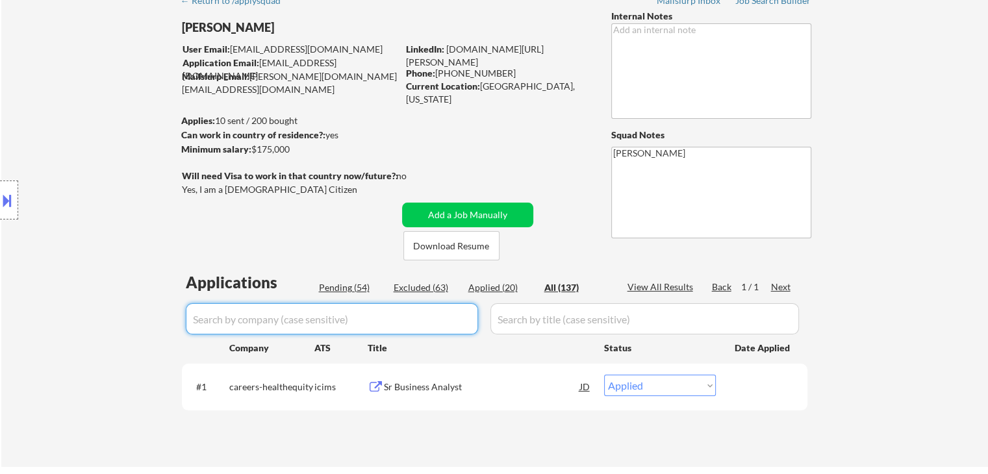
select select ""excluded__salary_""
select select ""pending""
select select ""excluded""
select select ""pending""
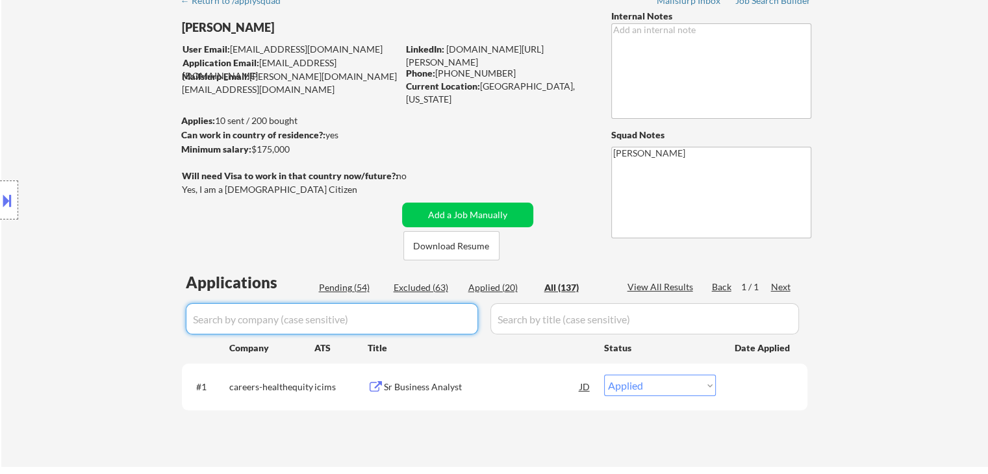
select select ""pending""
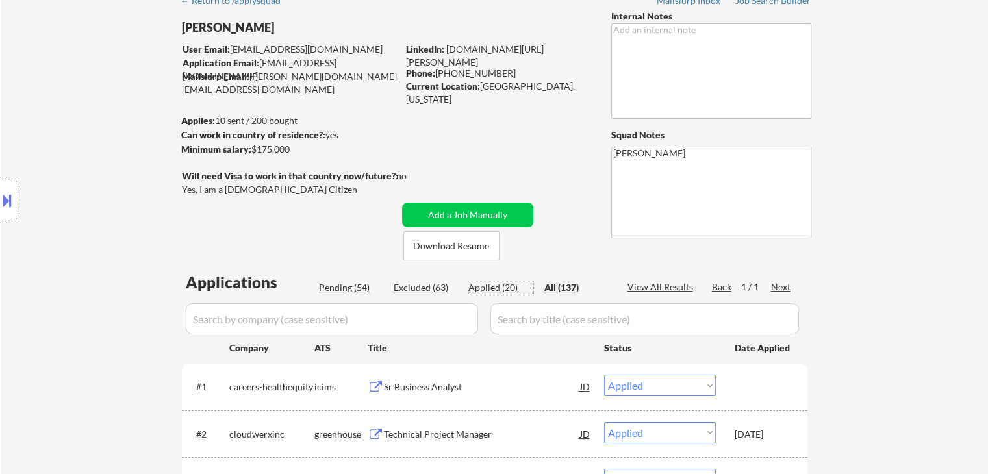
click at [509, 289] on div "Applied (20)" at bounding box center [500, 287] width 65 height 13
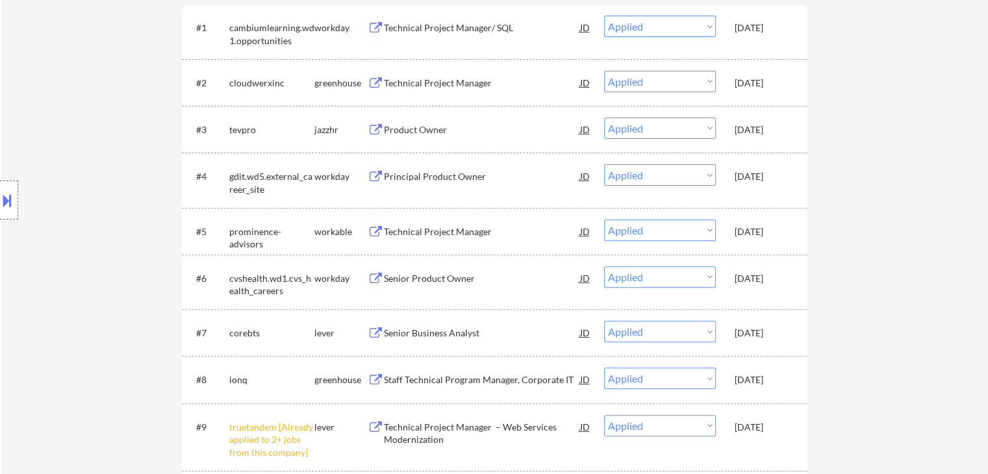
scroll to position [650, 0]
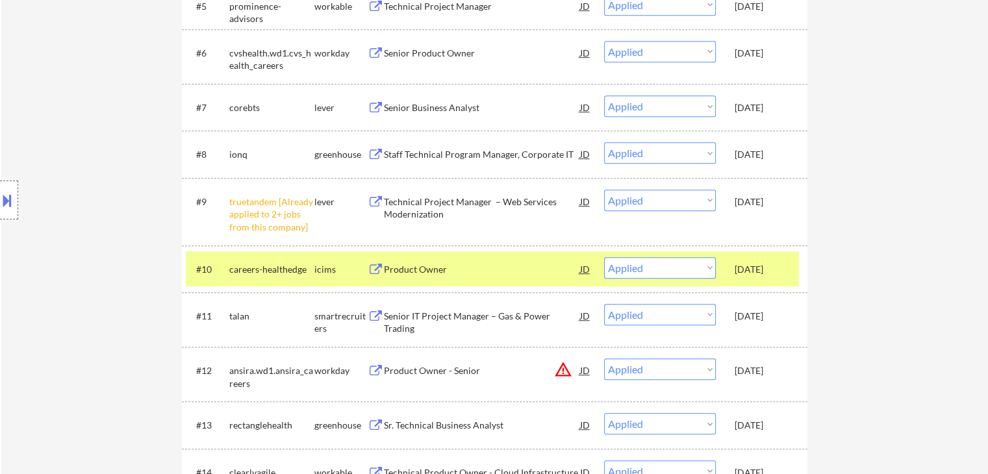
select select ""applied""
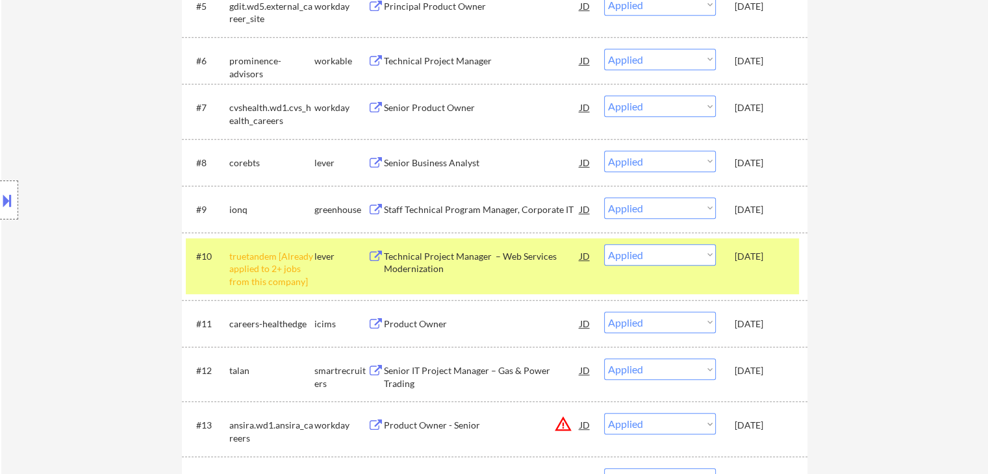
click at [760, 328] on div "Oct 12, 2025" at bounding box center [763, 324] width 57 height 13
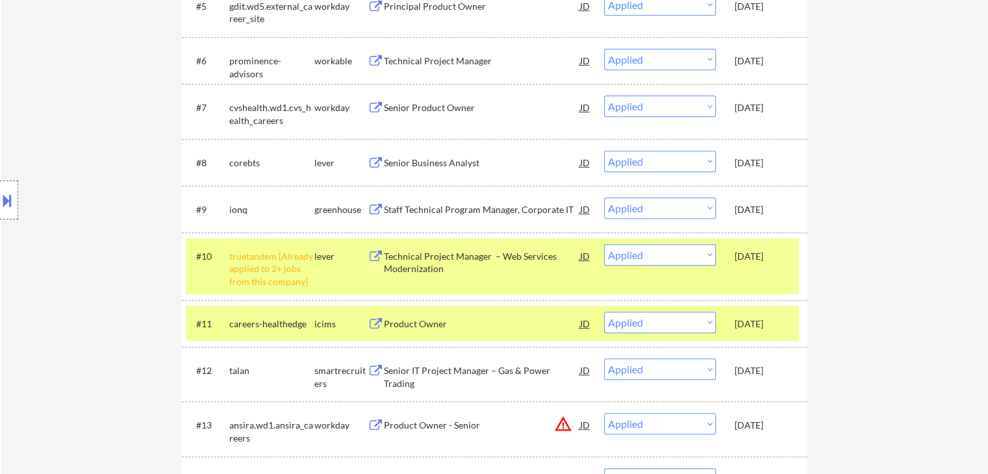
click at [747, 268] on div "#10 truetandem [Already applied to 2+ jobs from this company] lever Technical P…" at bounding box center [492, 266] width 613 height 56
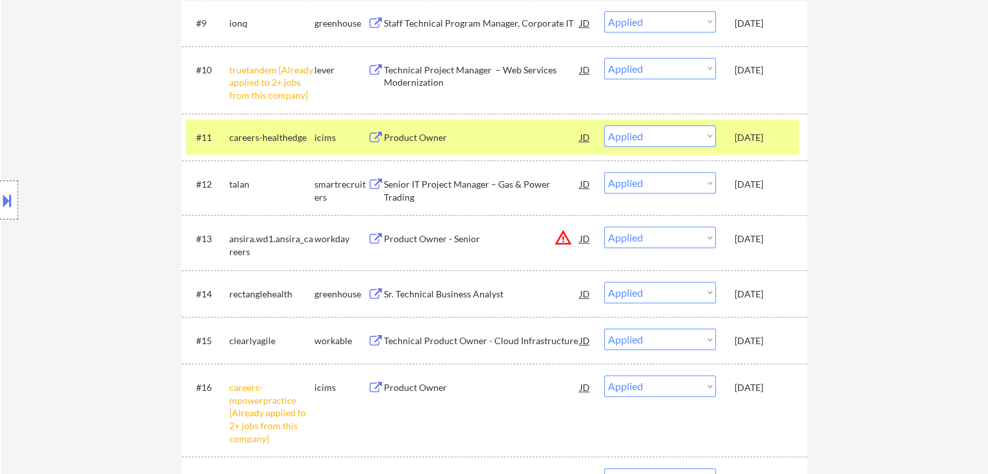
scroll to position [845, 0]
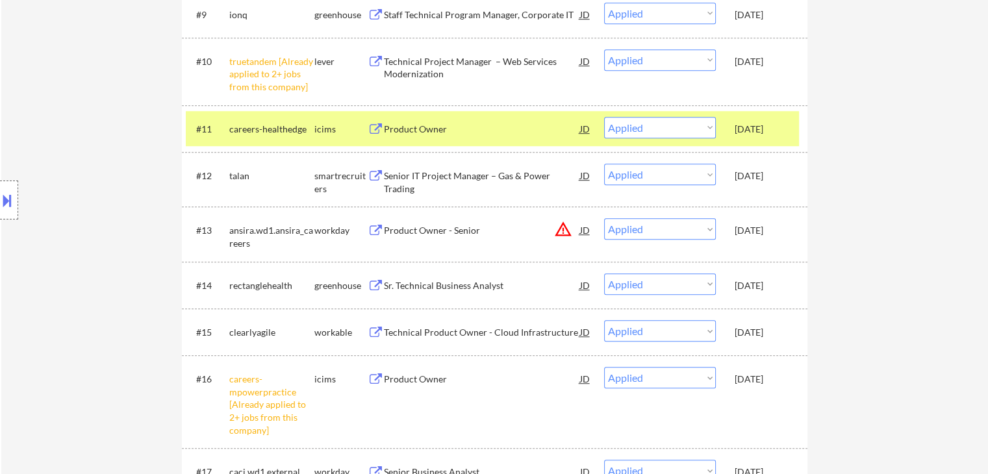
select select ""applied""
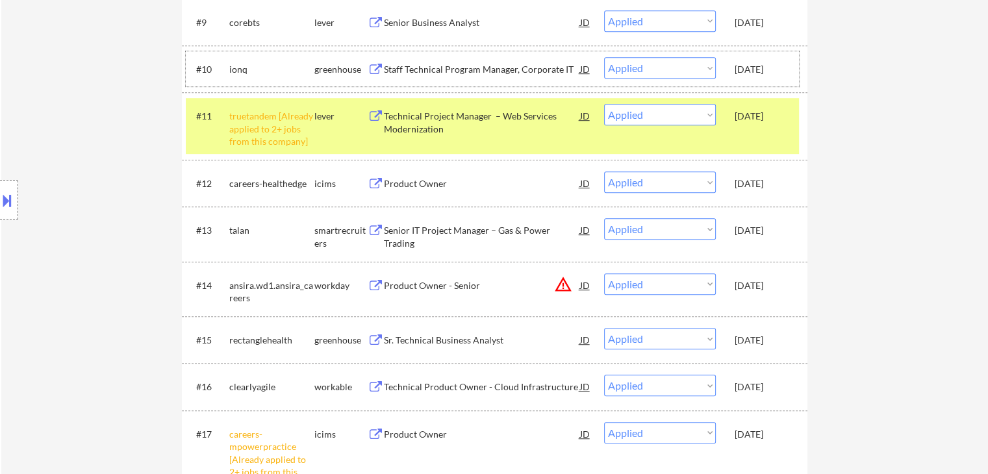
click at [748, 194] on div "#12 careers-healthedge icims Product Owner JD warning_amber Choose an option...…" at bounding box center [492, 183] width 613 height 35
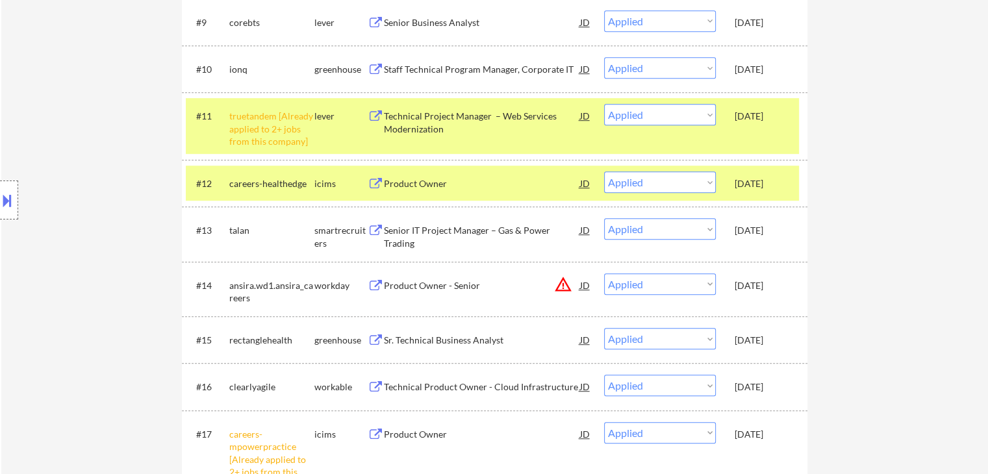
click at [760, 134] on div "#11 truetandem [Already applied to 2+ jobs from this company] lever Technical P…" at bounding box center [492, 126] width 613 height 56
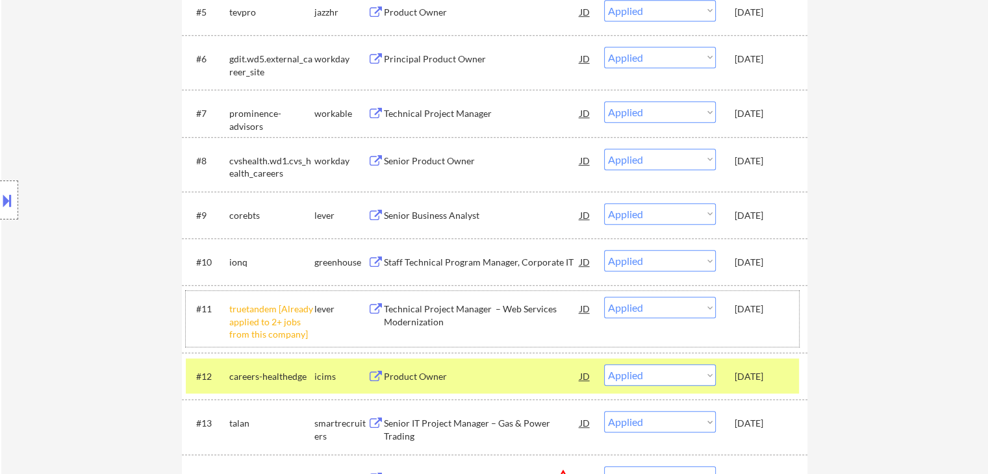
scroll to position [520, 0]
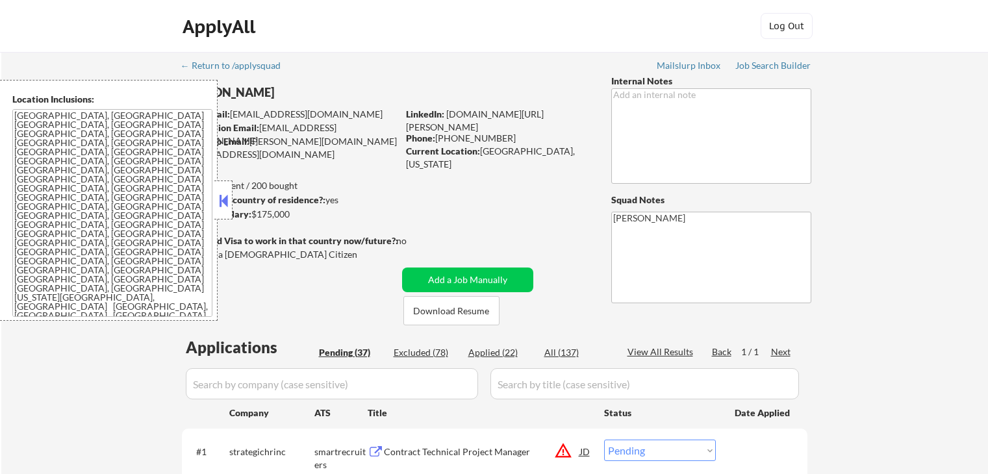
select select ""pending""
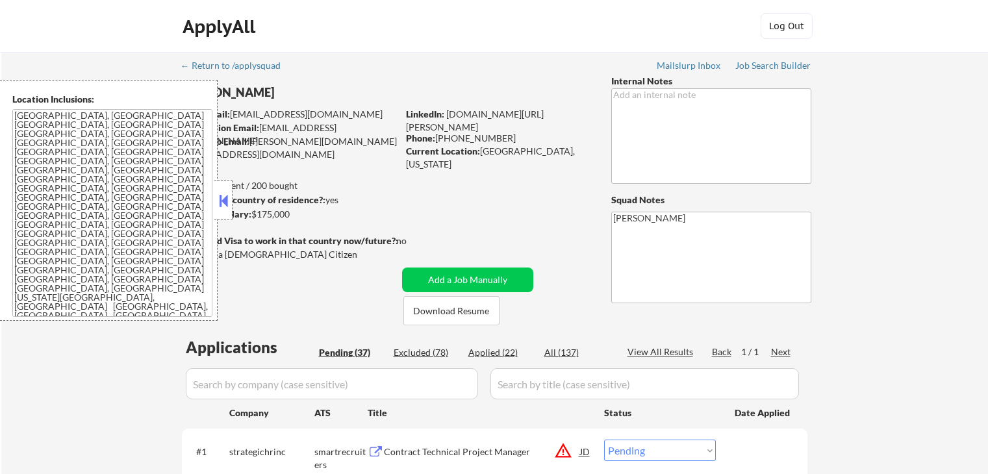
select select ""pending""
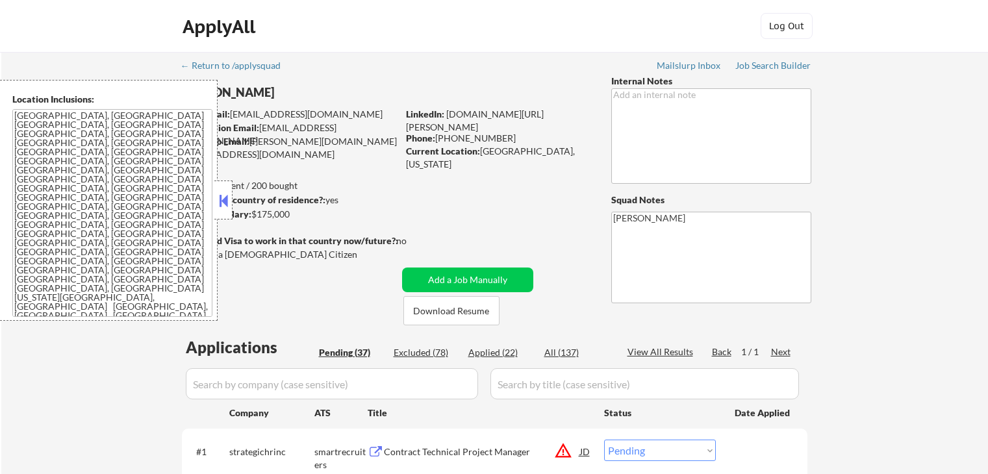
select select ""pending""
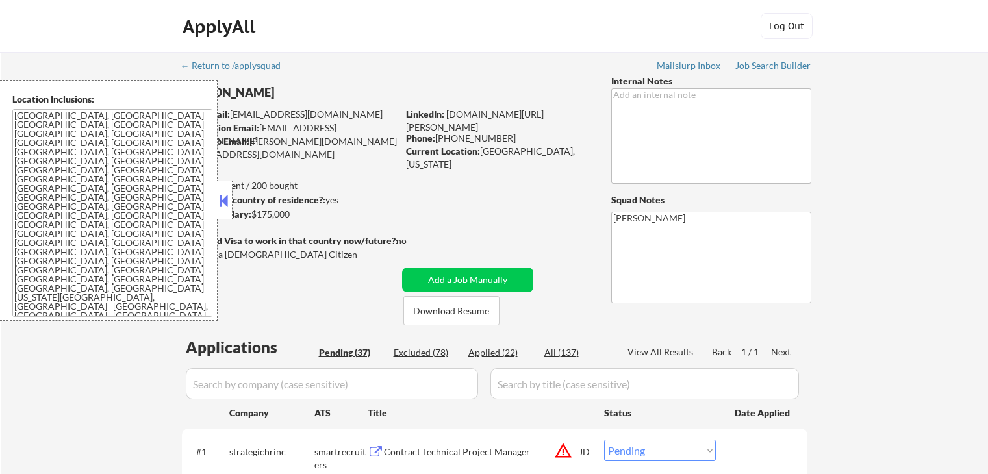
select select ""pending""
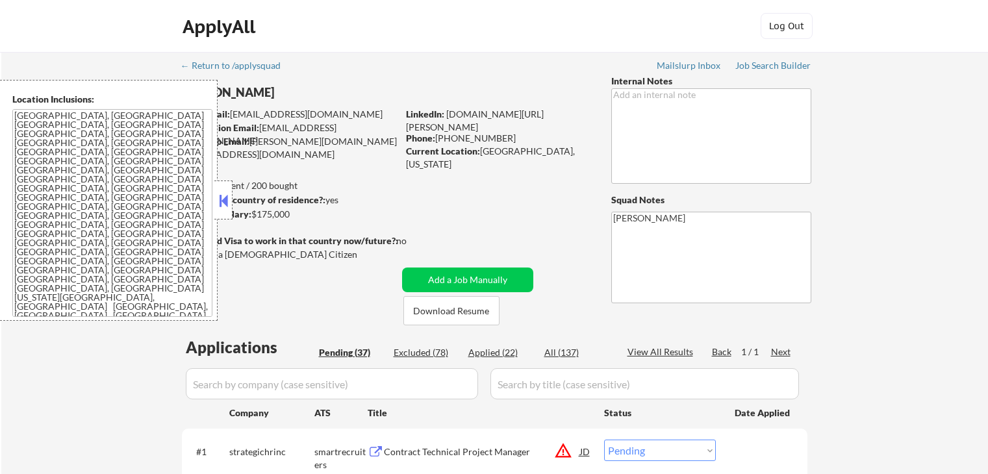
select select ""pending""
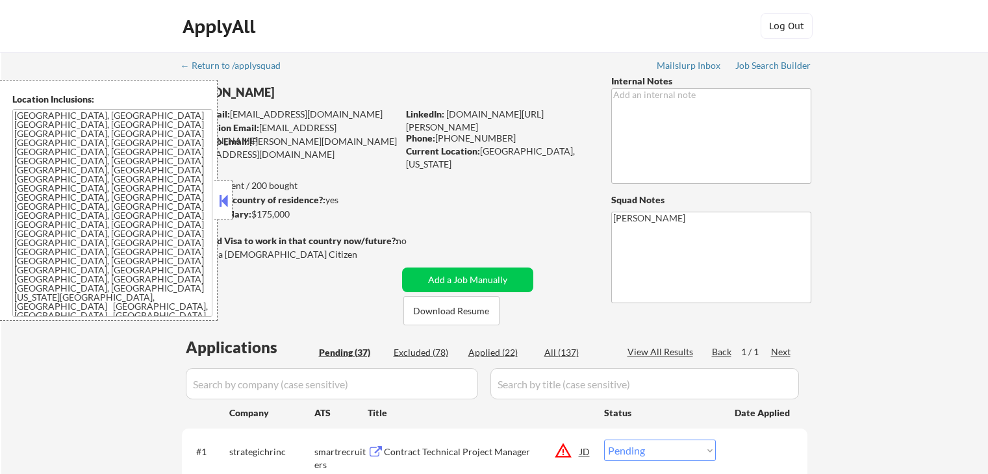
select select ""pending""
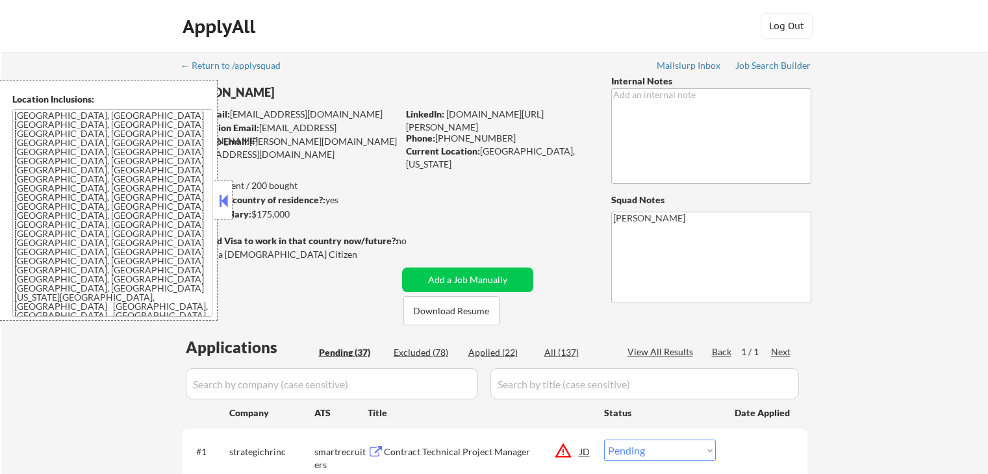
select select ""pending""
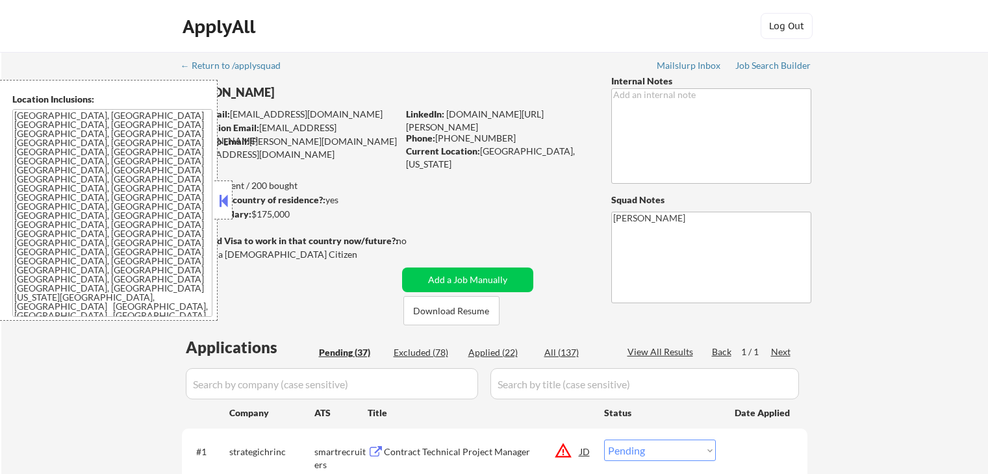
select select ""pending""
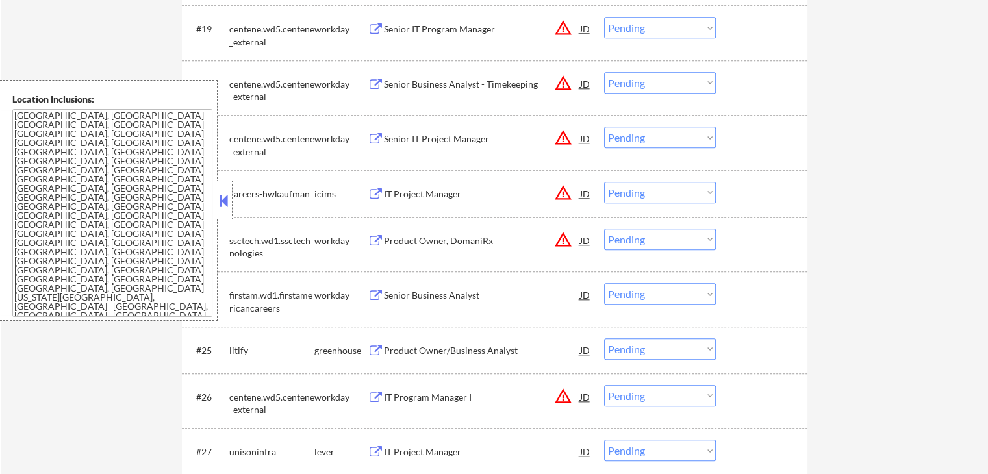
scroll to position [1370, 0]
click at [225, 197] on button at bounding box center [223, 200] width 14 height 19
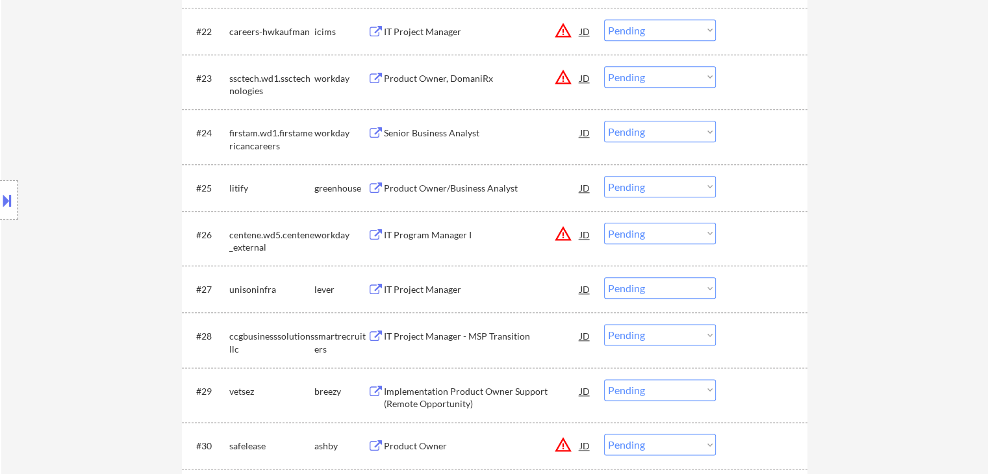
scroll to position [1435, 0]
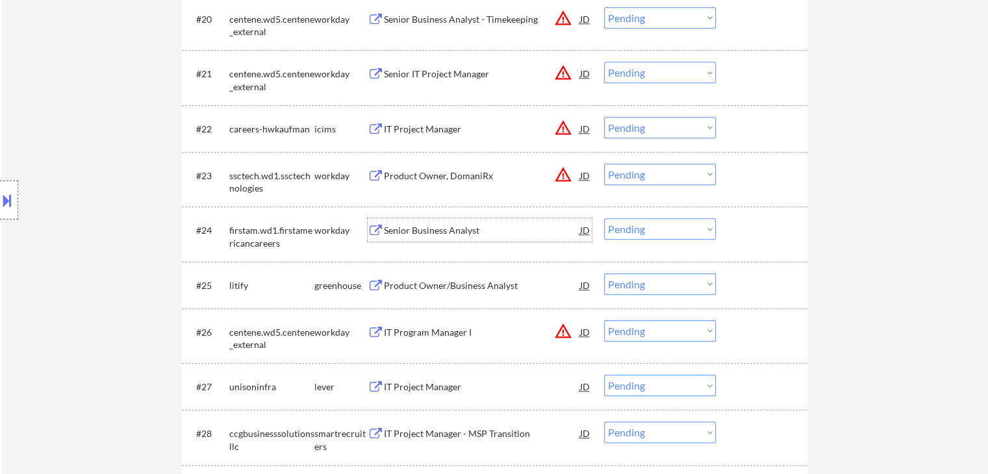
click at [444, 225] on div "Senior Business Analyst" at bounding box center [482, 230] width 196 height 13
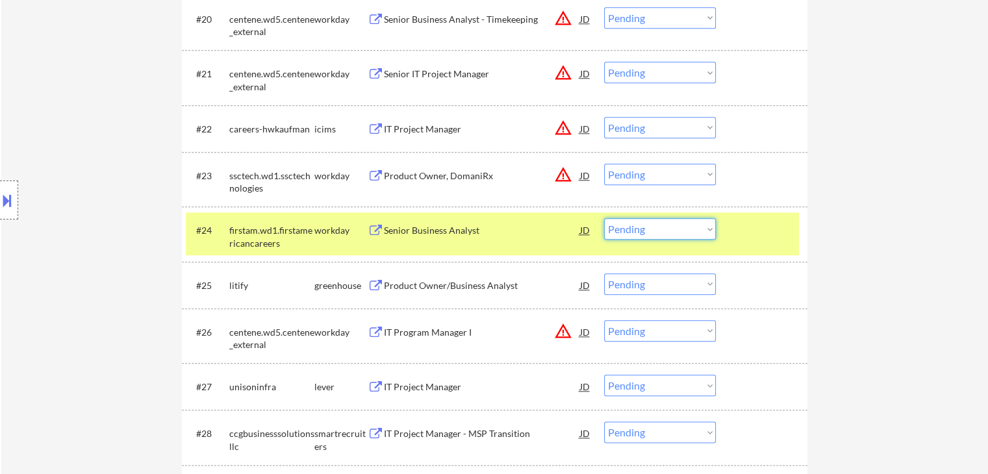
drag, startPoint x: 674, startPoint y: 223, endPoint x: 683, endPoint y: 235, distance: 15.7
click at [674, 225] on select "Choose an option... Pending Applied Excluded (Questions) Excluded (Expired) Exc…" at bounding box center [660, 228] width 112 height 21
click at [604, 218] on select "Choose an option... Pending Applied Excluded (Questions) Excluded (Expired) Exc…" at bounding box center [660, 228] width 112 height 21
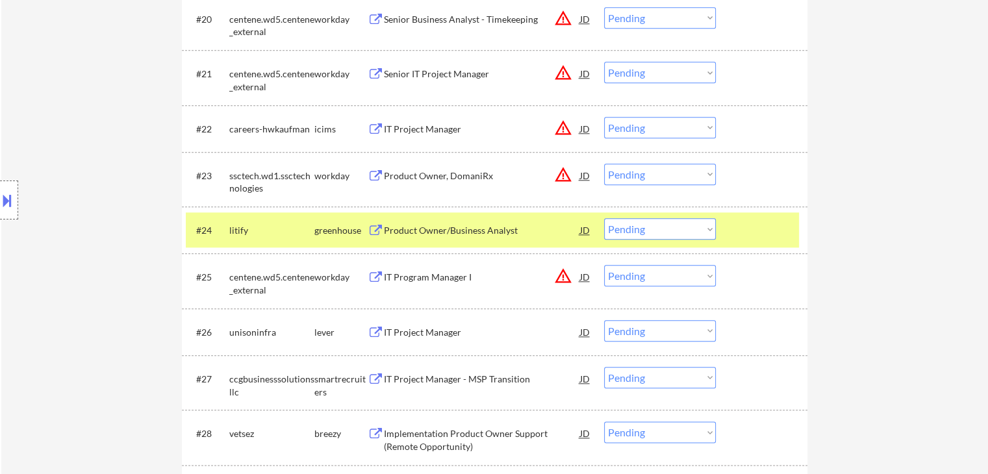
click at [475, 229] on div "Product Owner/Business Analyst" at bounding box center [482, 230] width 196 height 13
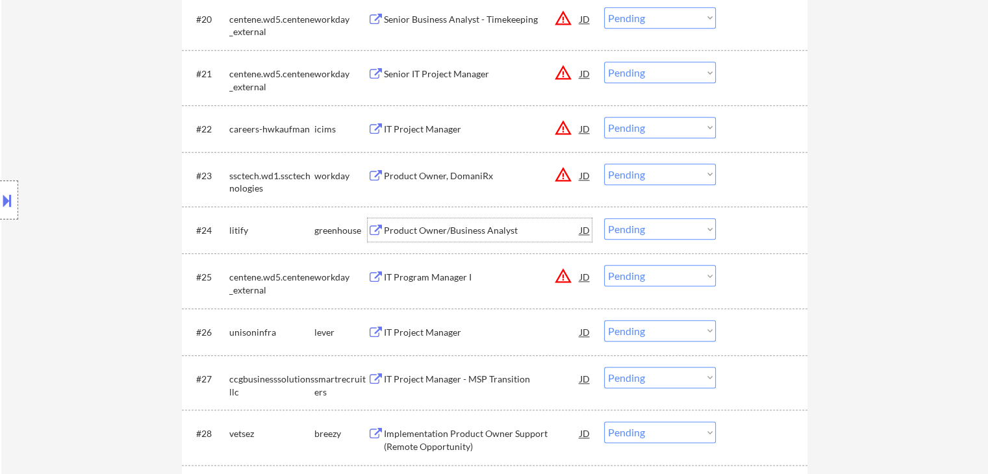
drag, startPoint x: 619, startPoint y: 232, endPoint x: 626, endPoint y: 238, distance: 9.7
click at [622, 235] on select "Choose an option... Pending Applied Excluded (Questions) Excluded (Expired) Exc…" at bounding box center [660, 228] width 112 height 21
click at [604, 218] on select "Choose an option... Pending Applied Excluded (Questions) Excluded (Expired) Exc…" at bounding box center [660, 228] width 112 height 21
select select ""pending""
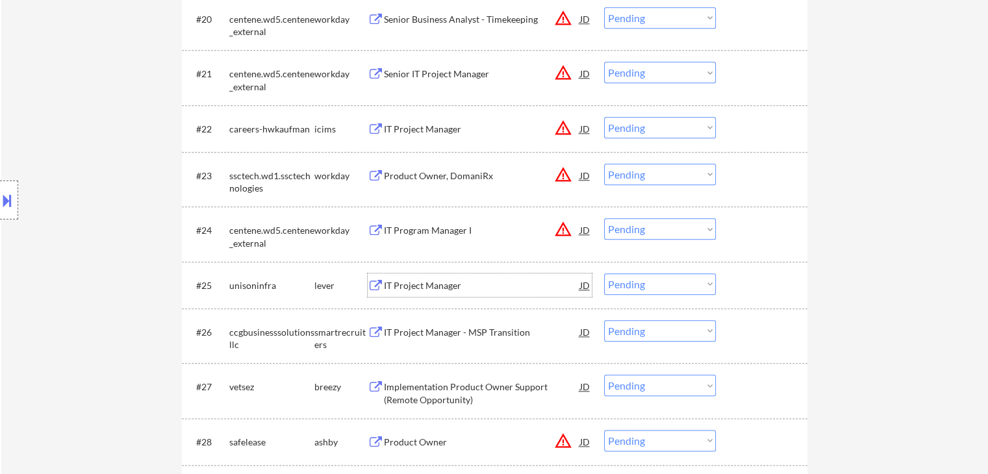
click at [412, 281] on div "IT Project Manager" at bounding box center [482, 285] width 196 height 13
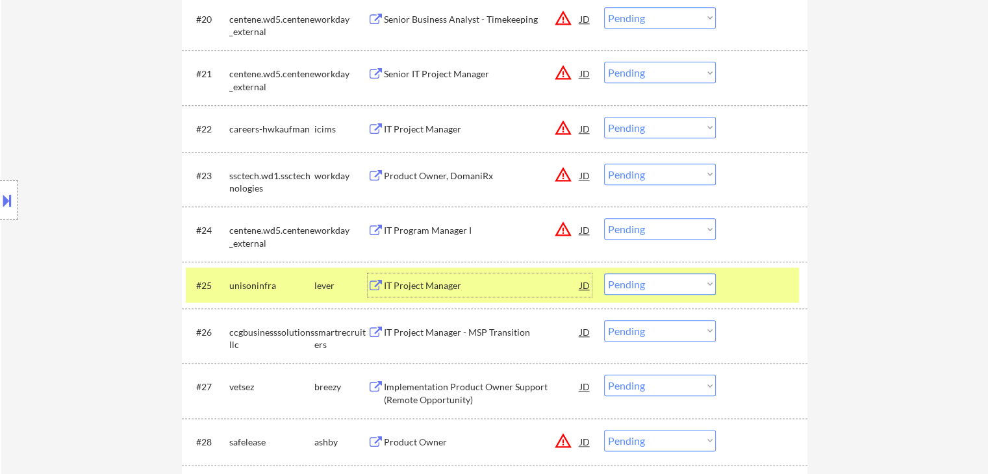
drag, startPoint x: 640, startPoint y: 287, endPoint x: 644, endPoint y: 292, distance: 6.9
click at [640, 288] on select "Choose an option... Pending Applied Excluded (Questions) Excluded (Expired) Exc…" at bounding box center [660, 284] width 112 height 21
click at [604, 274] on select "Choose an option... Pending Applied Excluded (Questions) Excluded (Expired) Exc…" at bounding box center [660, 284] width 112 height 21
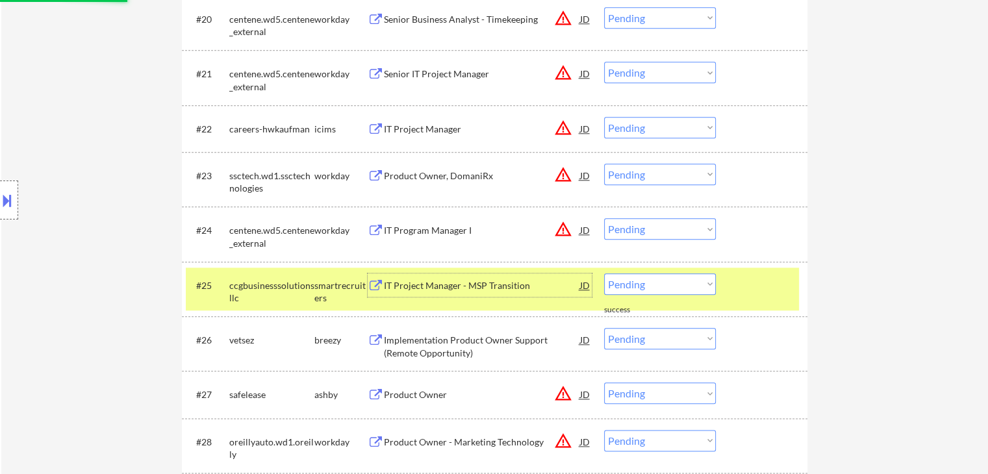
click at [439, 282] on div "IT Project Manager - MSP Transition" at bounding box center [482, 285] width 196 height 13
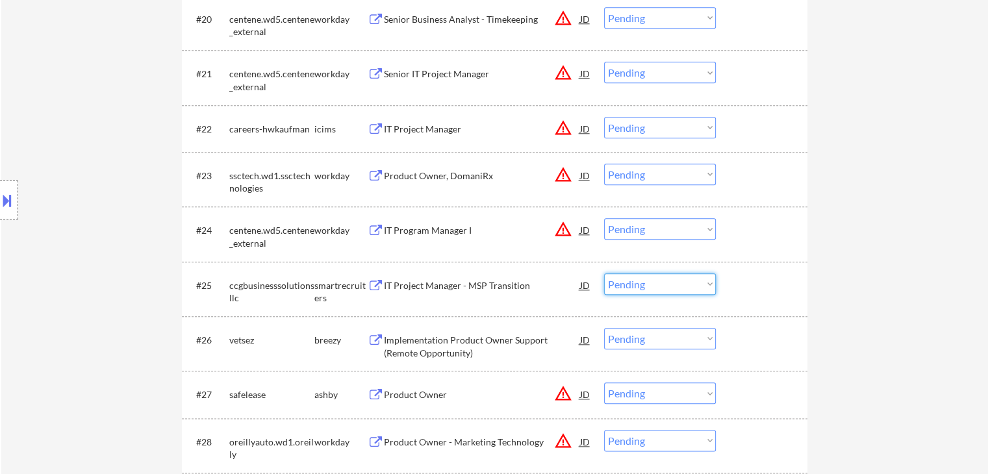
click at [635, 284] on select "Choose an option... Pending Applied Excluded (Questions) Excluded (Expired) Exc…" at bounding box center [660, 284] width 112 height 21
click at [604, 274] on select "Choose an option... Pending Applied Excluded (Questions) Excluded (Expired) Exc…" at bounding box center [660, 284] width 112 height 21
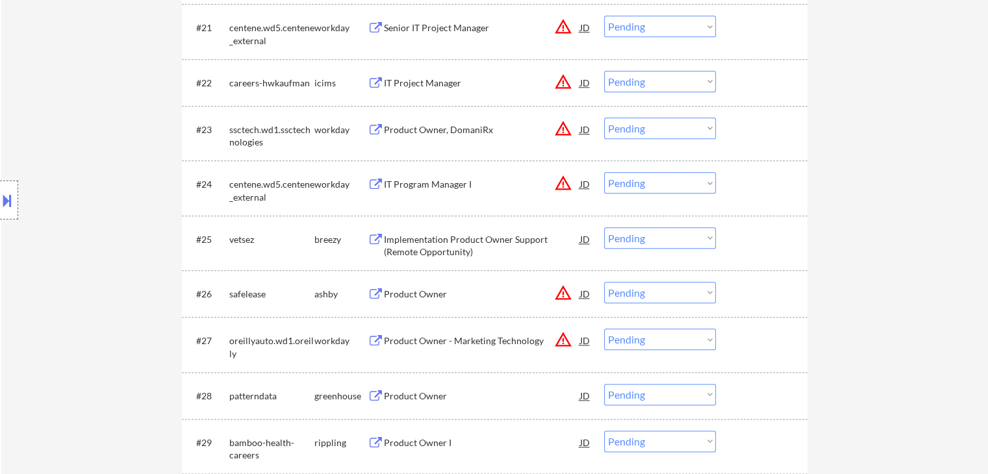
scroll to position [1500, 0]
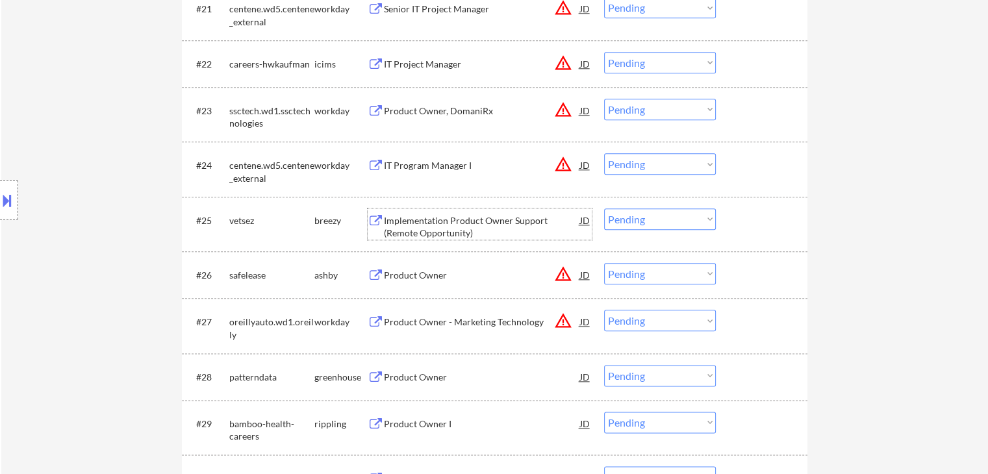
click at [505, 219] on div "Implementation Product Owner Support (Remote Opportunity)" at bounding box center [482, 226] width 196 height 25
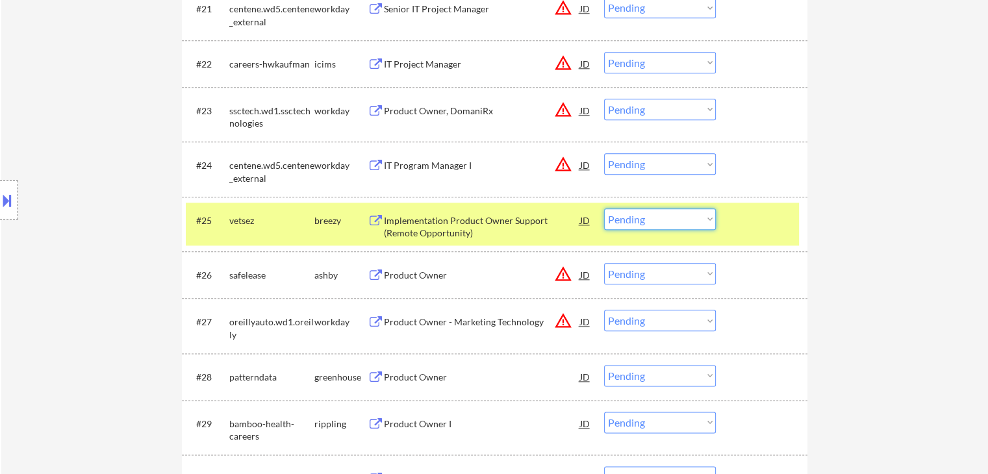
click at [634, 219] on select "Choose an option... Pending Applied Excluded (Questions) Excluded (Expired) Exc…" at bounding box center [660, 219] width 112 height 21
click at [604, 209] on select "Choose an option... Pending Applied Excluded (Questions) Excluded (Expired) Exc…" at bounding box center [660, 219] width 112 height 21
select select ""pending""
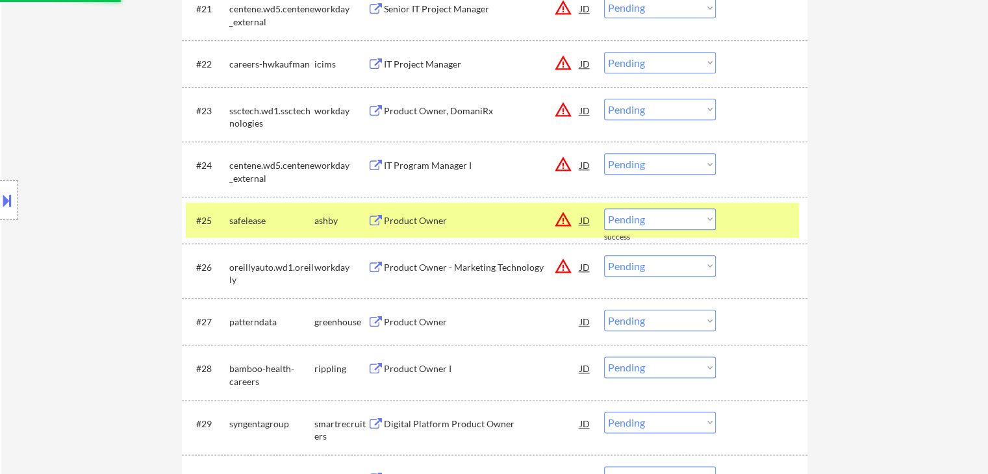
click at [332, 220] on div "ashby" at bounding box center [340, 220] width 53 height 13
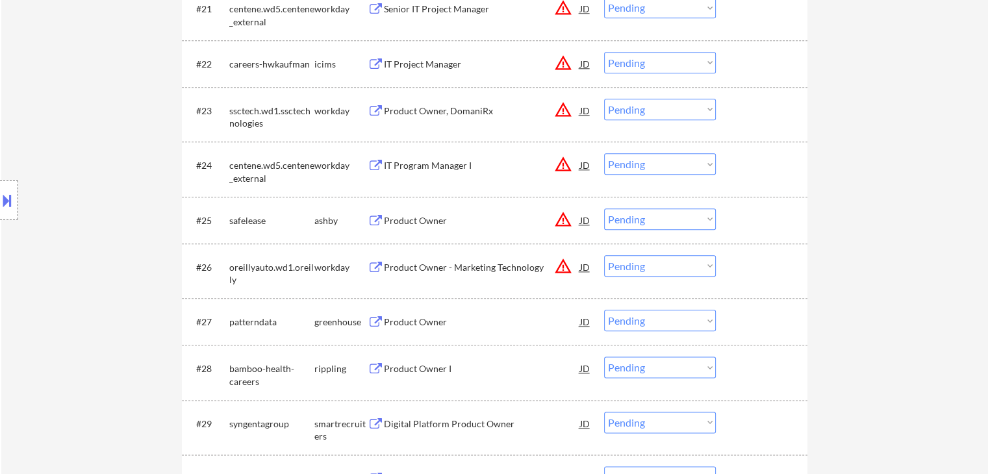
click at [423, 322] on div "Product Owner" at bounding box center [482, 322] width 196 height 13
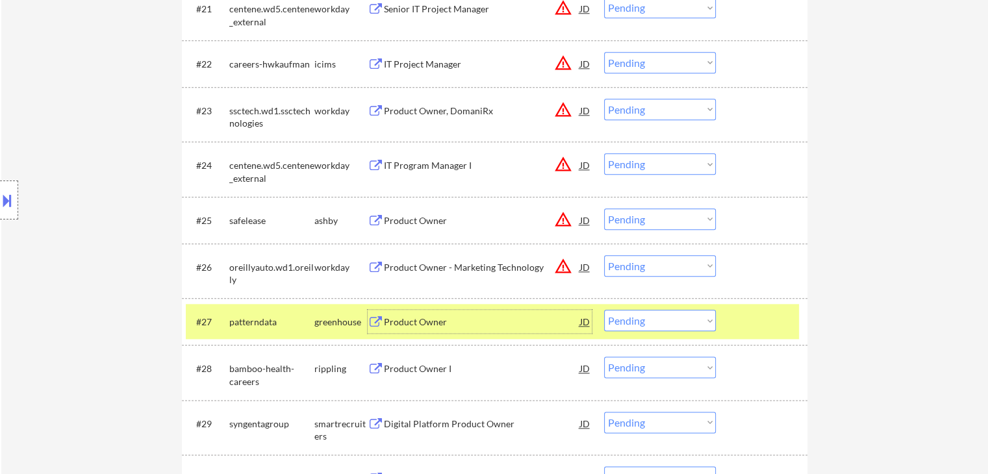
click at [634, 317] on select "Choose an option... Pending Applied Excluded (Questions) Excluded (Expired) Exc…" at bounding box center [660, 320] width 112 height 21
click at [604, 310] on select "Choose an option... Pending Applied Excluded (Questions) Excluded (Expired) Exc…" at bounding box center [660, 320] width 112 height 21
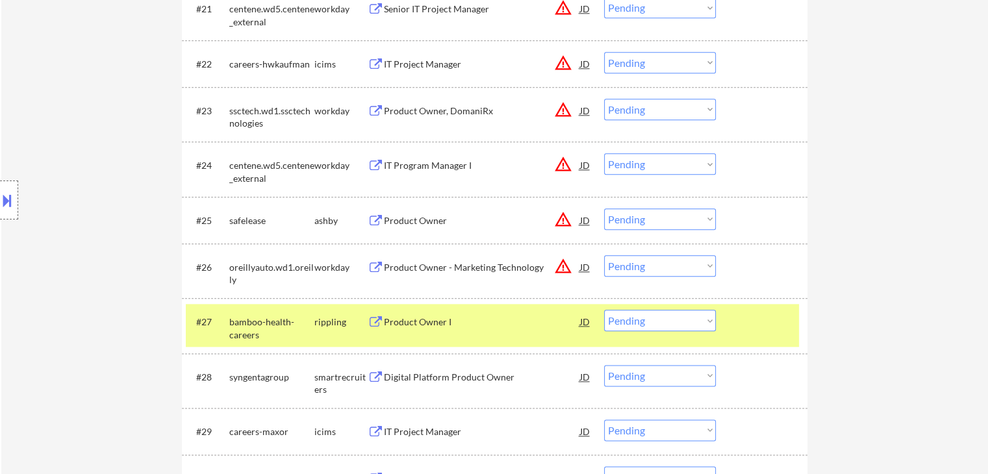
click at [427, 328] on div "Product Owner I" at bounding box center [482, 321] width 196 height 23
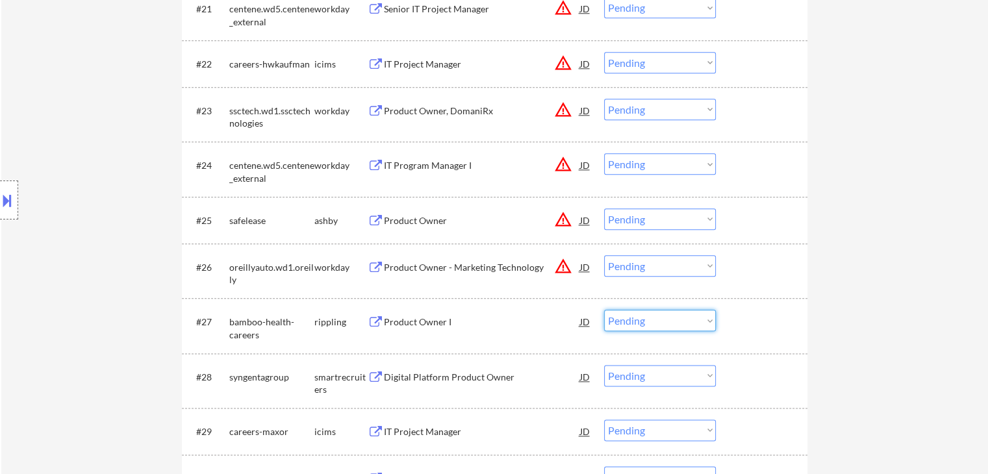
click at [658, 315] on select "Choose an option... Pending Applied Excluded (Questions) Excluded (Expired) Exc…" at bounding box center [660, 320] width 112 height 21
click at [604, 310] on select "Choose an option... Pending Applied Excluded (Questions) Excluded (Expired) Exc…" at bounding box center [660, 320] width 112 height 21
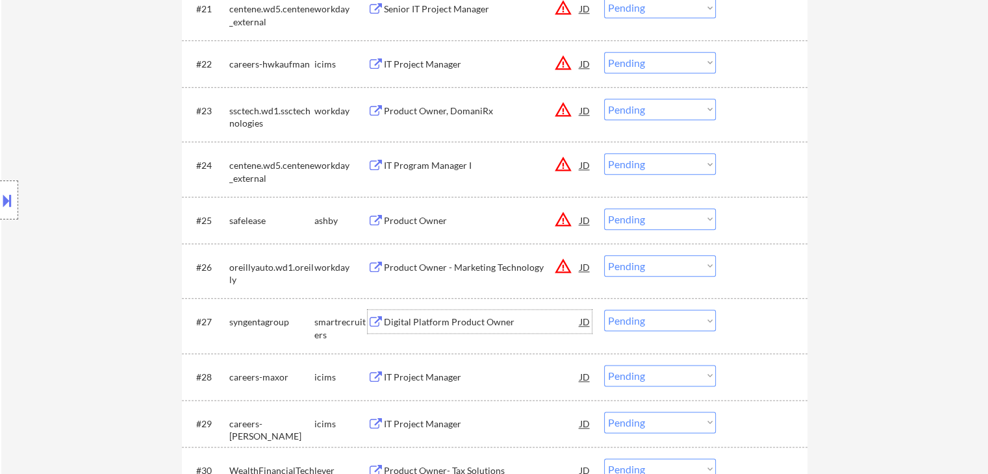
click at [453, 322] on div "Digital Platform Product Owner" at bounding box center [482, 322] width 196 height 13
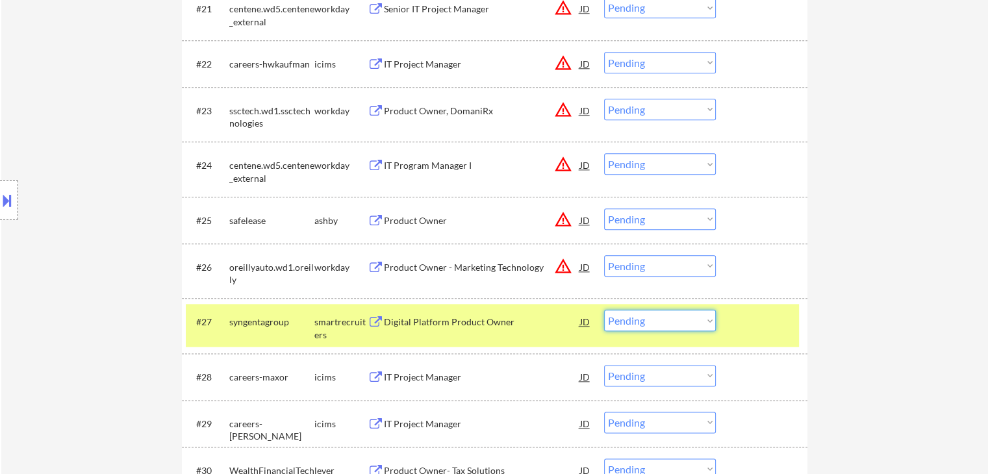
click at [675, 325] on select "Choose an option... Pending Applied Excluded (Questions) Excluded (Expired) Exc…" at bounding box center [660, 320] width 112 height 21
click at [604, 310] on select "Choose an option... Pending Applied Excluded (Questions) Excluded (Expired) Exc…" at bounding box center [660, 320] width 112 height 21
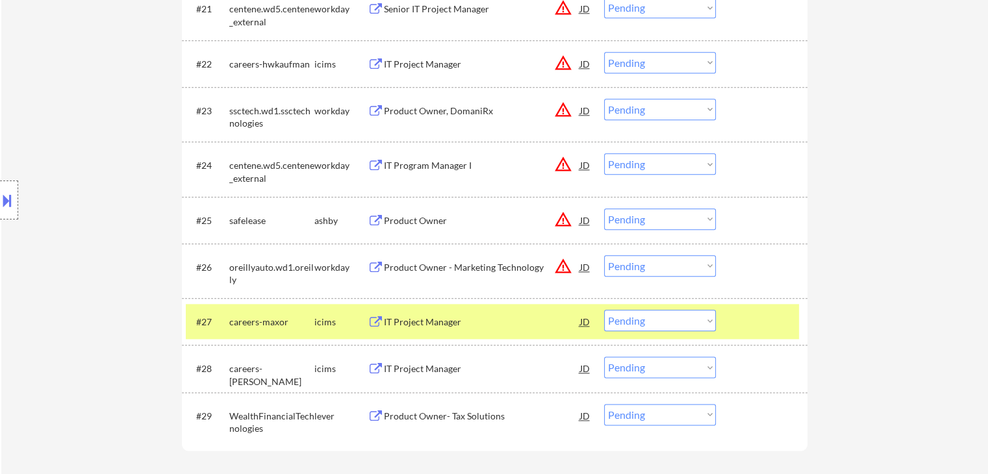
click at [433, 330] on div "IT Project Manager" at bounding box center [482, 321] width 196 height 23
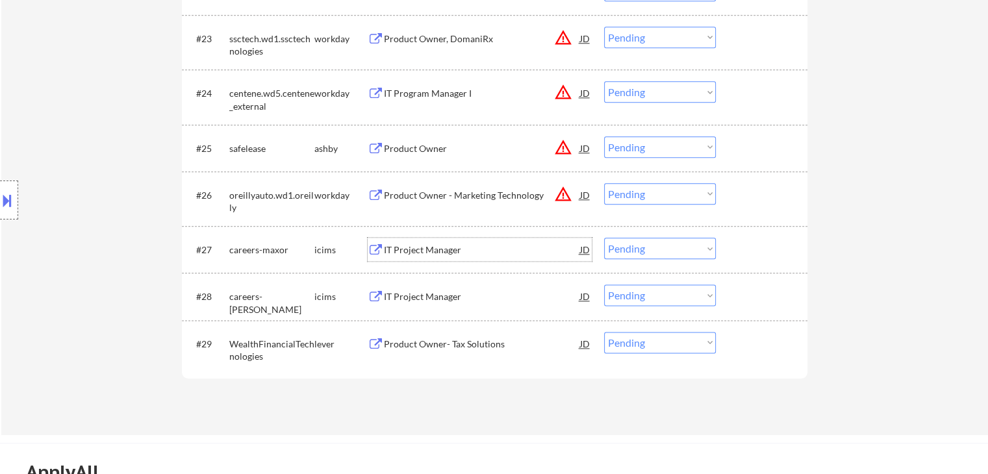
scroll to position [1695, 0]
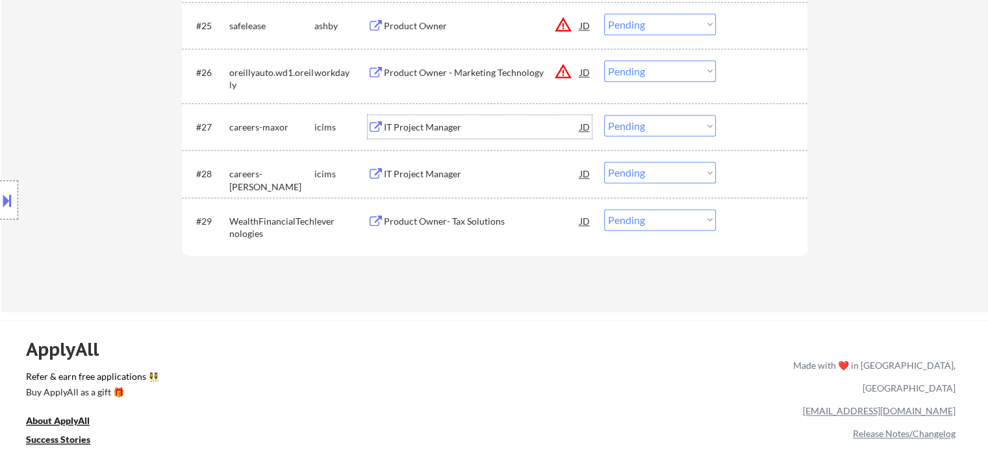
click at [416, 175] on div "IT Project Manager" at bounding box center [482, 174] width 196 height 13
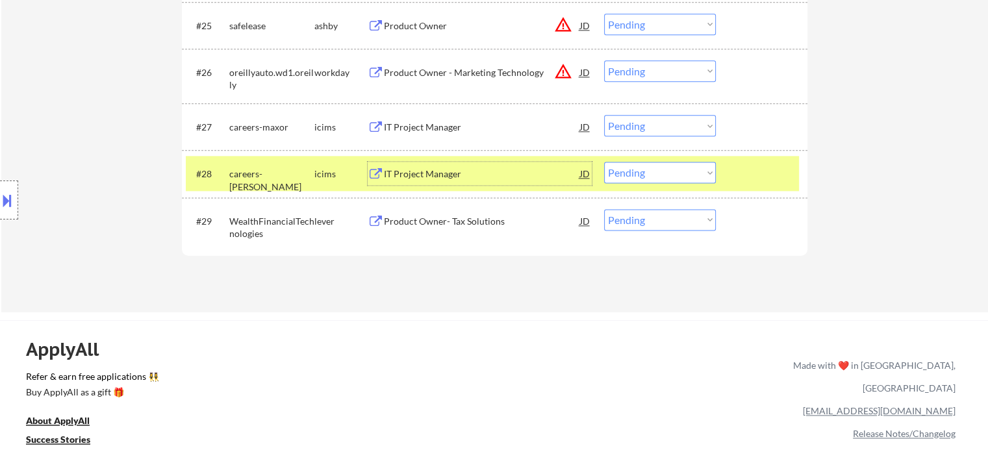
scroll to position [1630, 0]
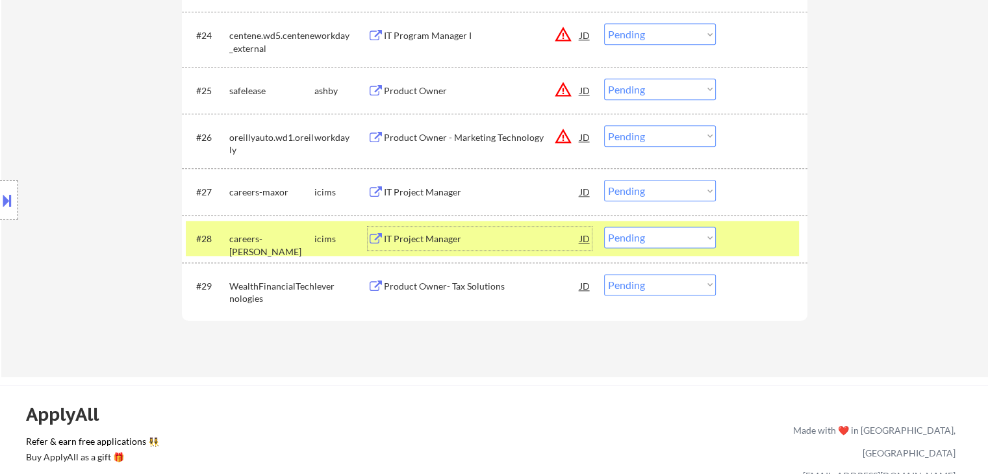
drag, startPoint x: 644, startPoint y: 177, endPoint x: 646, endPoint y: 183, distance: 7.0
click at [644, 179] on div "#27 careers-maxor icims IT Project Manager JD warning_amber Choose an option...…" at bounding box center [492, 191] width 613 height 35
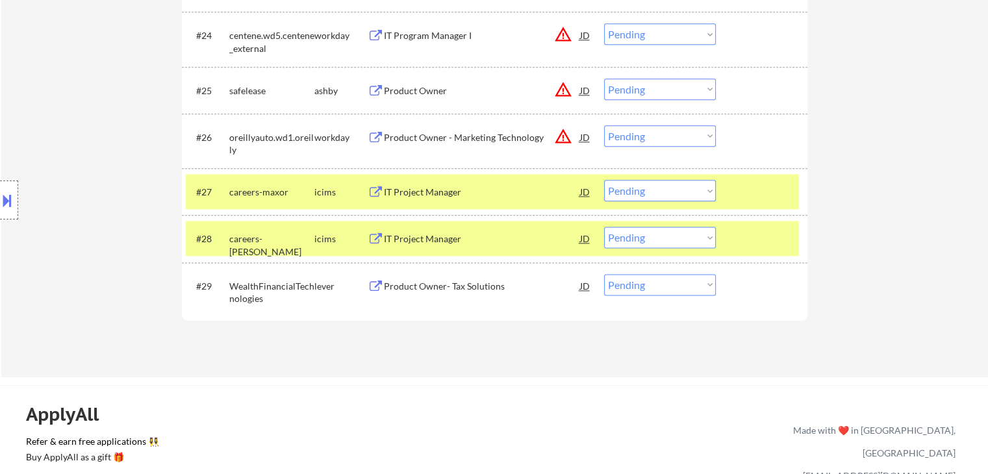
click at [646, 183] on select "Choose an option... Pending Applied Excluded (Questions) Excluded (Expired) Exc…" at bounding box center [660, 190] width 112 height 21
click at [604, 180] on select "Choose an option... Pending Applied Excluded (Questions) Excluded (Expired) Exc…" at bounding box center [660, 190] width 112 height 21
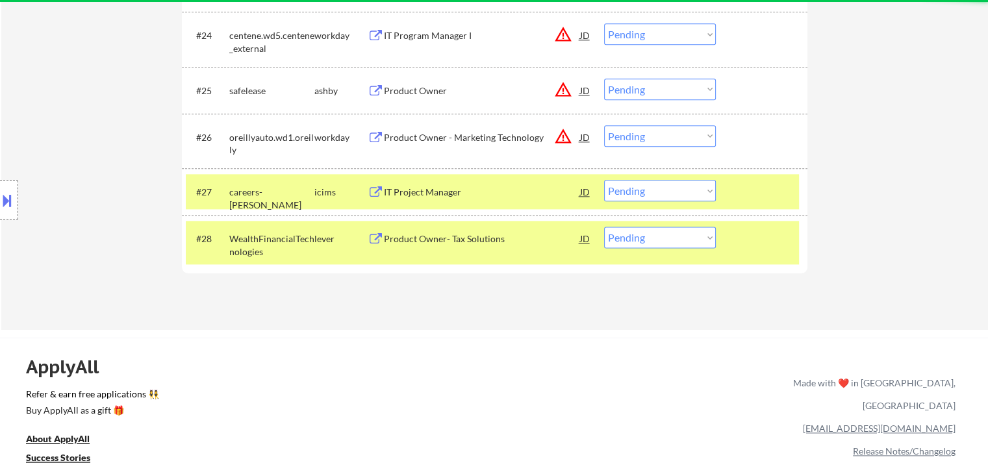
click at [328, 241] on div "lever" at bounding box center [340, 239] width 53 height 13
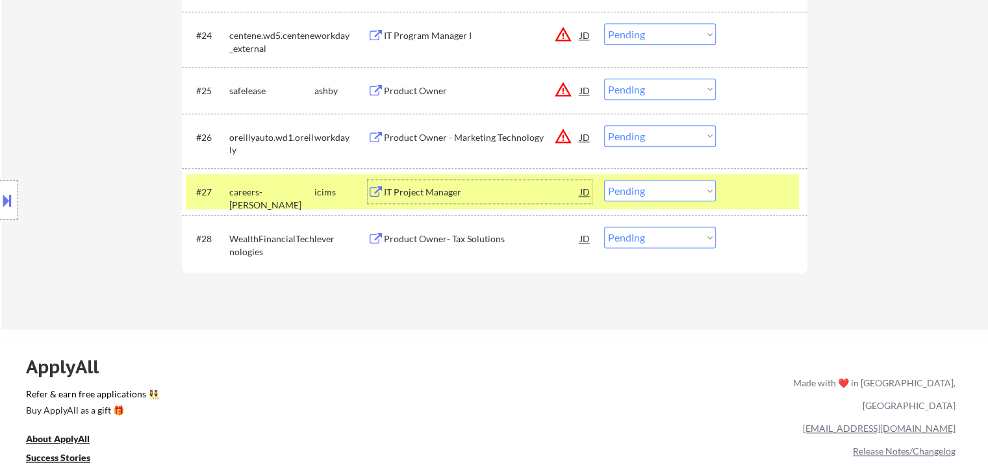
click at [424, 188] on div "IT Project Manager" at bounding box center [482, 192] width 196 height 13
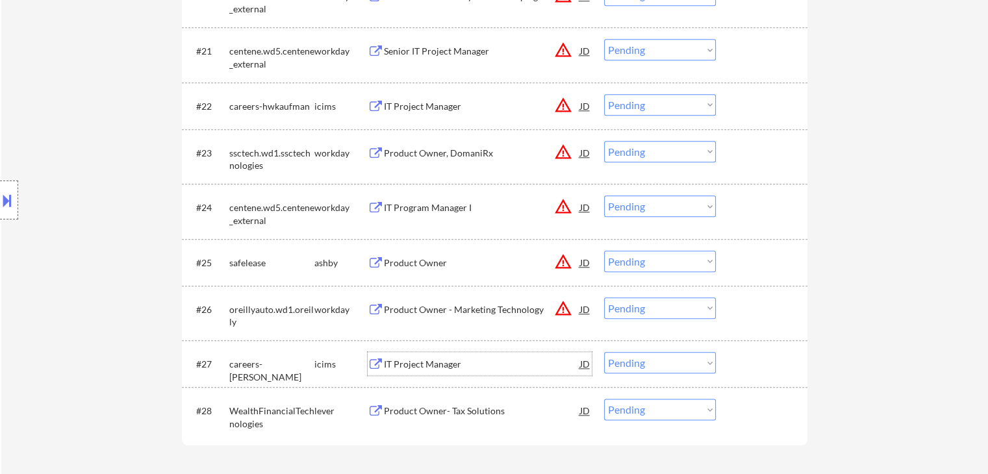
scroll to position [1435, 0]
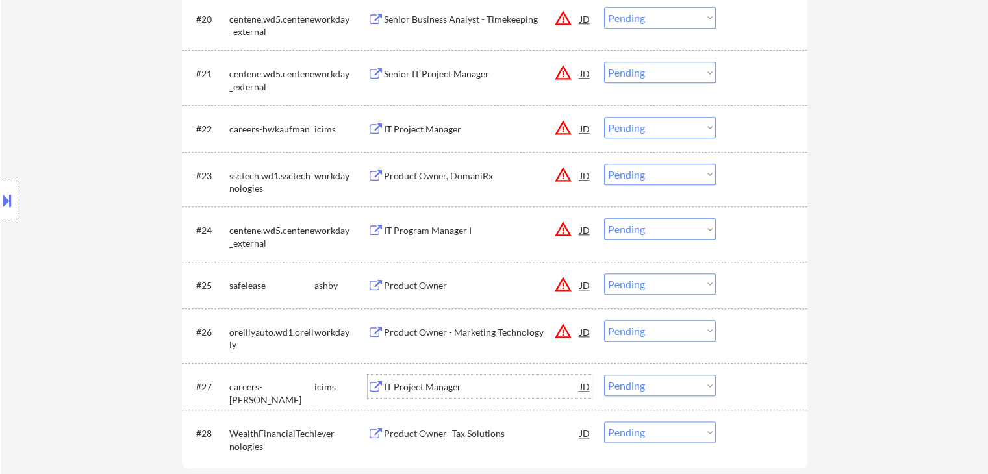
drag, startPoint x: 656, startPoint y: 383, endPoint x: 656, endPoint y: 375, distance: 7.8
click at [656, 382] on select "Choose an option... Pending Applied Excluded (Questions) Excluded (Expired) Exc…" at bounding box center [660, 385] width 112 height 21
click at [604, 375] on select "Choose an option... Pending Applied Excluded (Questions) Excluded (Expired) Exc…" at bounding box center [660, 385] width 112 height 21
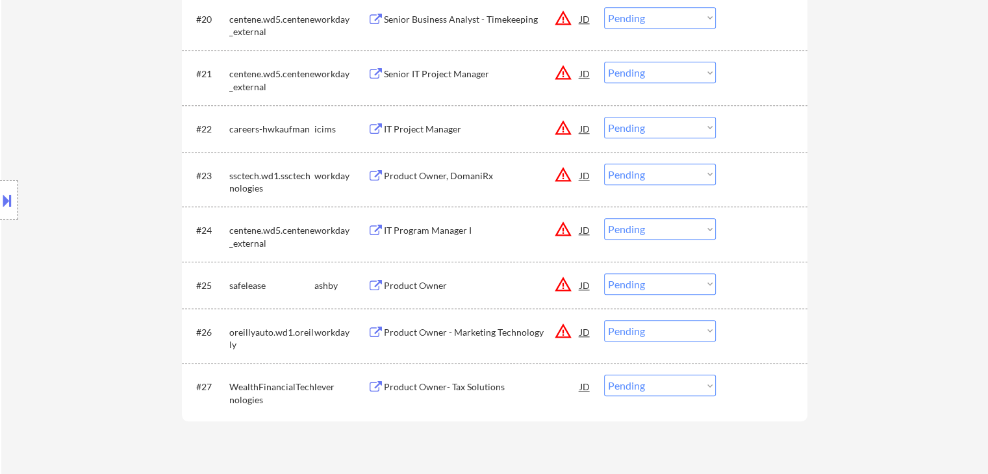
click at [446, 379] on div "Product Owner- Tax Solutions" at bounding box center [482, 386] width 196 height 23
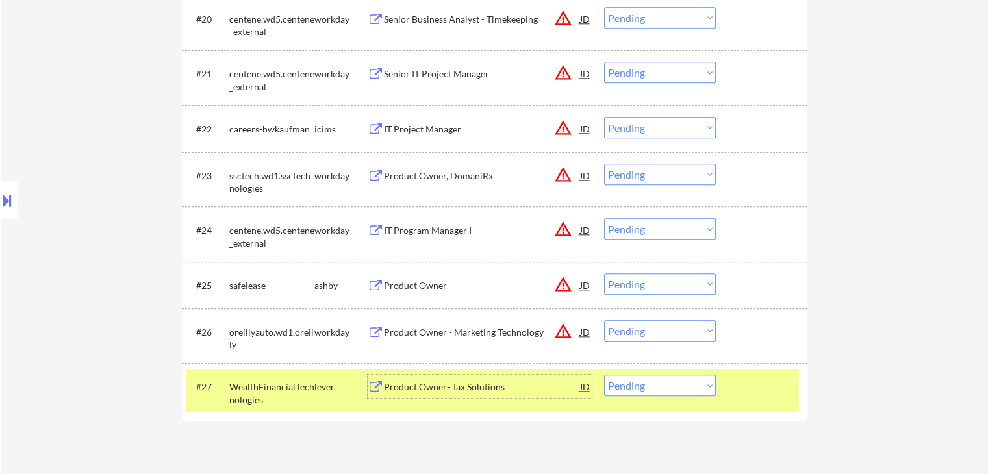
click at [689, 379] on select "Choose an option... Pending Applied Excluded (Questions) Excluded (Expired) Exc…" at bounding box center [660, 385] width 112 height 21
select select ""excluded__bad_match_""
click at [604, 375] on select "Choose an option... Pending Applied Excluded (Questions) Excluded (Expired) Exc…" at bounding box center [660, 385] width 112 height 21
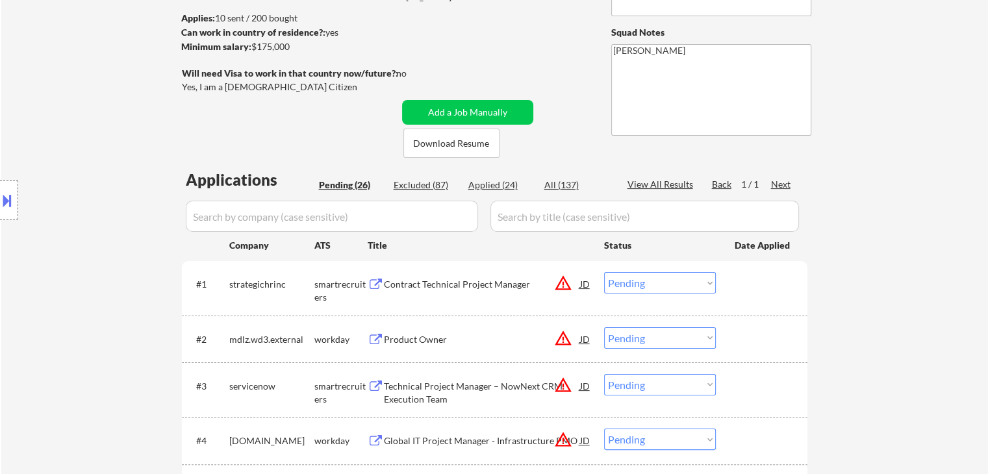
scroll to position [240, 0]
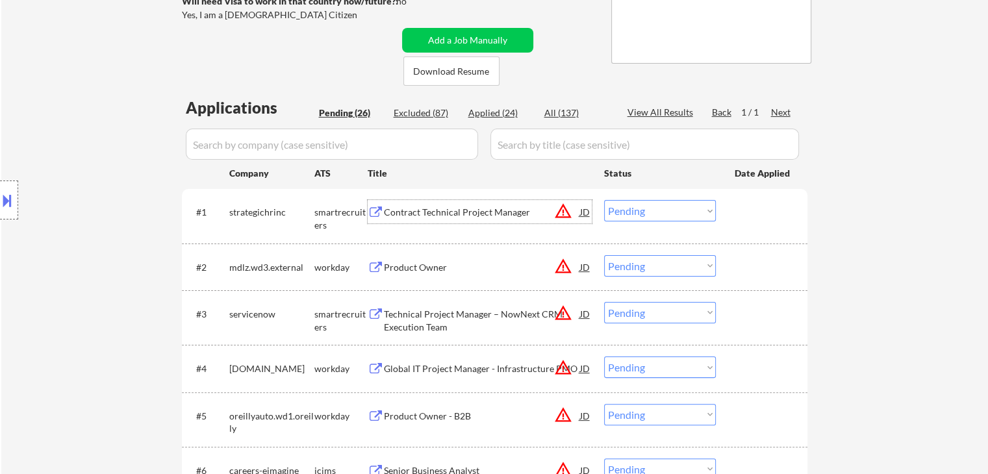
click at [420, 214] on div "Contract Technical Project Manager" at bounding box center [482, 212] width 196 height 13
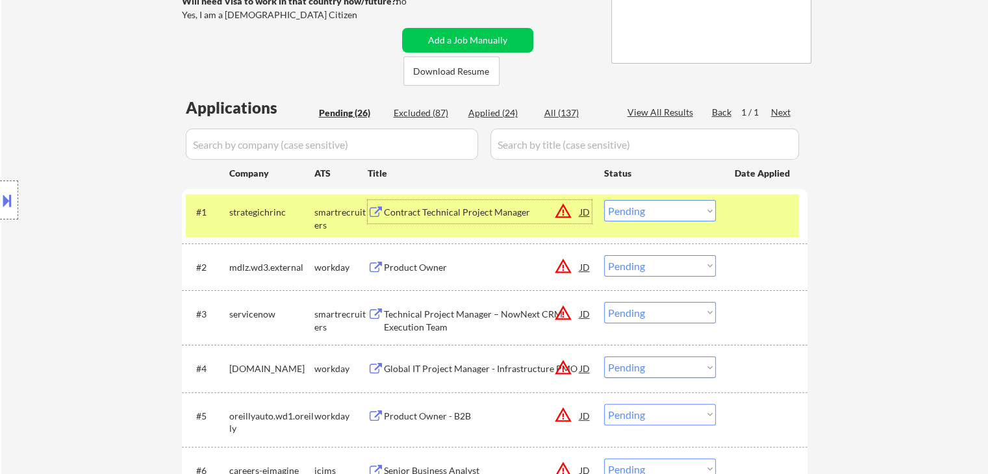
drag, startPoint x: 695, startPoint y: 203, endPoint x: 691, endPoint y: 212, distance: 9.0
click at [695, 203] on select "Choose an option... Pending Applied Excluded (Questions) Excluded (Expired) Exc…" at bounding box center [660, 210] width 112 height 21
click at [604, 200] on select "Choose an option... Pending Applied Excluded (Questions) Excluded (Expired) Exc…" at bounding box center [660, 210] width 112 height 21
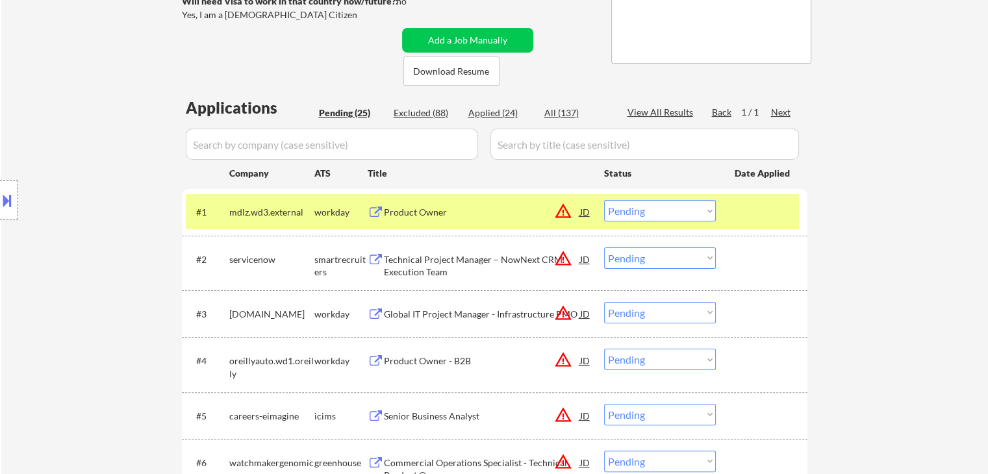
click at [416, 214] on div "Product Owner" at bounding box center [482, 212] width 196 height 13
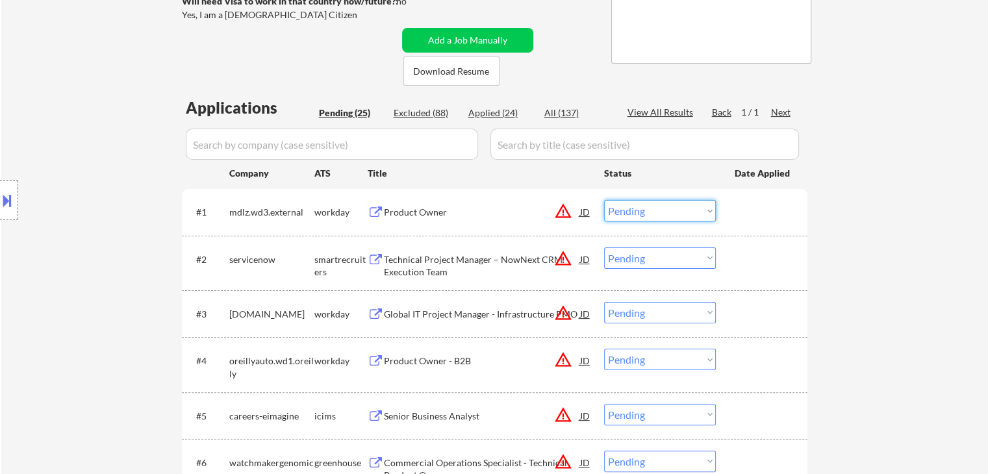
click at [646, 211] on select "Choose an option... Pending Applied Excluded (Questions) Excluded (Expired) Exc…" at bounding box center [660, 210] width 112 height 21
click at [604, 200] on select "Choose an option... Pending Applied Excluded (Questions) Excluded (Expired) Exc…" at bounding box center [660, 210] width 112 height 21
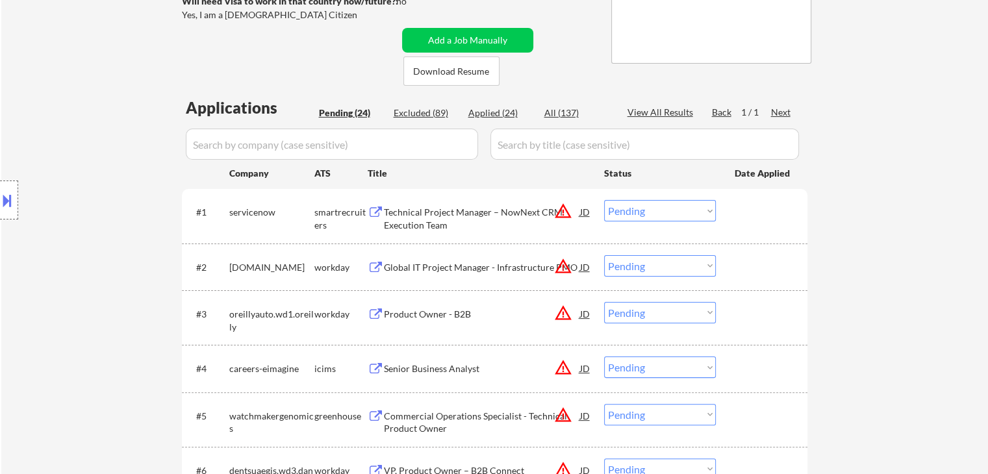
click at [418, 210] on div "Technical Project Manager – NowNext CRM Execution Team" at bounding box center [482, 218] width 196 height 25
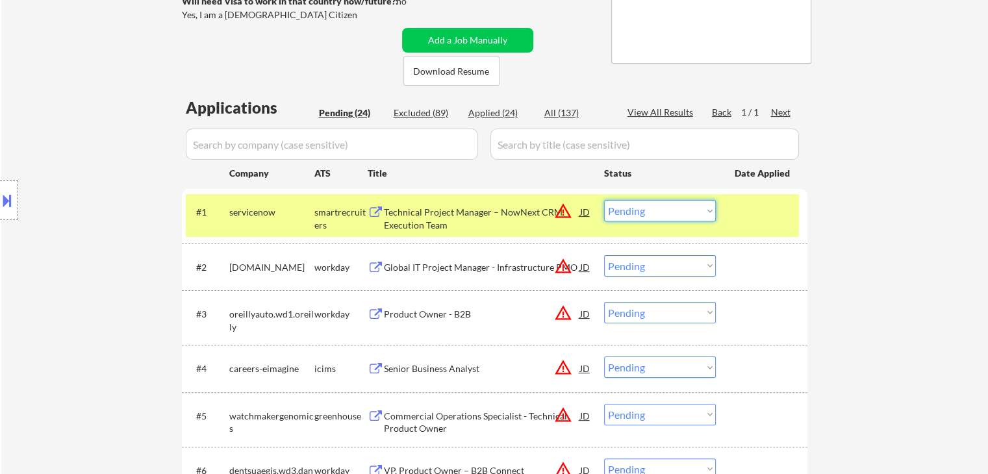
drag, startPoint x: 624, startPoint y: 210, endPoint x: 639, endPoint y: 218, distance: 17.4
click at [627, 209] on select "Choose an option... Pending Applied Excluded (Questions) Excluded (Expired) Exc…" at bounding box center [660, 210] width 112 height 21
click at [604, 200] on select "Choose an option... Pending Applied Excluded (Questions) Excluded (Expired) Exc…" at bounding box center [660, 210] width 112 height 21
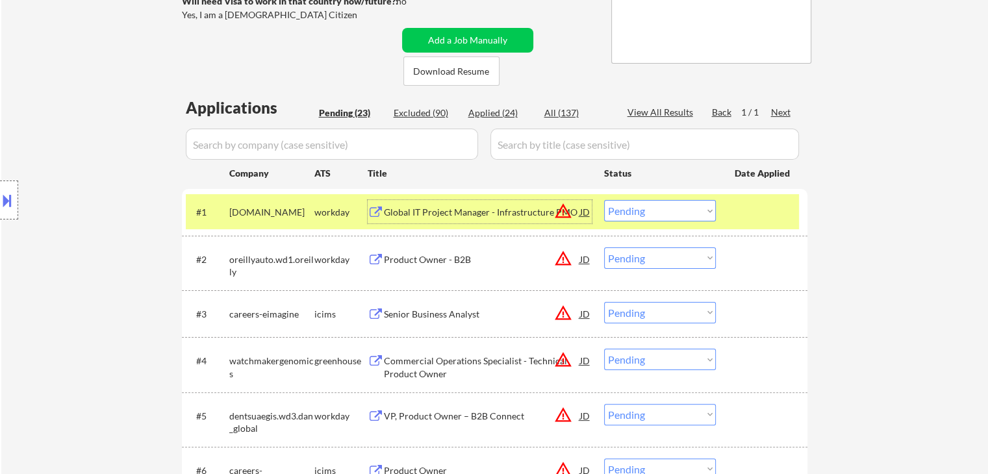
click at [435, 214] on div "Global IT Project Manager - Infrastructure PMO" at bounding box center [482, 212] width 196 height 13
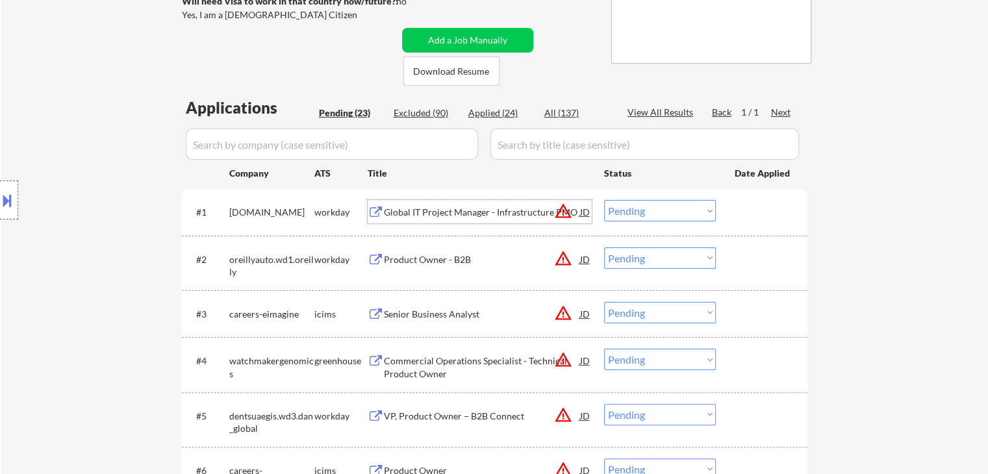
click at [661, 209] on select "Choose an option... Pending Applied Excluded (Questions) Excluded (Expired) Exc…" at bounding box center [660, 210] width 112 height 21
click at [604, 200] on select "Choose an option... Pending Applied Excluded (Questions) Excluded (Expired) Exc…" at bounding box center [660, 210] width 112 height 21
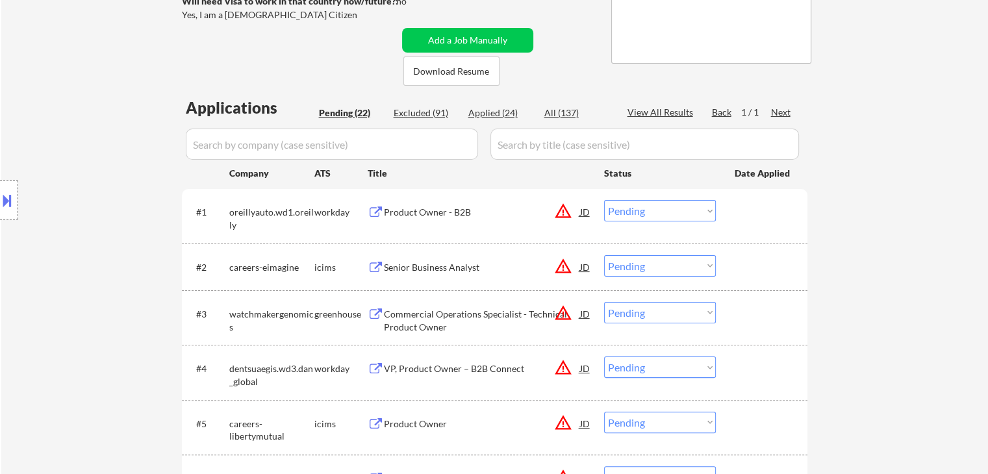
click at [476, 213] on div "Product Owner - B2B" at bounding box center [482, 212] width 196 height 13
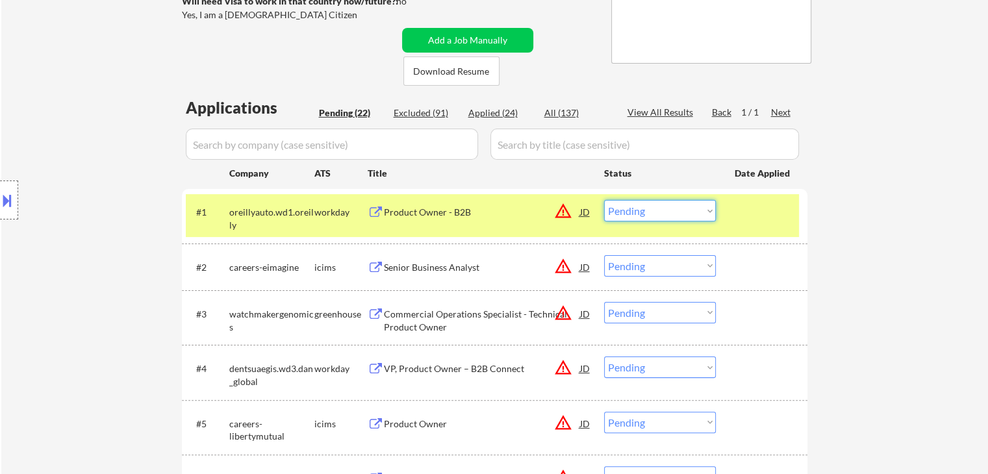
click at [669, 216] on select "Choose an option... Pending Applied Excluded (Questions) Excluded (Expired) Exc…" at bounding box center [660, 210] width 112 height 21
click at [604, 200] on select "Choose an option... Pending Applied Excluded (Questions) Excluded (Expired) Exc…" at bounding box center [660, 210] width 112 height 21
select select ""pending""
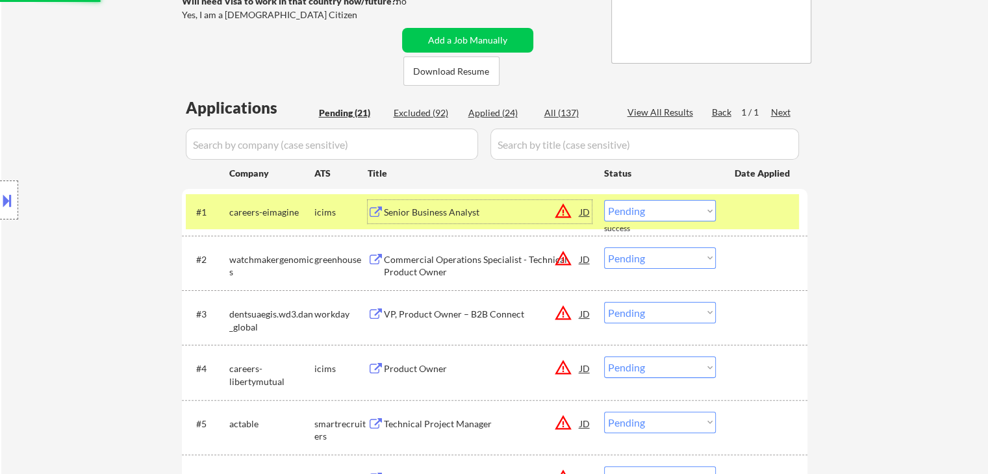
click at [435, 205] on div "Senior Business Analyst" at bounding box center [482, 211] width 196 height 23
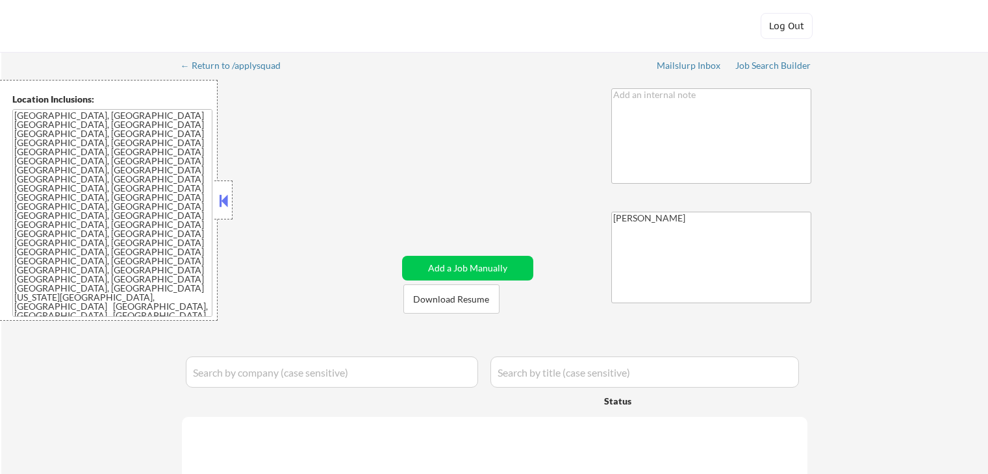
select select ""pending""
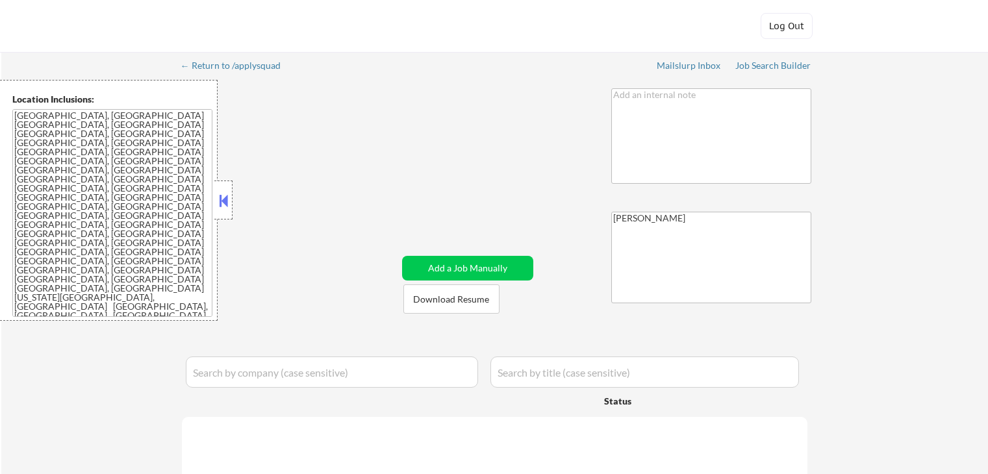
select select ""pending""
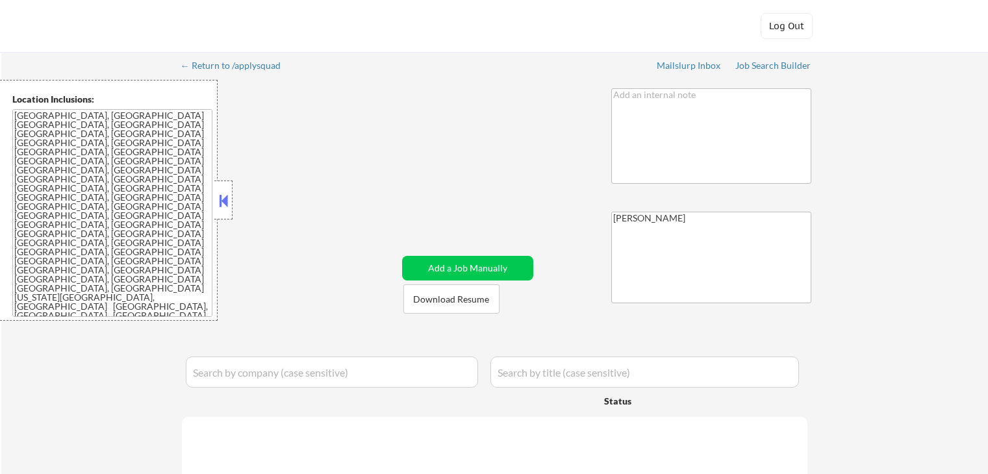
select select ""pending""
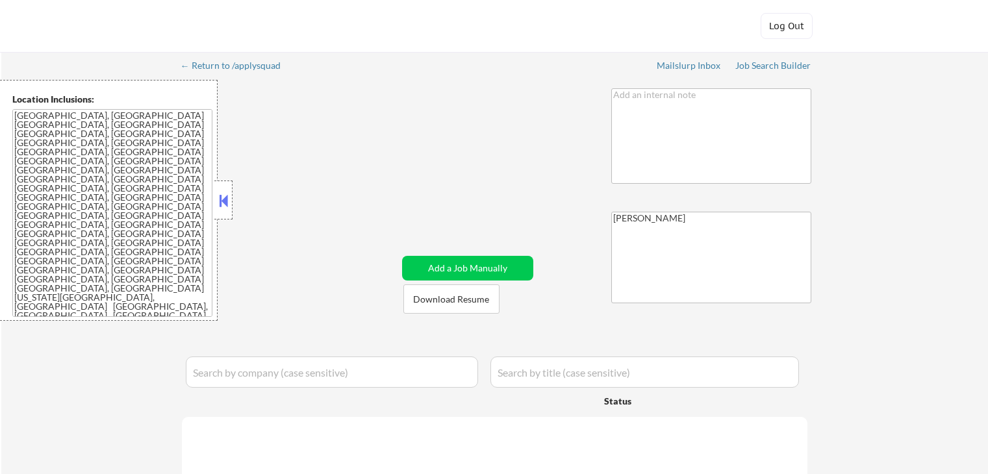
select select ""pending""
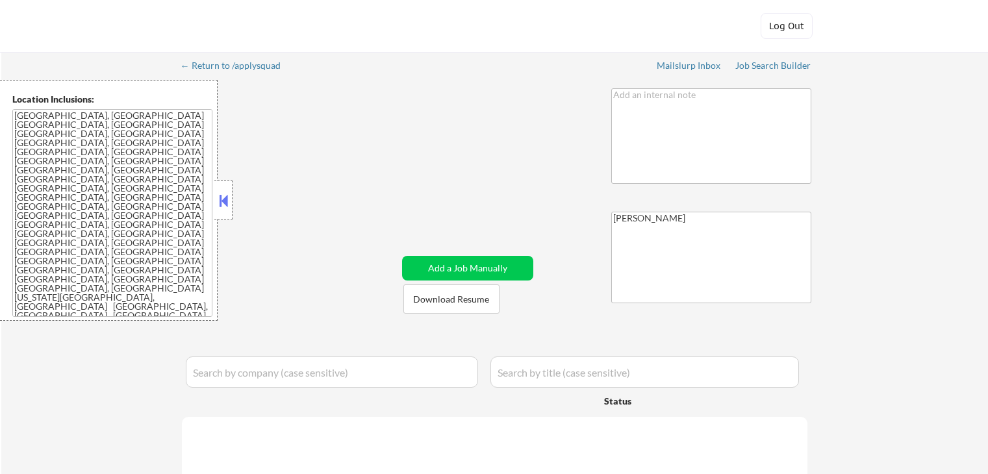
select select ""pending""
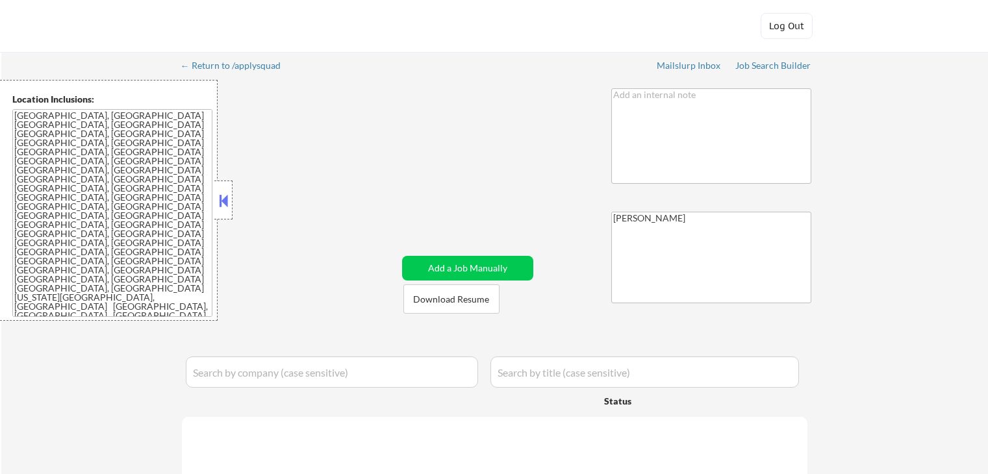
select select ""pending""
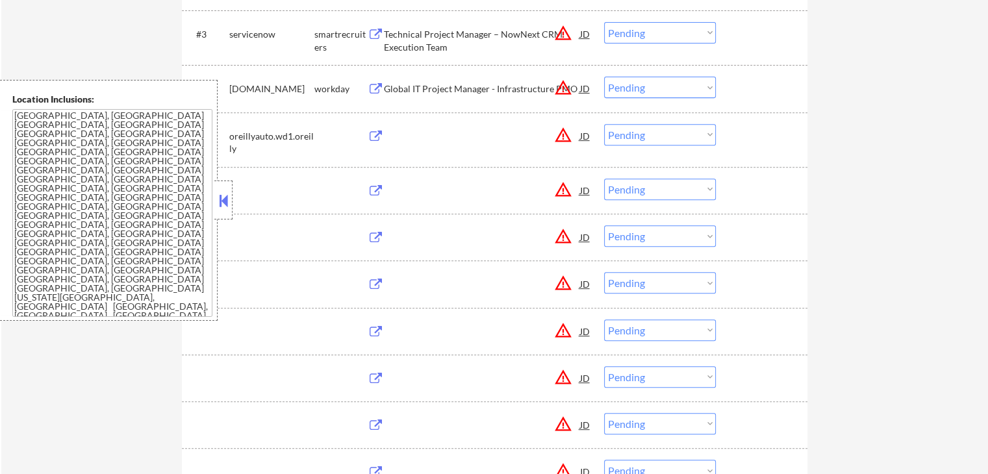
scroll to position [520, 0]
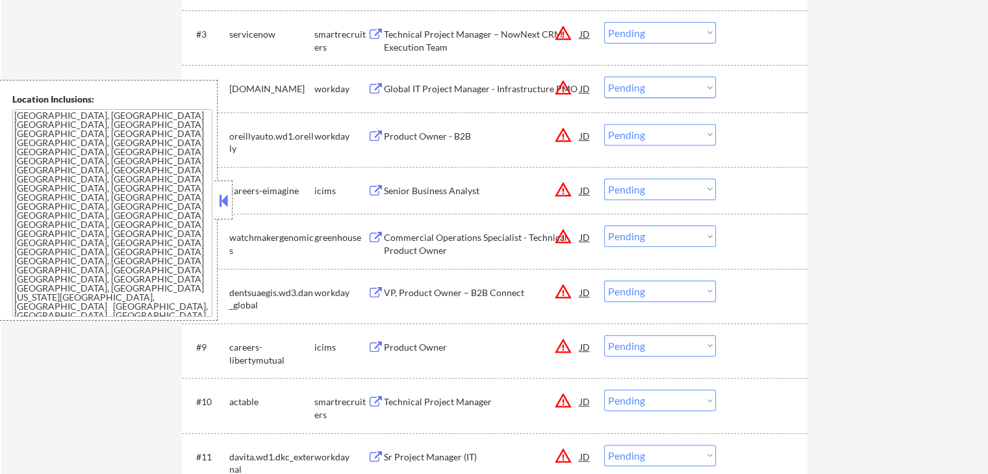
click at [220, 209] on button at bounding box center [223, 200] width 14 height 19
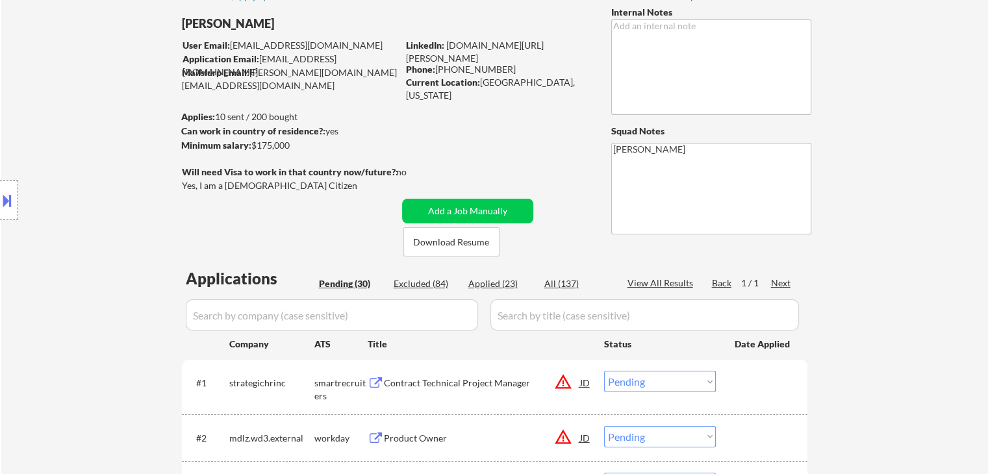
scroll to position [0, 0]
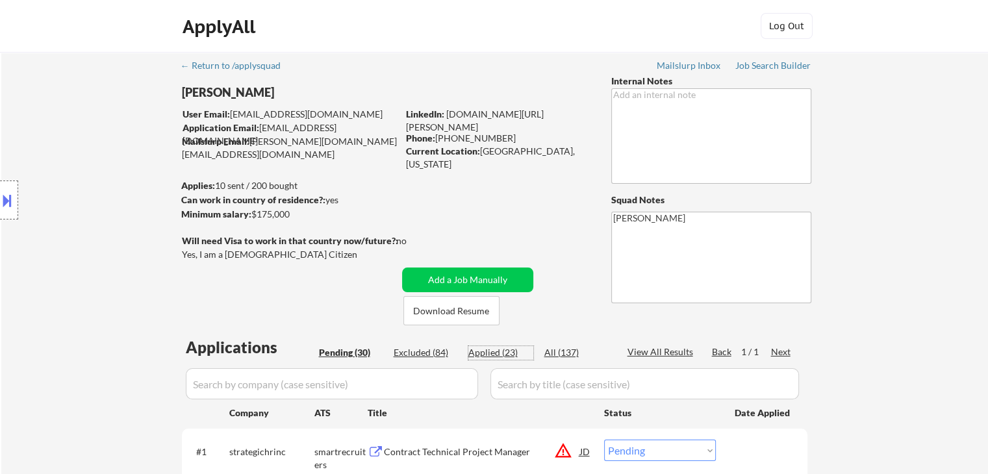
click at [488, 355] on div "Applied (23)" at bounding box center [500, 352] width 65 height 13
select select ""applied""
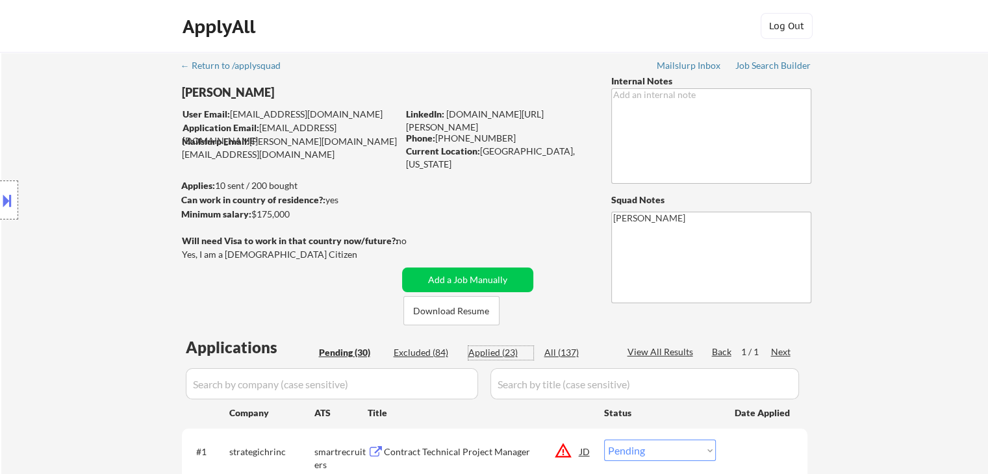
select select ""applied""
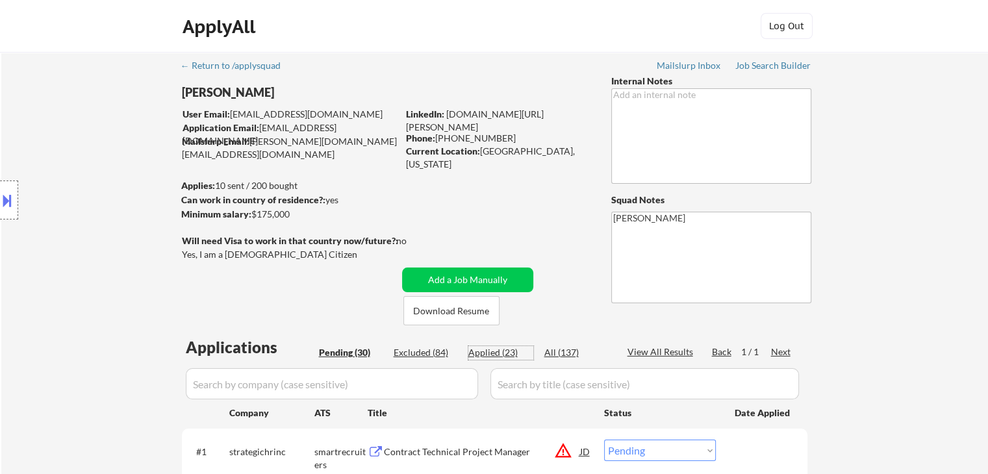
select select ""applied""
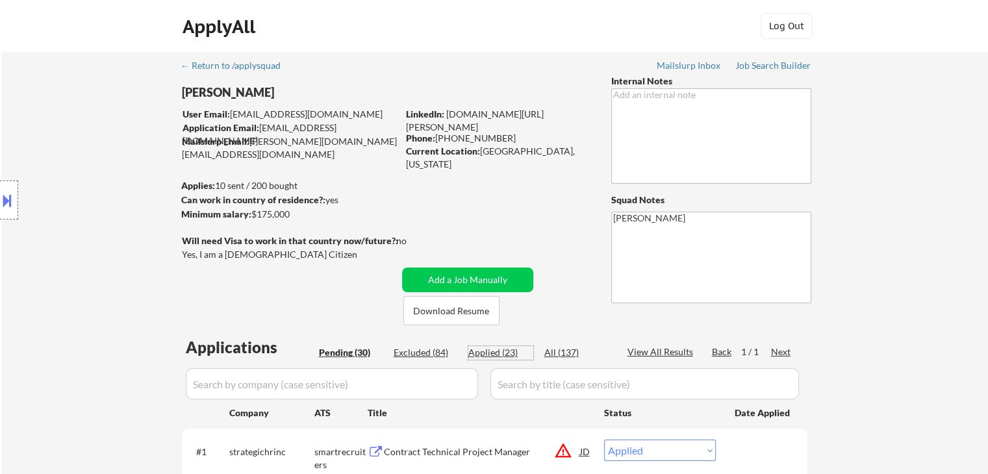
select select ""applied""
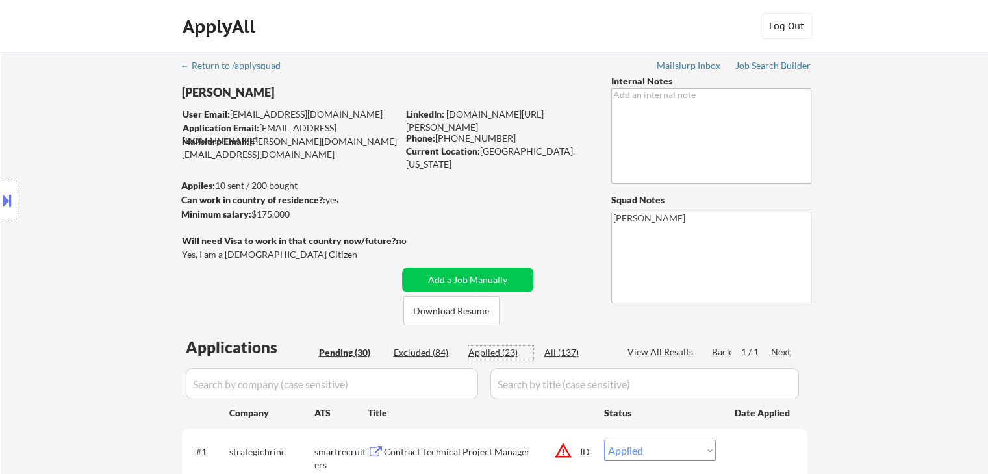
select select ""applied""
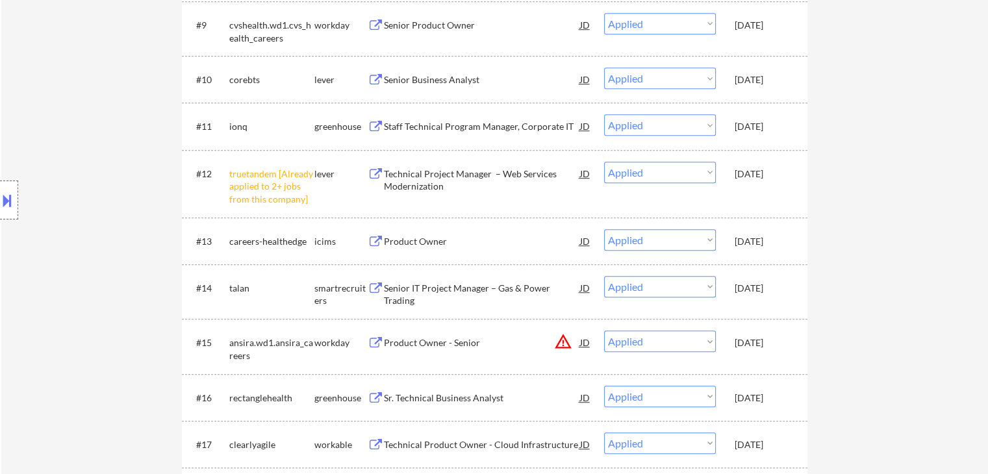
scroll to position [845, 0]
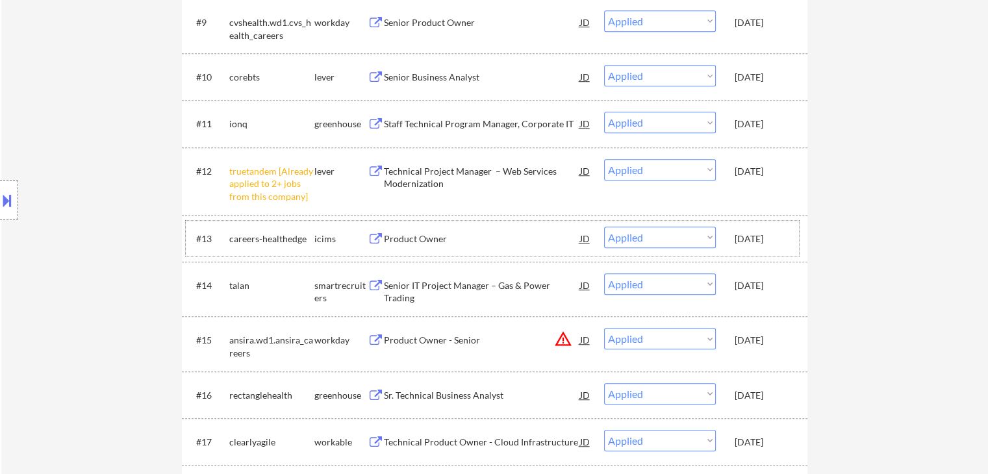
click at [782, 234] on div "Oct 12, 2025" at bounding box center [763, 239] width 57 height 13
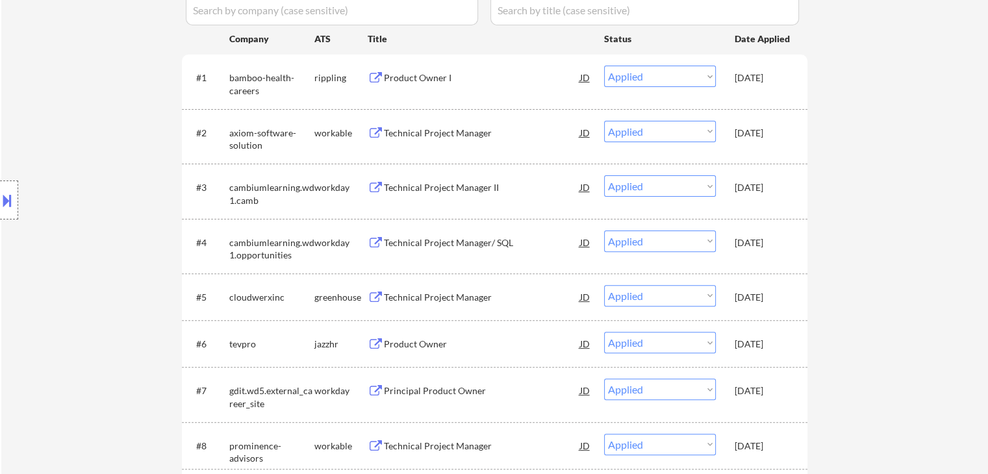
scroll to position [195, 0]
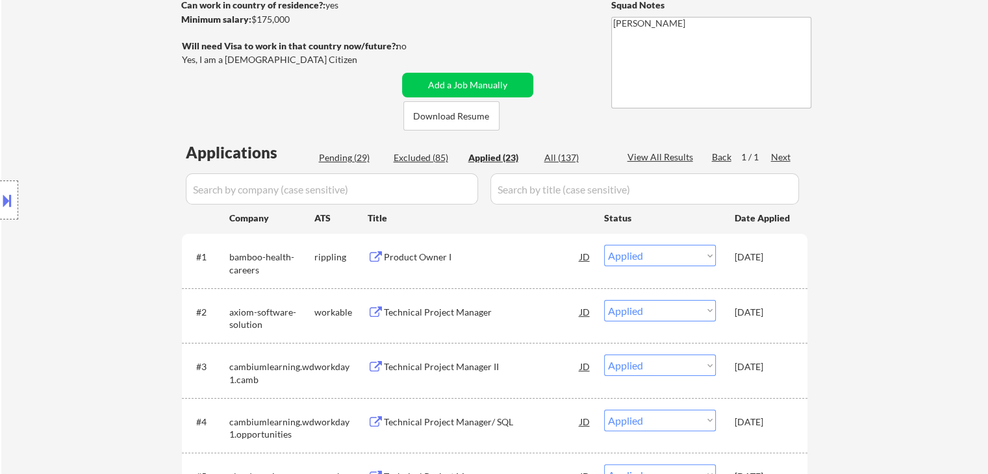
drag, startPoint x: 5, startPoint y: 217, endPoint x: 6, endPoint y: 229, distance: 12.4
click at [6, 222] on div "Location Inclusions: Houston, TX Bellaire, TX West University Place, TX Jersey …" at bounding box center [116, 200] width 233 height 241
click at [5, 194] on button at bounding box center [7, 200] width 14 height 21
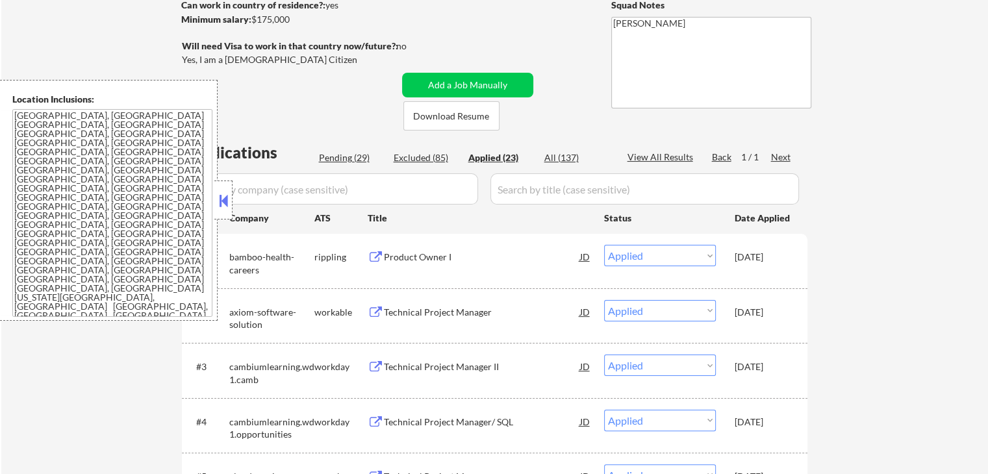
drag, startPoint x: 218, startPoint y: 198, endPoint x: 225, endPoint y: 198, distance: 7.1
click at [220, 198] on button at bounding box center [223, 200] width 14 height 19
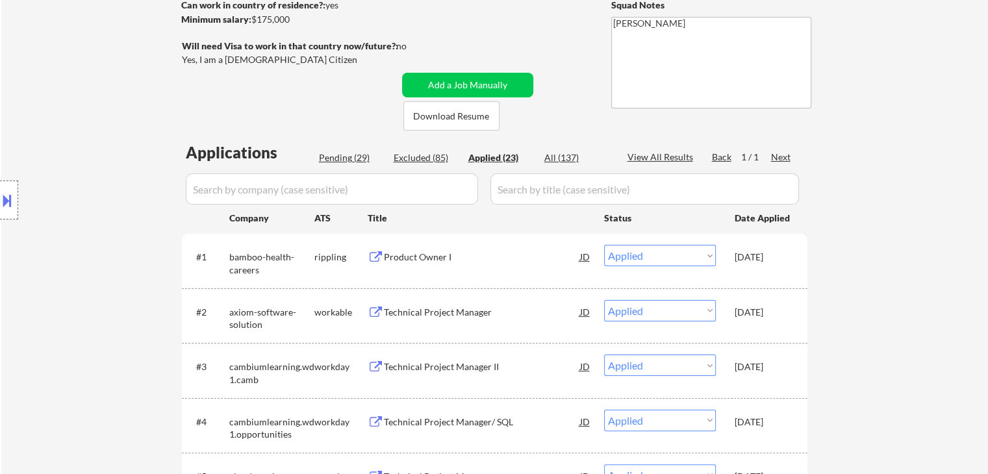
select select ""applied""
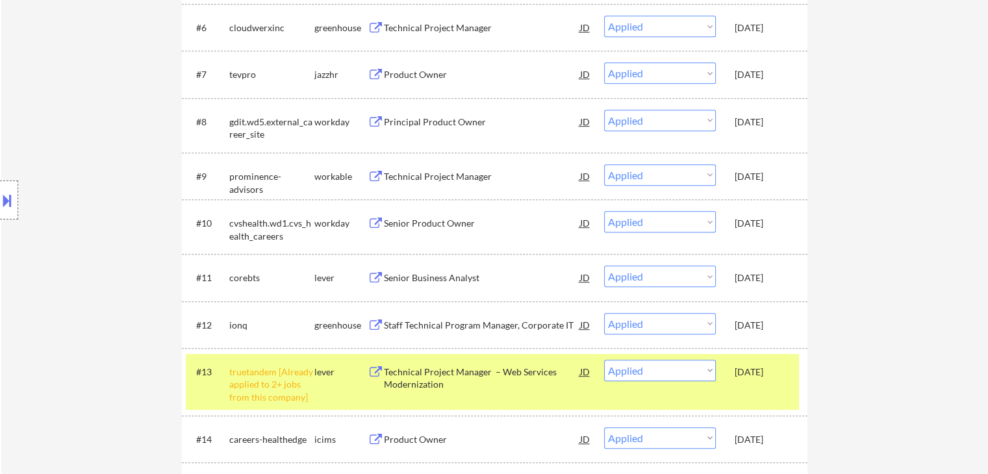
scroll to position [780, 0]
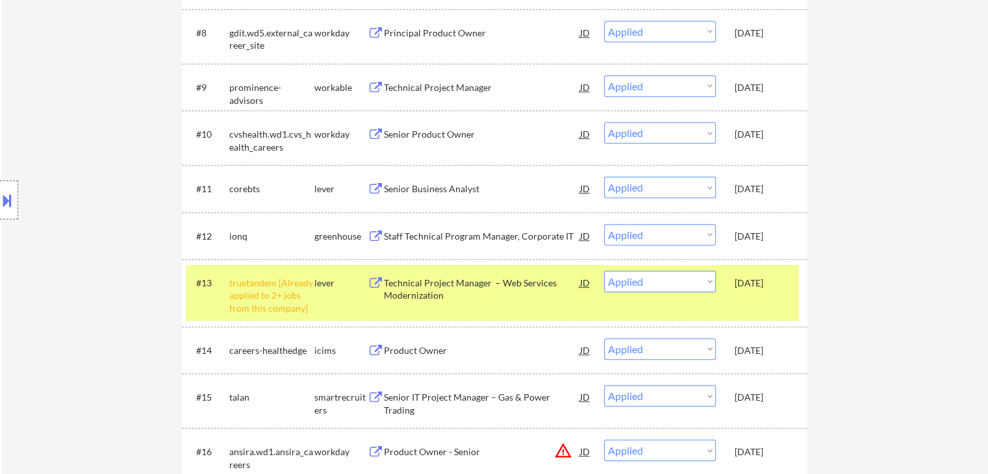
click at [756, 349] on div "Oct 12, 2025" at bounding box center [763, 350] width 57 height 13
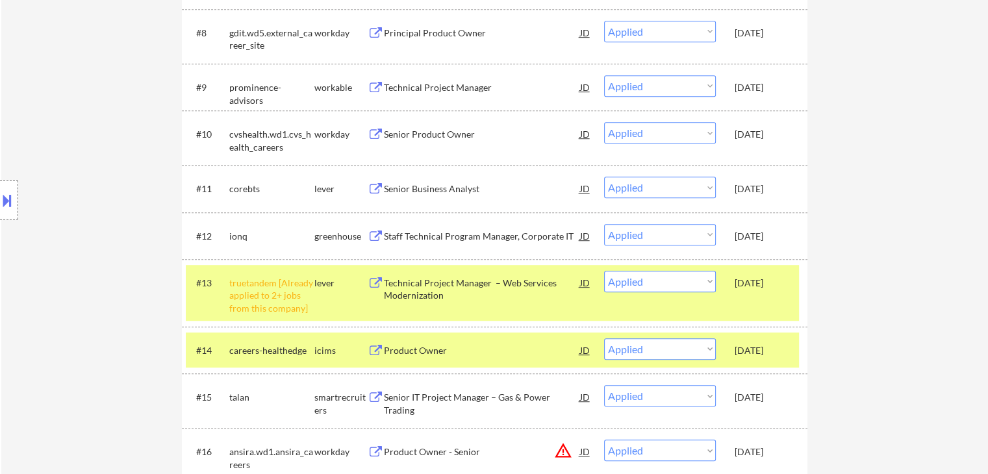
click at [759, 294] on div "#13 truetandem [Already applied to 2+ jobs from this company] lever Technical P…" at bounding box center [492, 293] width 613 height 56
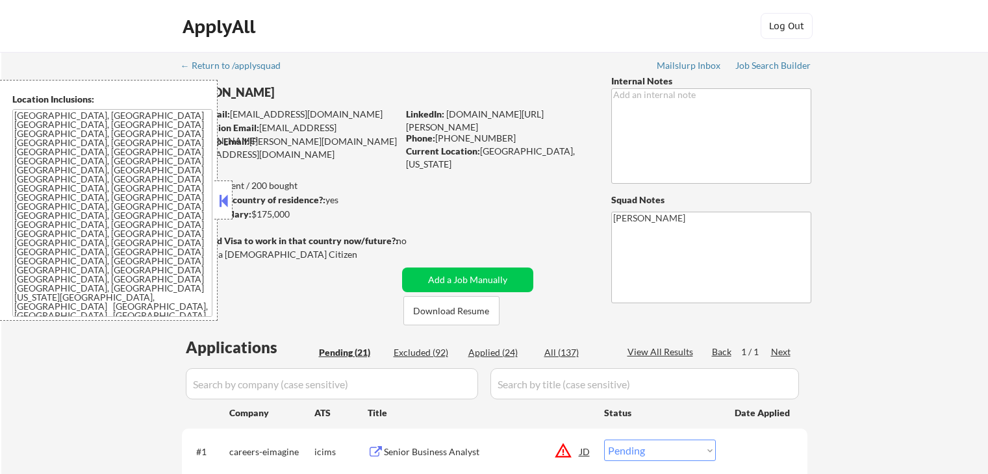
select select ""pending""
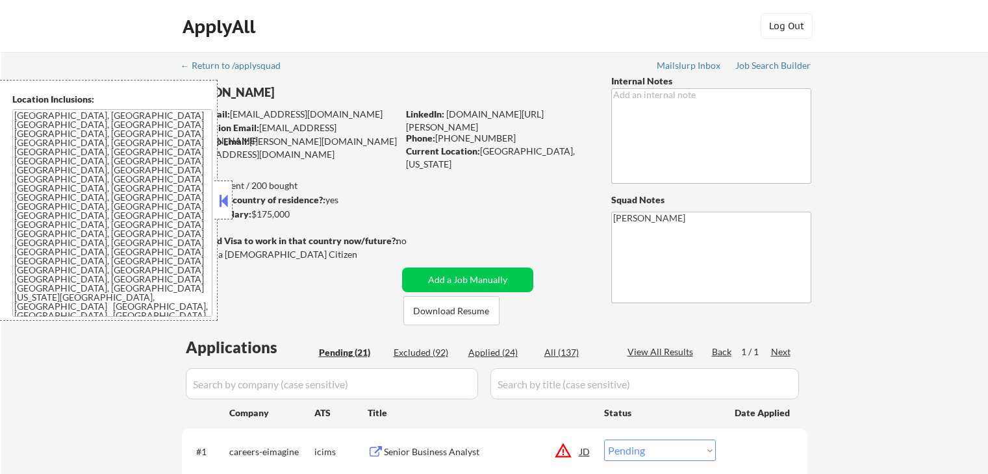
select select ""pending""
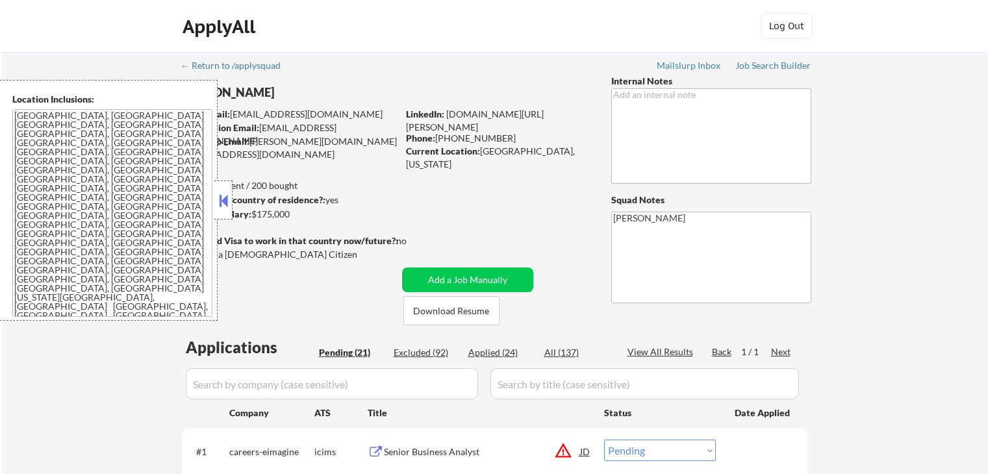
select select ""pending""
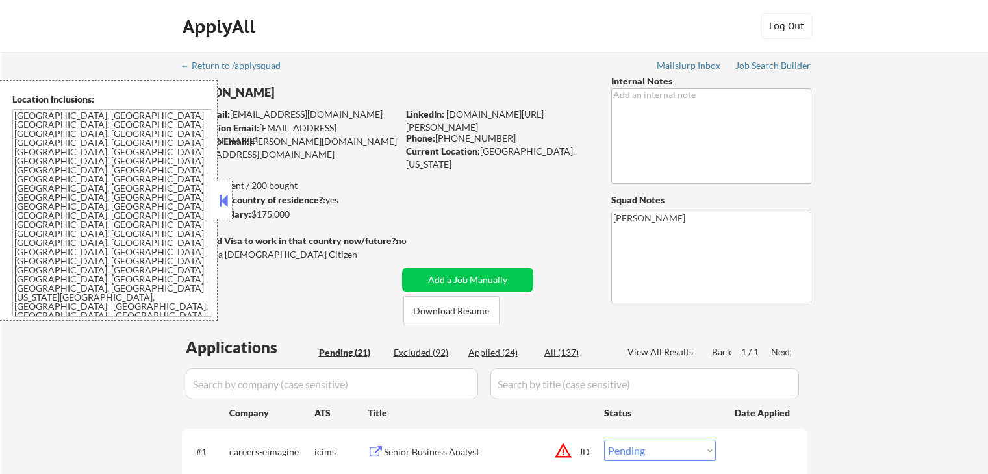
select select ""pending""
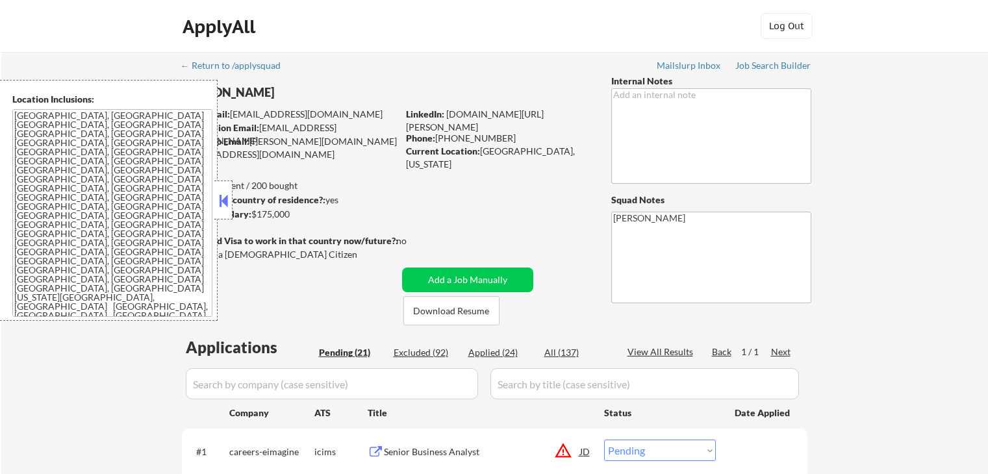
select select ""pending""
drag, startPoint x: 220, startPoint y: 203, endPoint x: 312, endPoint y: 236, distance: 97.4
click at [221, 203] on button at bounding box center [223, 200] width 14 height 19
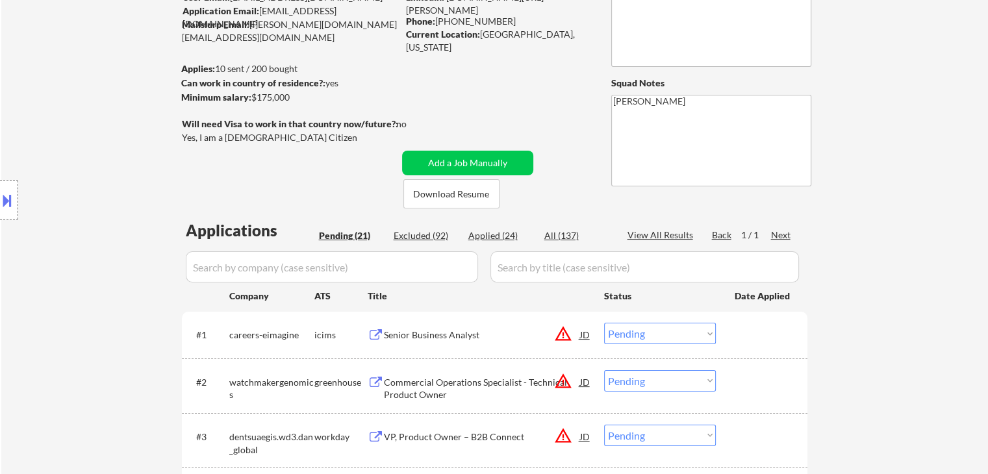
scroll to position [195, 0]
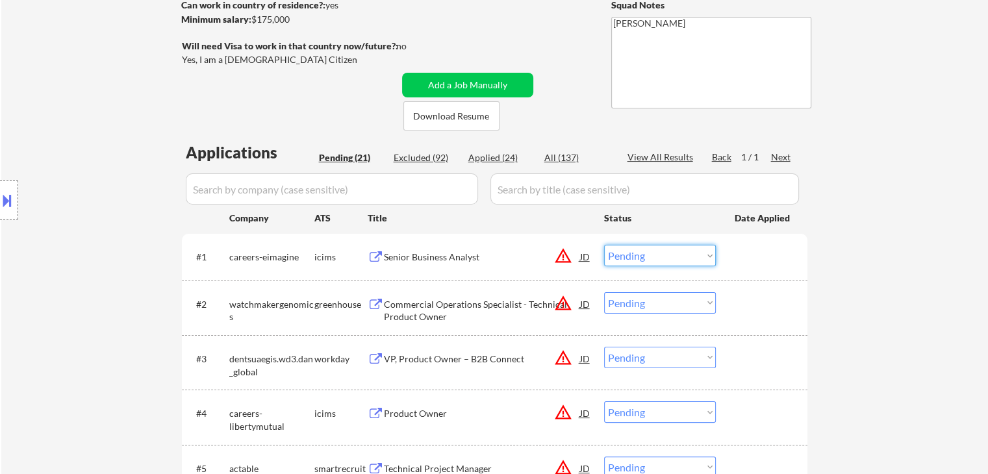
click at [660, 261] on select "Choose an option... Pending Applied Excluded (Questions) Excluded (Expired) Exc…" at bounding box center [660, 255] width 112 height 21
click at [604, 245] on select "Choose an option... Pending Applied Excluded (Questions) Excluded (Expired) Exc…" at bounding box center [660, 255] width 112 height 21
select select ""pending""
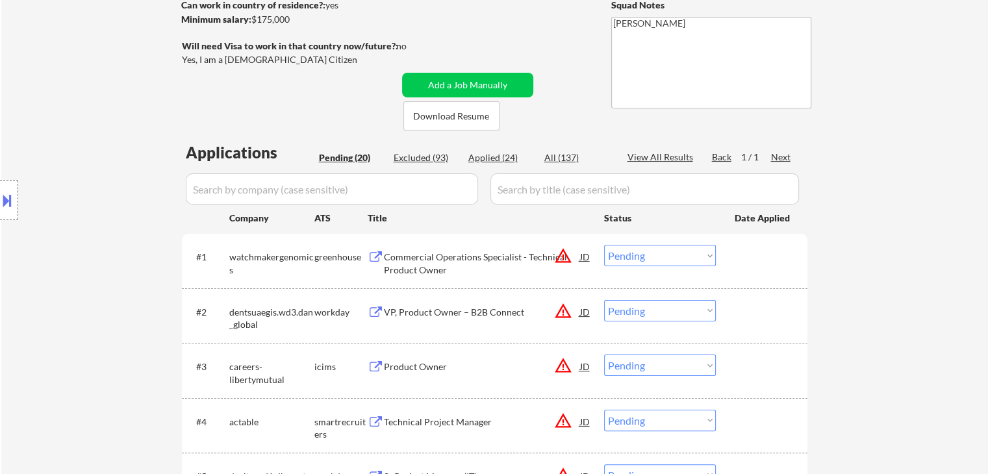
click at [465, 259] on div "Commercial Operations Specialist - Technical Product Owner" at bounding box center [482, 263] width 196 height 25
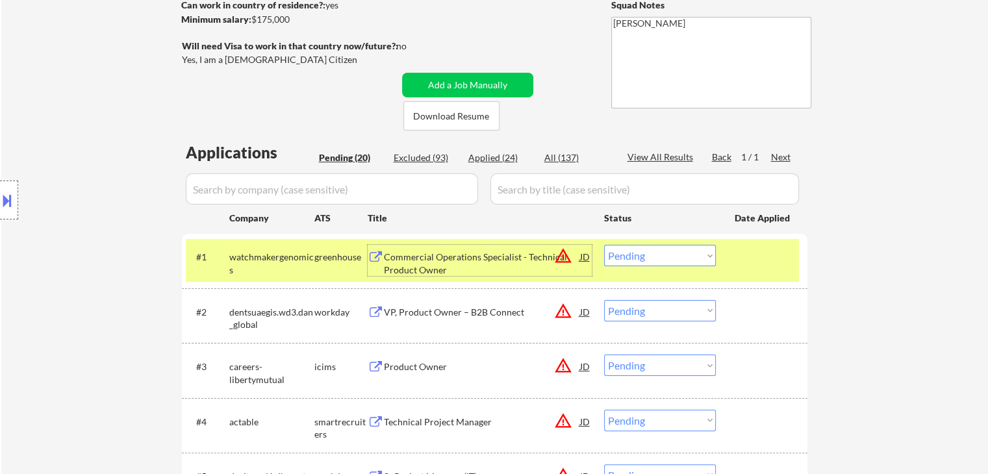
click at [487, 310] on div "VP, Product Owner – B2B Connect" at bounding box center [482, 312] width 196 height 13
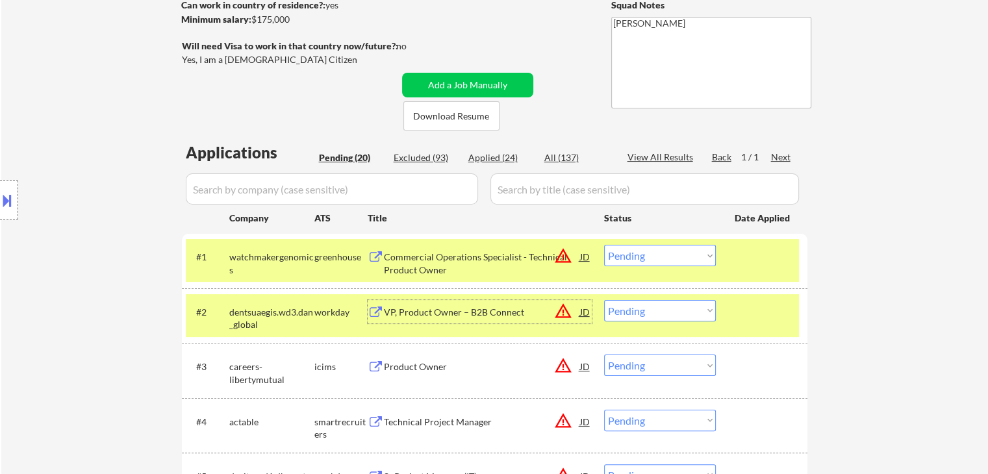
click at [669, 309] on select "Choose an option... Pending Applied Excluded (Questions) Excluded (Expired) Exc…" at bounding box center [660, 310] width 112 height 21
click at [604, 300] on select "Choose an option... Pending Applied Excluded (Questions) Excluded (Expired) Exc…" at bounding box center [660, 310] width 112 height 21
click at [287, 302] on div "dentsuaegis.wd3.dan_global" at bounding box center [271, 315] width 85 height 31
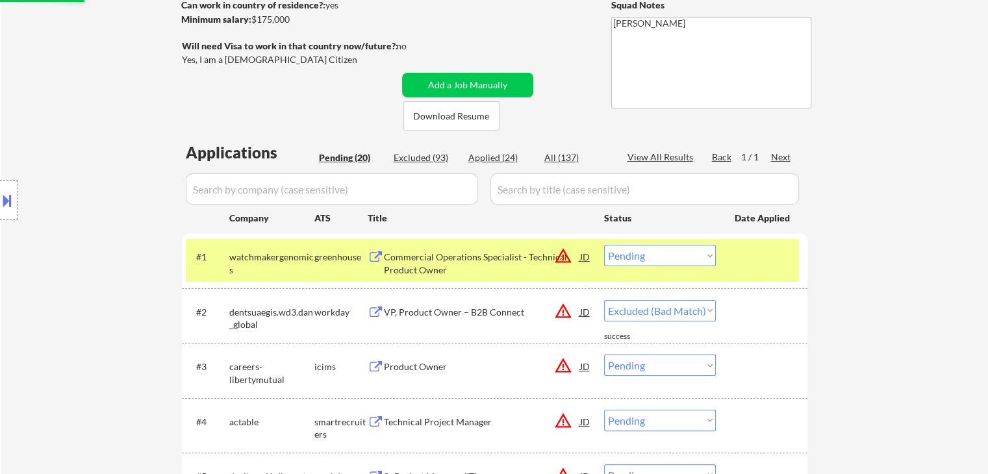
select select ""pending""
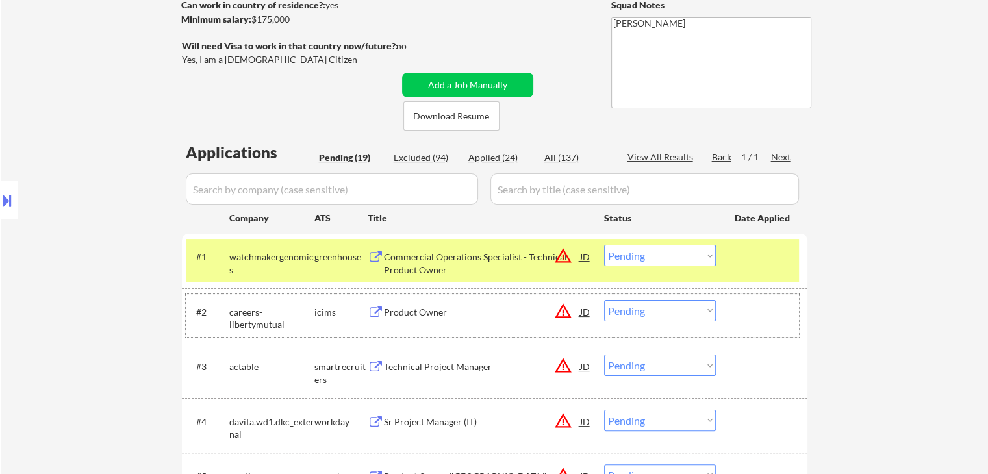
drag, startPoint x: 629, startPoint y: 254, endPoint x: 643, endPoint y: 266, distance: 18.5
click at [632, 255] on select "Choose an option... Pending Applied Excluded (Questions) Excluded (Expired) Exc…" at bounding box center [660, 255] width 112 height 21
click at [604, 245] on select "Choose an option... Pending Applied Excluded (Questions) Excluded (Expired) Exc…" at bounding box center [660, 255] width 112 height 21
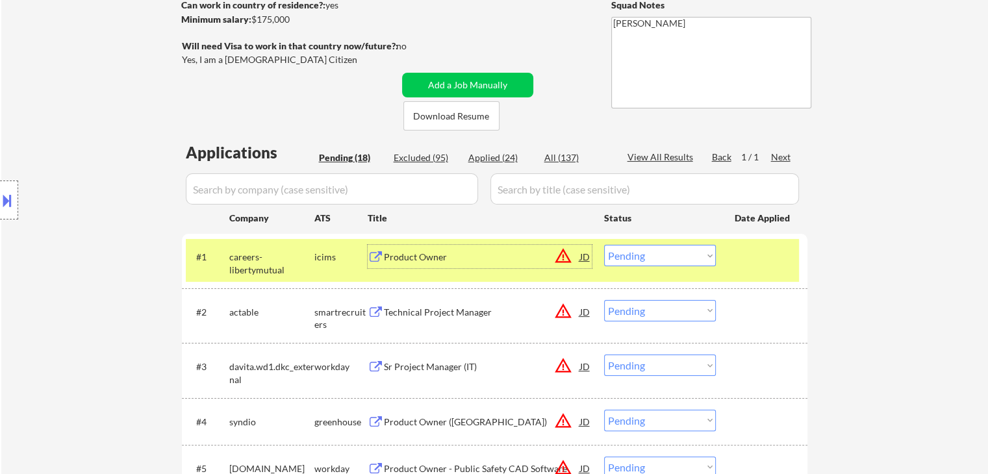
click at [421, 259] on div "Product Owner" at bounding box center [482, 257] width 196 height 13
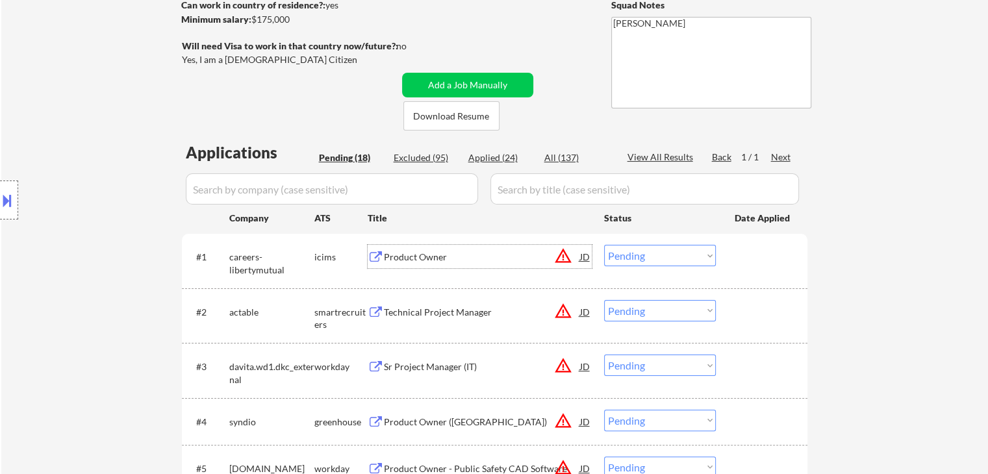
click at [661, 257] on select "Choose an option... Pending Applied Excluded (Questions) Excluded (Expired) Exc…" at bounding box center [660, 255] width 112 height 21
click at [604, 245] on select "Choose an option... Pending Applied Excluded (Questions) Excluded (Expired) Exc…" at bounding box center [660, 255] width 112 height 21
select select ""pending""
